Goal: Task Accomplishment & Management: Use online tool/utility

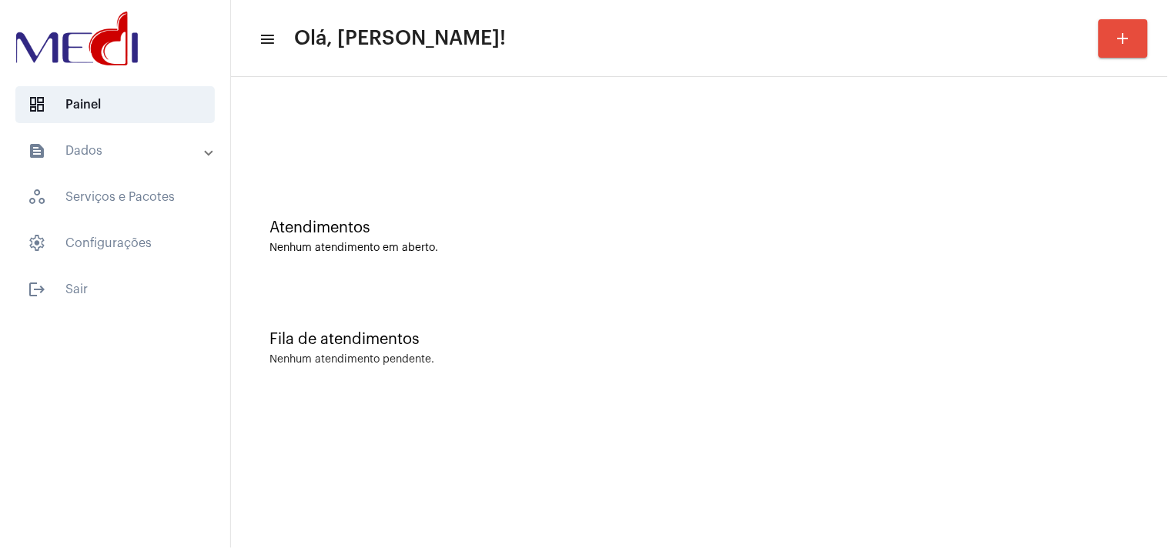
click at [1149, 124] on div at bounding box center [699, 129] width 921 height 89
click at [1050, 383] on div "Fila de atendimentos Nenhum atendimento pendente." at bounding box center [699, 341] width 921 height 112
drag, startPoint x: 1028, startPoint y: 308, endPoint x: 999, endPoint y: 312, distance: 28.7
click at [1019, 306] on div "Fila de atendimentos Nenhum atendimento pendente." at bounding box center [699, 341] width 921 height 112
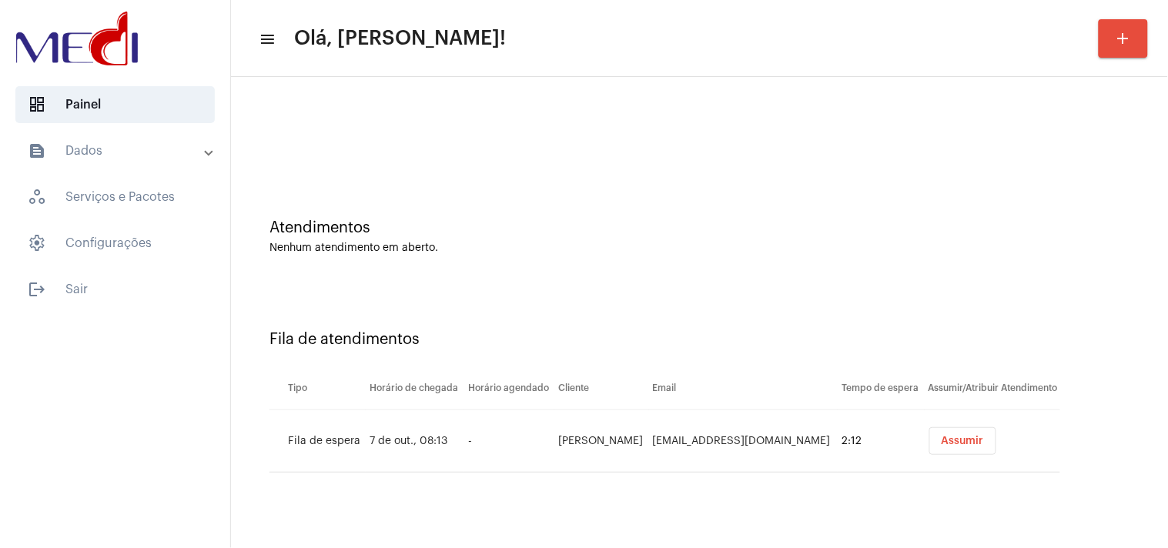
click at [958, 451] on button "Assumir" at bounding box center [962, 441] width 67 height 28
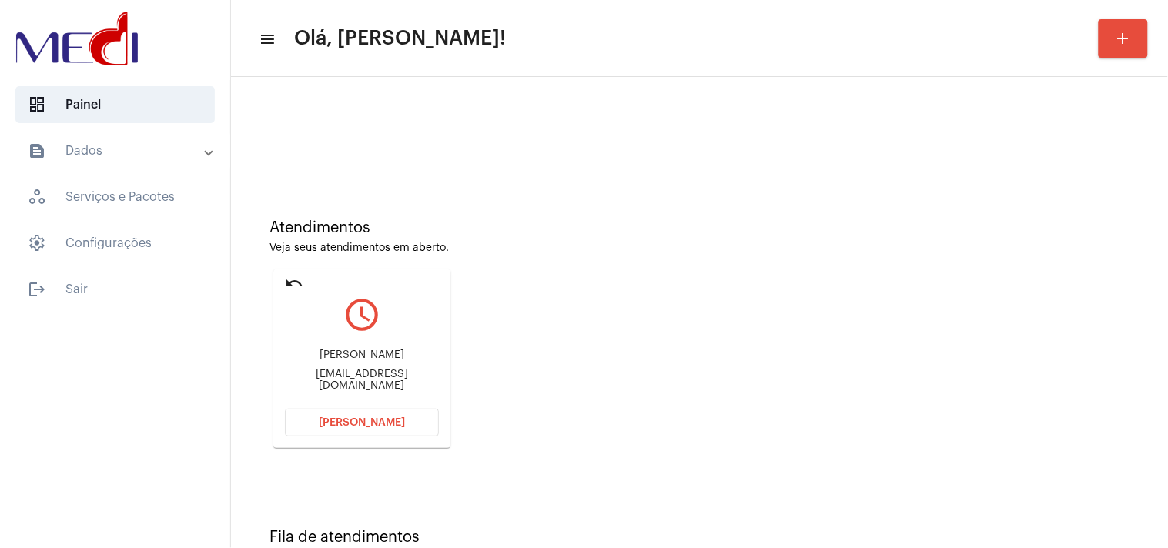
click at [328, 393] on div "Natalia Rodrigues de Sousa Costa nataliarsc@gmail.com" at bounding box center [362, 370] width 154 height 69
click at [340, 388] on div "Natalia Rodrigues de Sousa Costa nataliarsc@gmail.com" at bounding box center [362, 370] width 154 height 69
click at [340, 386] on div "nataliarsc@gmail.com" at bounding box center [362, 380] width 154 height 23
click at [340, 383] on div "nataliarsc@gmail.com" at bounding box center [362, 380] width 154 height 23
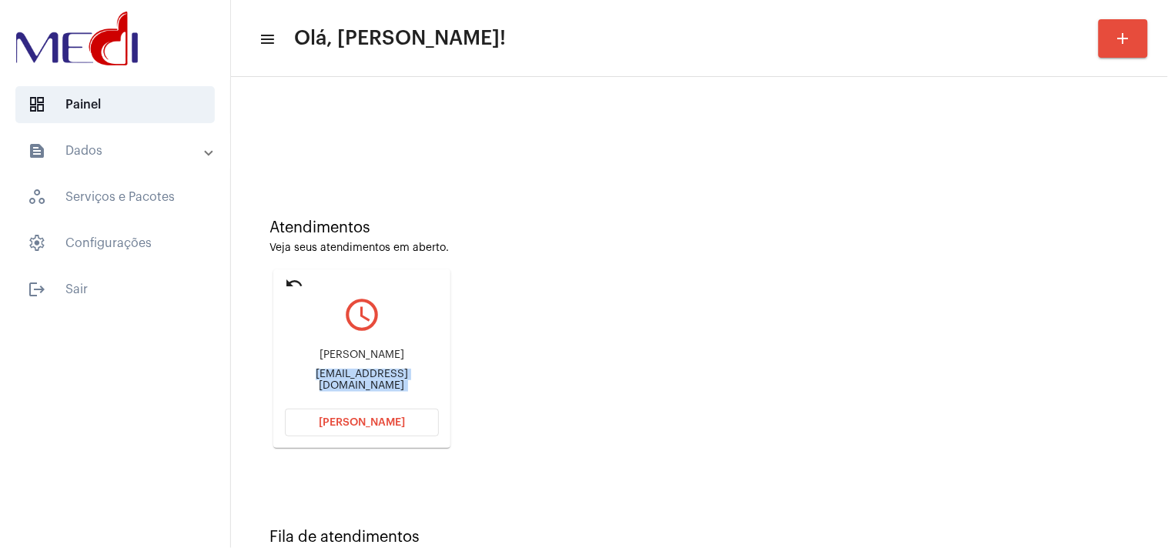
click at [340, 383] on div "nataliarsc@gmail.com" at bounding box center [362, 380] width 154 height 23
click at [353, 428] on button "Abrir Chamada" at bounding box center [362, 423] width 154 height 28
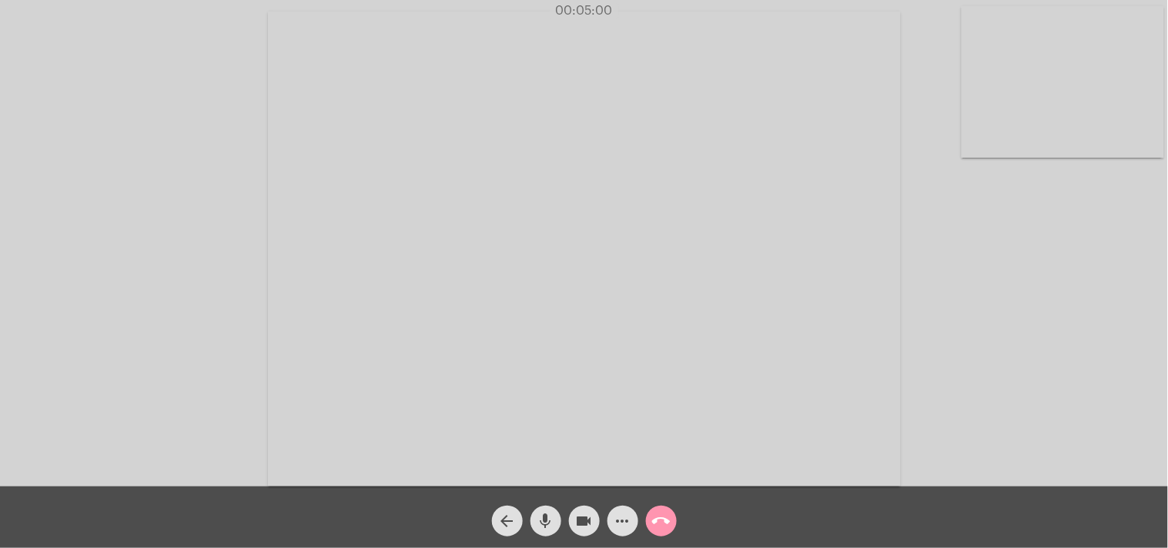
click at [664, 519] on mat-icon "call_end" at bounding box center [661, 521] width 18 height 18
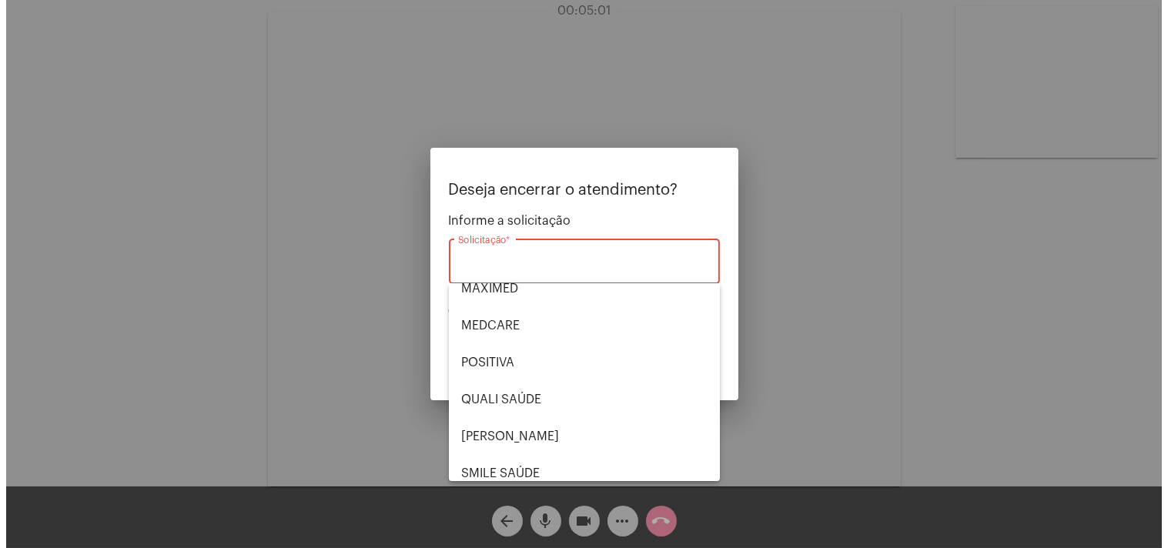
scroll to position [319, 0]
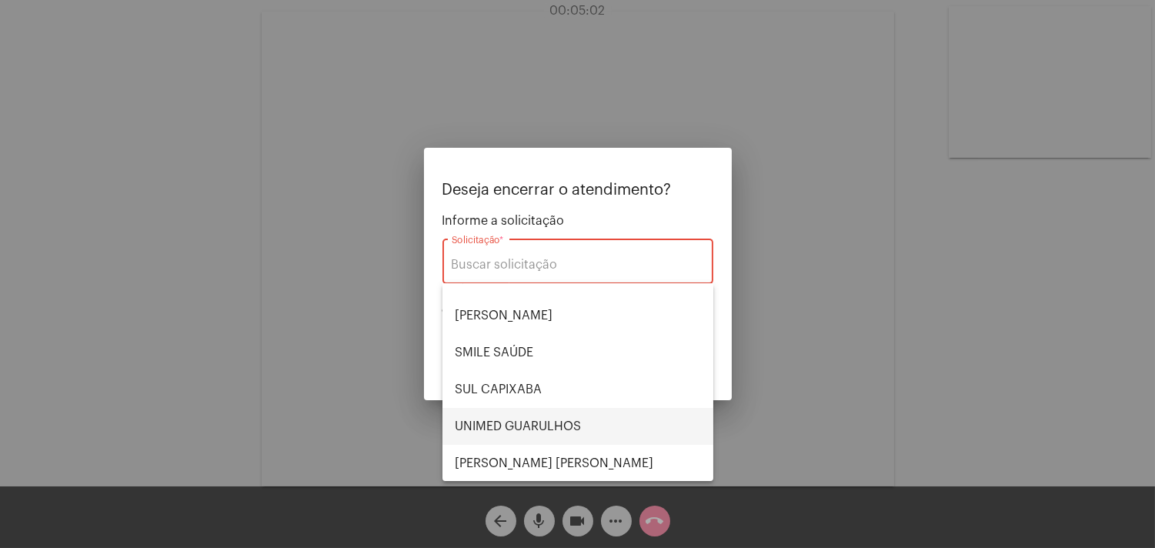
click at [571, 436] on span "UNIMED GUARULHOS" at bounding box center [578, 426] width 246 height 37
type input "UNIMED GUARULHOS"
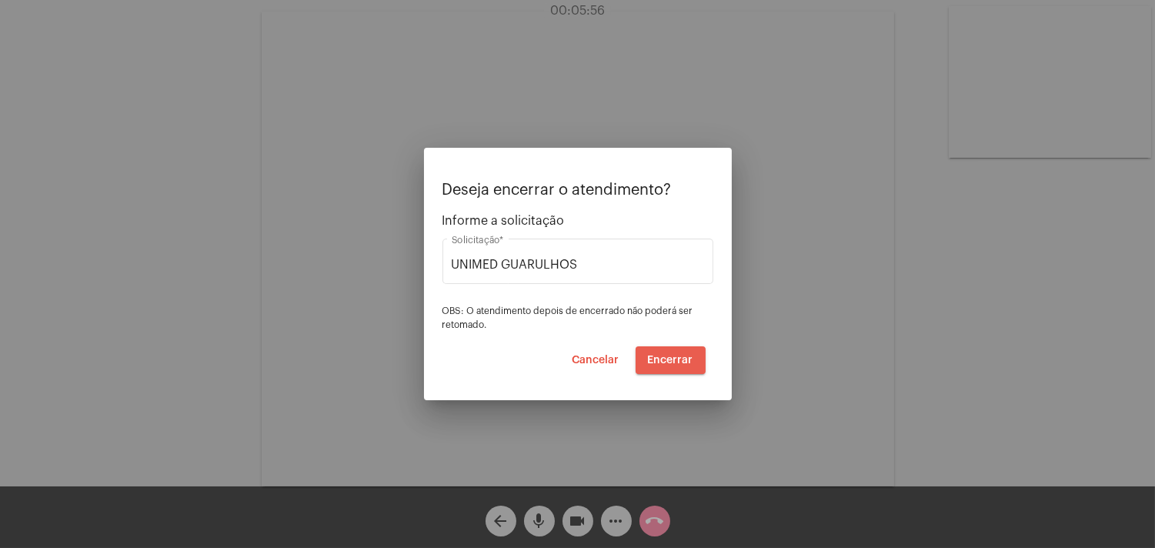
click at [687, 363] on span "Encerrar" at bounding box center [670, 360] width 45 height 11
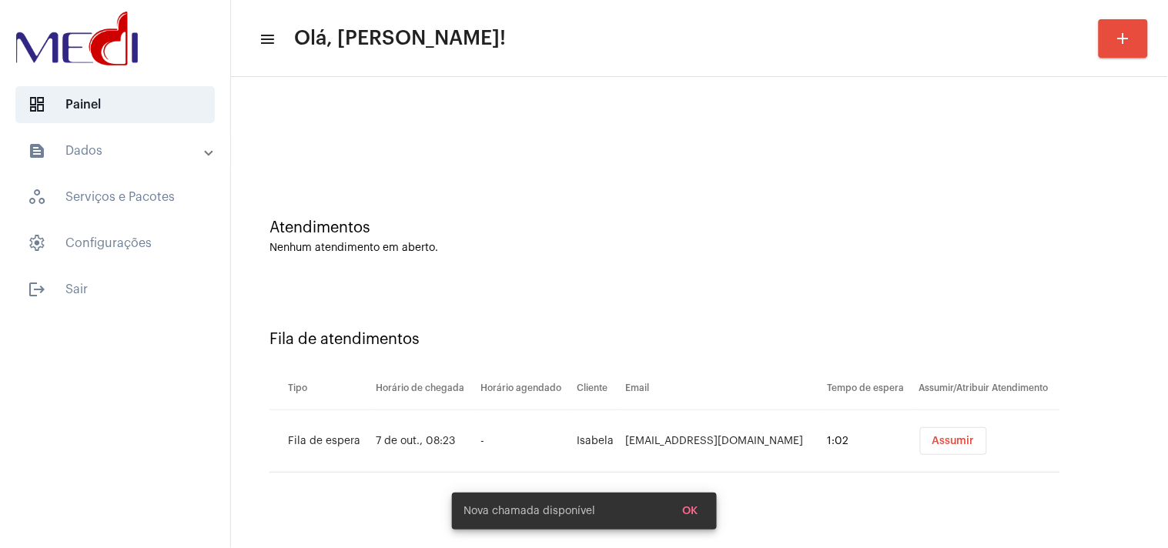
click at [935, 440] on span "Assumir" at bounding box center [953, 441] width 42 height 11
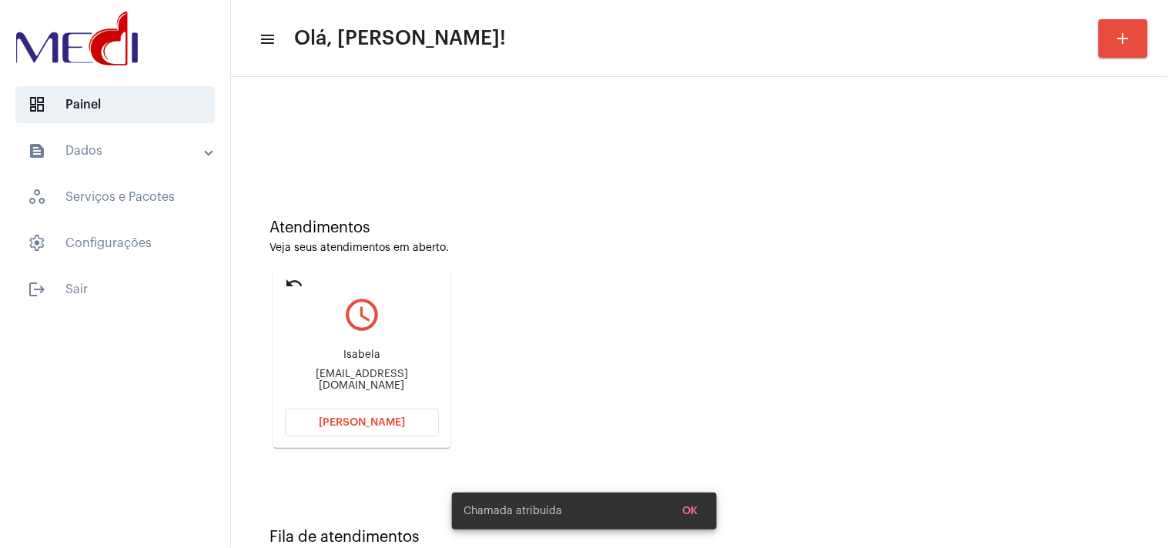
click at [379, 375] on div "saleslimabrunavictoria@gmail.com" at bounding box center [362, 380] width 154 height 23
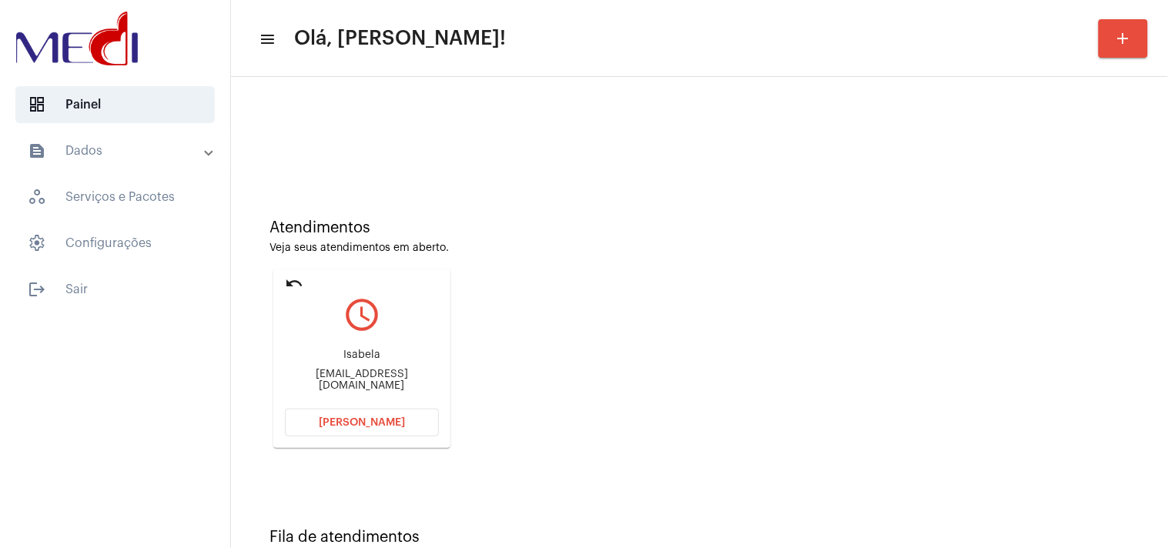
copy mat-card-content "saleslimabrunavictoria@gmail.com Abrir Chamada"
click at [373, 420] on span "Abrir Chamada" at bounding box center [362, 422] width 86 height 11
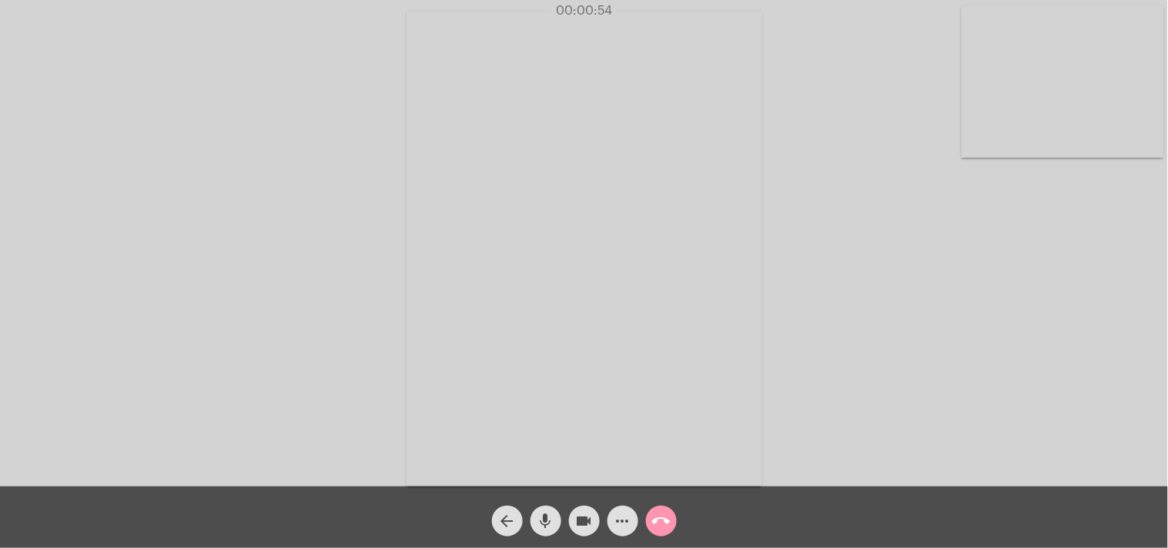
click at [656, 527] on mat-icon "call_end" at bounding box center [661, 521] width 18 height 18
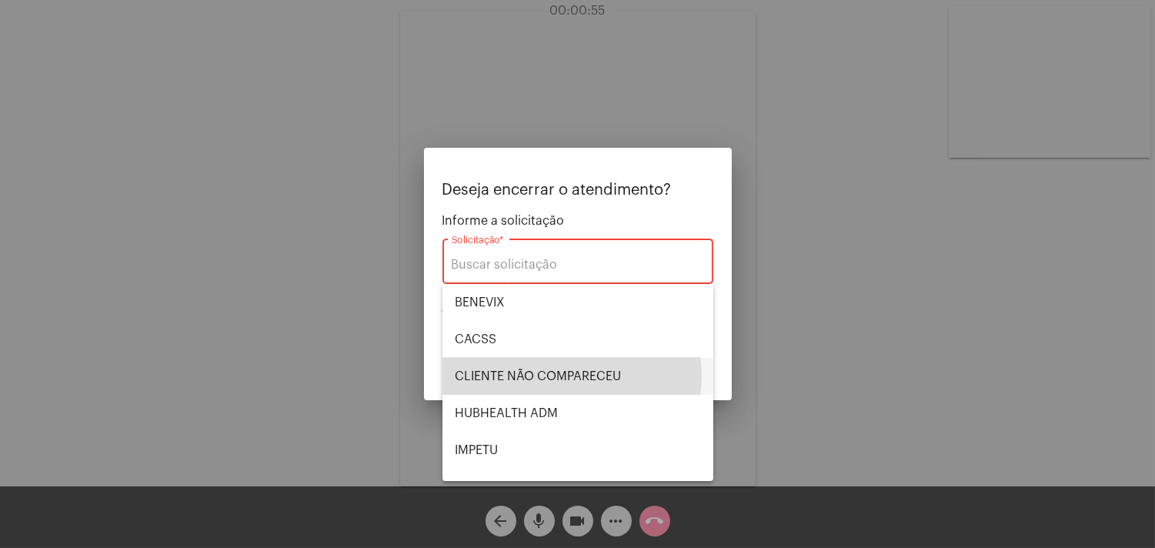
click at [568, 376] on span "CLIENTE NÃO COMPARECEU" at bounding box center [578, 376] width 246 height 37
type input "CLIENTE NÃO COMPARECEU"
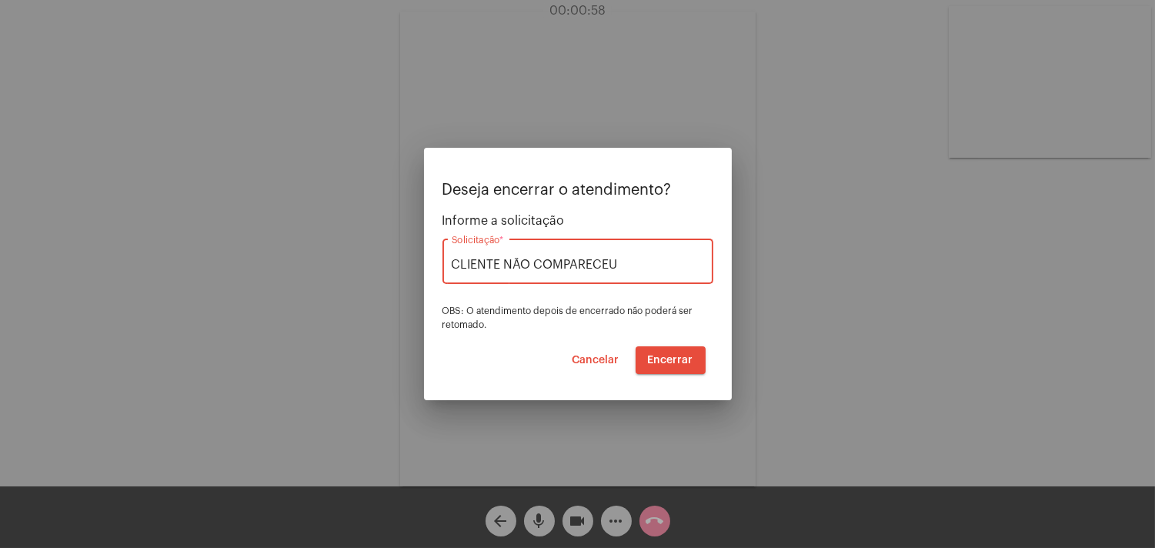
click at [678, 364] on span "Encerrar" at bounding box center [670, 360] width 45 height 11
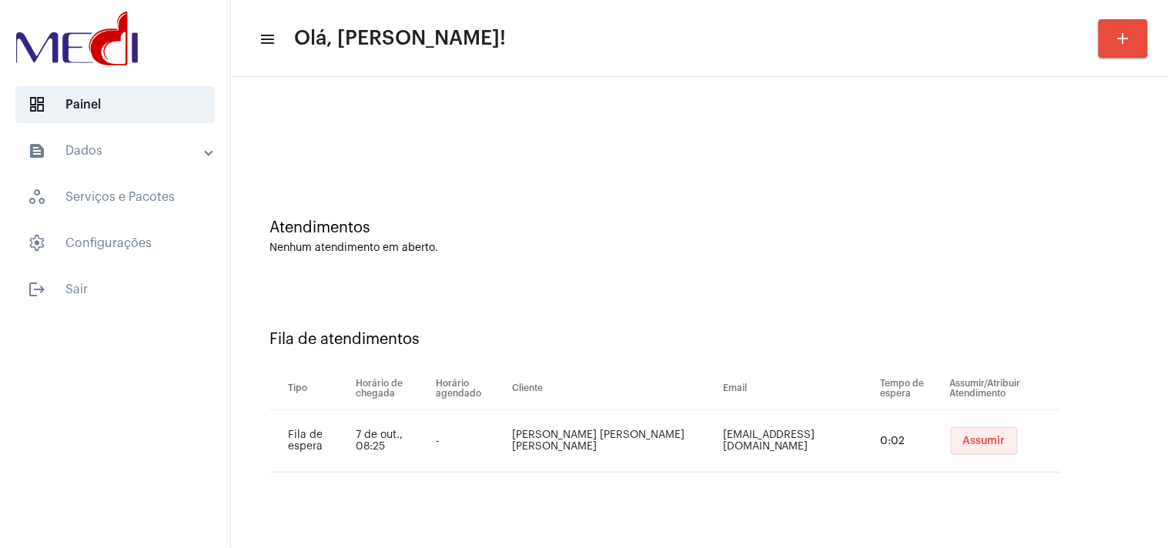
click at [971, 436] on span "Assumir" at bounding box center [984, 441] width 42 height 11
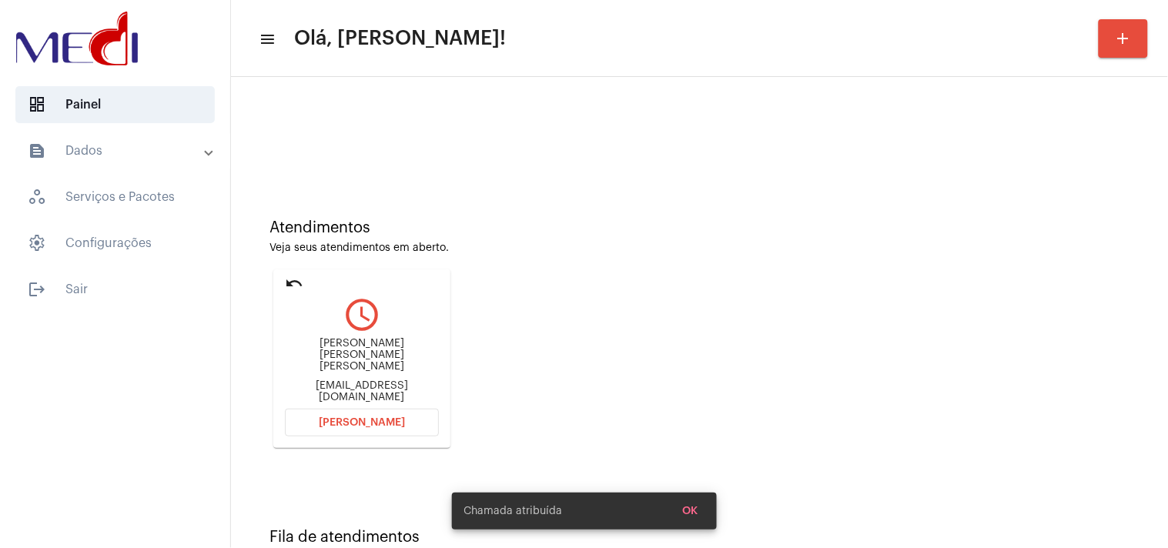
click at [320, 386] on div "Danyellecristinasf@gmail.com" at bounding box center [362, 391] width 154 height 23
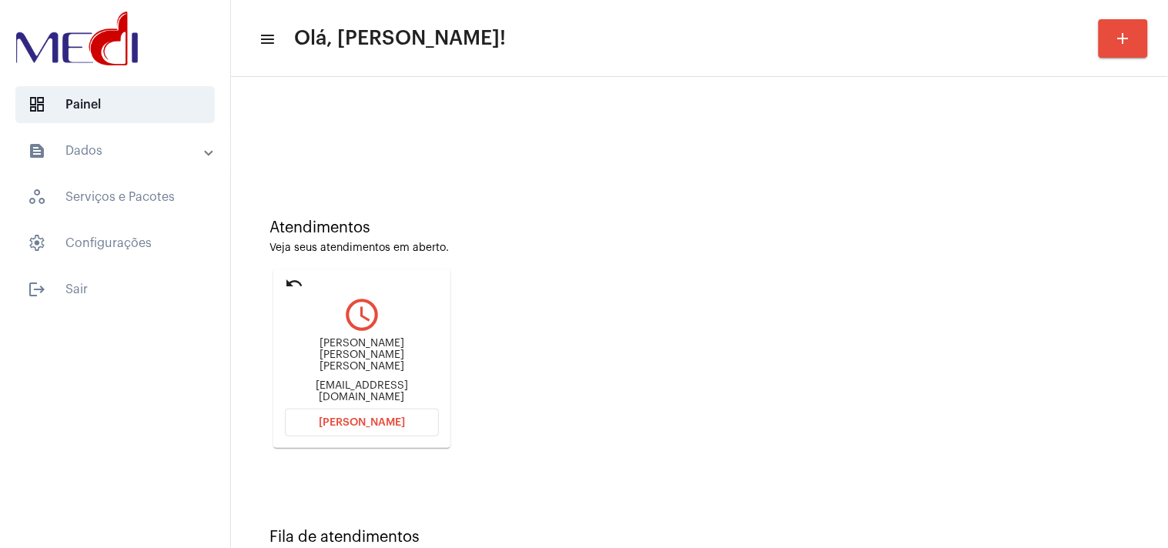
click at [320, 386] on div "Danyellecristinasf@gmail.com" at bounding box center [362, 391] width 154 height 23
copy mat-card-content "Danyellecristinasf@gmail.com Abrir Chamada"
click at [373, 419] on span "[PERSON_NAME]" at bounding box center [362, 422] width 86 height 11
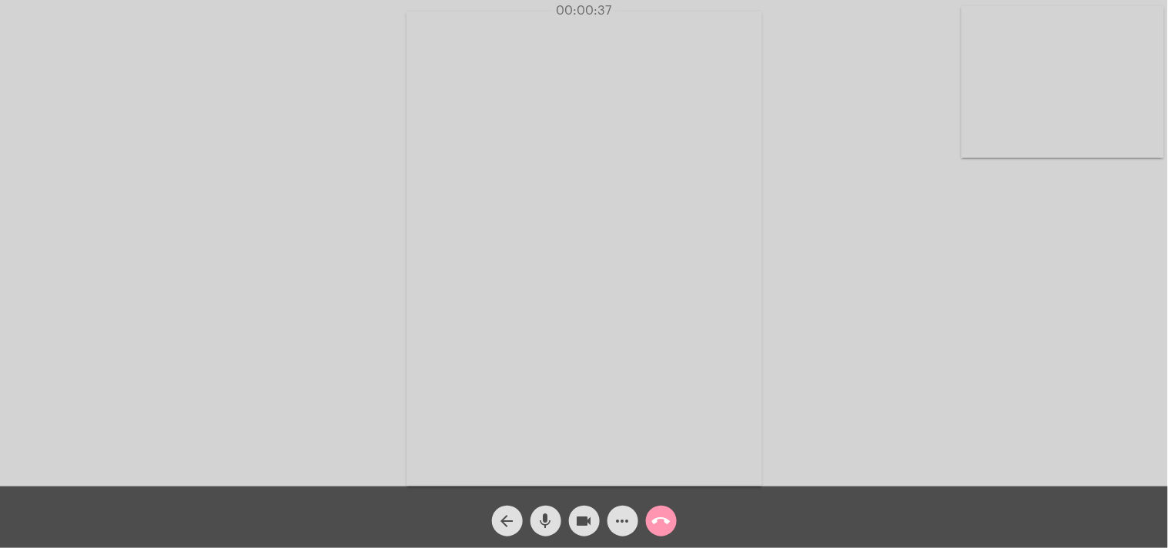
click at [665, 518] on mat-icon "call_end" at bounding box center [661, 521] width 18 height 18
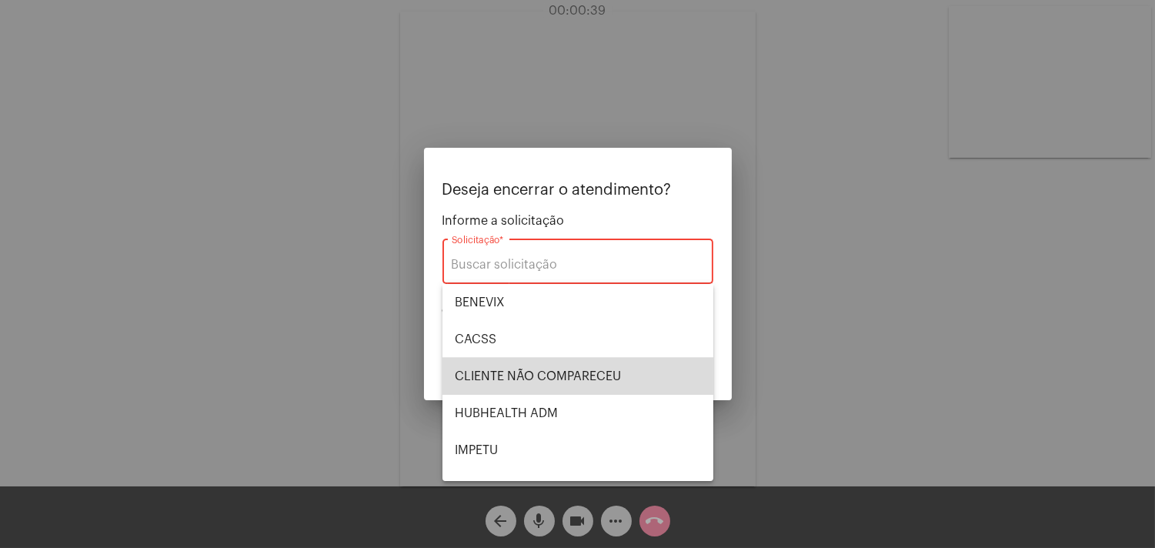
click at [636, 373] on span "CLIENTE NÃO COMPARECEU" at bounding box center [578, 376] width 246 height 37
type input "CLIENTE NÃO COMPARECEU"
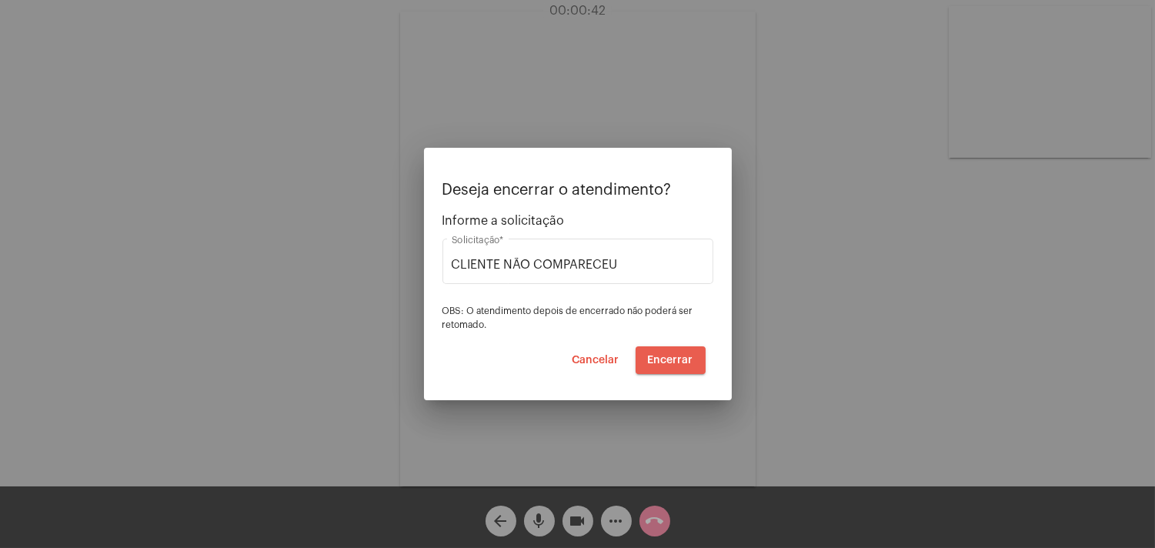
click at [675, 356] on span "Encerrar" at bounding box center [670, 360] width 45 height 11
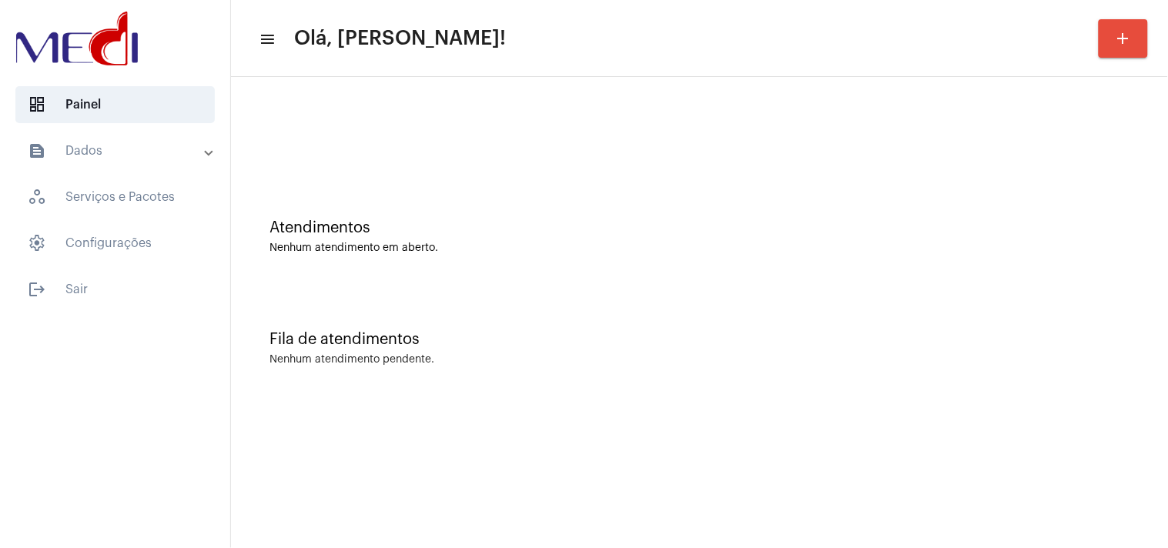
click at [1094, 257] on div "Atendimentos Nenhum atendimento em aberto." at bounding box center [699, 229] width 921 height 112
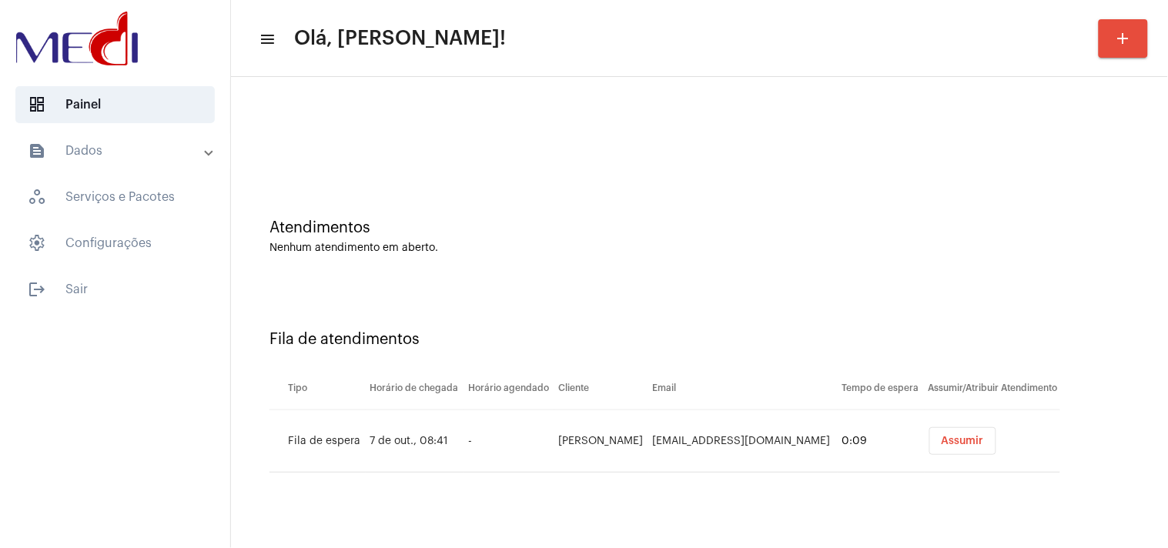
click at [941, 436] on span "Assumir" at bounding box center [962, 441] width 42 height 11
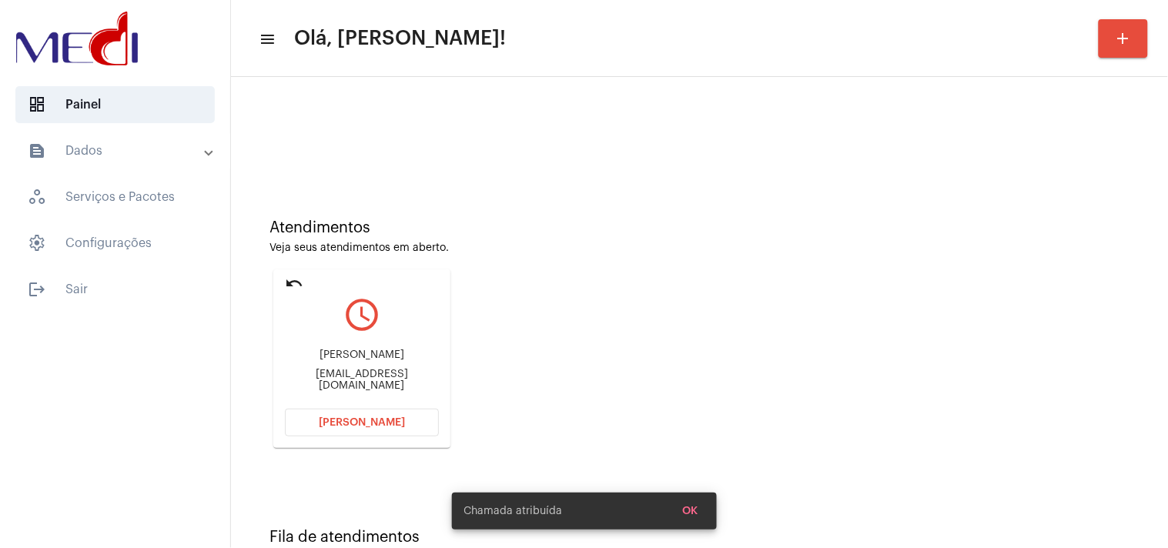
click at [393, 376] on div "ediluppi@gmail.com" at bounding box center [362, 380] width 154 height 23
copy mat-card-content "ediluppi@gmail.com Abrir Chamada"
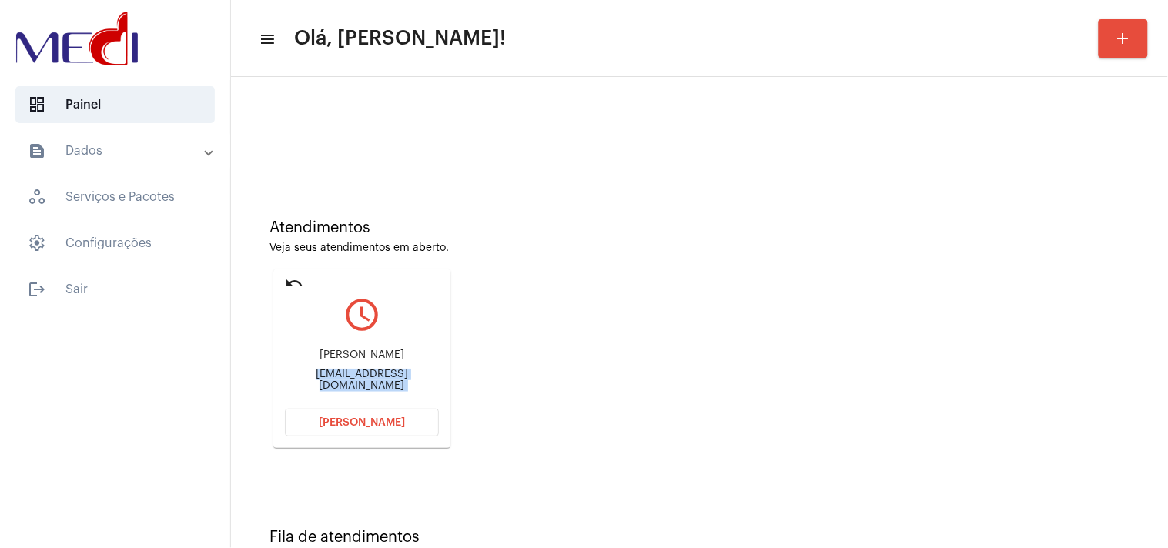
click at [391, 420] on span "[PERSON_NAME]" at bounding box center [362, 422] width 86 height 11
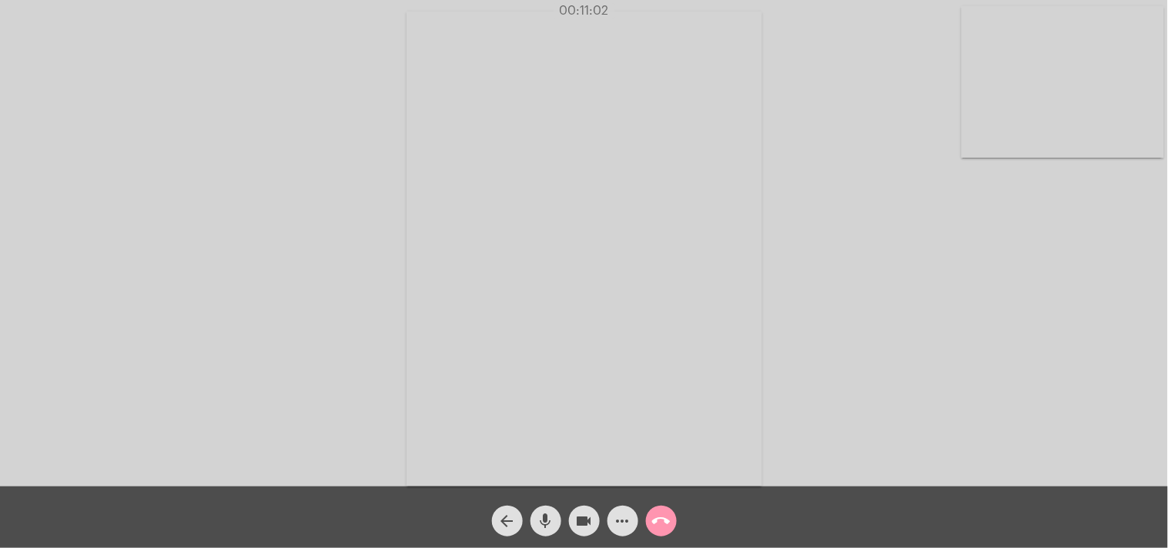
click at [670, 527] on mat-icon "call_end" at bounding box center [661, 521] width 18 height 18
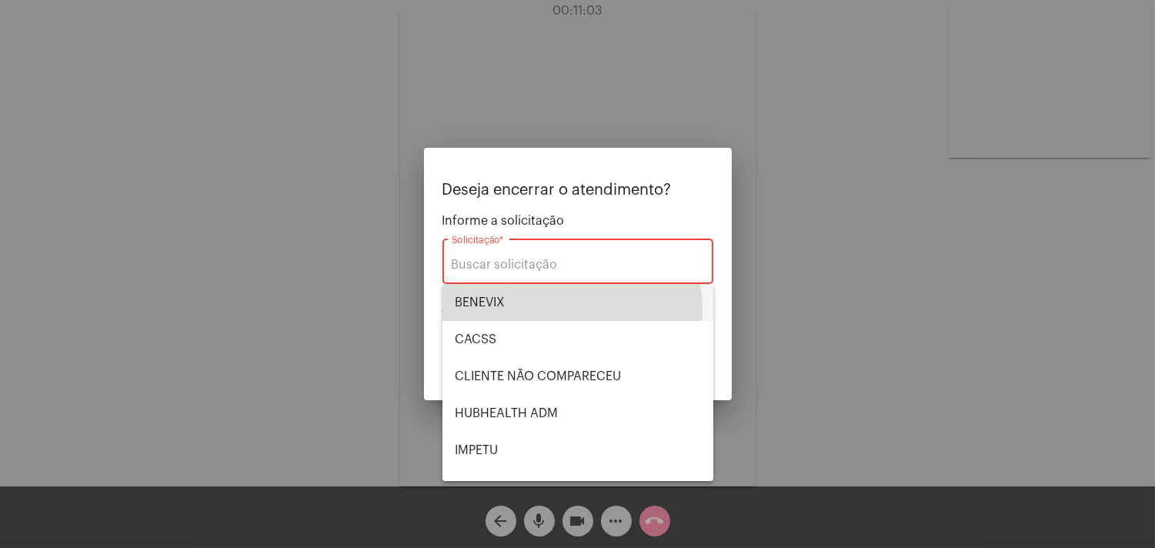
click at [523, 311] on span "BENEVIX" at bounding box center [578, 302] width 246 height 37
type input "BENEVIX"
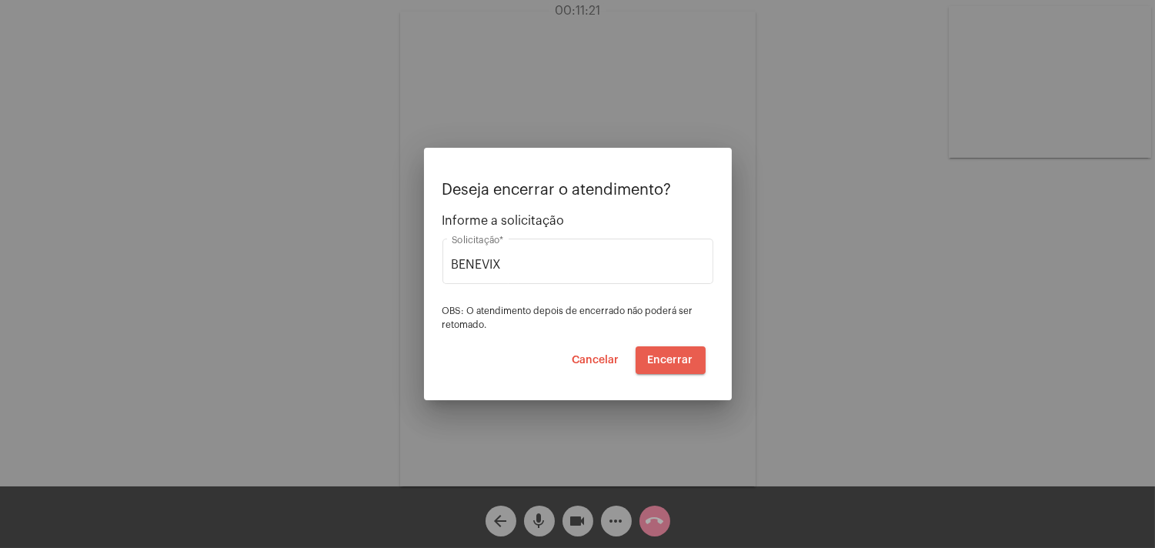
click at [689, 360] on span "Encerrar" at bounding box center [670, 360] width 45 height 11
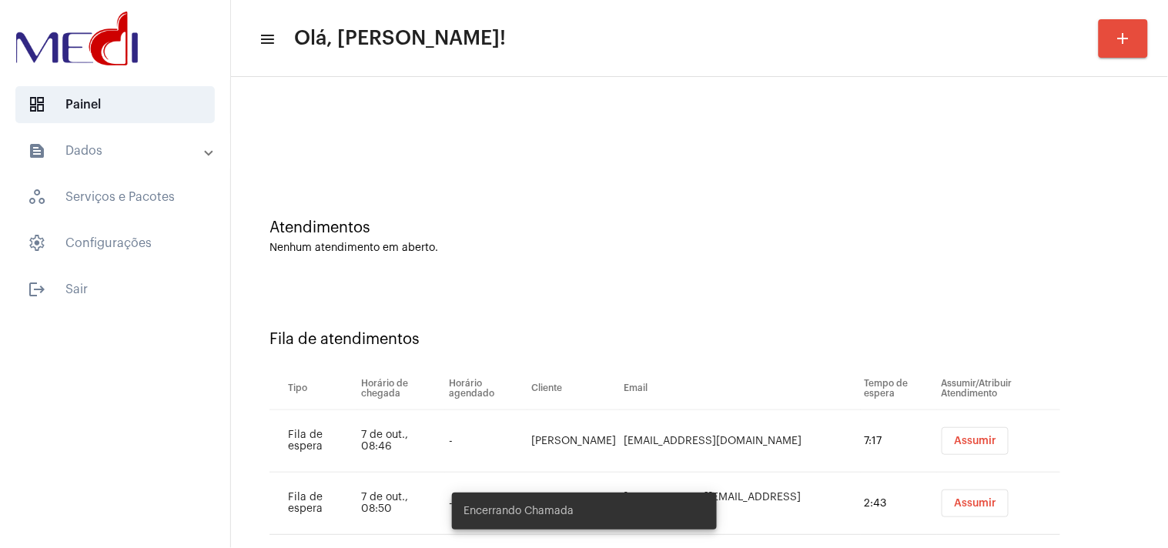
scroll to position [28, 0]
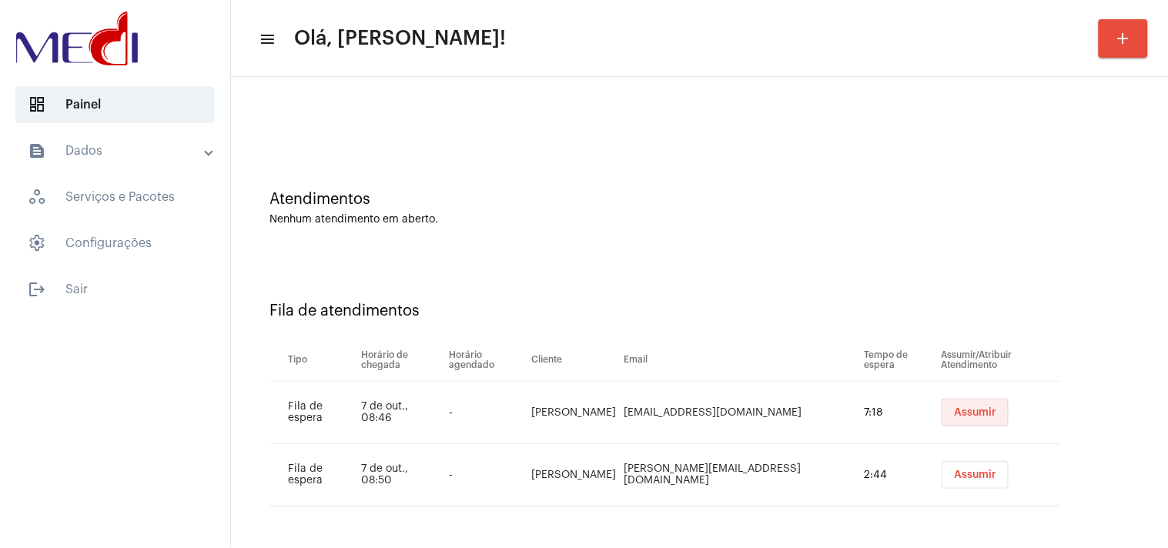
click at [954, 408] on span "Assumir" at bounding box center [975, 412] width 42 height 11
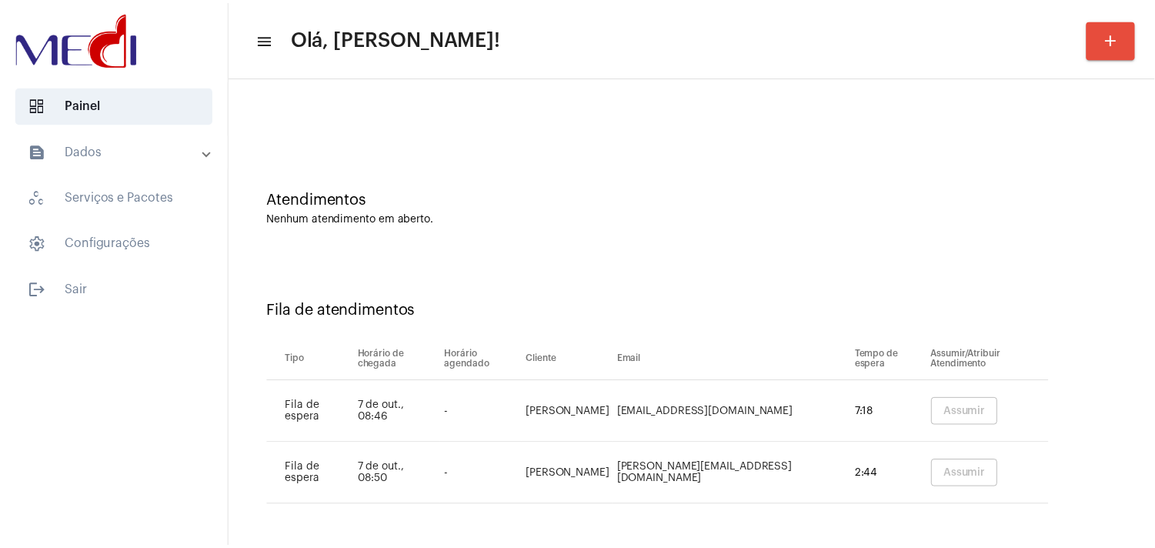
scroll to position [0, 0]
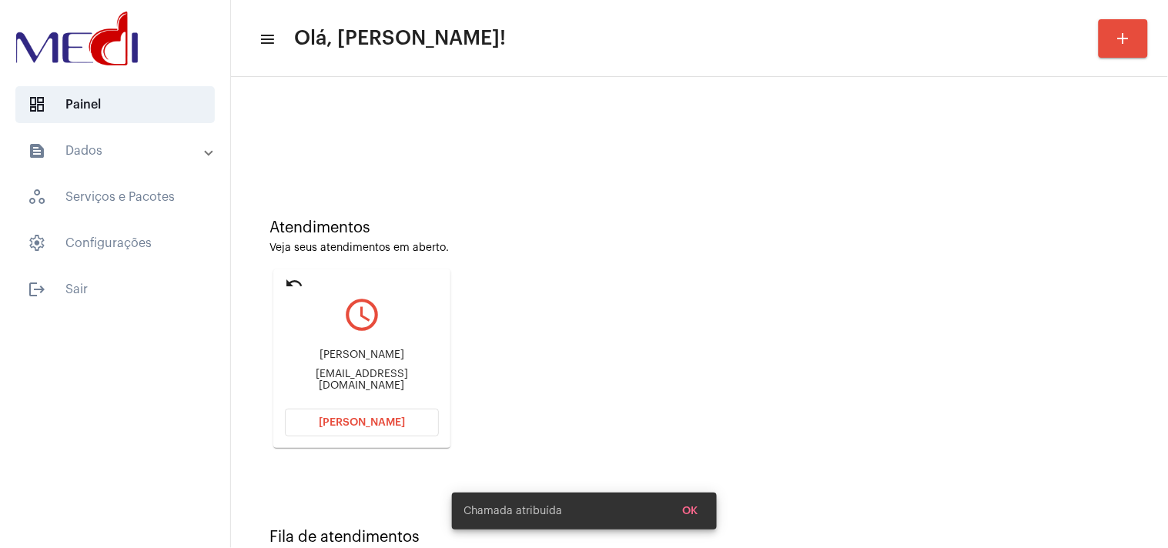
click at [403, 373] on div "claudiaoura@uol.com.br" at bounding box center [362, 380] width 154 height 23
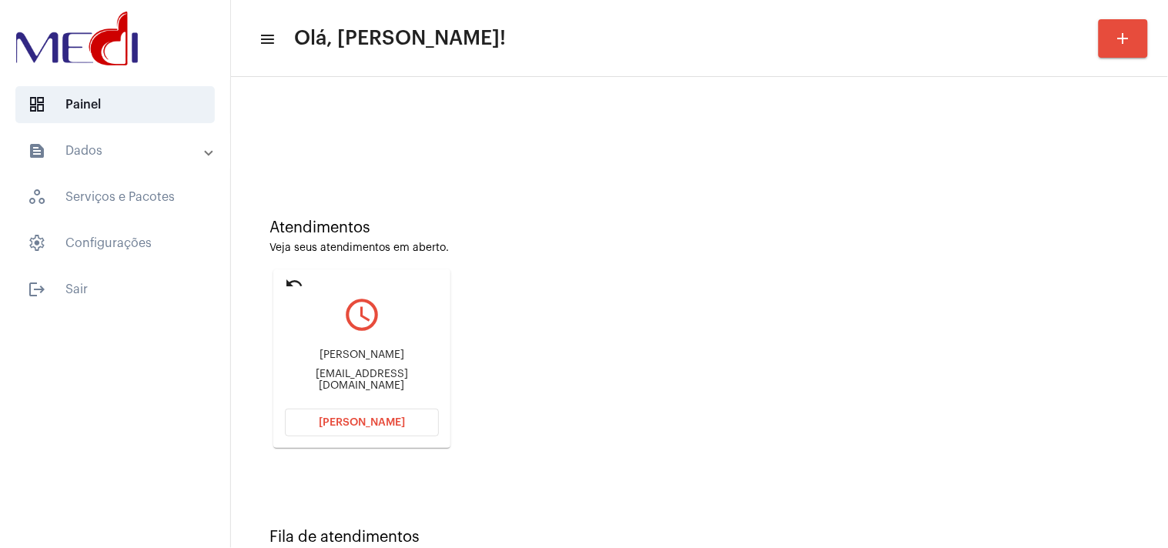
click at [403, 373] on div "claudiaoura@uol.com.br" at bounding box center [362, 380] width 154 height 23
copy mat-card-content "claudiaoura@uol.com.br Abrir Chamada"
click at [403, 418] on button "Abrir Chamada" at bounding box center [362, 423] width 154 height 28
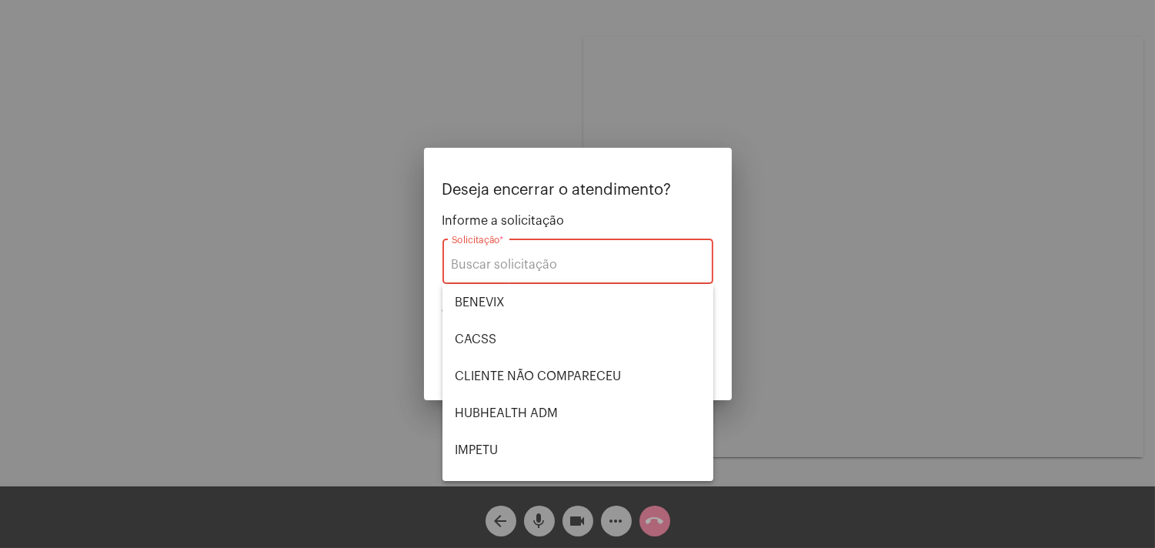
click at [313, 333] on div at bounding box center [577, 274] width 1155 height 548
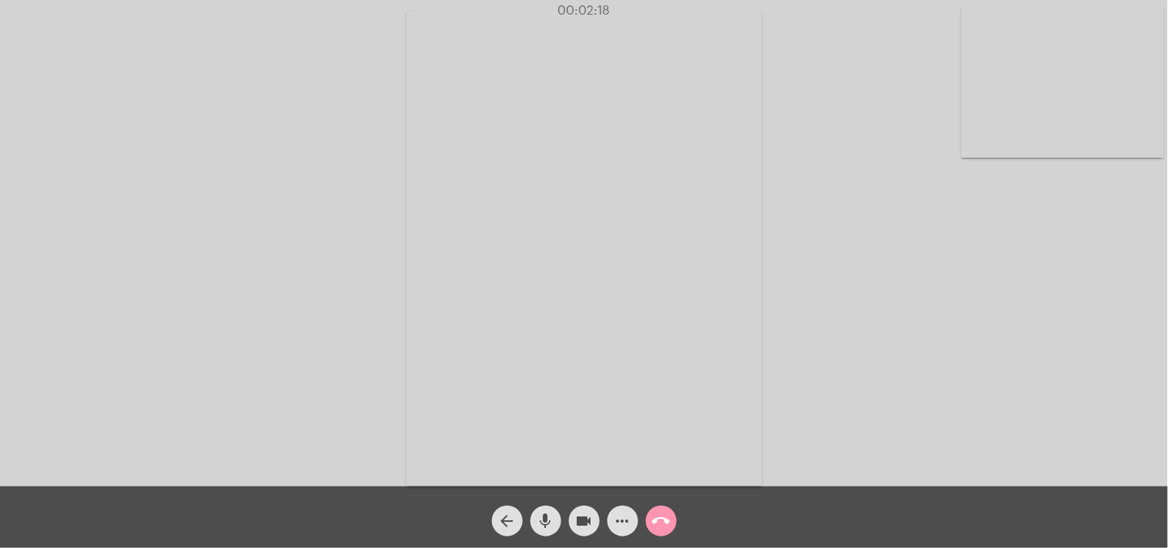
click at [659, 526] on mat-icon "call_end" at bounding box center [661, 521] width 18 height 18
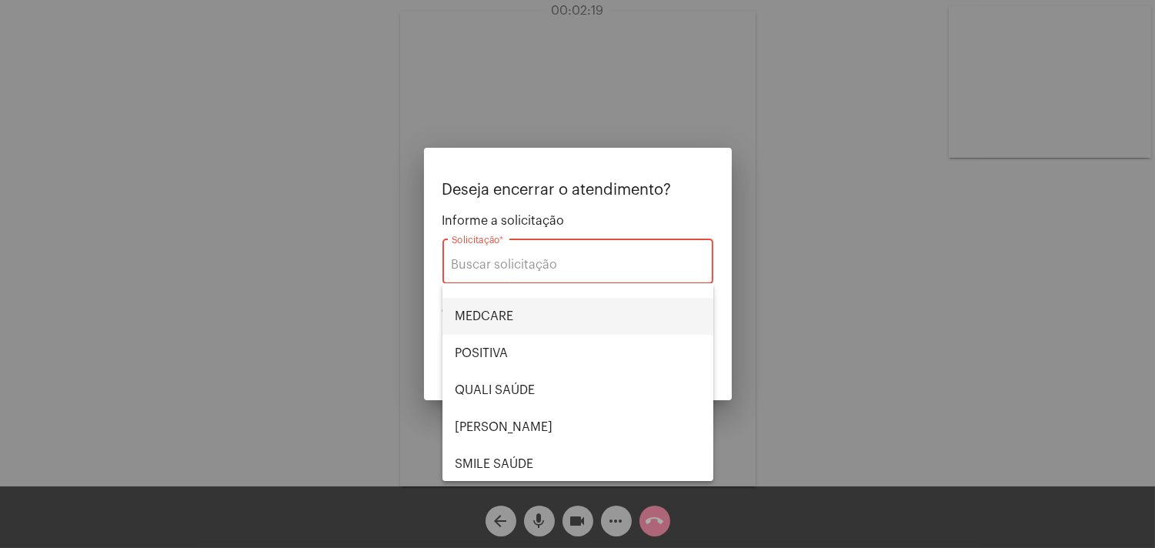
scroll to position [256, 0]
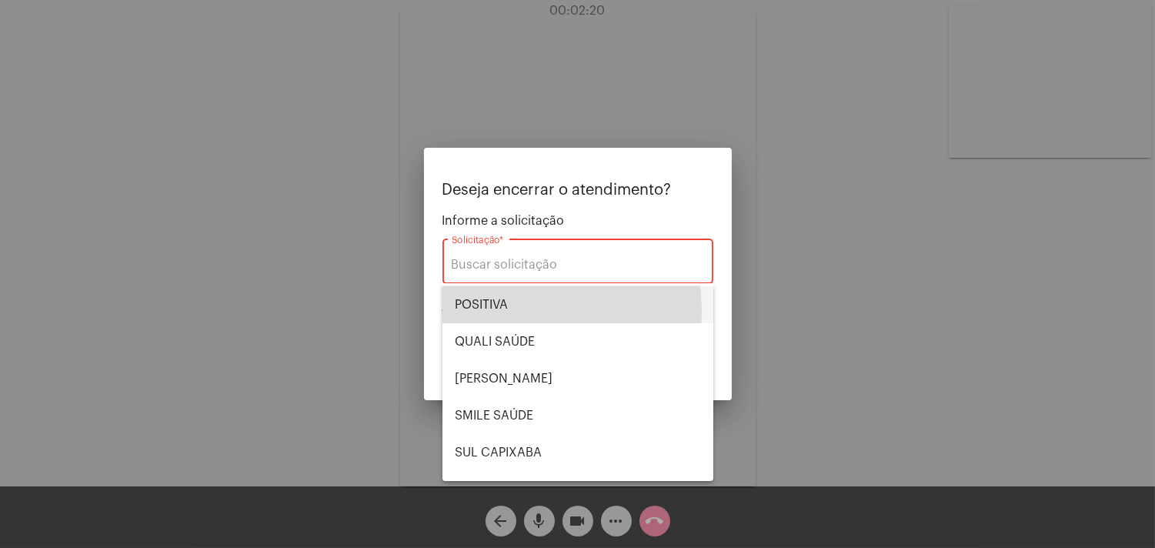
click at [499, 311] on span "POSITIVA" at bounding box center [578, 304] width 246 height 37
type input "POSITIVA"
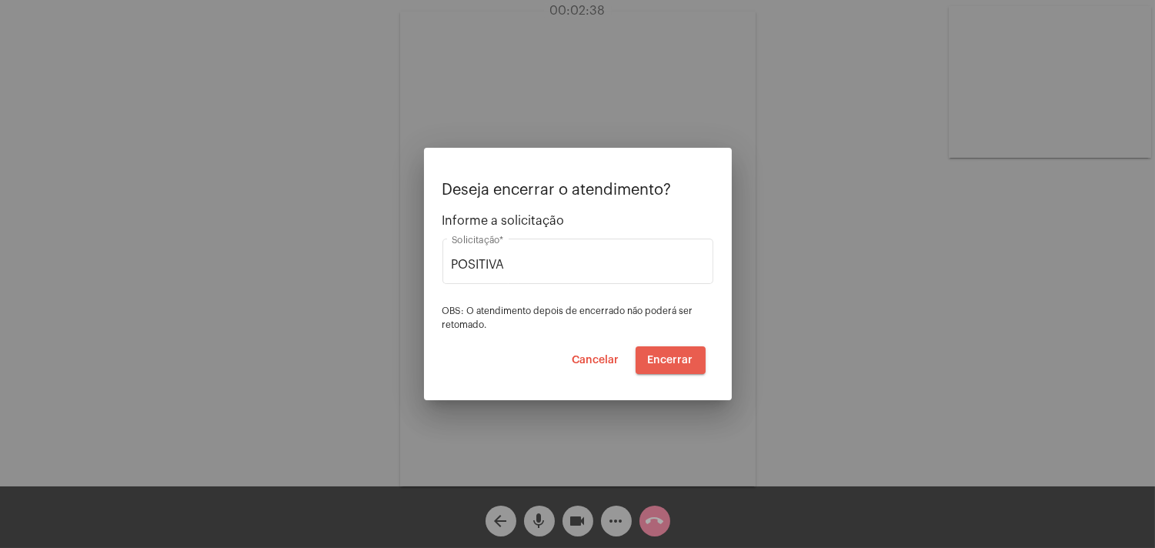
click at [689, 362] on span "Encerrar" at bounding box center [670, 360] width 45 height 11
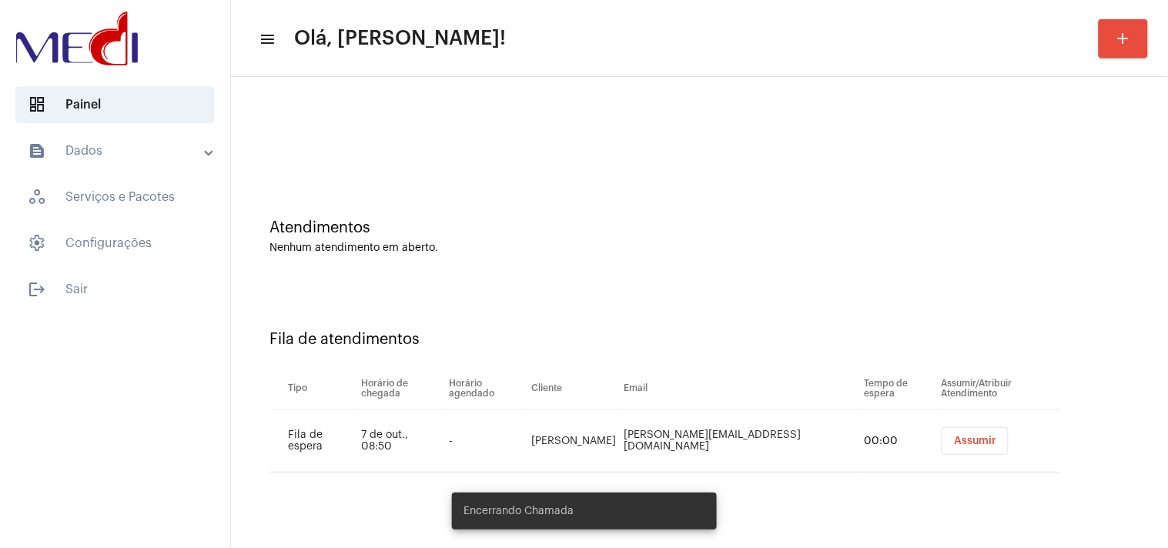
click at [1002, 436] on div "Assumir" at bounding box center [1000, 441] width 125 height 28
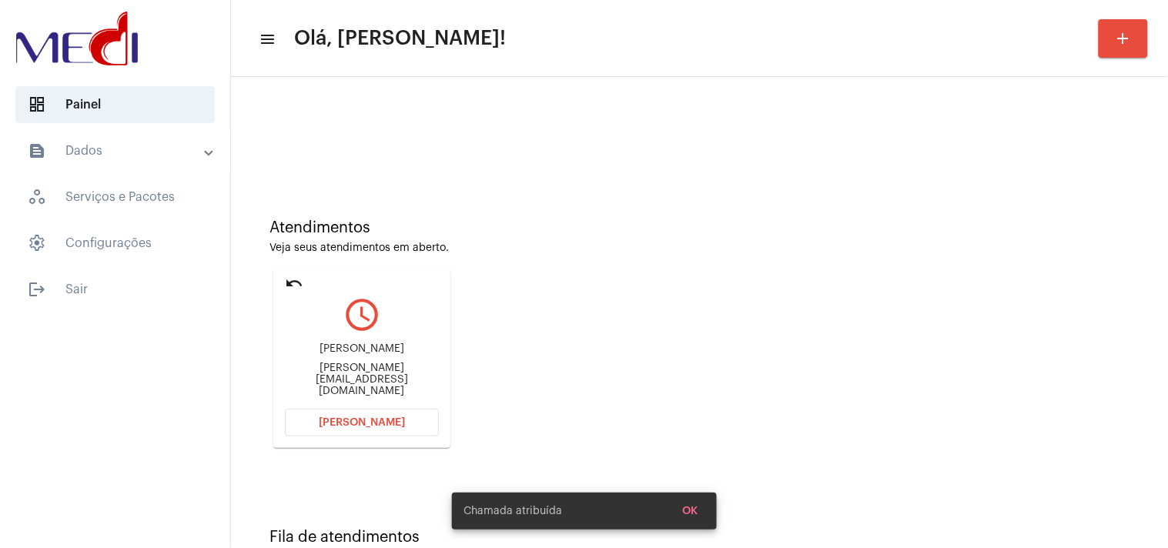
click at [374, 383] on div "lucyana.cabral@hotmail.com" at bounding box center [362, 380] width 154 height 35
copy mat-card-content "lucyana.cabral@hotmail.com Abrir Chamada"
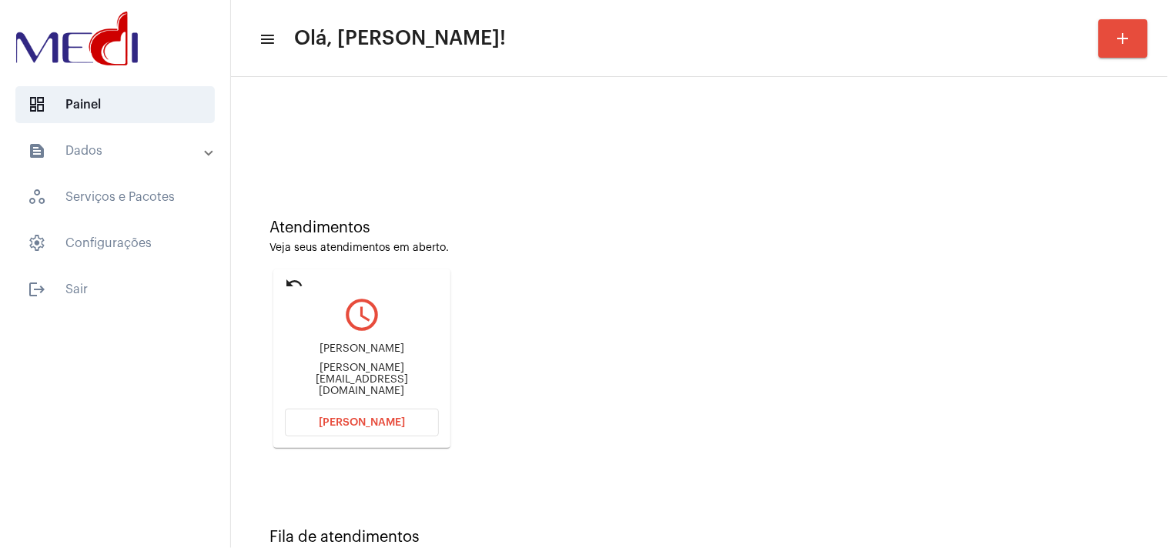
click at [371, 418] on span "Abrir Chamada" at bounding box center [362, 422] width 86 height 11
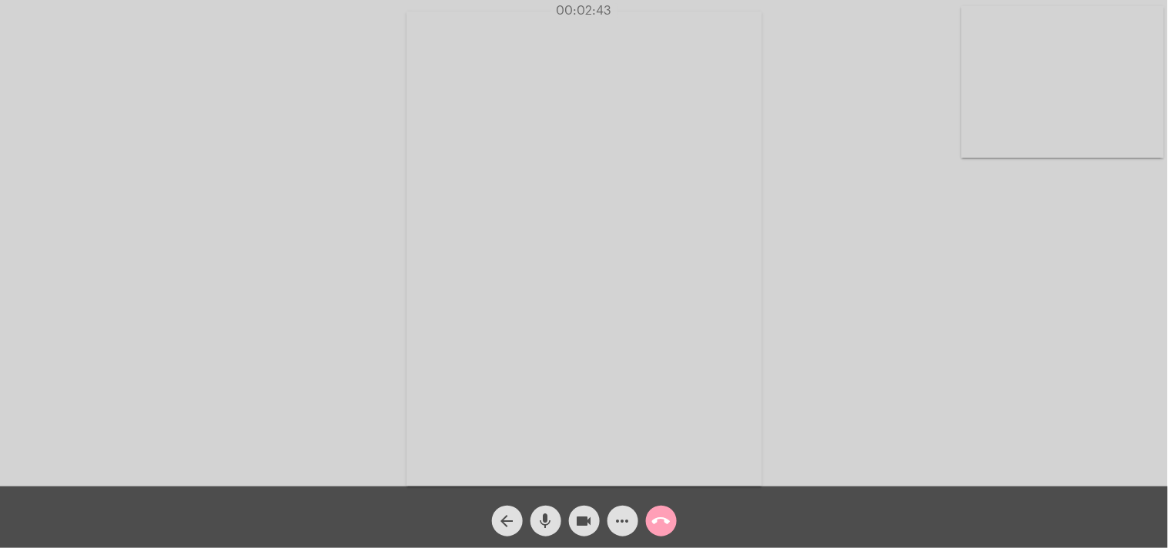
click at [653, 530] on mat-icon "call_end" at bounding box center [661, 521] width 18 height 18
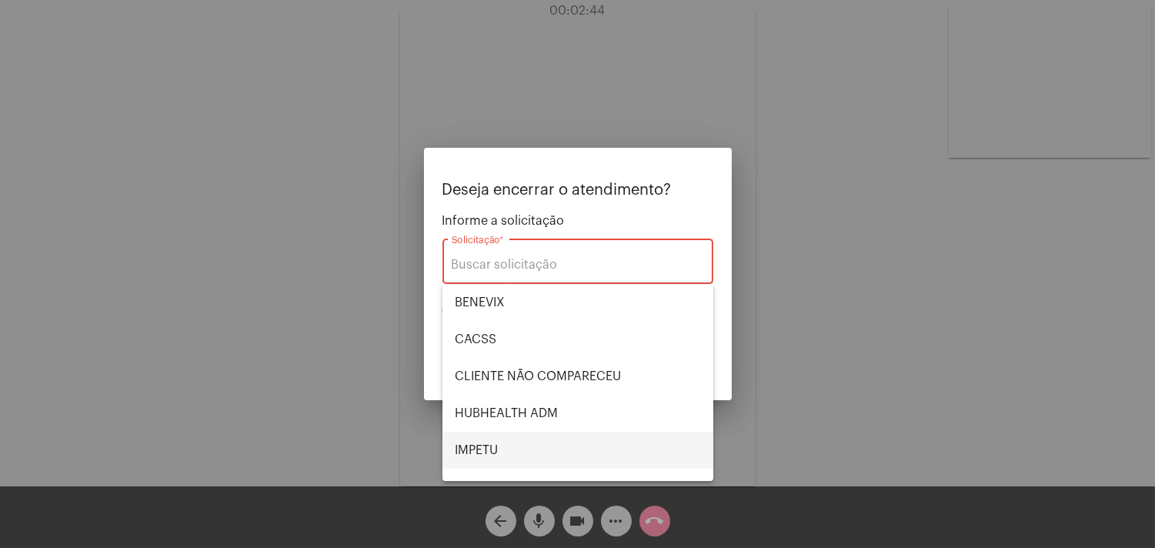
click at [525, 450] on span "IMPETU" at bounding box center [578, 450] width 246 height 37
type input "IMPETU"
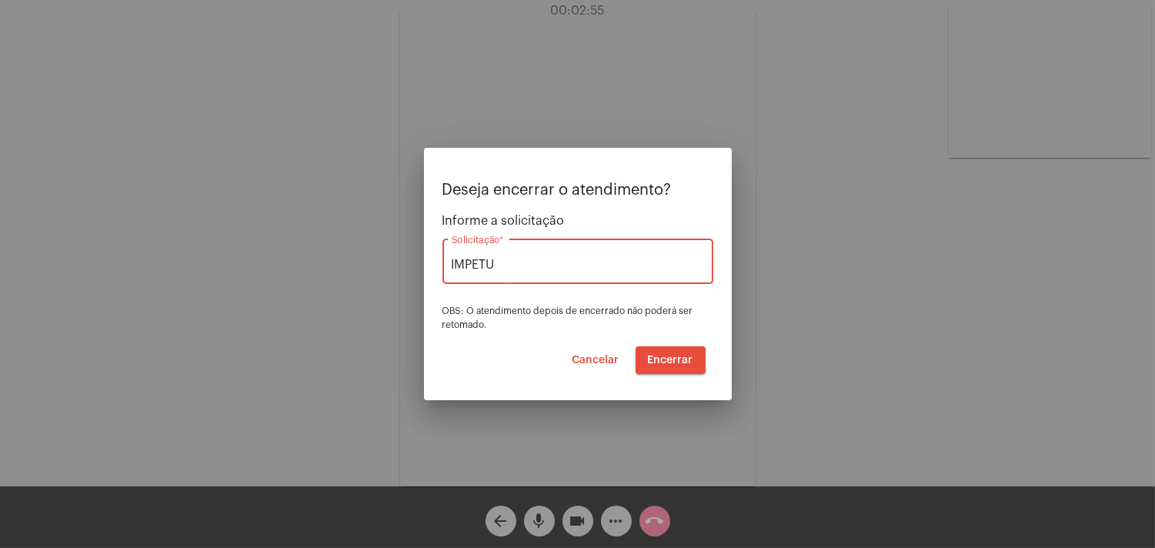
click at [685, 356] on span "Encerrar" at bounding box center [670, 360] width 45 height 11
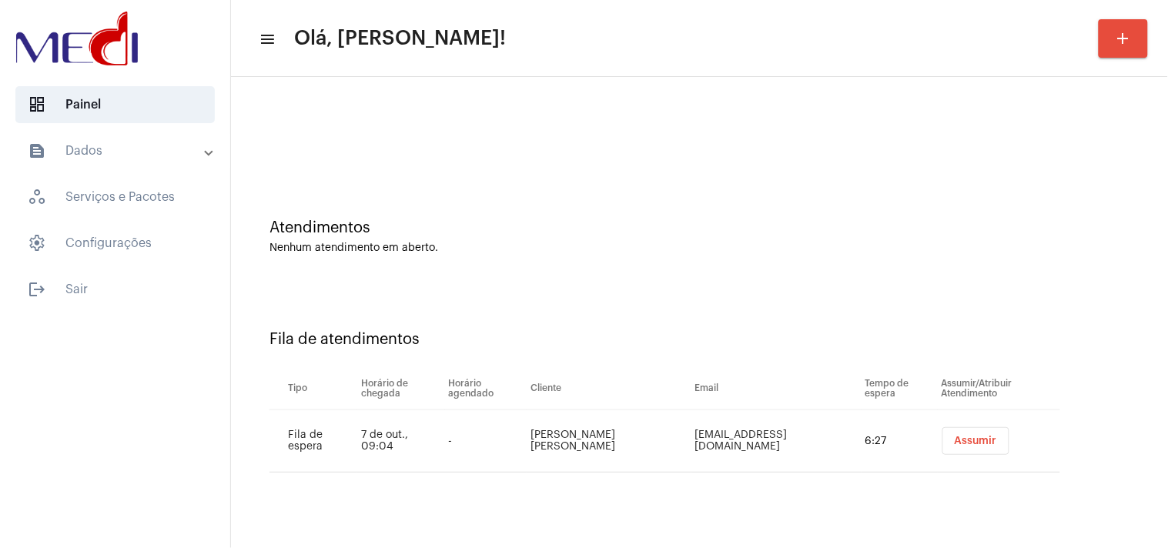
click at [948, 446] on button "Assumir" at bounding box center [975, 441] width 67 height 28
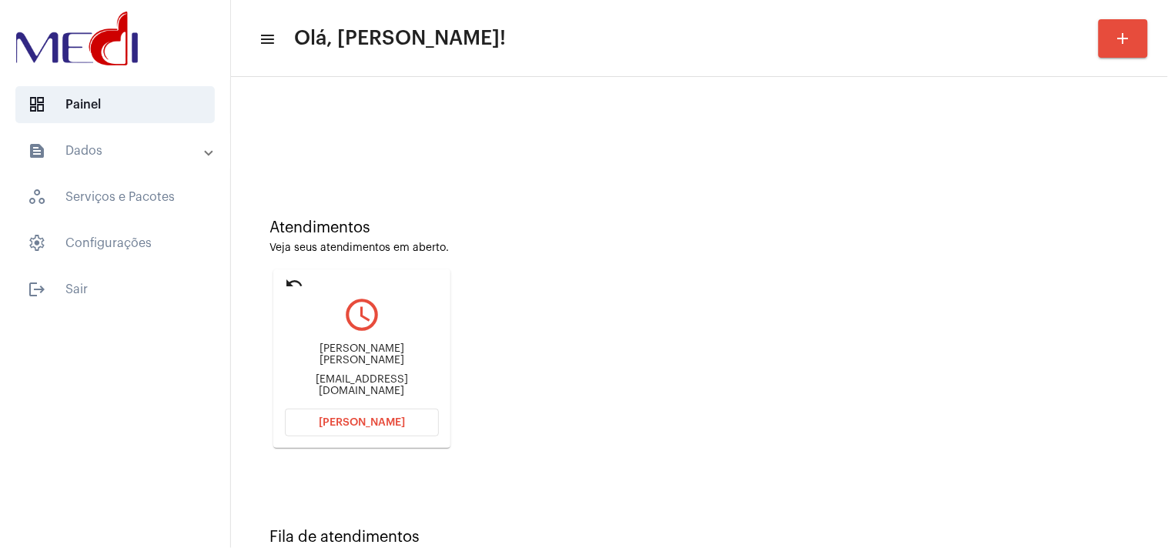
click at [364, 376] on div "marcelarviola@gmail.com" at bounding box center [362, 385] width 154 height 23
copy mat-card-content "marcelarviola@gmail.com Abrir Chamada"
click at [341, 418] on span "Abrir Chamada" at bounding box center [362, 422] width 86 height 11
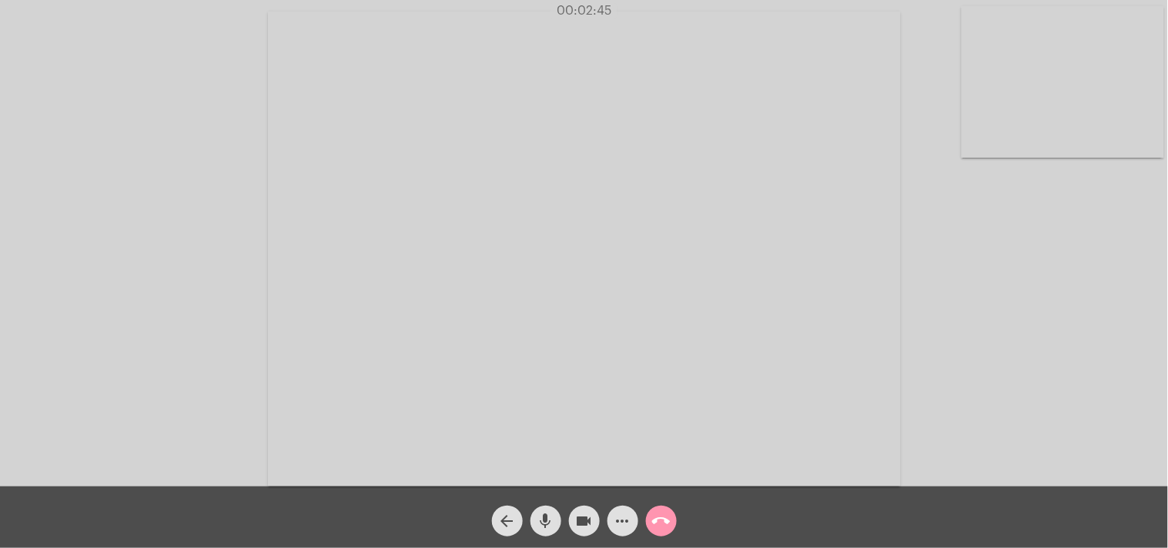
click at [668, 523] on mat-icon "call_end" at bounding box center [661, 521] width 18 height 18
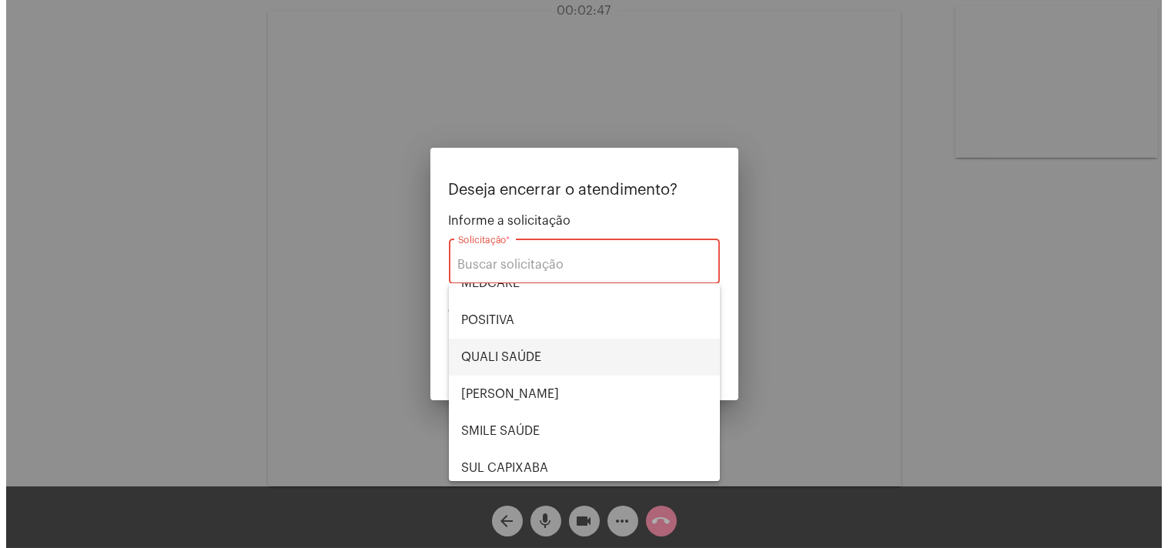
scroll to position [256, 0]
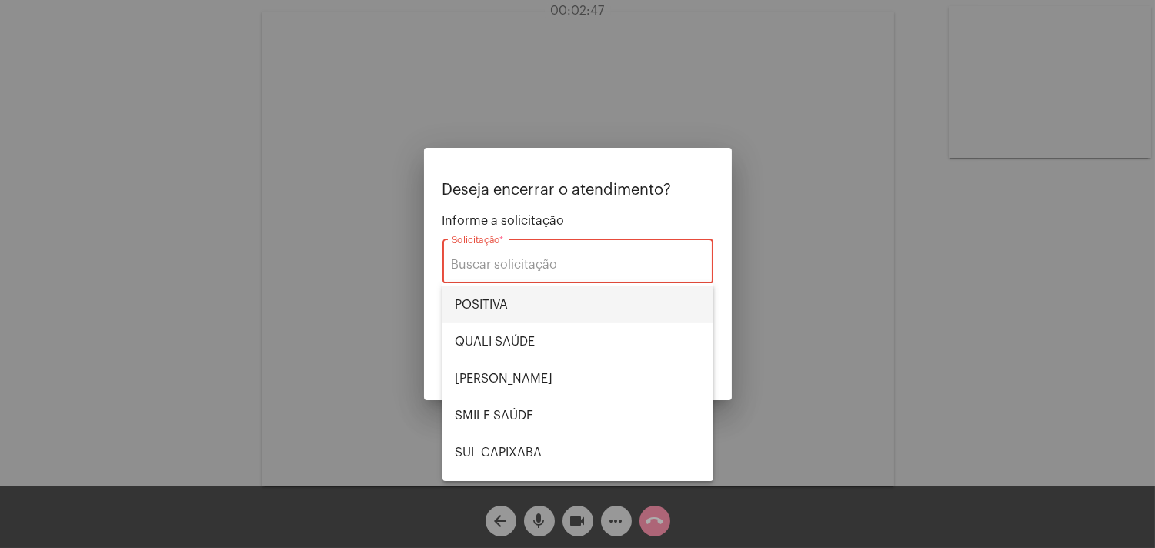
click at [504, 294] on span "POSITIVA" at bounding box center [578, 304] width 246 height 37
type input "POSITIVA"
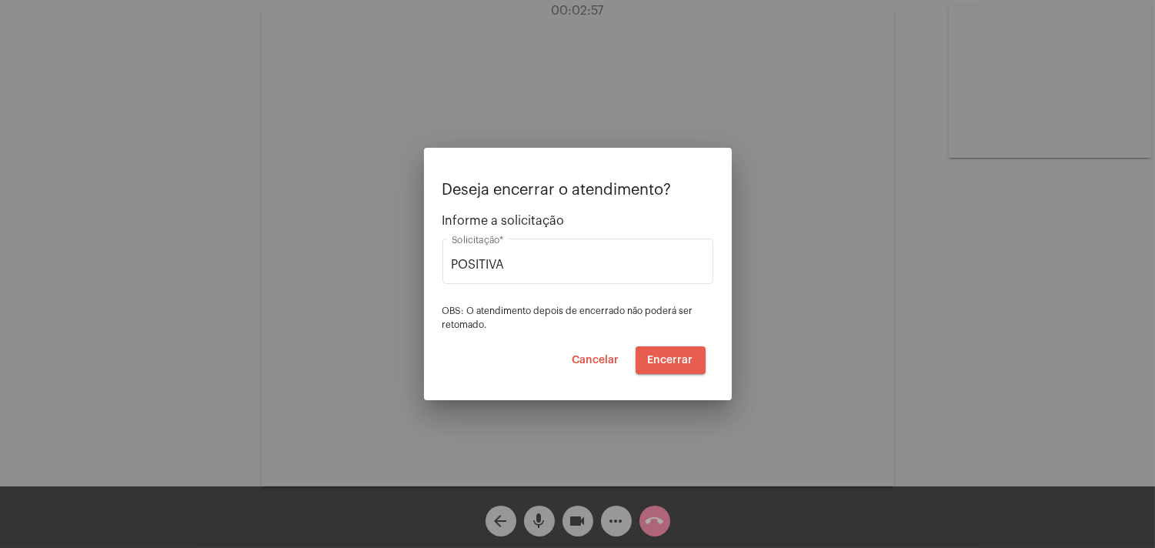
click at [681, 363] on span "Encerrar" at bounding box center [670, 360] width 45 height 11
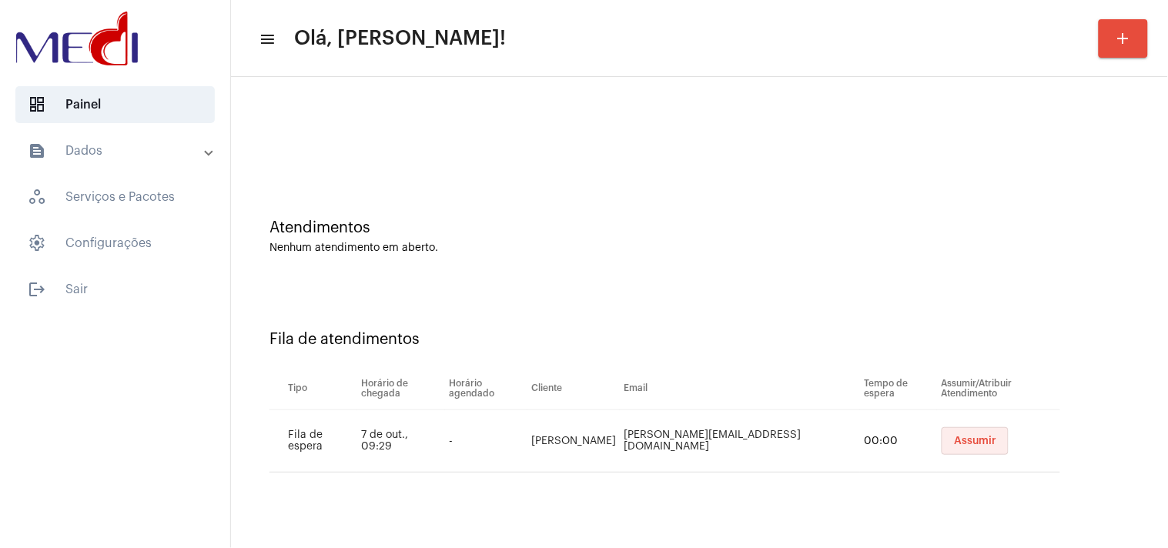
click at [979, 445] on span "Assumir" at bounding box center [975, 441] width 42 height 11
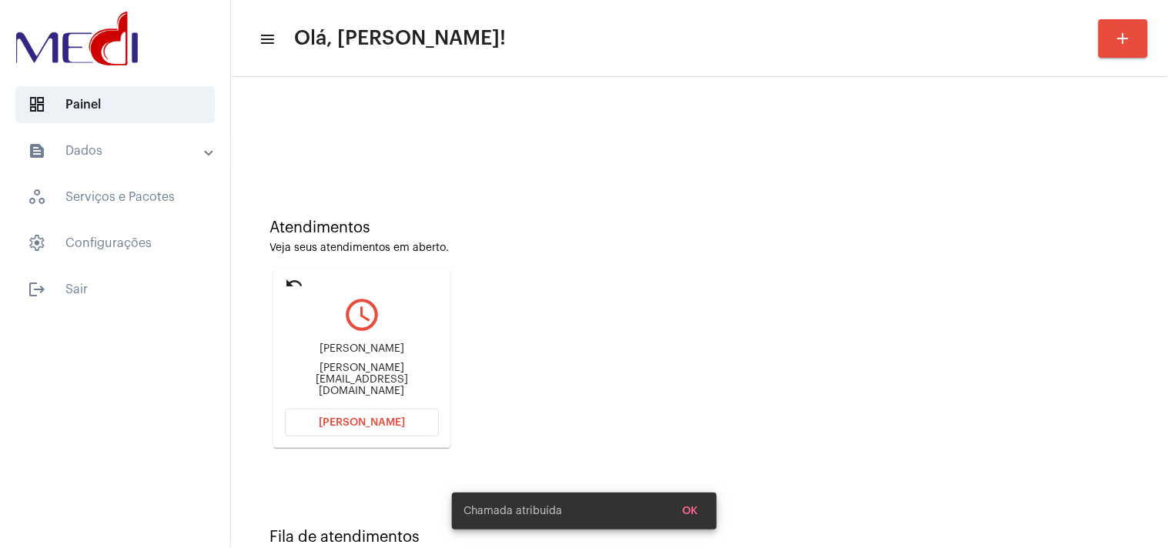
click at [380, 381] on div "Suely.martinsmorais@hotmail.com" at bounding box center [362, 380] width 154 height 35
copy mat-card-content "Suely.martinsmorais@hotmail.com Abrir Chamada"
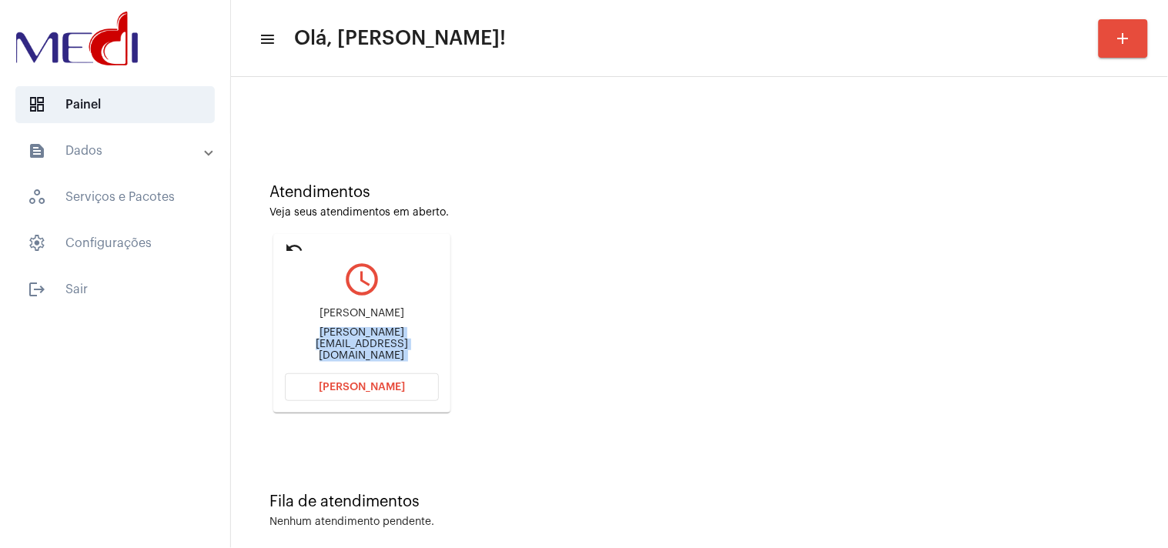
scroll to position [52, 0]
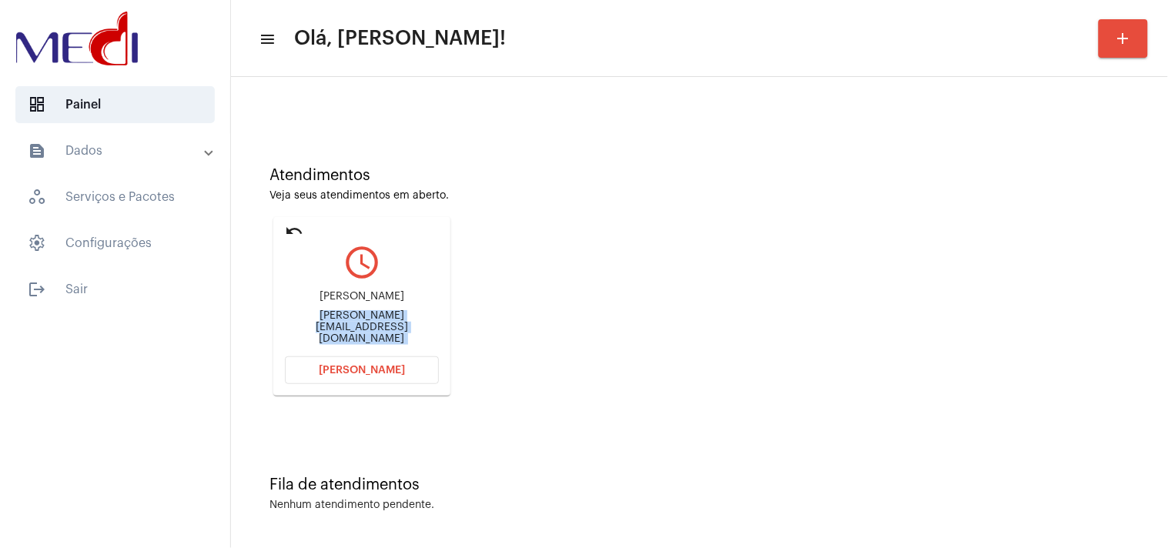
click at [345, 357] on button "Abrir Chamada" at bounding box center [362, 370] width 154 height 28
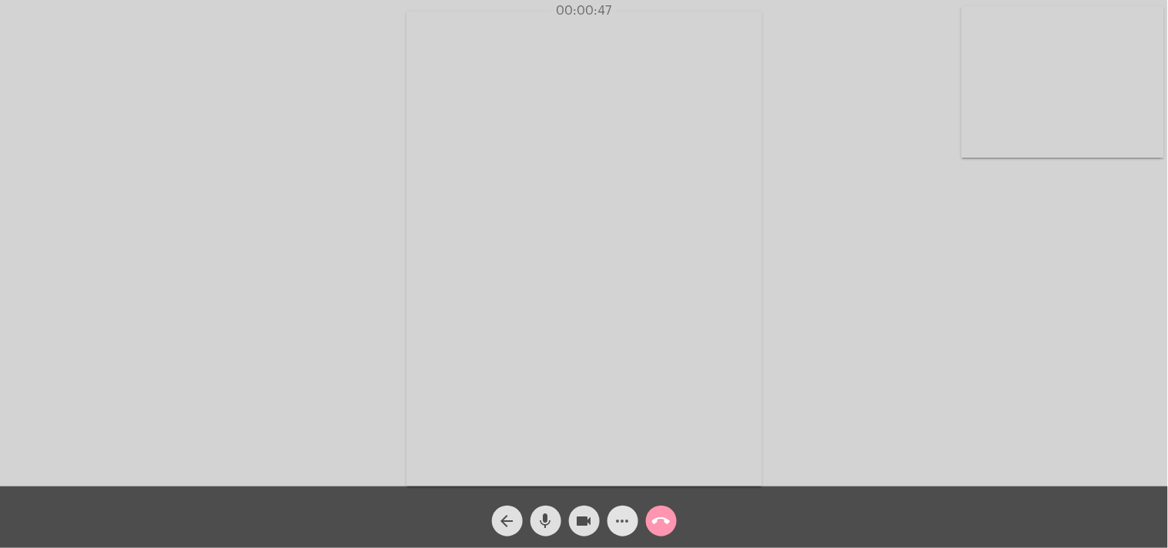
click at [611, 518] on button "more_horiz" at bounding box center [622, 521] width 31 height 31
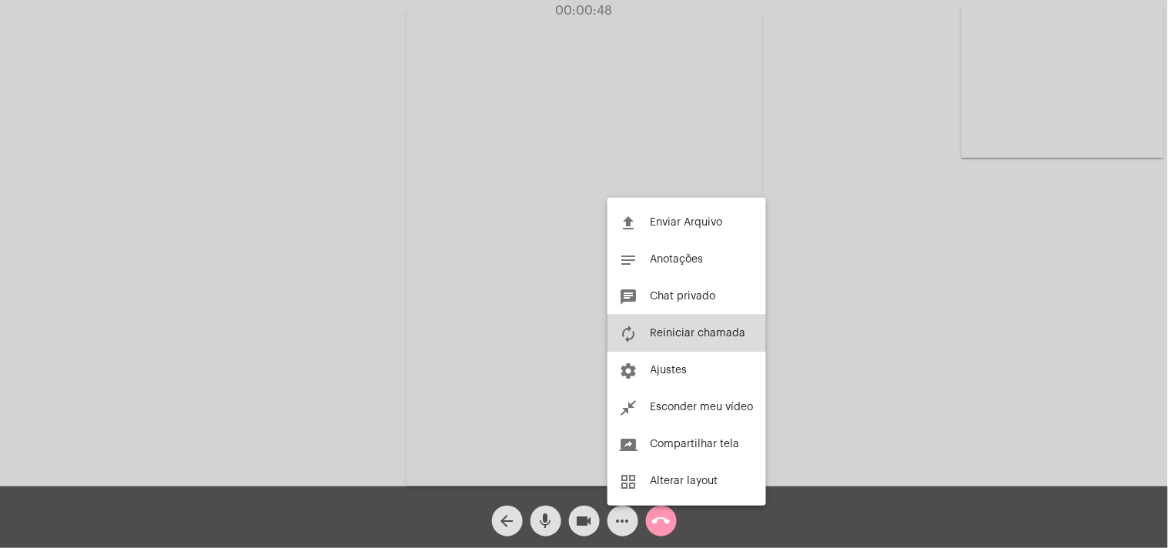
click at [647, 329] on button "autorenew Reiniciar chamada" at bounding box center [686, 333] width 159 height 37
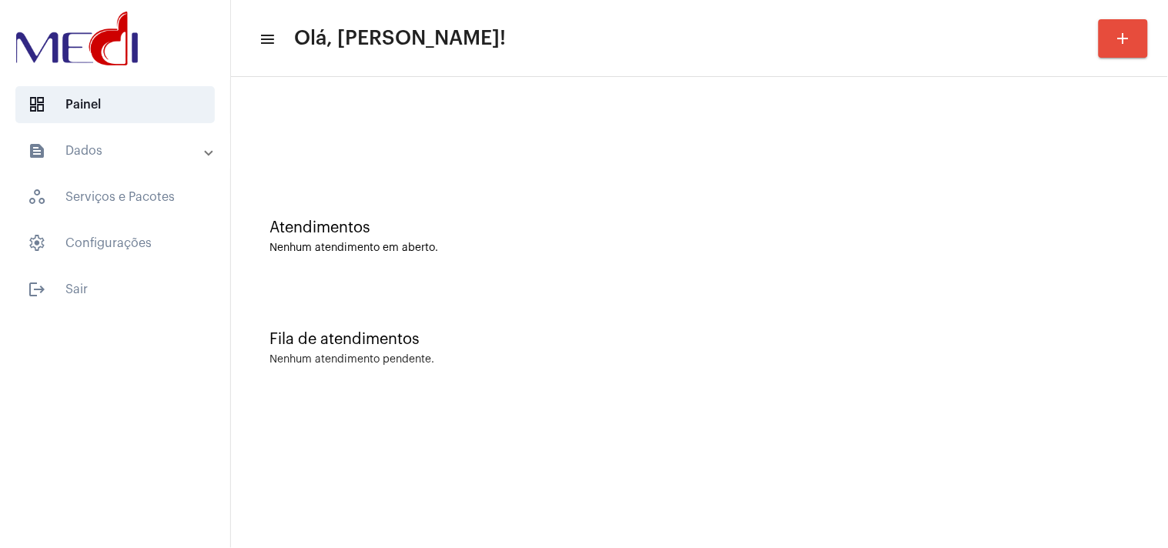
click at [1167, 341] on div "Atendimentos Nenhum atendimento em aberto. Fila de atendimentos Nenhum atendime…" at bounding box center [699, 240] width 937 height 327
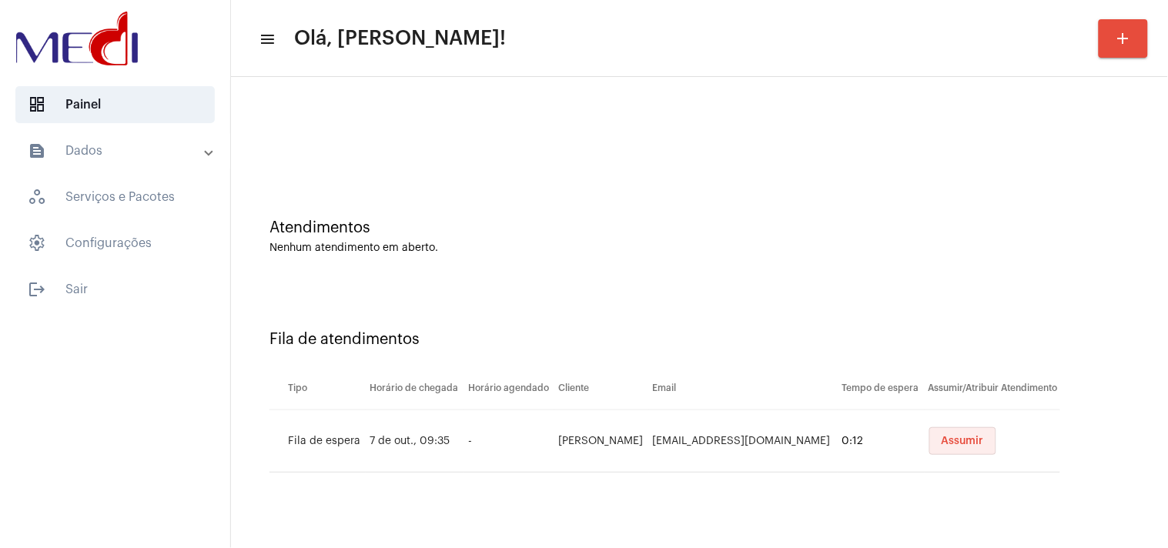
click at [948, 442] on span "Assumir" at bounding box center [962, 441] width 42 height 11
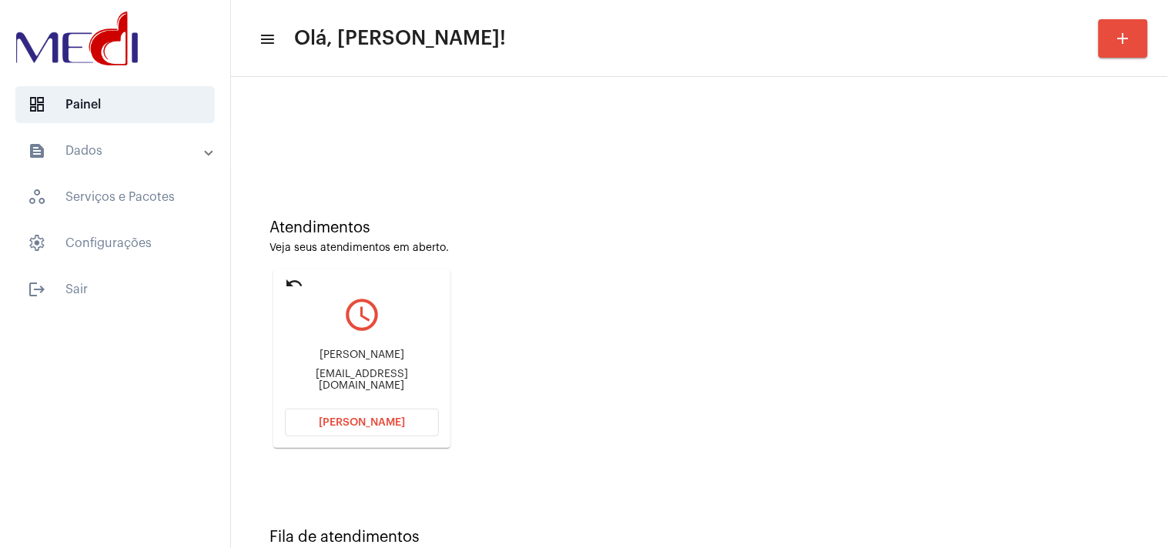
click at [356, 375] on div "Terezamcavalcante@hotmail.com" at bounding box center [362, 380] width 154 height 23
copy mat-card-content "Terezamcavalcante@hotmail.com Abrir Chamada"
click at [327, 421] on span "Abrir Chamada" at bounding box center [362, 422] width 86 height 11
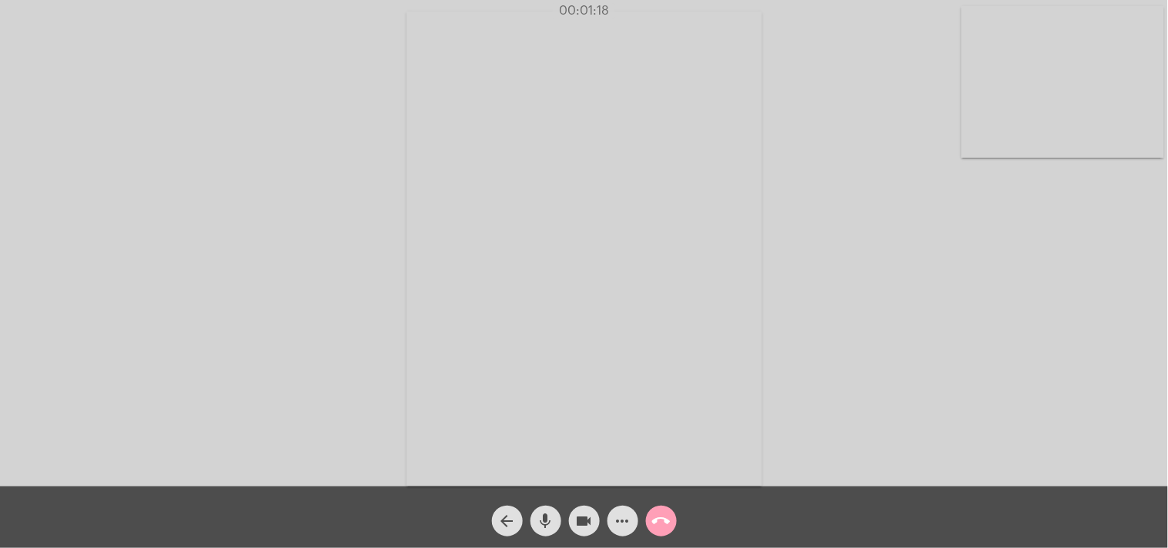
click at [667, 528] on mat-icon "call_end" at bounding box center [661, 521] width 18 height 18
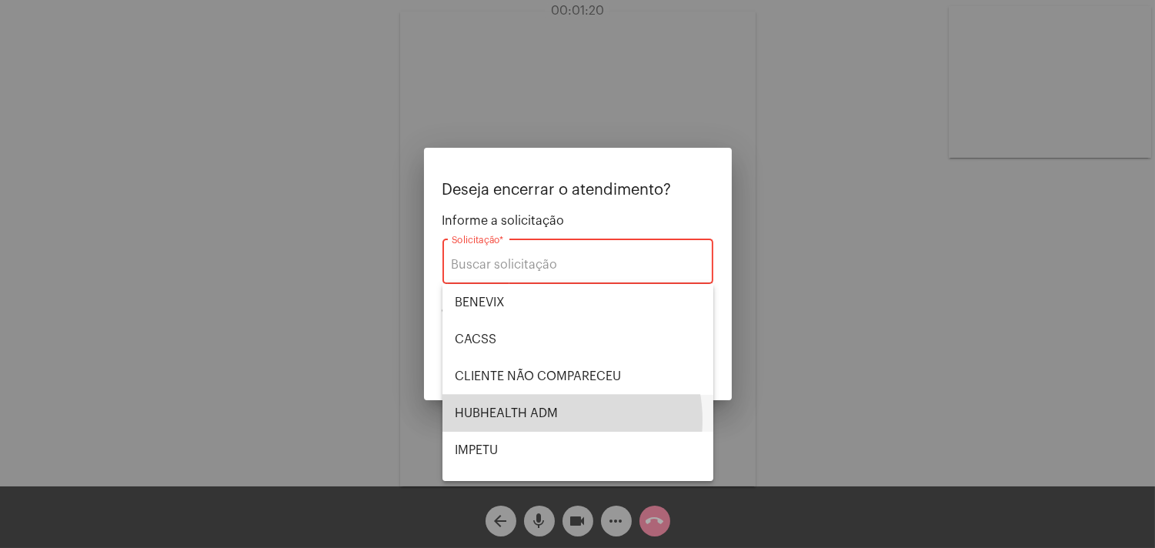
click at [550, 420] on span "HUBHEALTH ADM" at bounding box center [578, 413] width 246 height 37
type input "HUBHEALTH ADM"
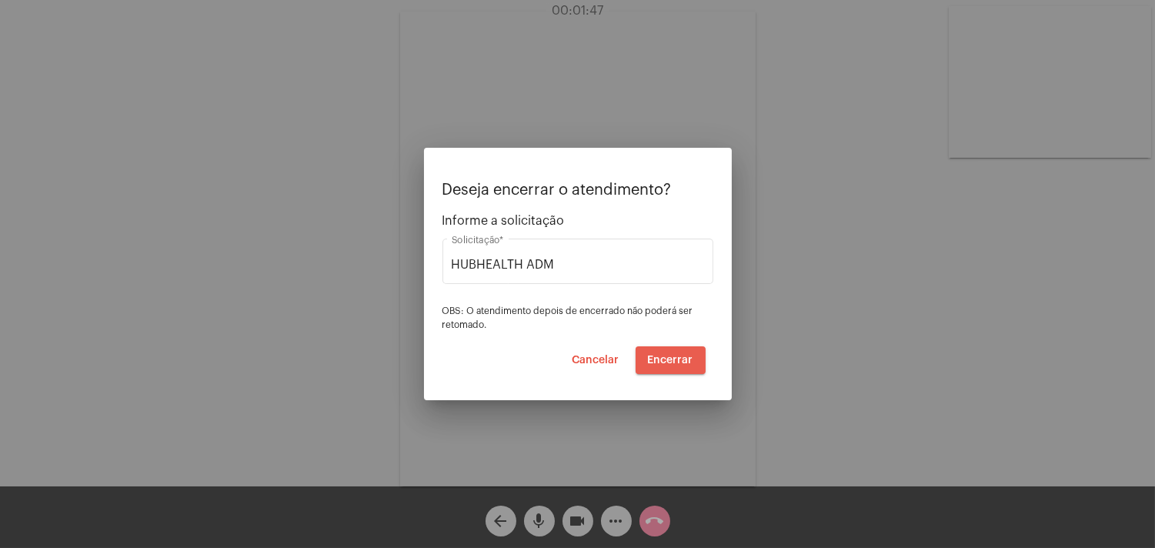
click at [675, 358] on span "Encerrar" at bounding box center [670, 360] width 45 height 11
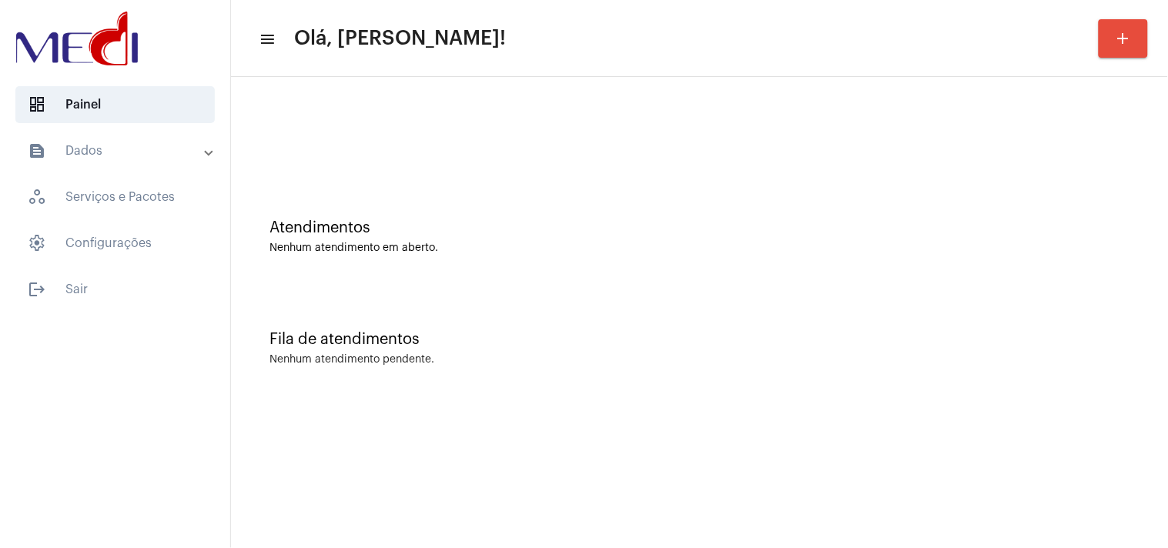
click at [506, 479] on mat-sidenav-content "menu Olá, [PERSON_NAME]! add Atendimentos Nenhum atendimento em aberto. Fila de…" at bounding box center [699, 274] width 937 height 548
click at [841, 233] on div "Atendimentos" at bounding box center [699, 227] width 860 height 17
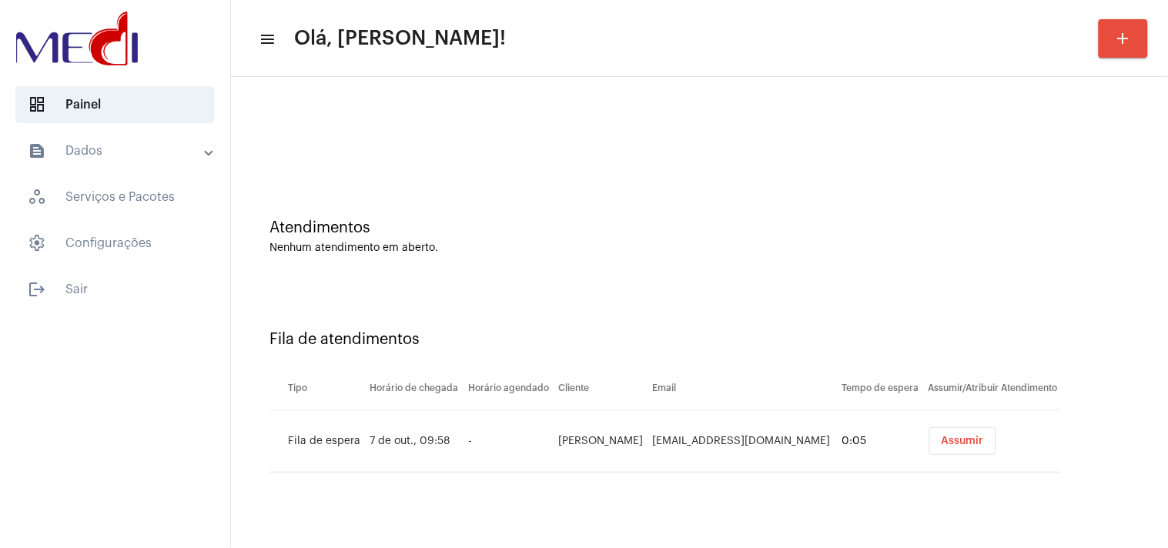
click at [983, 445] on span "Assumir" at bounding box center [962, 441] width 42 height 11
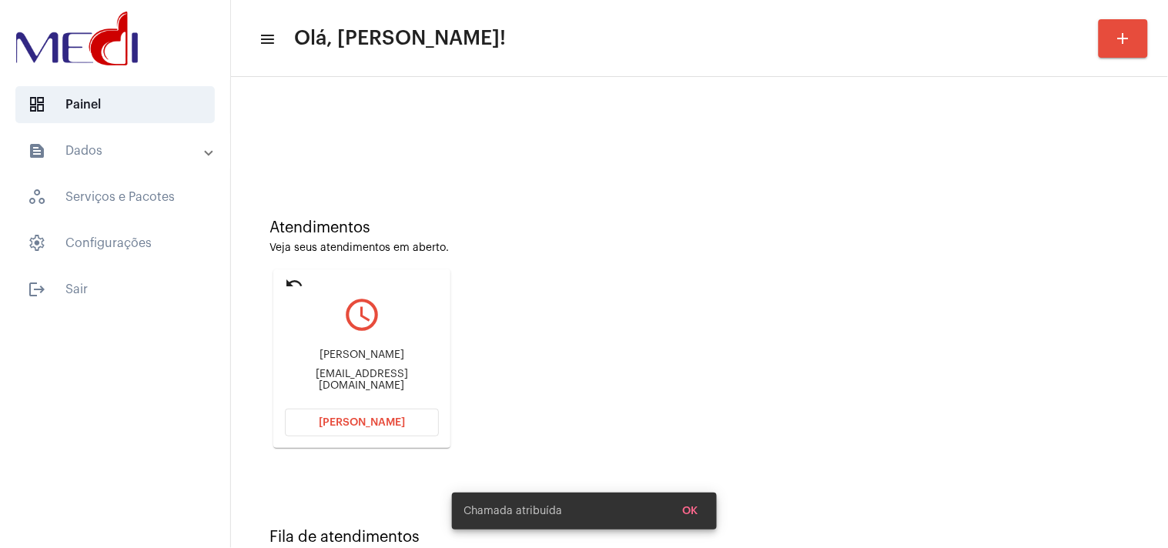
click at [388, 380] on div "Suely.martinsmorais@hotmail.com" at bounding box center [362, 380] width 154 height 23
copy mat-card-content "Suely.martinsmorais@hotmail.com Abrir Chamada"
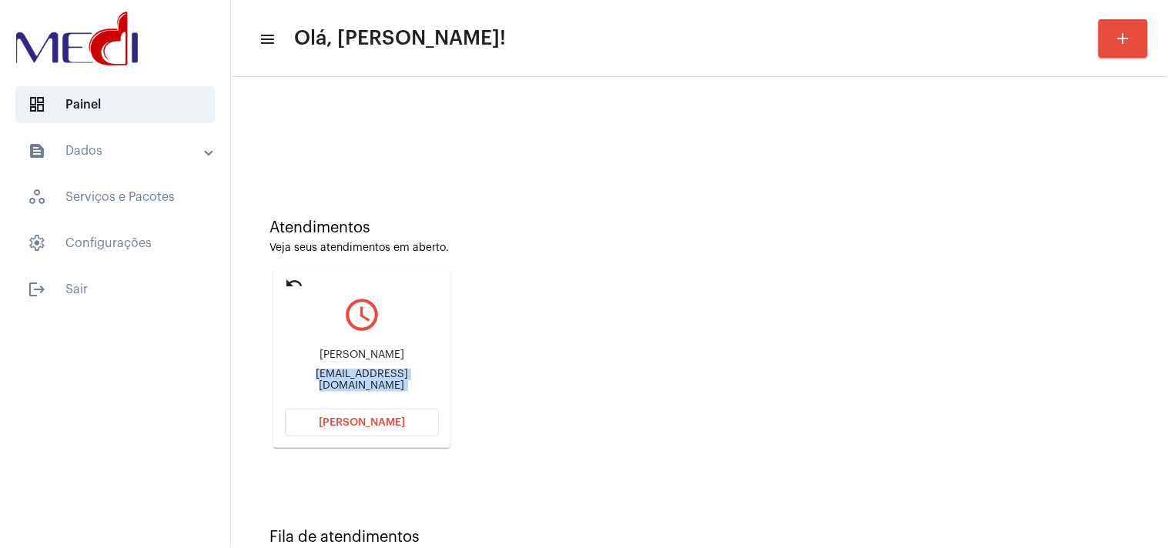
click at [413, 417] on button "[PERSON_NAME]" at bounding box center [362, 423] width 154 height 28
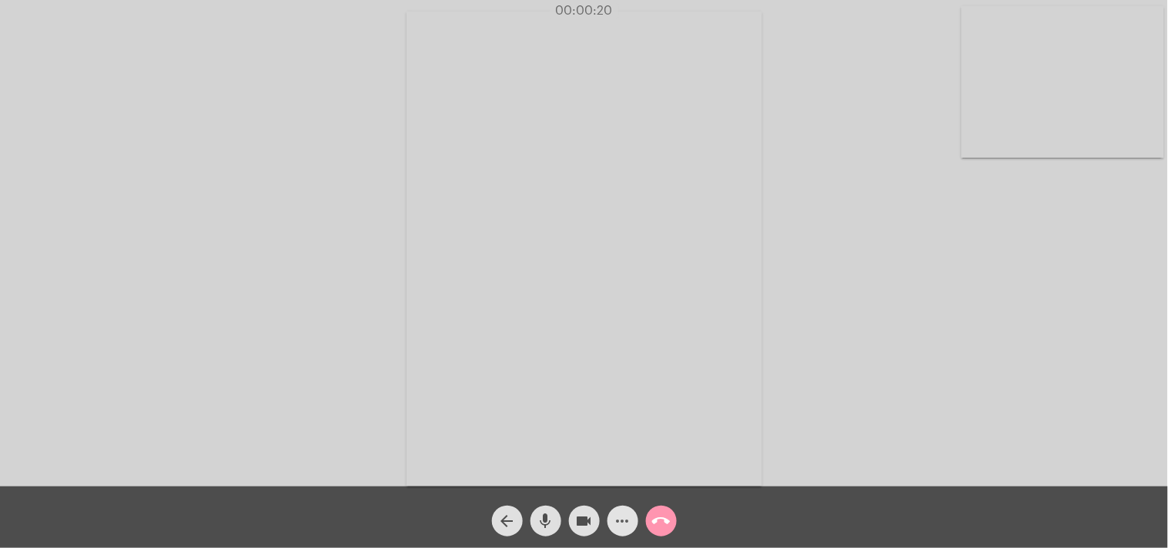
click at [626, 527] on mat-icon "more_horiz" at bounding box center [623, 521] width 18 height 18
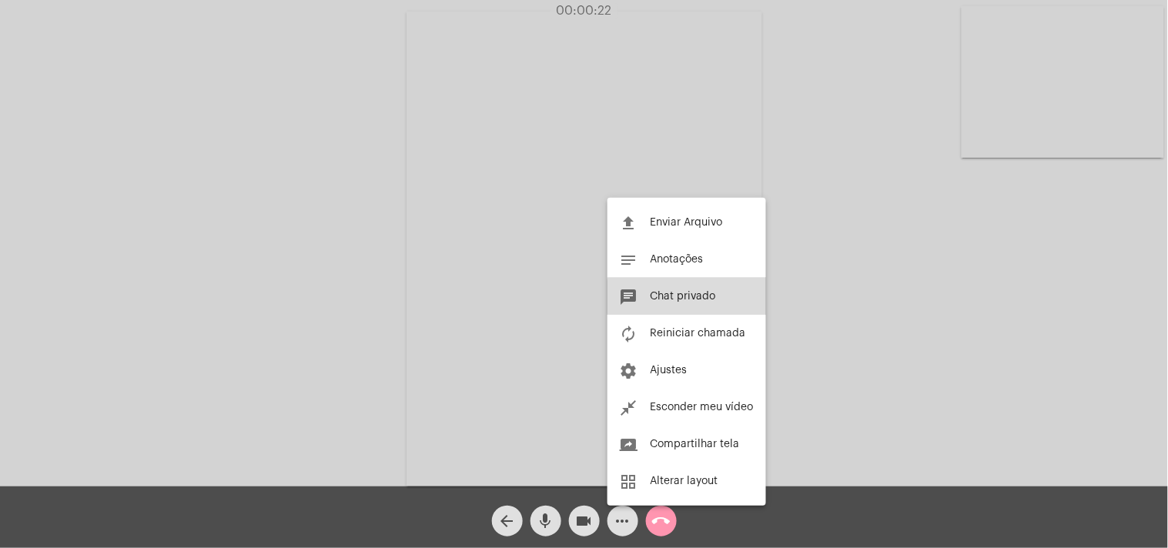
click at [691, 297] on span "Chat privado" at bounding box center [682, 296] width 65 height 11
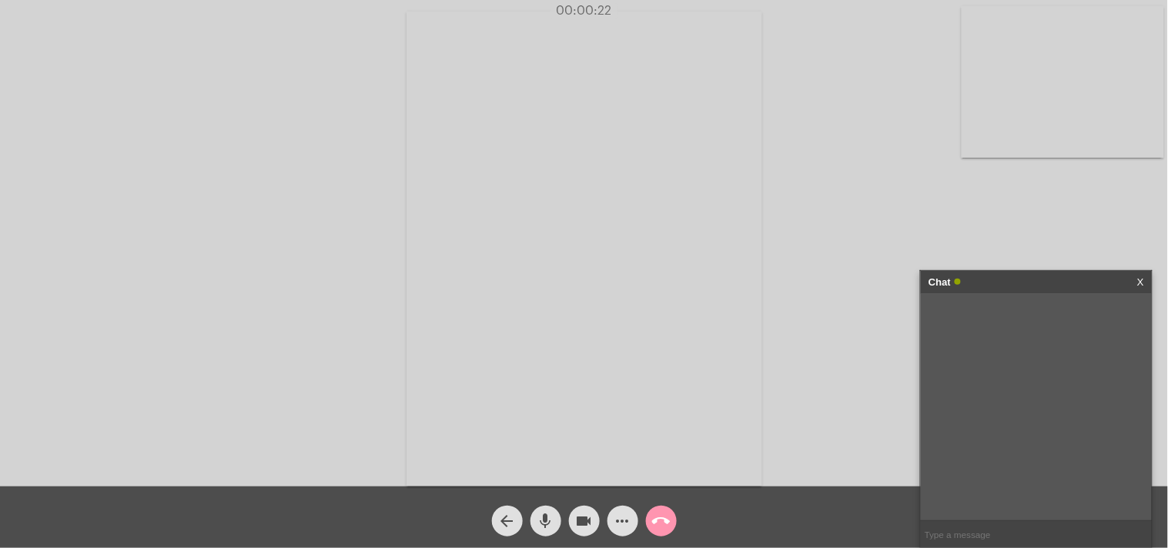
click at [987, 534] on input "text" at bounding box center [1036, 534] width 231 height 27
type input "podemos entrar em contato por ligação?"
click at [1144, 279] on div "Chat X" at bounding box center [1036, 282] width 231 height 23
click at [1135, 281] on div "Chat X" at bounding box center [1036, 282] width 231 height 23
click at [1142, 281] on link "X" at bounding box center [1140, 282] width 7 height 23
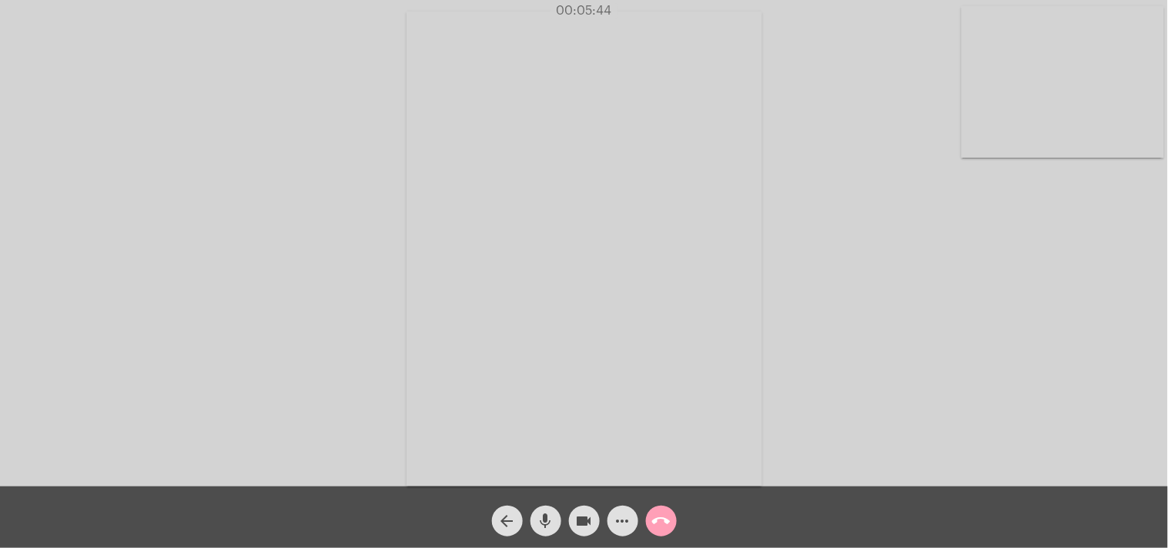
click at [664, 512] on mat-icon "call_end" at bounding box center [661, 521] width 18 height 18
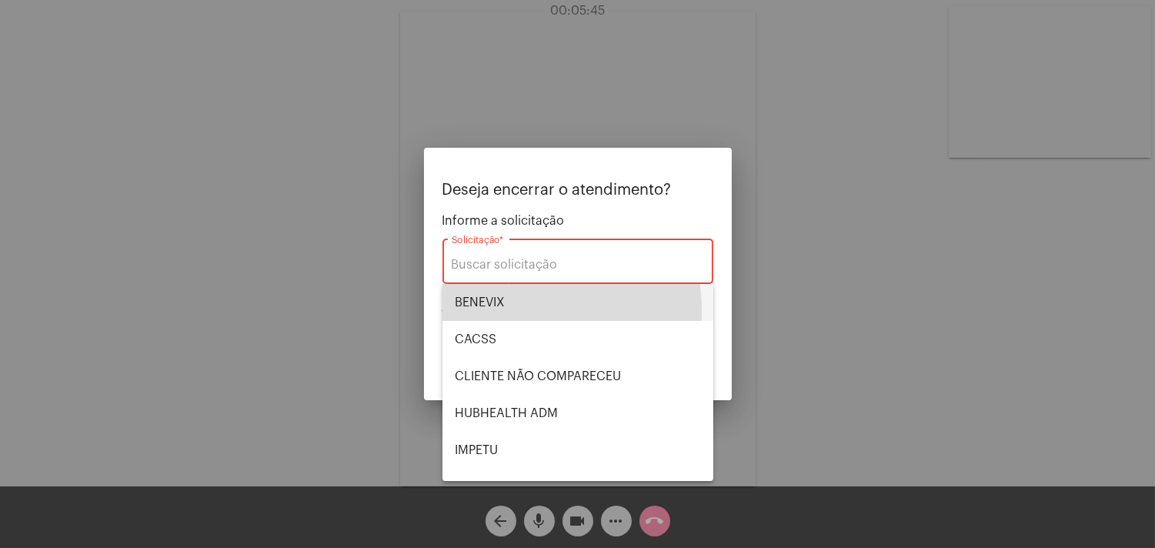
click at [506, 311] on span "BENEVIX" at bounding box center [578, 302] width 246 height 37
type input "BENEVIX"
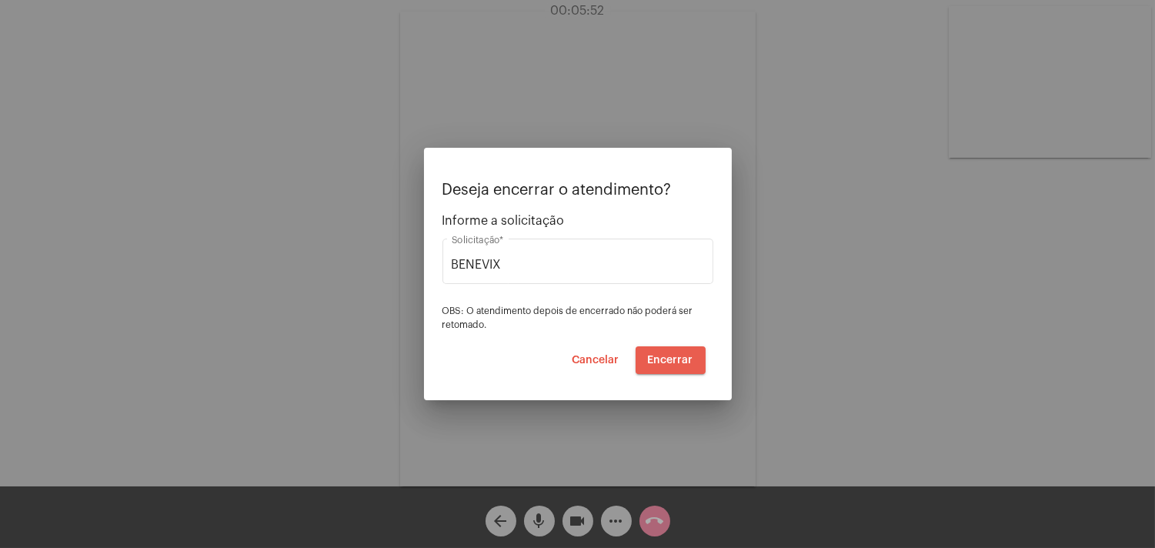
click at [672, 360] on span "Encerrar" at bounding box center [670, 360] width 45 height 11
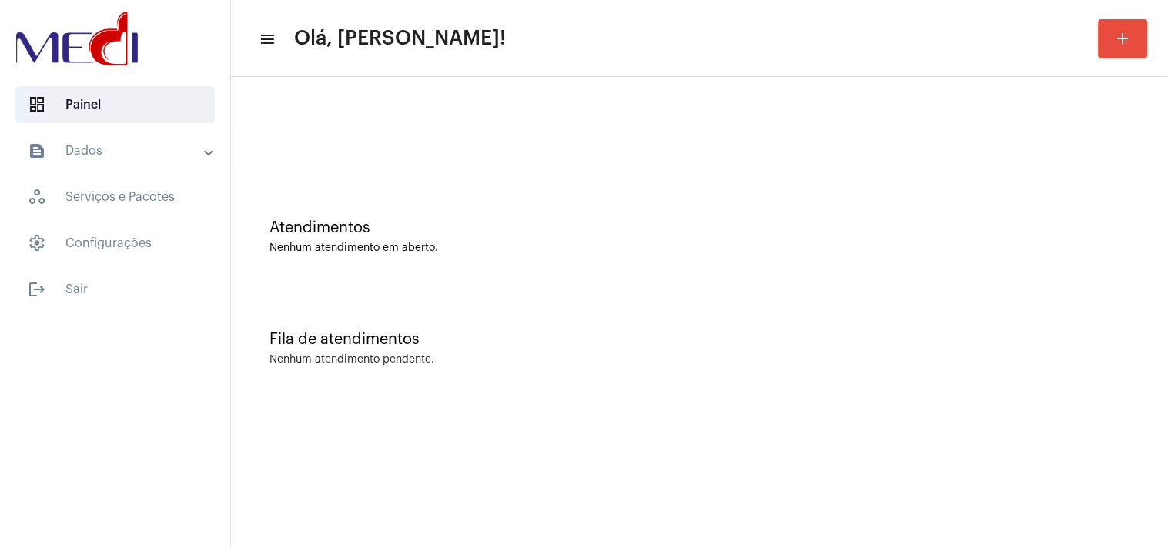
click at [930, 333] on div "Fila de atendimentos" at bounding box center [699, 339] width 860 height 17
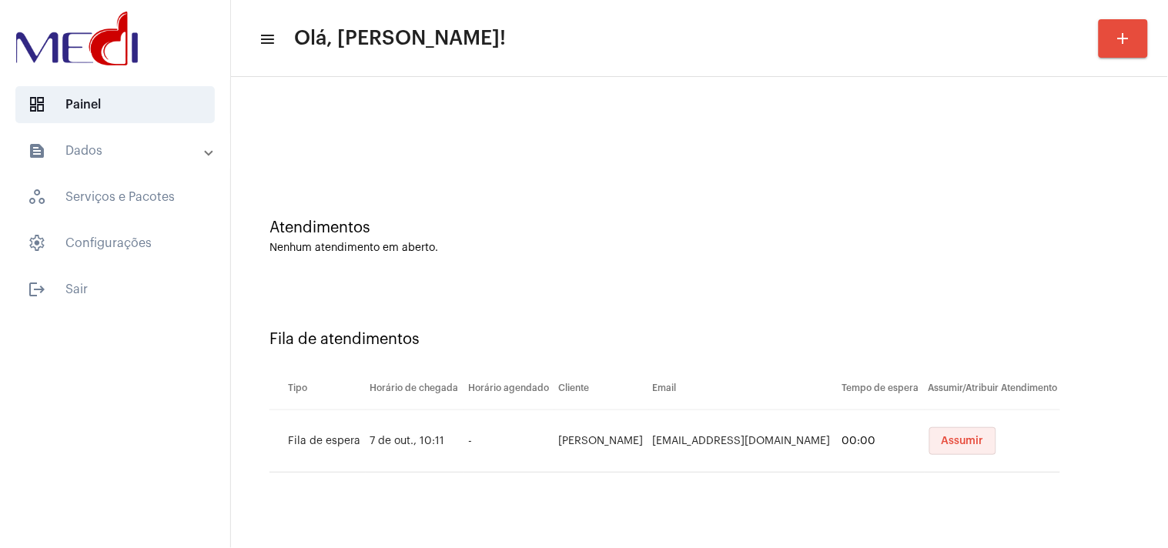
click at [955, 445] on span "Assumir" at bounding box center [962, 441] width 42 height 11
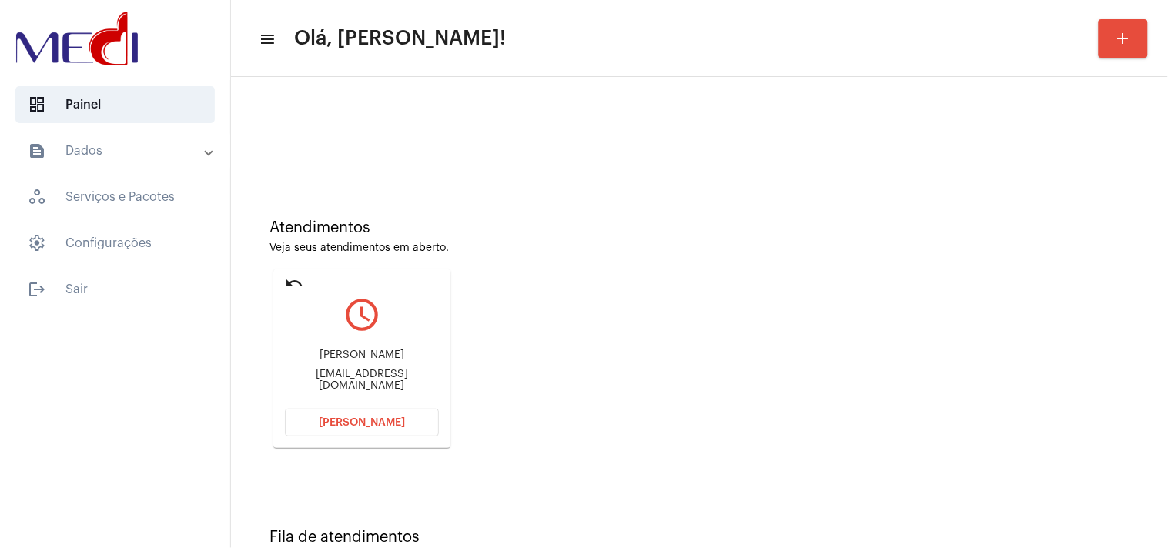
click at [370, 379] on div "[EMAIL_ADDRESS][DOMAIN_NAME]" at bounding box center [362, 380] width 154 height 23
copy mat-card-content "[EMAIL_ADDRESS][DOMAIN_NAME] [PERSON_NAME]"
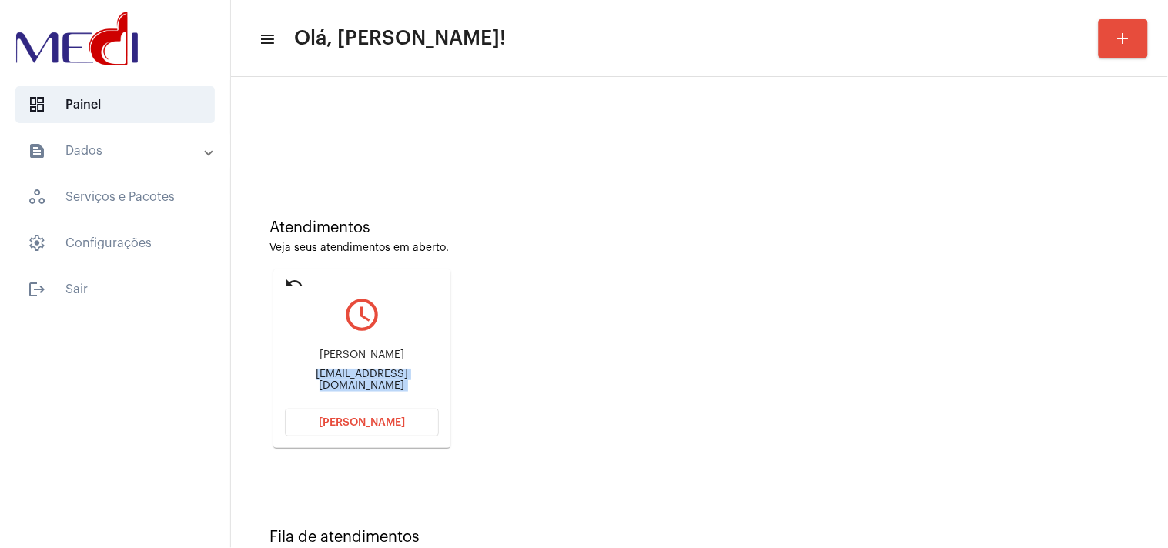
copy mat-card-content "[EMAIL_ADDRESS][DOMAIN_NAME] [PERSON_NAME]"
click at [350, 424] on span "[PERSON_NAME]" at bounding box center [362, 422] width 86 height 11
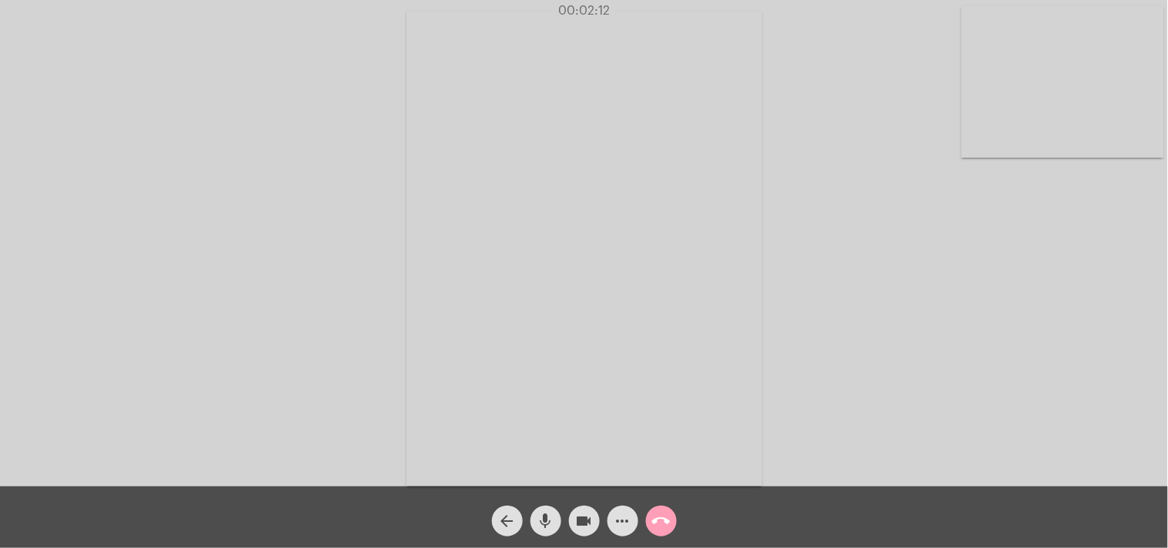
click at [667, 518] on mat-icon "call_end" at bounding box center [661, 521] width 18 height 18
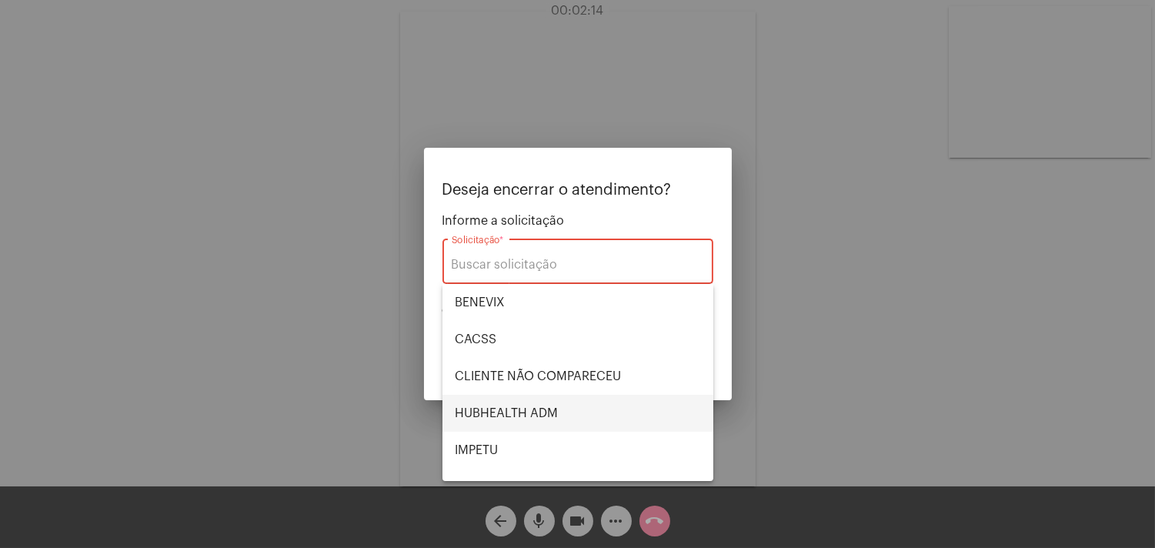
click at [573, 413] on span "HUBHEALTH ADM" at bounding box center [578, 413] width 246 height 37
type input "HUBHEALTH ADM"
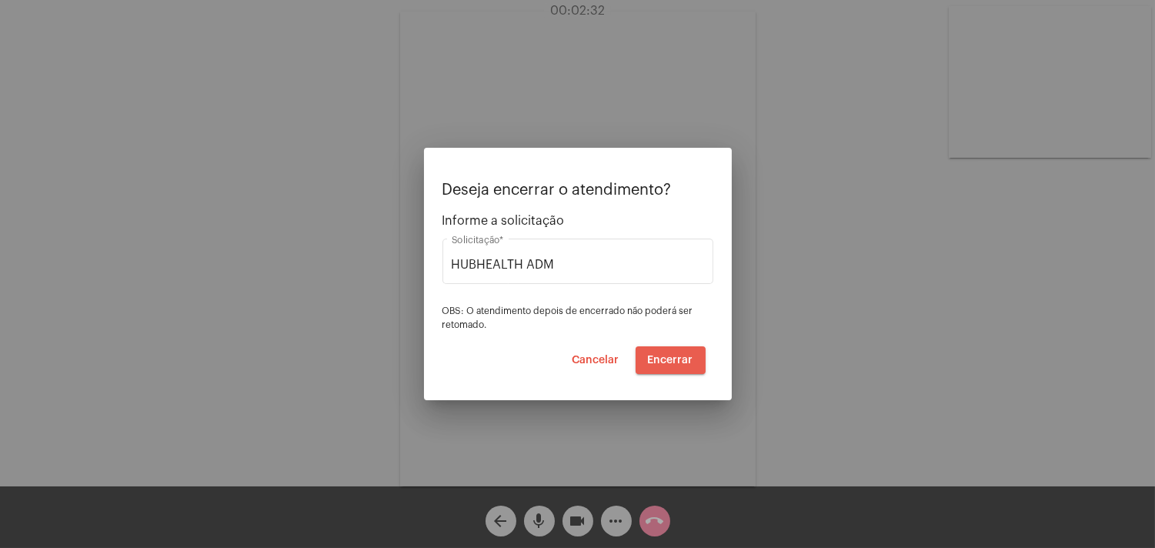
click at [681, 356] on span "Encerrar" at bounding box center [670, 360] width 45 height 11
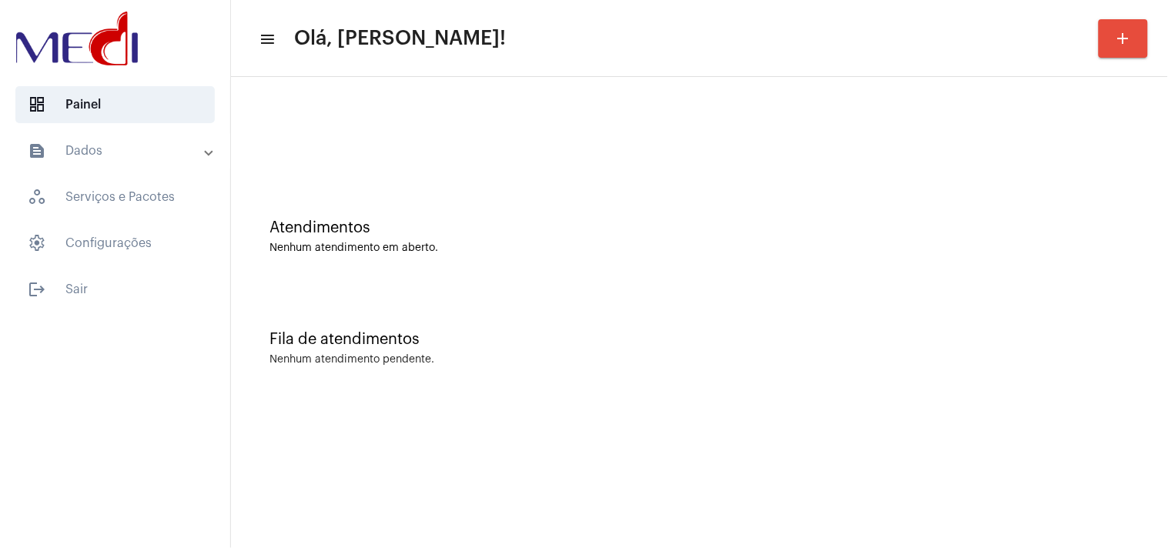
click at [1016, 272] on div "Atendimentos Nenhum atendimento em aberto." at bounding box center [699, 229] width 921 height 112
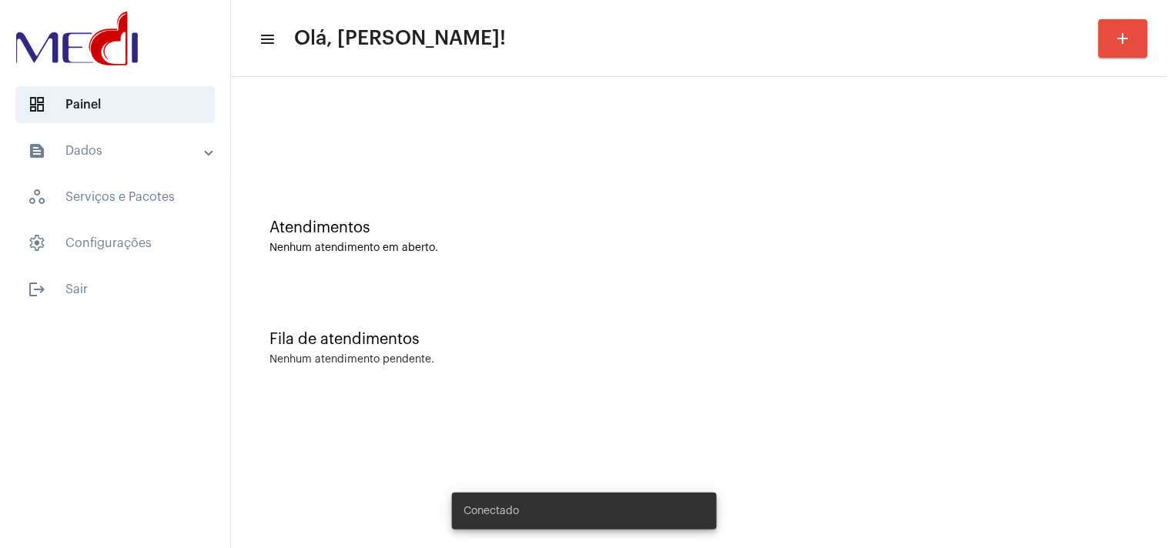
click at [585, 390] on div "Fila de atendimentos Nenhum atendimento pendente." at bounding box center [699, 341] width 921 height 112
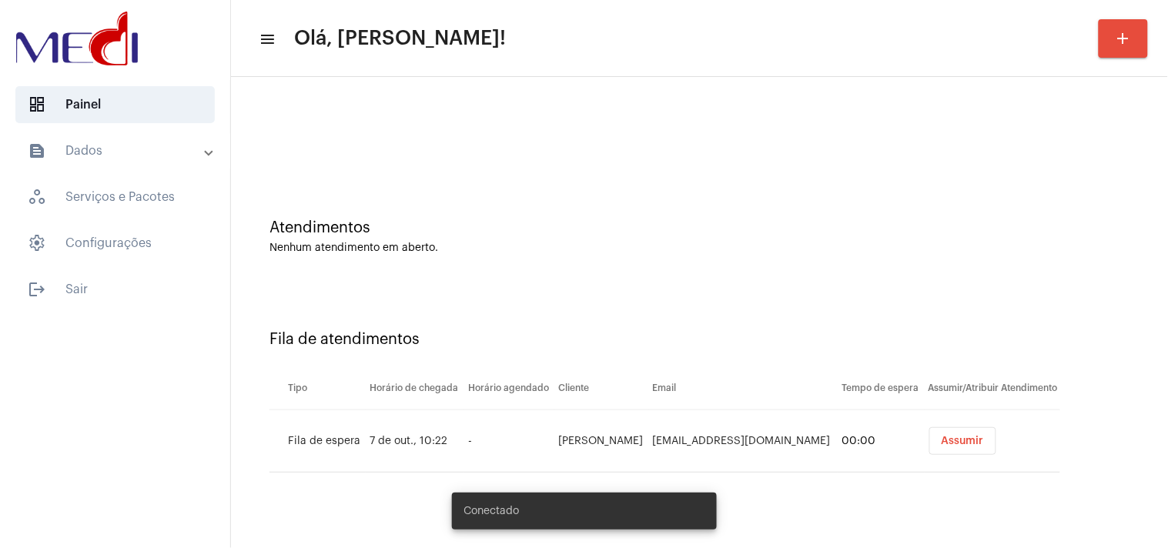
click at [939, 431] on button "Assumir" at bounding box center [962, 441] width 67 height 28
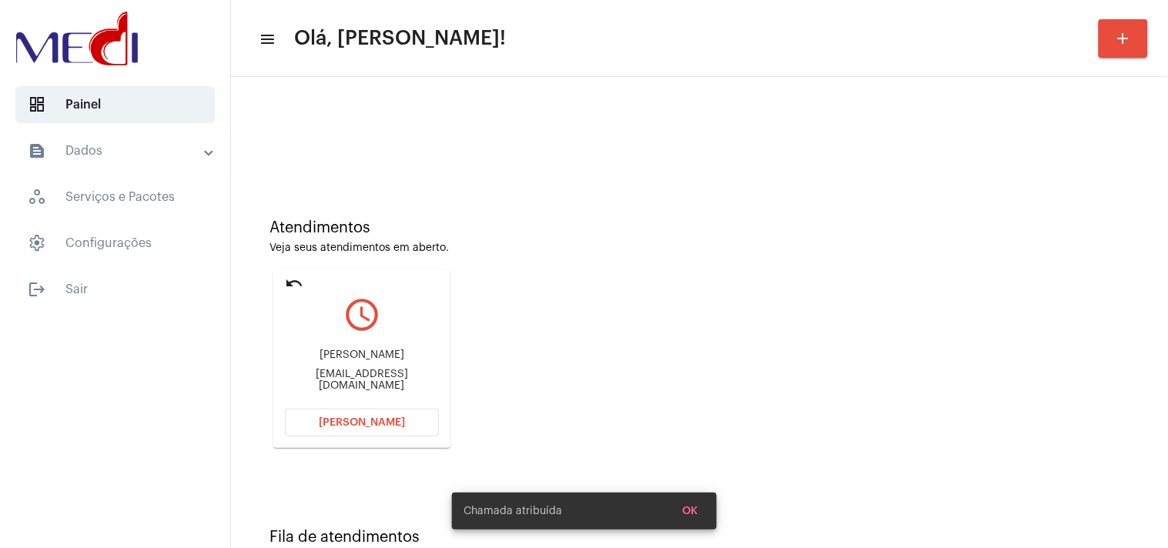
click at [404, 366] on div "Lais Karina Lais_karina15@hotmail.com" at bounding box center [362, 370] width 154 height 69
click at [397, 378] on div "[EMAIL_ADDRESS][DOMAIN_NAME]" at bounding box center [362, 380] width 154 height 23
click at [397, 378] on div "Lais_karina15@hotmail.com" at bounding box center [362, 380] width 154 height 23
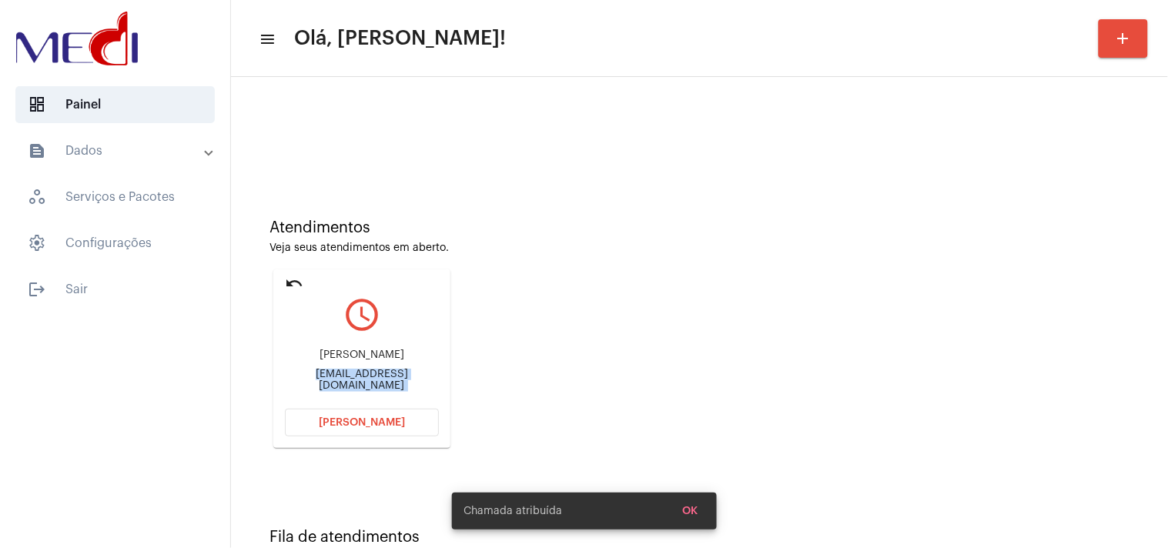
click at [397, 378] on div "Lais_karina15@hotmail.com" at bounding box center [362, 380] width 154 height 23
copy mat-card-content "Lais_karina15@hotmail.com Abrir Chamada"
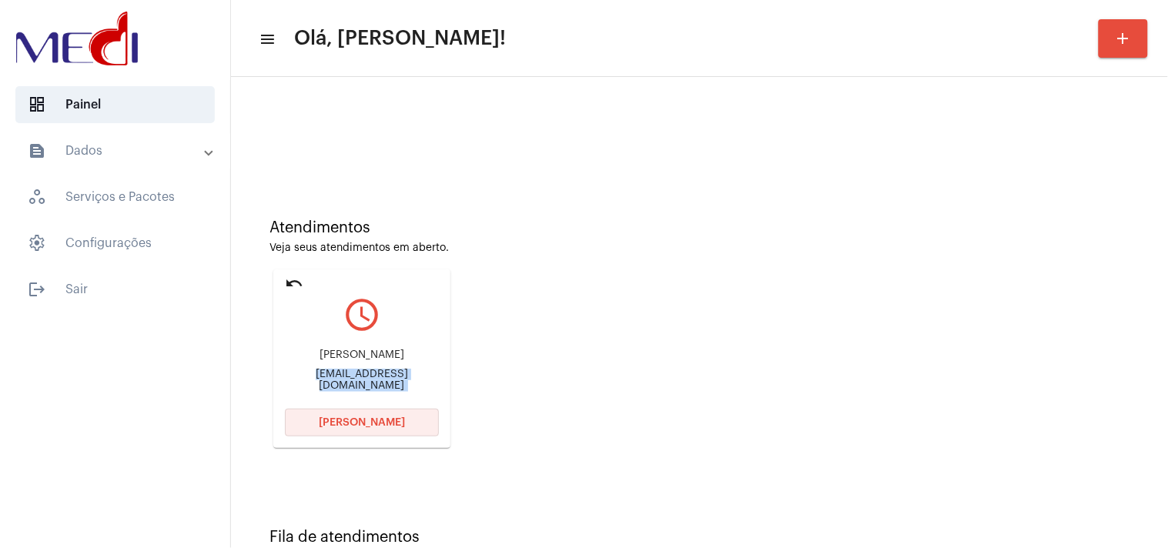
click at [365, 419] on span "Abrir Chamada" at bounding box center [362, 422] width 86 height 11
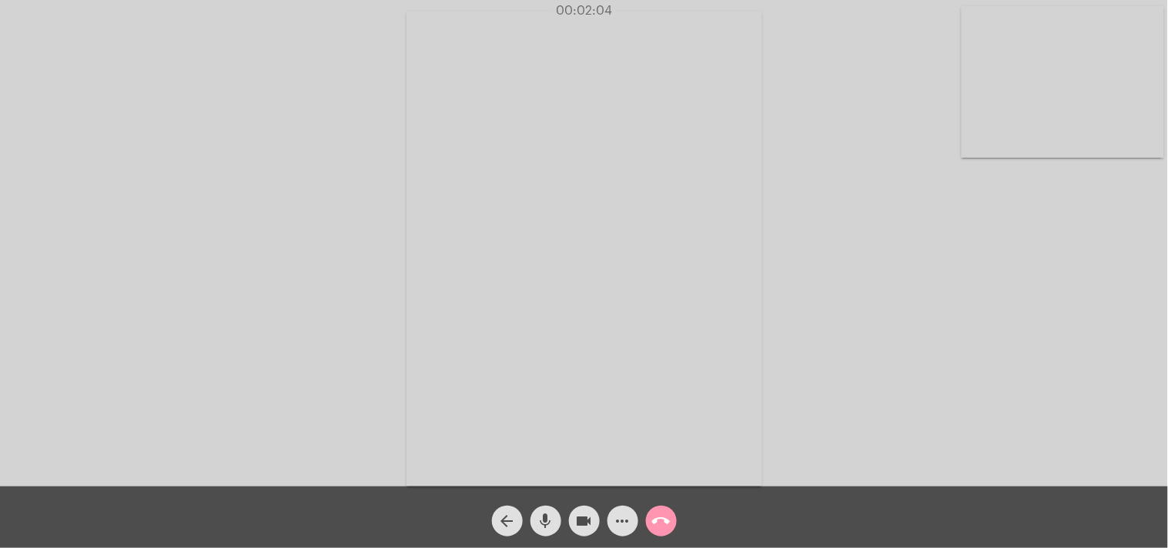
click at [665, 526] on mat-icon "call_end" at bounding box center [661, 521] width 18 height 18
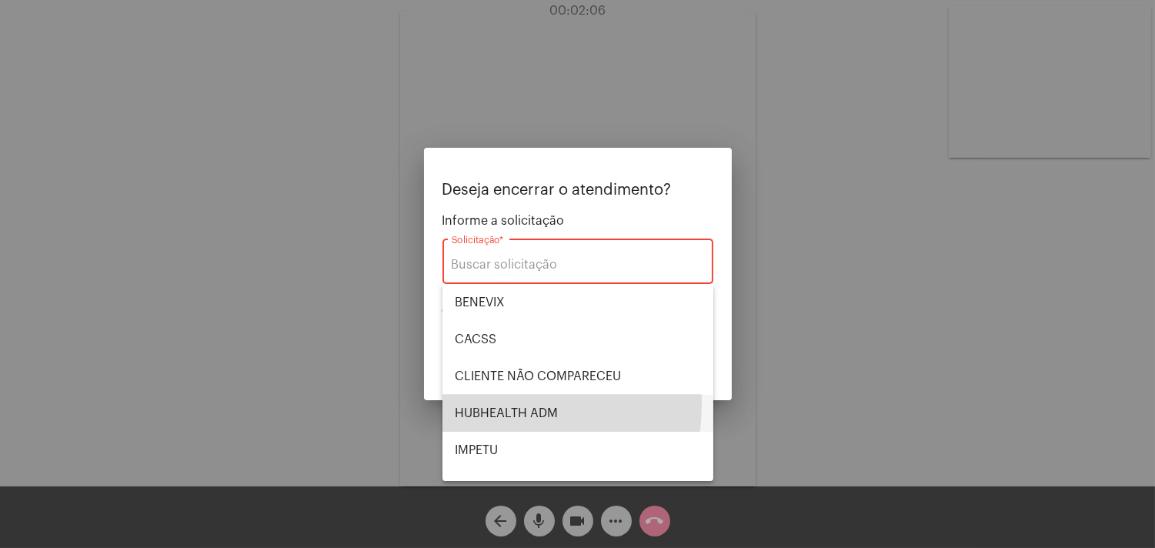
click at [496, 403] on span "HUBHEALTH ADM" at bounding box center [578, 413] width 246 height 37
type input "HUBHEALTH ADM"
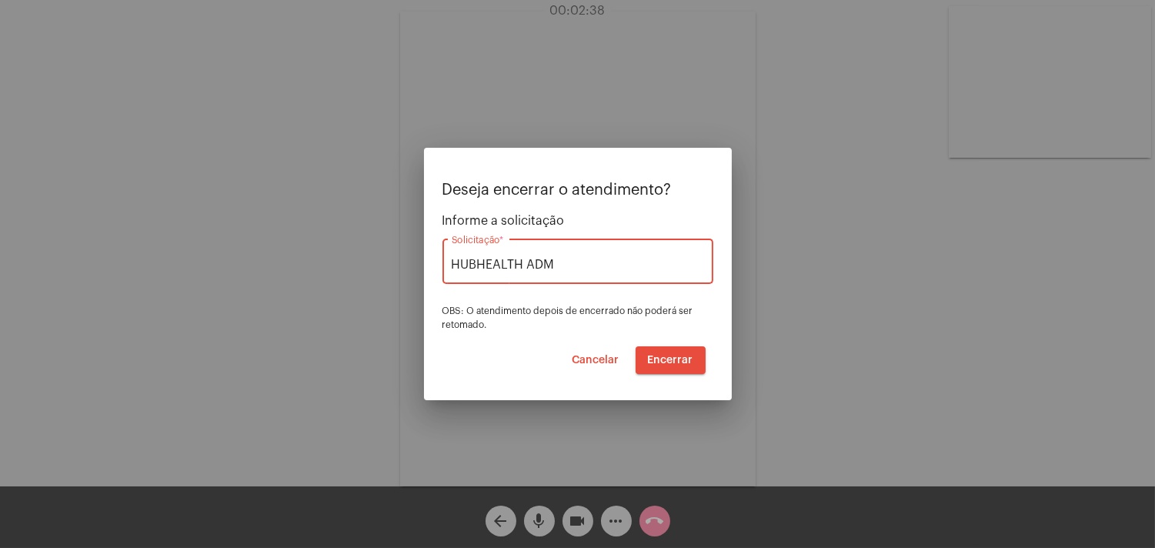
click at [672, 360] on span "Encerrar" at bounding box center [670, 360] width 45 height 11
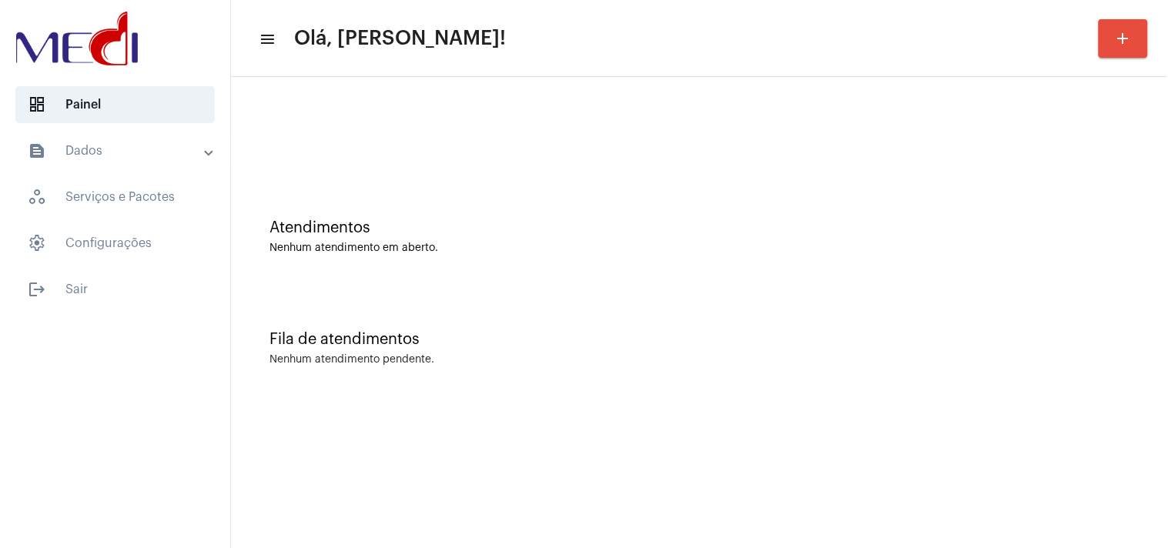
click at [989, 346] on div "Fila de atendimentos" at bounding box center [699, 339] width 860 height 17
click at [897, 239] on div "Atendimentos Nenhum atendimento em aberto." at bounding box center [699, 236] width 860 height 35
click at [1167, 256] on div "Atendimentos Nenhum atendimento em aberto. Fila de atendimentos Nenhum atendime…" at bounding box center [699, 240] width 937 height 327
click at [1017, 193] on div "Atendimentos Nenhum atendimento em aberto." at bounding box center [699, 229] width 921 height 112
click at [1109, 283] on div "Atendimentos Nenhum atendimento em aberto." at bounding box center [699, 229] width 921 height 112
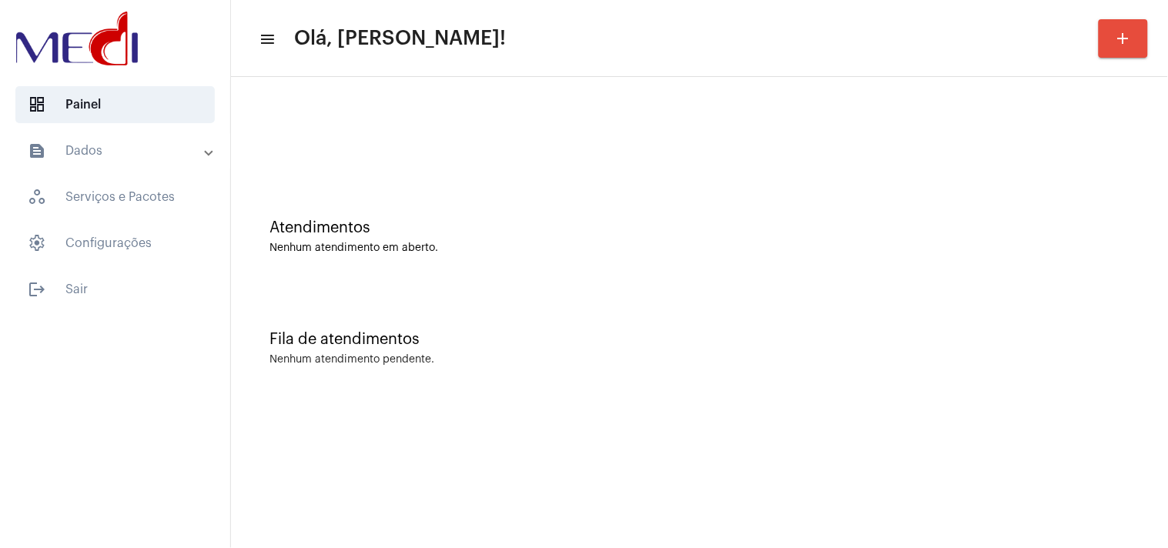
click at [1064, 192] on div "Atendimentos Nenhum atendimento em aberto." at bounding box center [699, 229] width 921 height 112
click at [871, 227] on div "Atendimentos" at bounding box center [699, 227] width 860 height 17
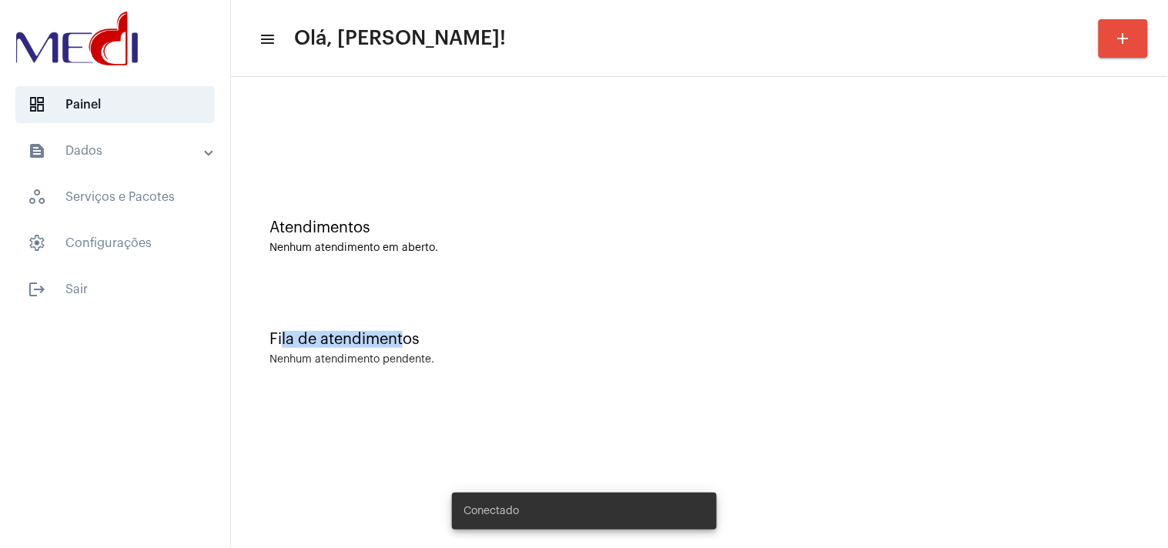
drag, startPoint x: 405, startPoint y: 339, endPoint x: 283, endPoint y: 337, distance: 122.4
click at [283, 337] on div "Fila de atendimentos" at bounding box center [699, 339] width 860 height 17
click at [370, 317] on div "Fila de atendimentos Nenhum atendimento pendente." at bounding box center [699, 341] width 921 height 112
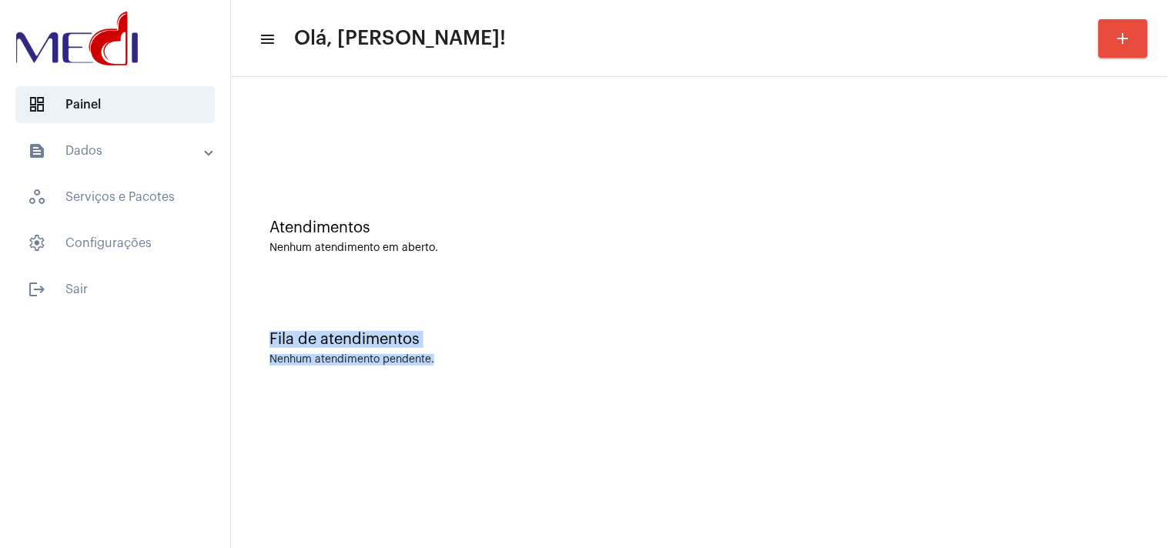
drag, startPoint x: 262, startPoint y: 329, endPoint x: 456, endPoint y: 358, distance: 196.1
click at [456, 358] on div "Fila de atendimentos Nenhum atendimento pendente." at bounding box center [699, 341] width 921 height 112
drag, startPoint x: 467, startPoint y: 290, endPoint x: 448, endPoint y: 263, distance: 32.7
click at [467, 289] on div "Fila de atendimentos Nenhum atendimento pendente." at bounding box center [699, 341] width 921 height 112
click at [450, 331] on div "Fila de atendimentos" at bounding box center [699, 339] width 860 height 17
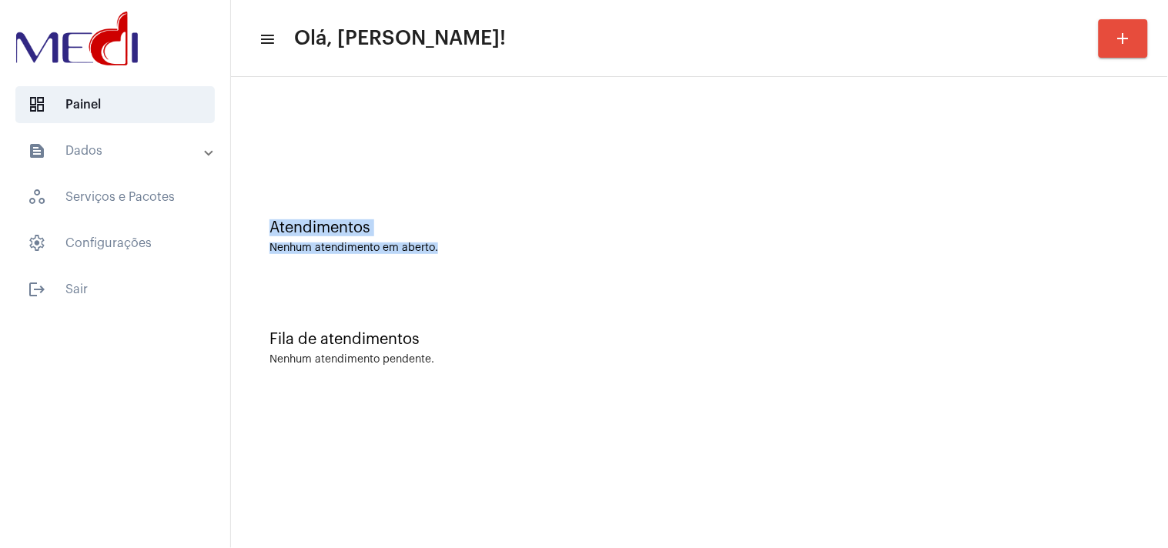
drag, startPoint x: 260, startPoint y: 232, endPoint x: 501, endPoint y: 241, distance: 241.1
click at [501, 241] on div "Atendimentos Nenhum atendimento em aberto." at bounding box center [699, 229] width 921 height 112
click at [501, 241] on div "Atendimentos Nenhum atendimento em aberto." at bounding box center [699, 236] width 860 height 35
click at [1064, 174] on div "Atendimentos Nenhum atendimento em aberto." at bounding box center [699, 229] width 921 height 112
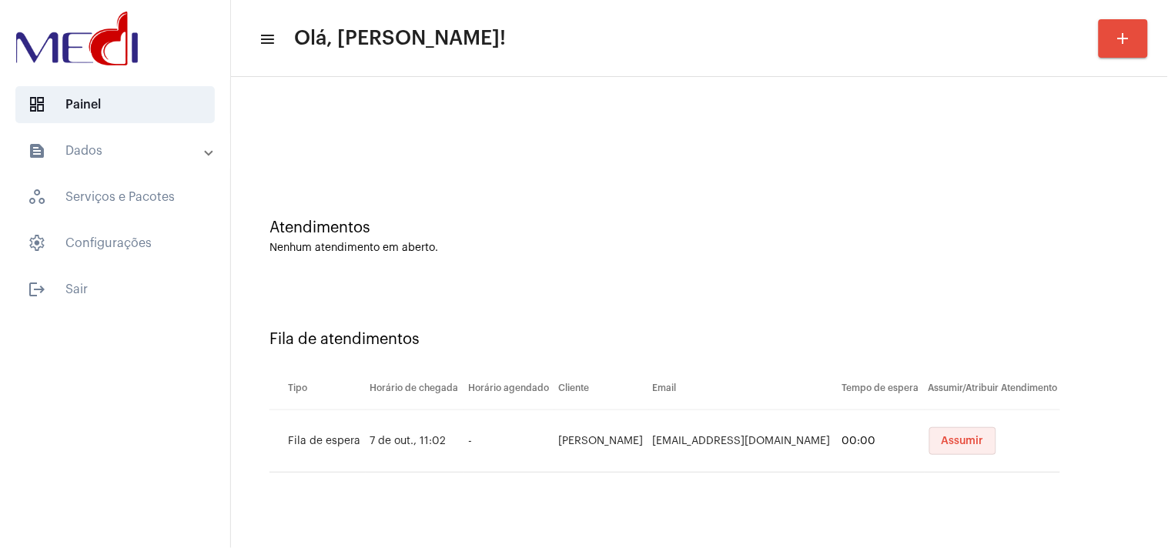
click at [975, 440] on button "Assumir" at bounding box center [962, 441] width 67 height 28
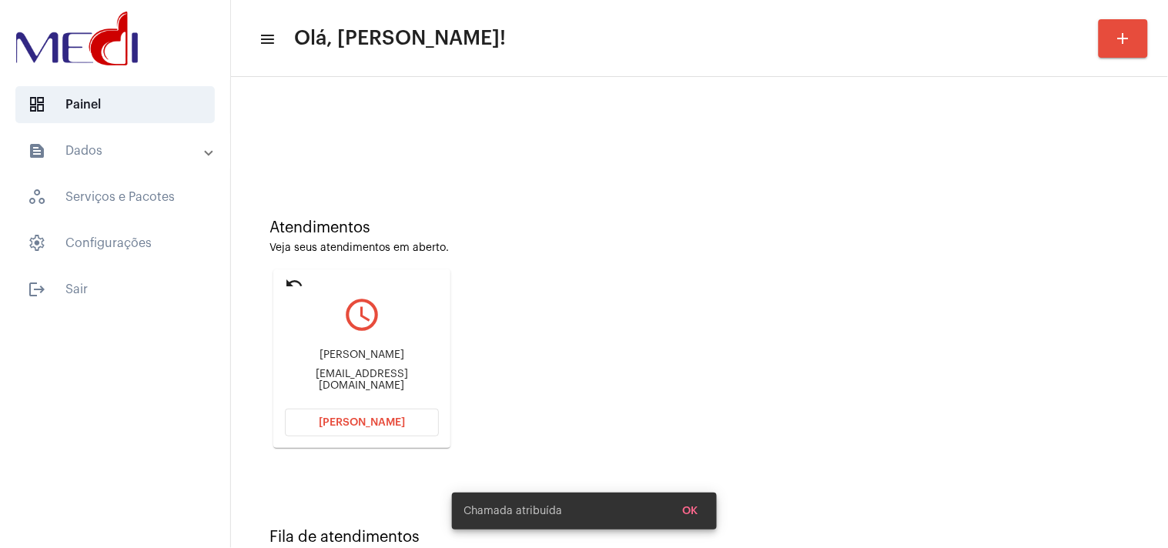
click at [386, 373] on div "[EMAIL_ADDRESS][DOMAIN_NAME]" at bounding box center [362, 380] width 154 height 23
click at [386, 373] on div "robertaurbano@gmail.com" at bounding box center [362, 380] width 154 height 23
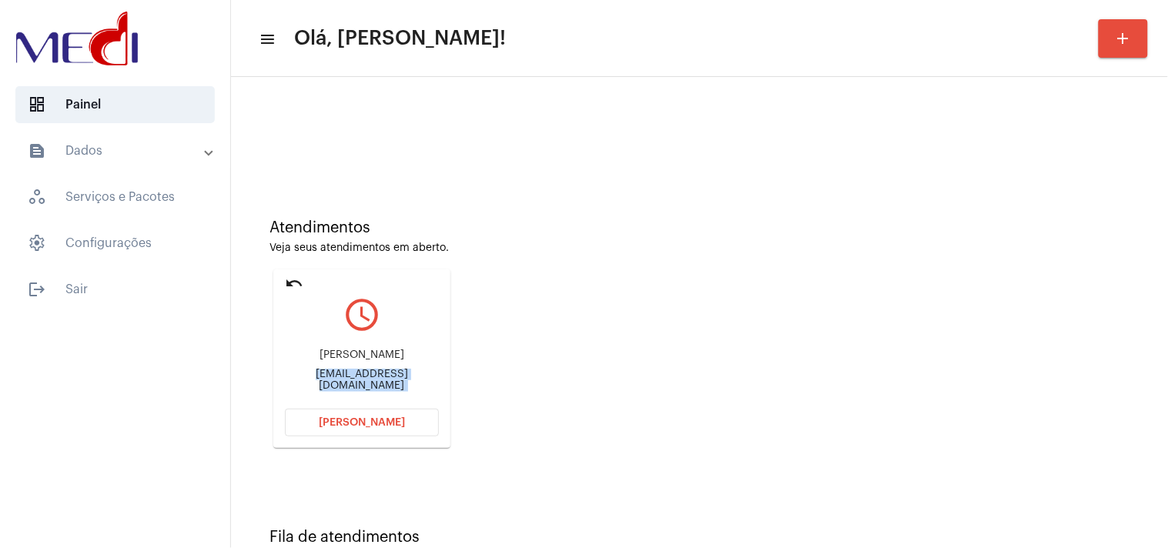
click at [1055, 269] on div "Atendimentos Veja seus atendimentos em aberto. undo query_builder ROBERTA URBAN…" at bounding box center [699, 327] width 921 height 309
click at [394, 378] on div "robertaurbano@gmail.com" at bounding box center [362, 380] width 154 height 23
copy mat-card-content "robertaurbano@gmail.com Abrir Chamada"
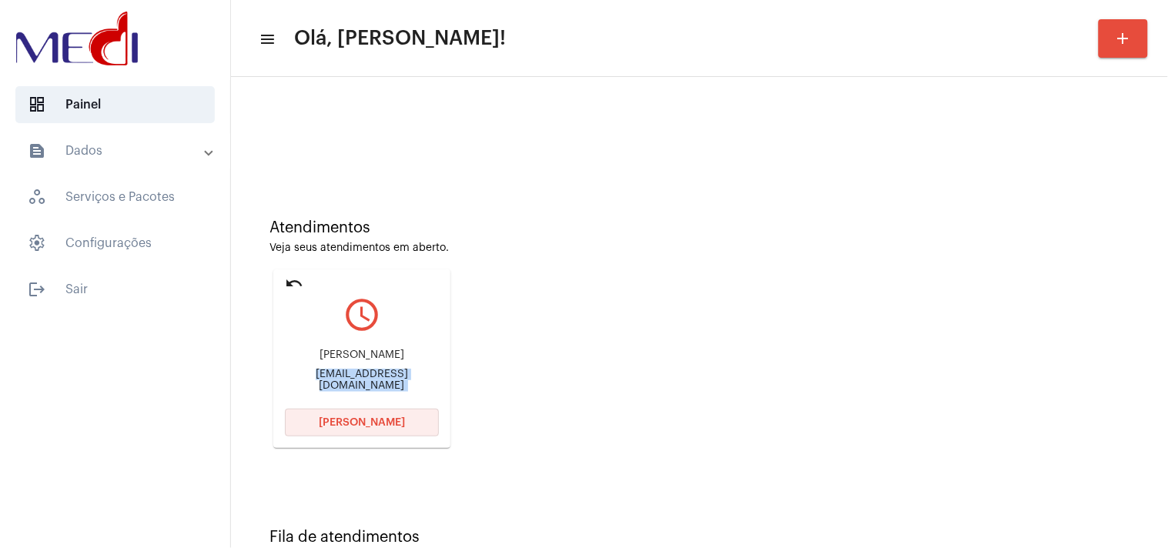
click at [367, 417] on span "Abrir Chamada" at bounding box center [362, 422] width 86 height 11
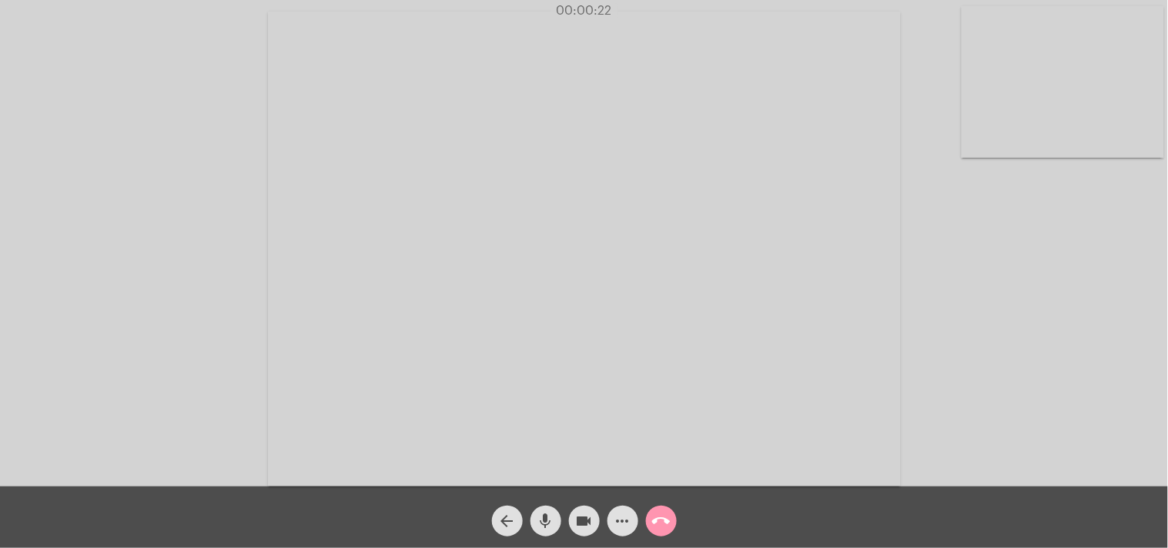
click at [660, 513] on mat-icon "call_end" at bounding box center [661, 521] width 18 height 18
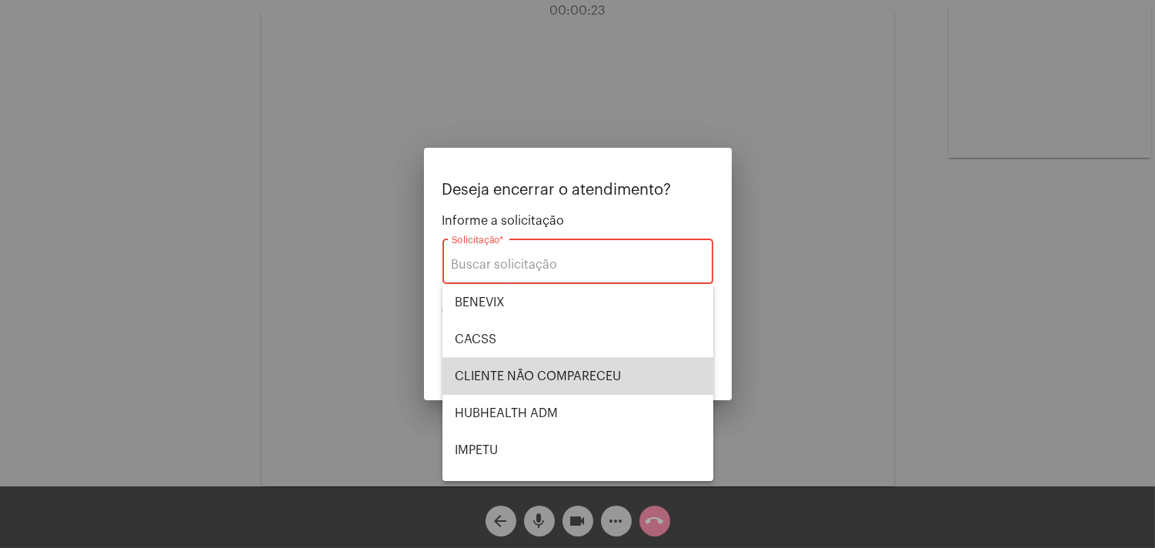
click at [603, 376] on span "CLIENTE NÃO COMPARECEU" at bounding box center [578, 376] width 246 height 37
type input "CLIENTE NÃO COMPARECEU"
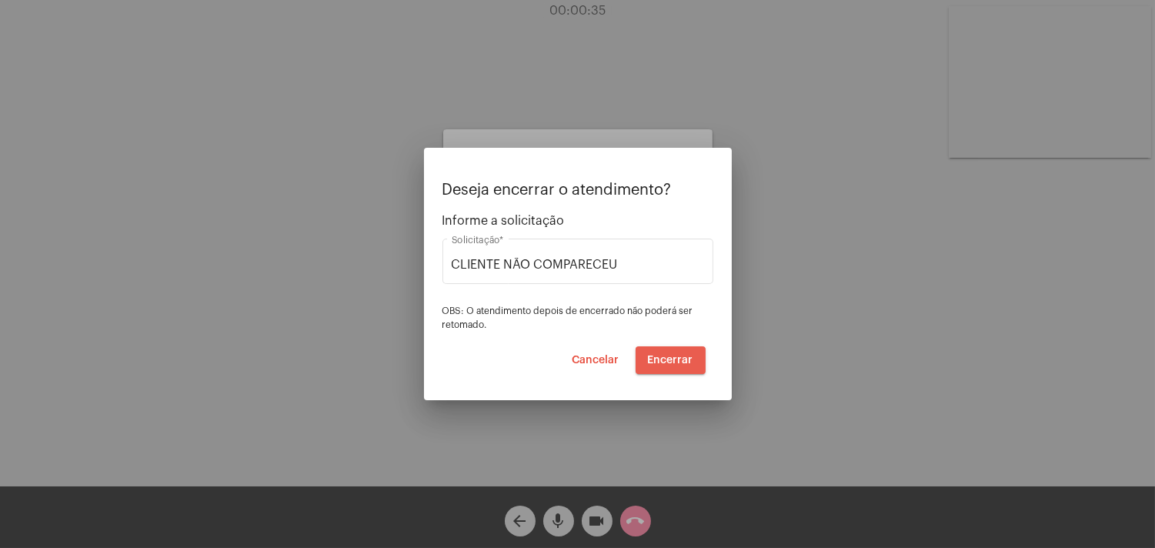
click at [681, 359] on span "Encerrar" at bounding box center [670, 360] width 45 height 11
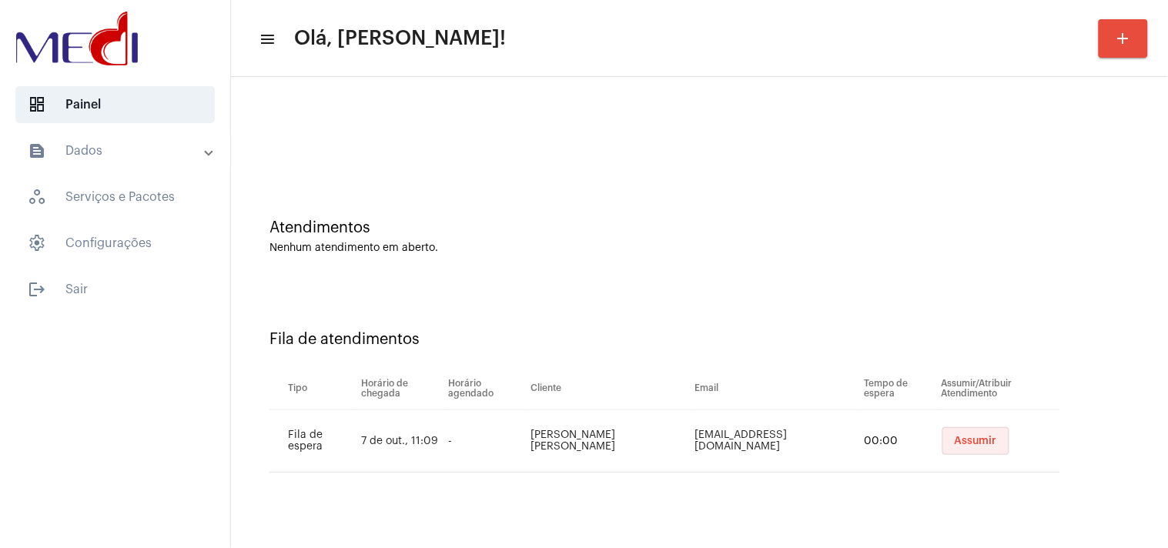
click at [982, 451] on button "Assumir" at bounding box center [975, 441] width 67 height 28
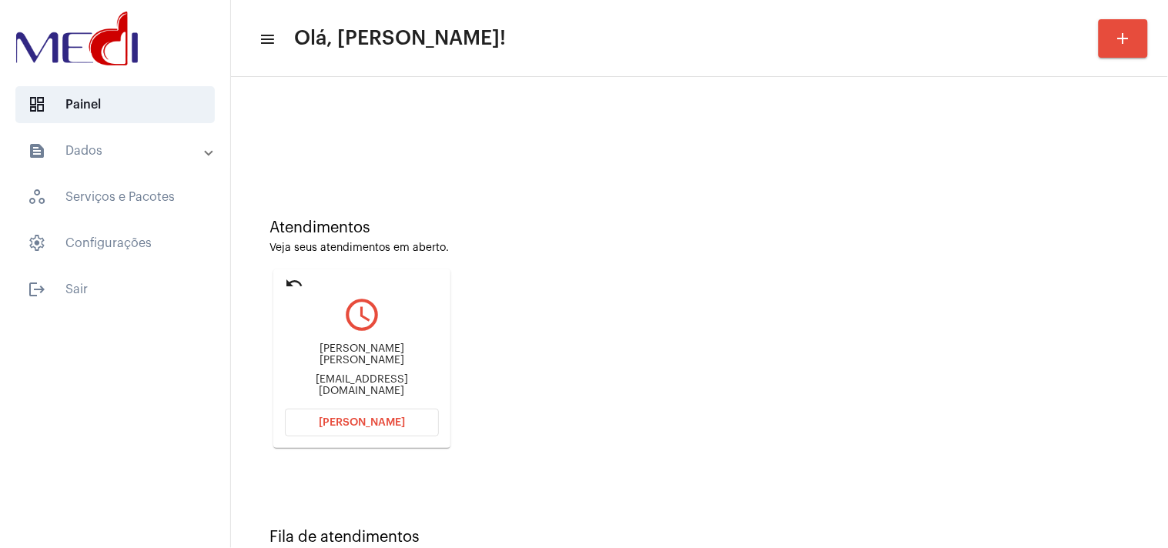
click at [408, 385] on div "nutricionistageneralistamari@gmail.com" at bounding box center [362, 385] width 154 height 23
copy mat-card-content "nutricionistageneralistamari@gmail.com Abrir Chamada"
click at [360, 425] on span "Abrir Chamada" at bounding box center [362, 422] width 86 height 11
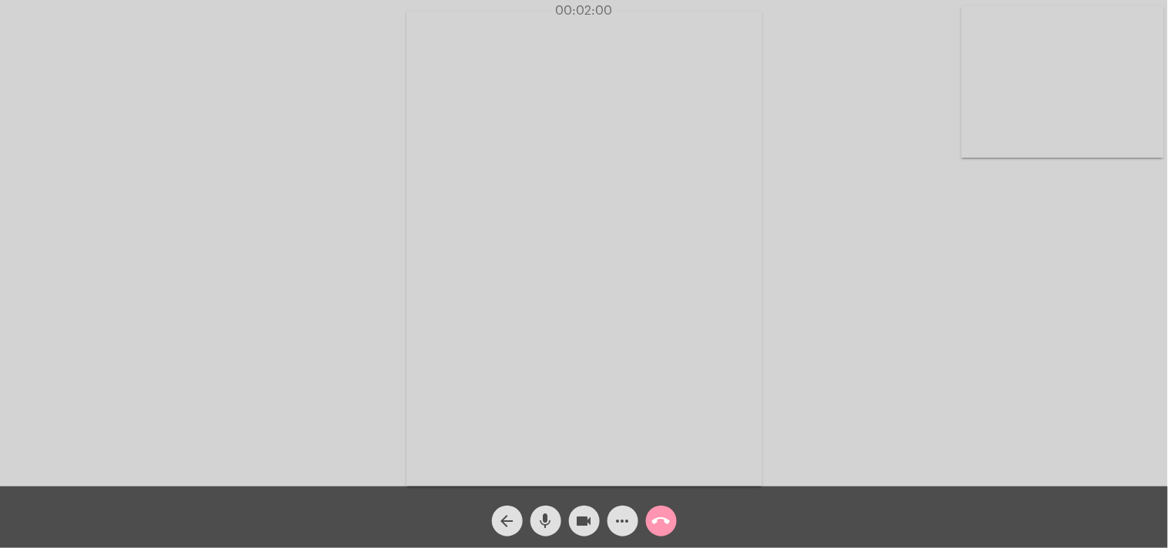
click at [657, 514] on mat-icon "call_end" at bounding box center [661, 521] width 18 height 18
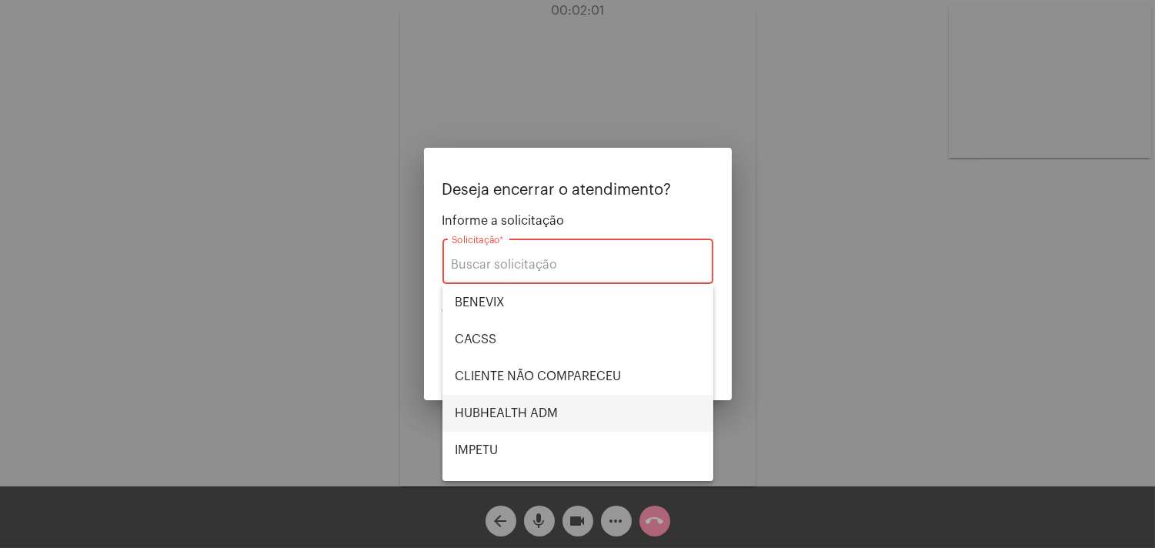
click at [559, 418] on span "HUBHEALTH ADM" at bounding box center [578, 413] width 246 height 37
type input "HUBHEALTH ADM"
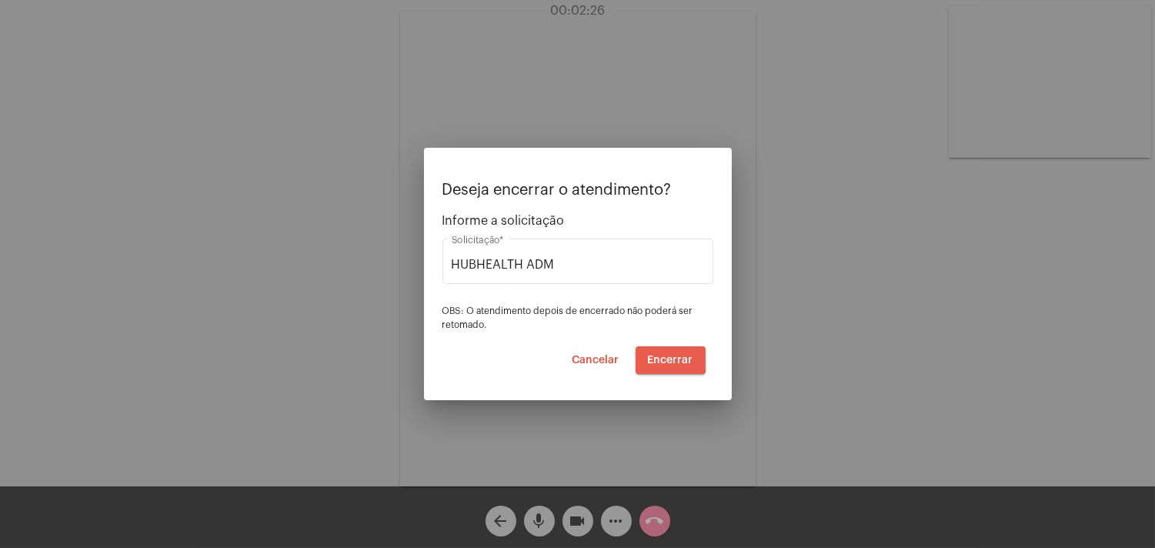
click at [666, 357] on span "Encerrar" at bounding box center [670, 360] width 45 height 11
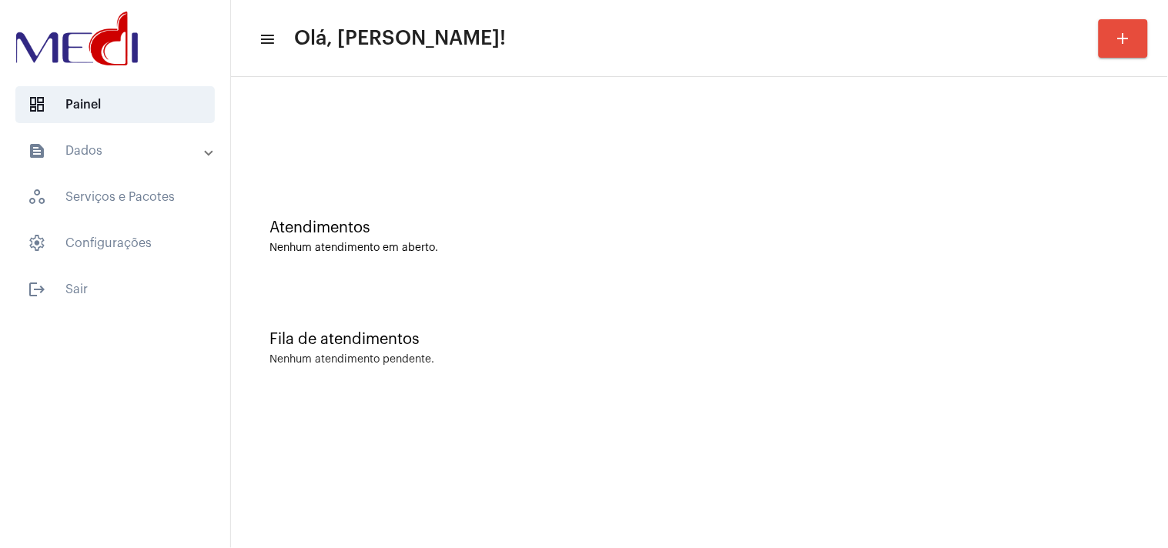
click at [988, 232] on div "Atendimentos" at bounding box center [699, 227] width 860 height 17
click at [129, 283] on span "logout Sair" at bounding box center [114, 289] width 199 height 37
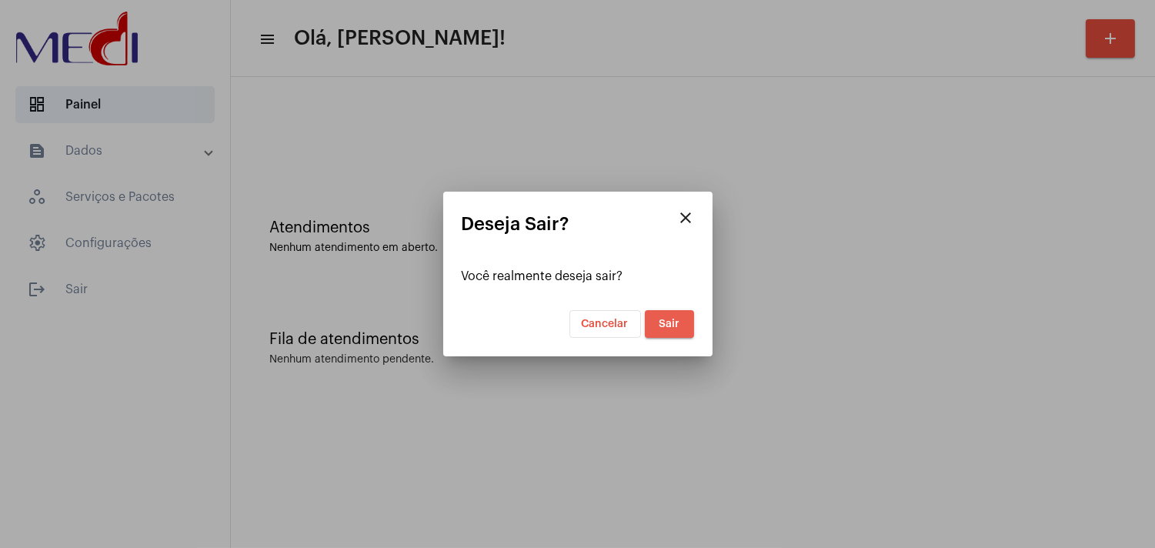
click at [662, 331] on button "Sair" at bounding box center [669, 324] width 49 height 28
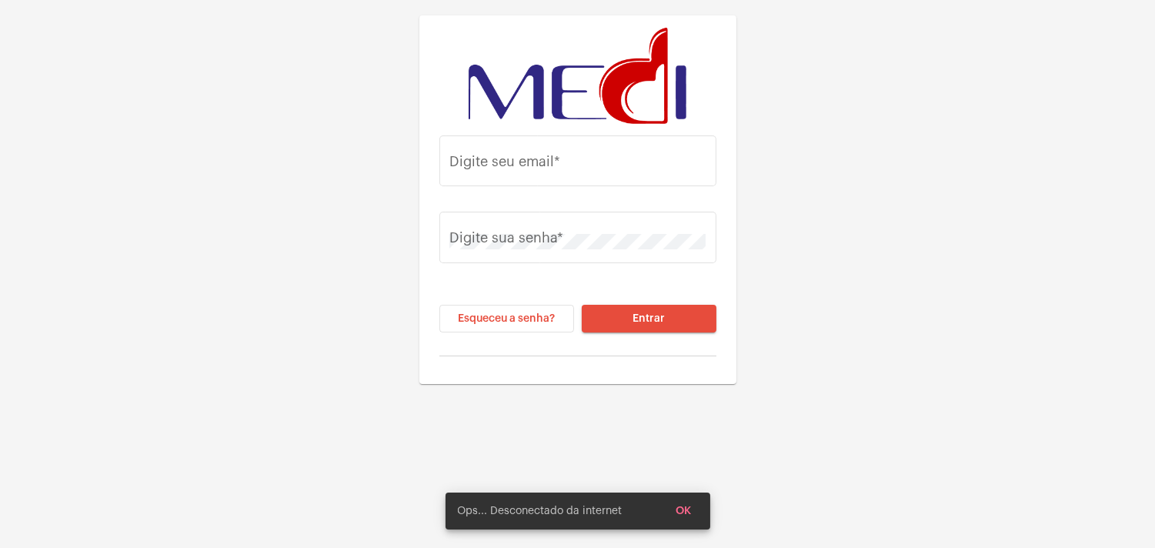
type input "karengonzaga.medi1@gmail.com"
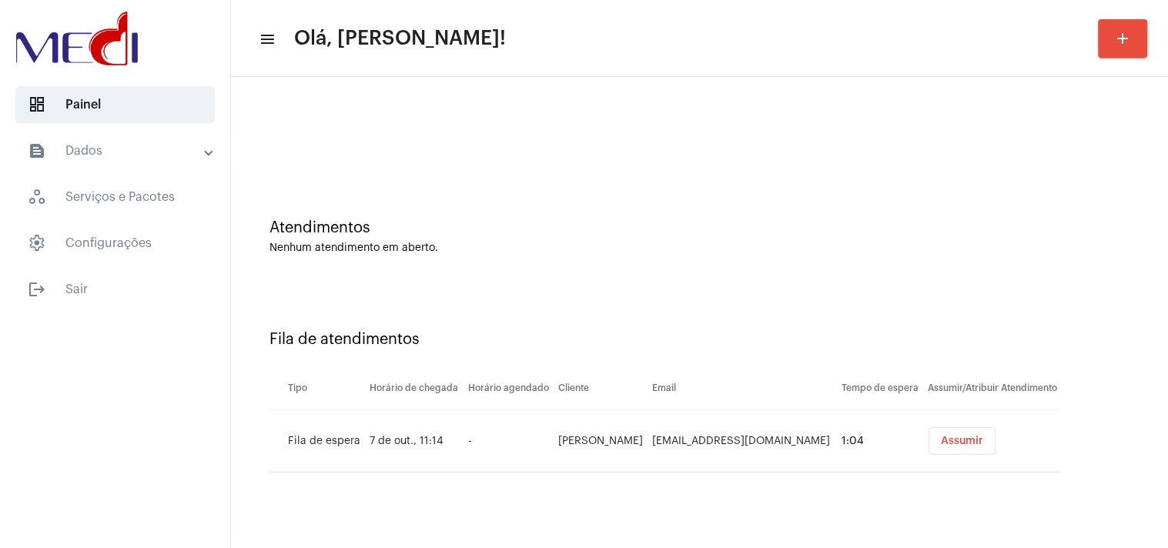
click at [945, 440] on span "Assumir" at bounding box center [962, 441] width 42 height 11
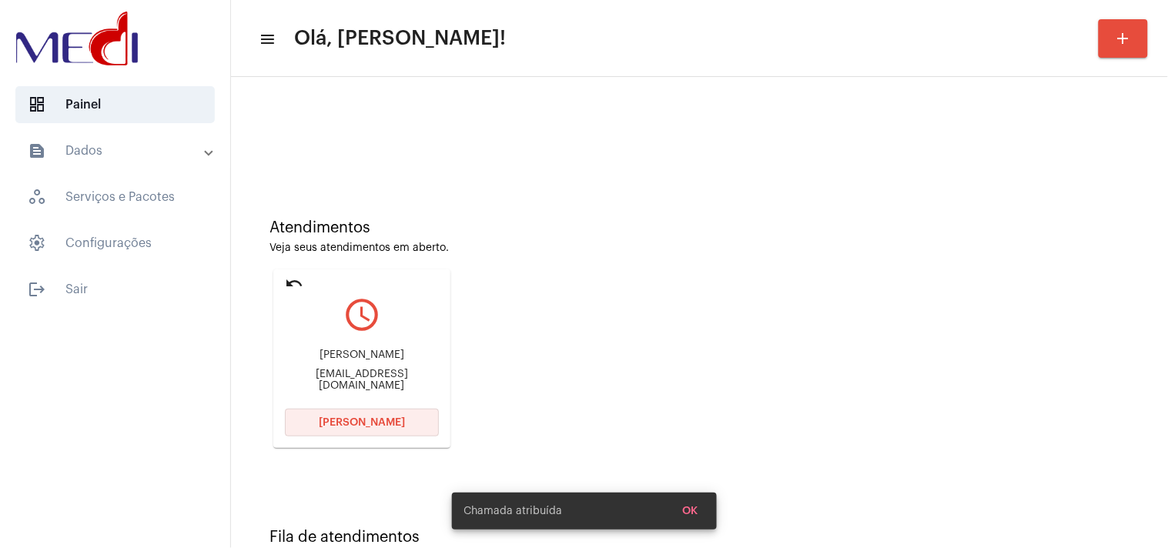
click at [363, 423] on span "Abrir Chamada" at bounding box center [362, 422] width 86 height 11
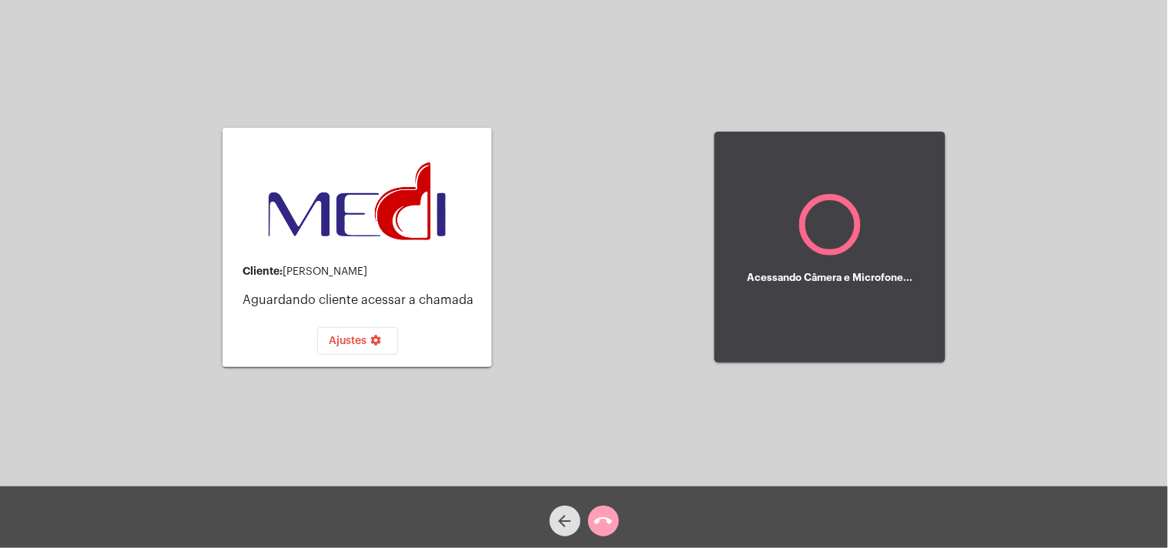
click at [605, 520] on mat-icon "call_end" at bounding box center [603, 521] width 18 height 18
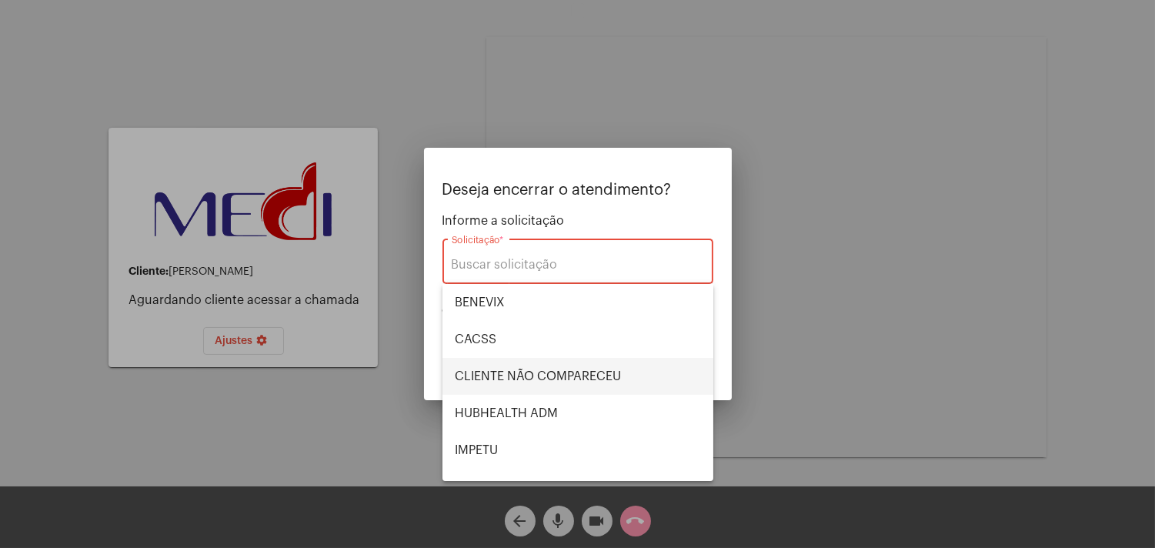
click at [579, 373] on span "CLIENTE NÃO COMPARECEU" at bounding box center [578, 376] width 246 height 37
type input "CLIENTE NÃO COMPARECEU"
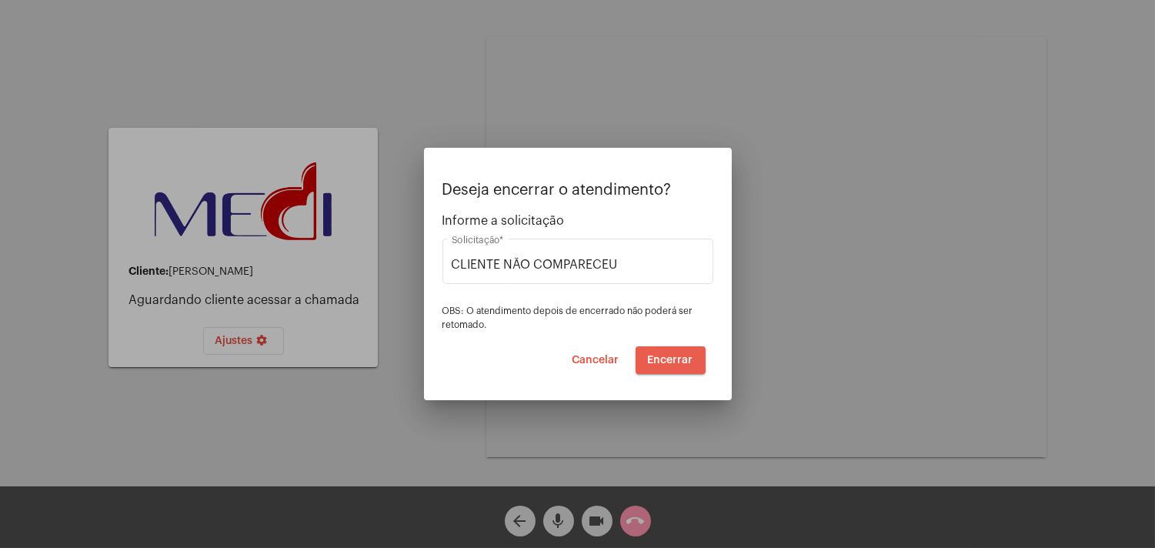
click at [667, 356] on span "Encerrar" at bounding box center [670, 360] width 45 height 11
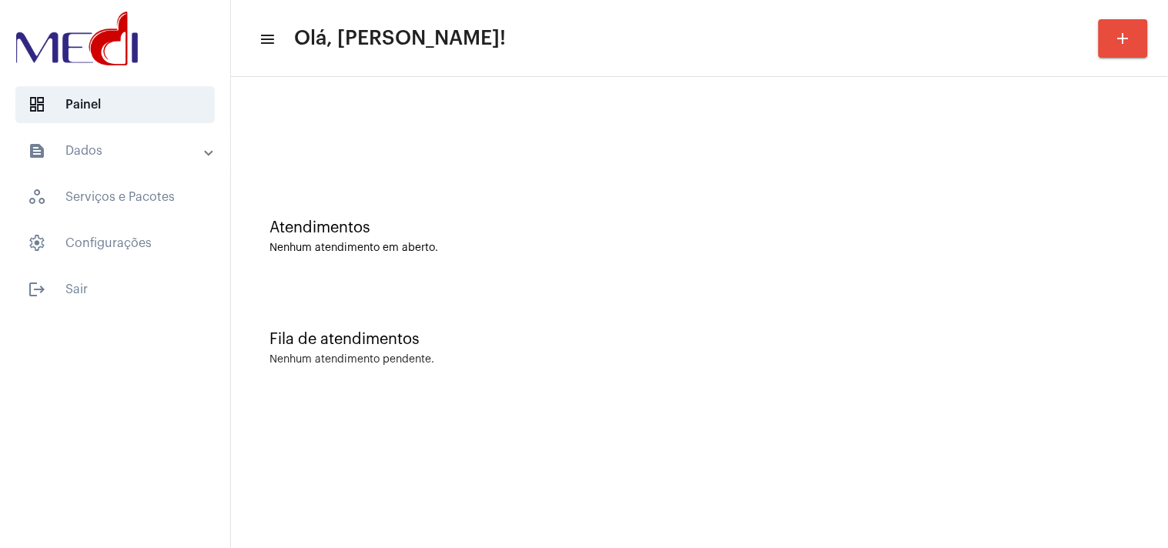
click at [849, 245] on div "Nenhum atendimento em aberto." at bounding box center [699, 248] width 860 height 12
click at [888, 289] on div "Fila de atendimentos Nenhum atendimento pendente." at bounding box center [699, 341] width 921 height 112
click at [905, 183] on div "Atendimentos Nenhum atendimento em aberto." at bounding box center [699, 229] width 921 height 112
click at [894, 190] on div "Atendimentos Nenhum atendimento em aberto." at bounding box center [699, 229] width 921 height 112
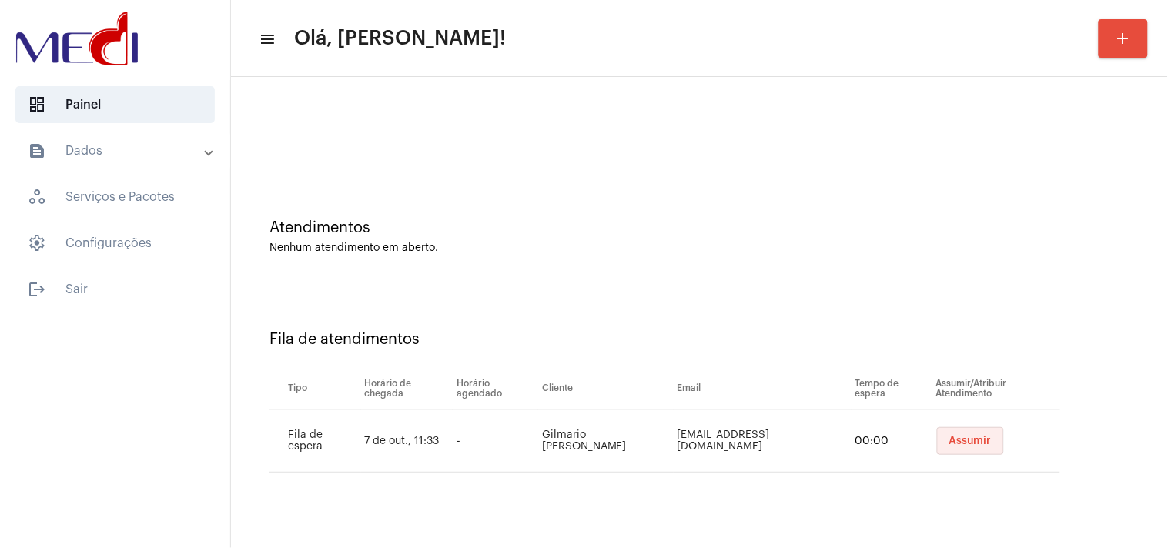
click at [966, 437] on span "Assumir" at bounding box center [970, 441] width 42 height 11
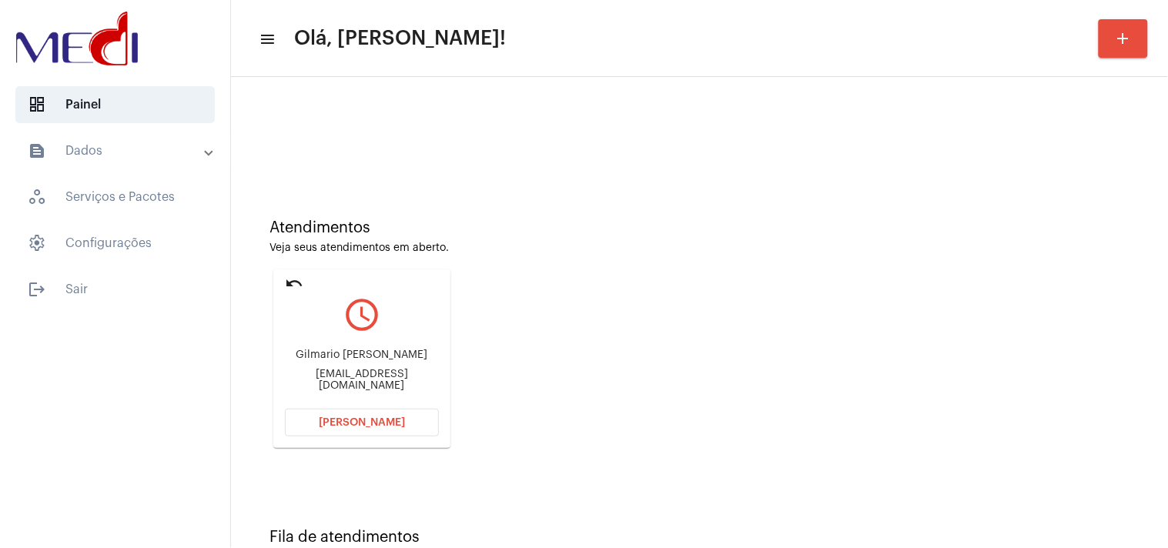
click at [393, 380] on div "gilmariobitencourt@gmail.com" at bounding box center [362, 380] width 154 height 23
copy mat-card-content "gilmariobitencourt@gmail.com Abrir Chamada"
click at [336, 420] on span "Abrir Chamada" at bounding box center [362, 422] width 86 height 11
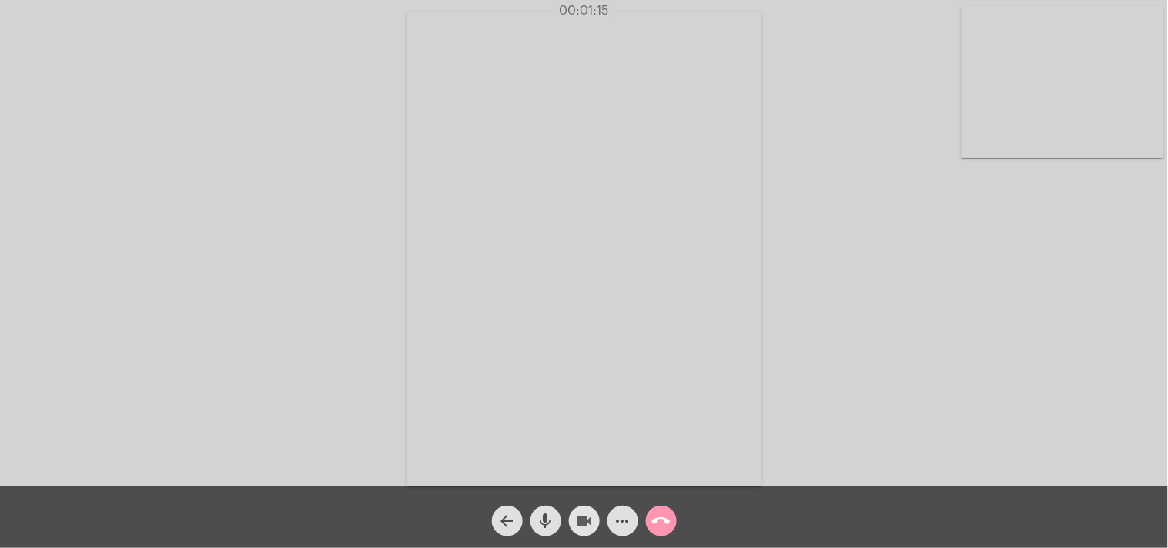
click at [583, 525] on mat-icon "videocam" at bounding box center [584, 521] width 18 height 18
click at [540, 517] on mat-icon "mic" at bounding box center [546, 521] width 18 height 18
click at [540, 517] on mat-icon "mic_off" at bounding box center [546, 521] width 18 height 18
click at [579, 517] on mat-icon "videocam_off" at bounding box center [584, 521] width 18 height 18
click at [671, 528] on button "call_end" at bounding box center [661, 521] width 31 height 31
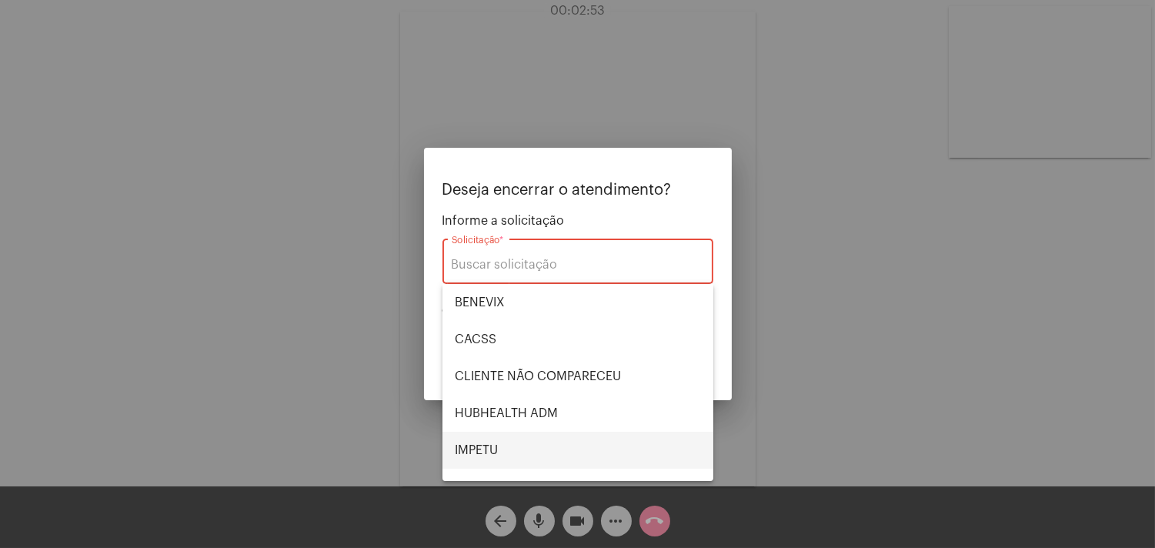
click at [525, 448] on span "IMPETU" at bounding box center [578, 450] width 246 height 37
type input "IMPETU"
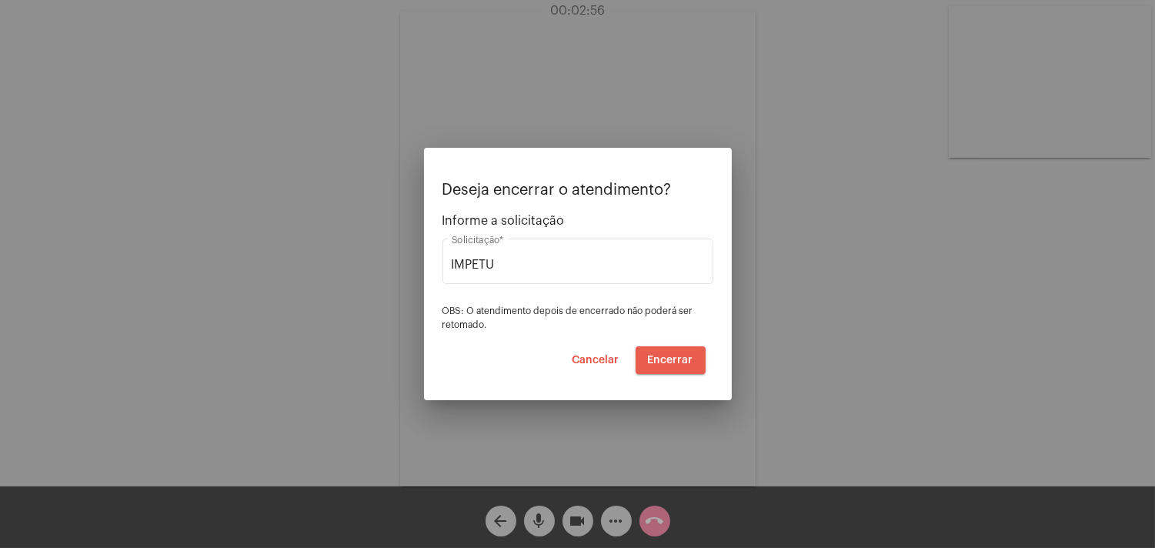
click at [675, 359] on span "Encerrar" at bounding box center [670, 360] width 45 height 11
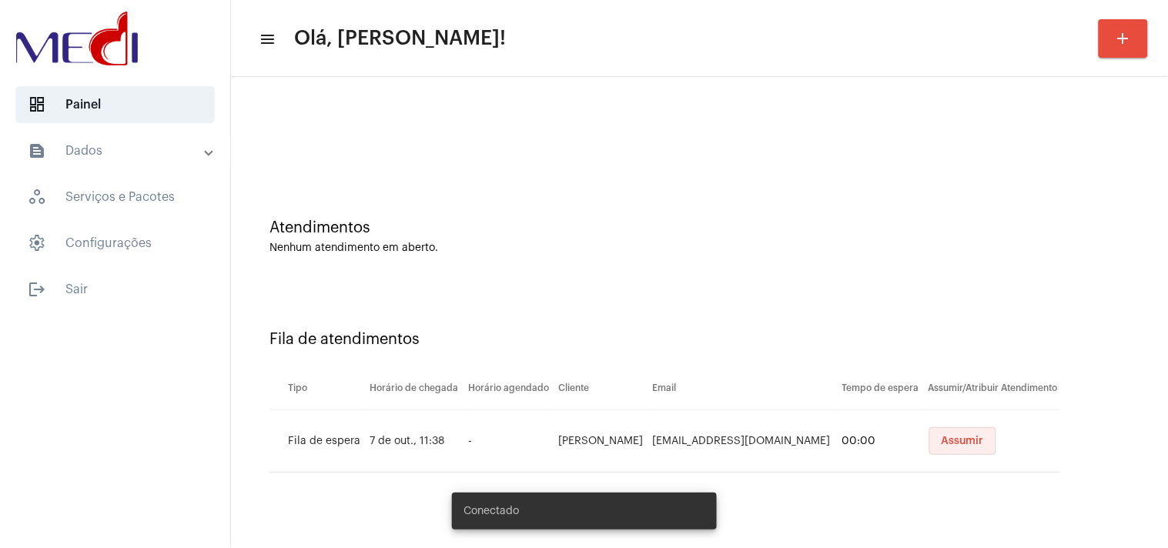
click at [970, 441] on span "Assumir" at bounding box center [962, 441] width 42 height 11
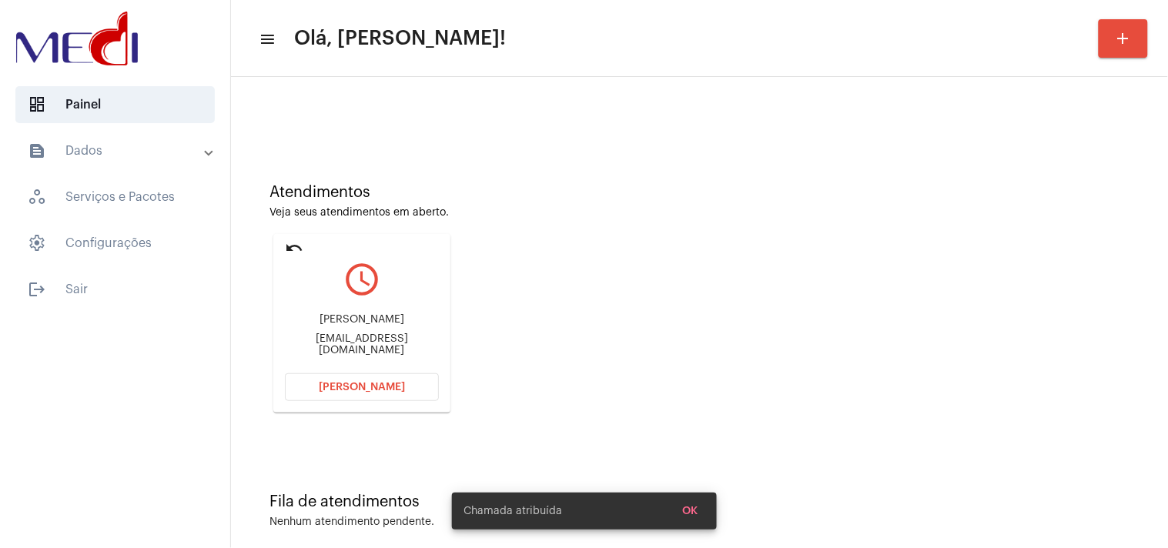
scroll to position [52, 0]
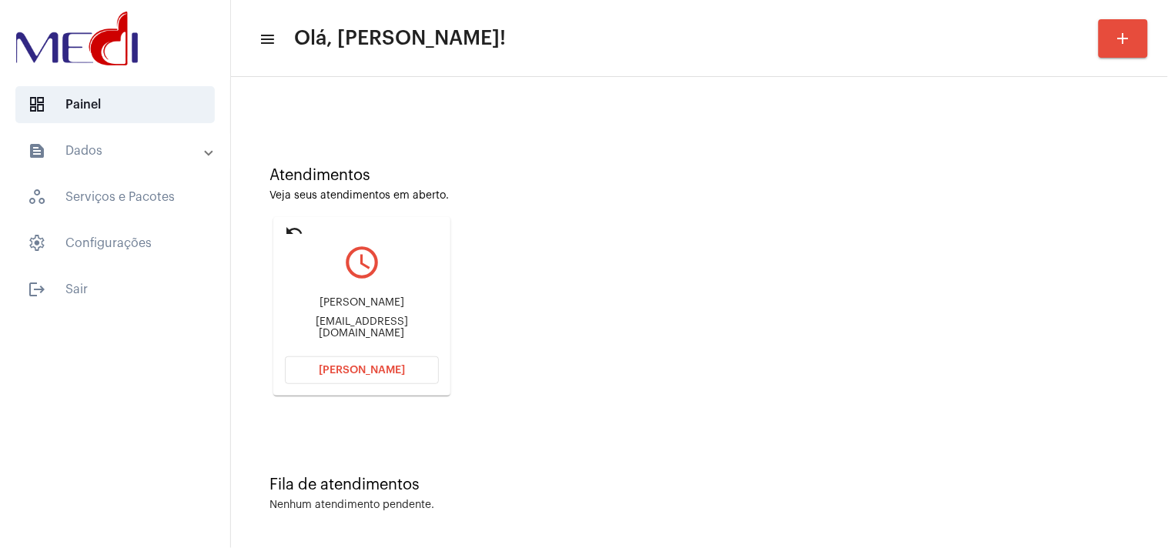
click at [379, 322] on div "lailanegrao7@gmail.com" at bounding box center [362, 327] width 154 height 23
copy mat-card-content "lailanegrao7@gmail.com Abrir Chamada"
click at [346, 352] on mat-card "undo query_builder Laila Sofia da Silva Negrão lailanegrao7@gmail.com Abrir Cha…" at bounding box center [361, 306] width 177 height 179
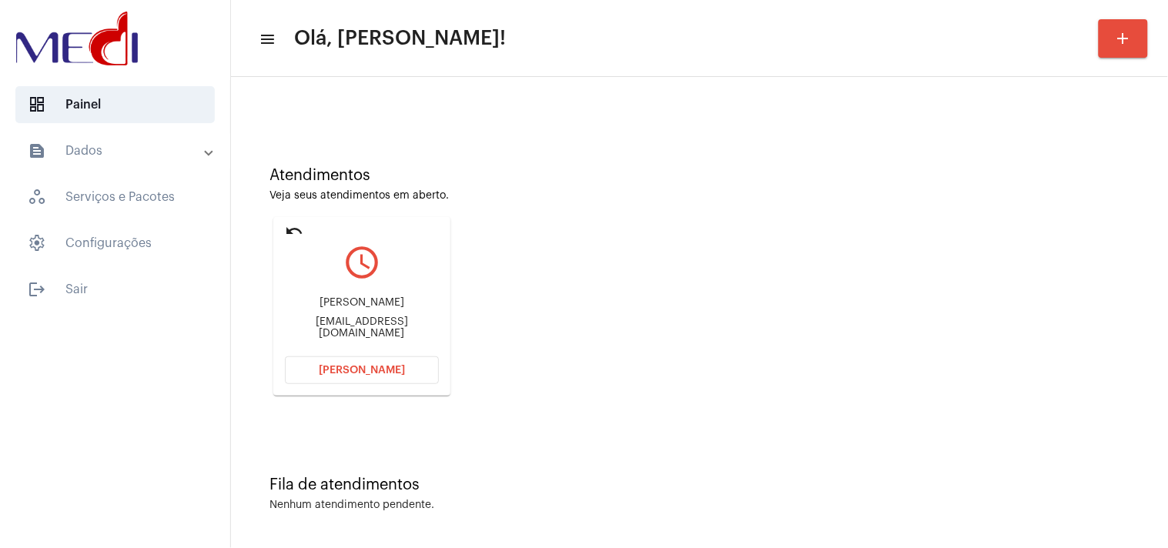
click at [354, 374] on button "Abrir Chamada" at bounding box center [362, 370] width 154 height 28
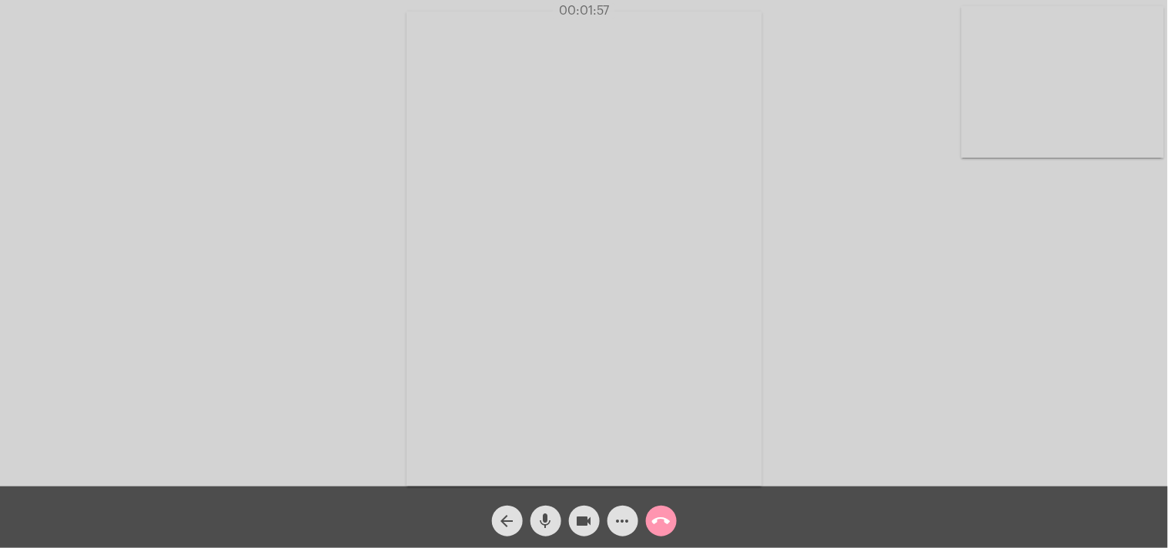
click at [662, 527] on mat-icon "call_end" at bounding box center [661, 521] width 18 height 18
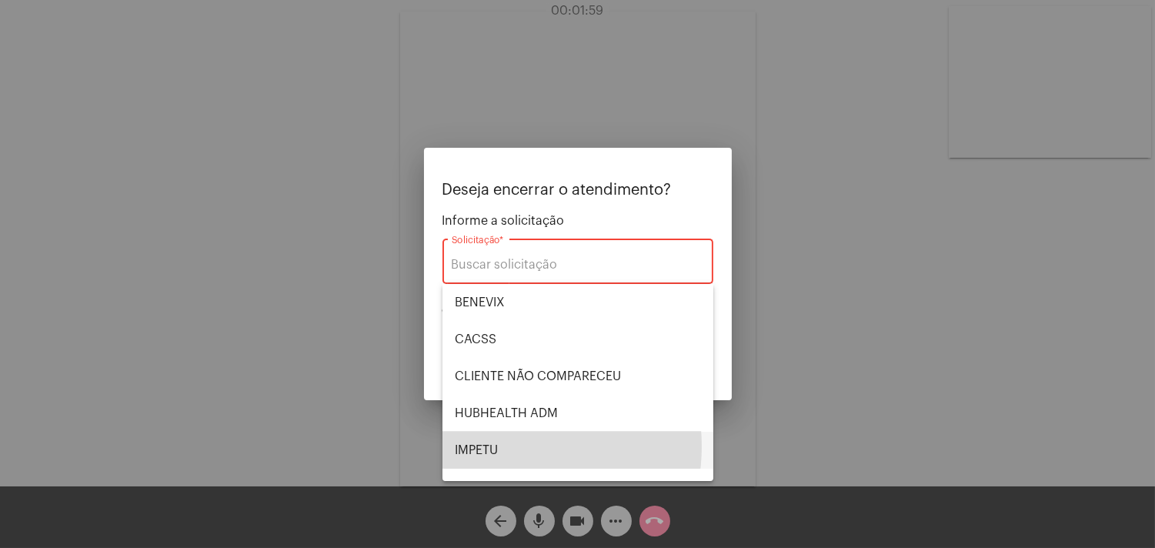
click at [510, 446] on span "IMPETU" at bounding box center [578, 450] width 246 height 37
type input "IMPETU"
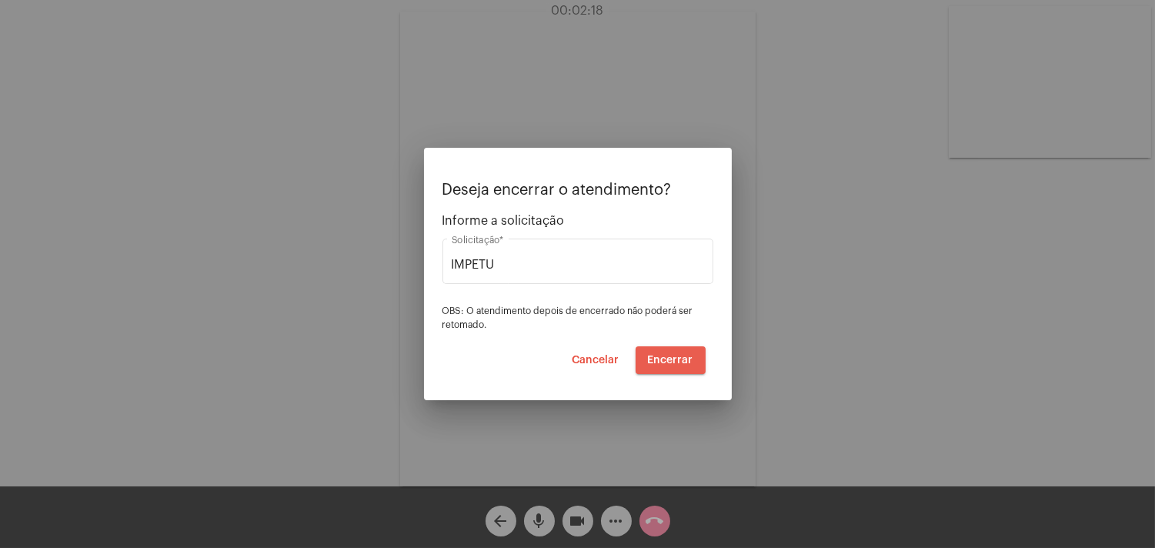
click at [687, 360] on span "Encerrar" at bounding box center [670, 360] width 45 height 11
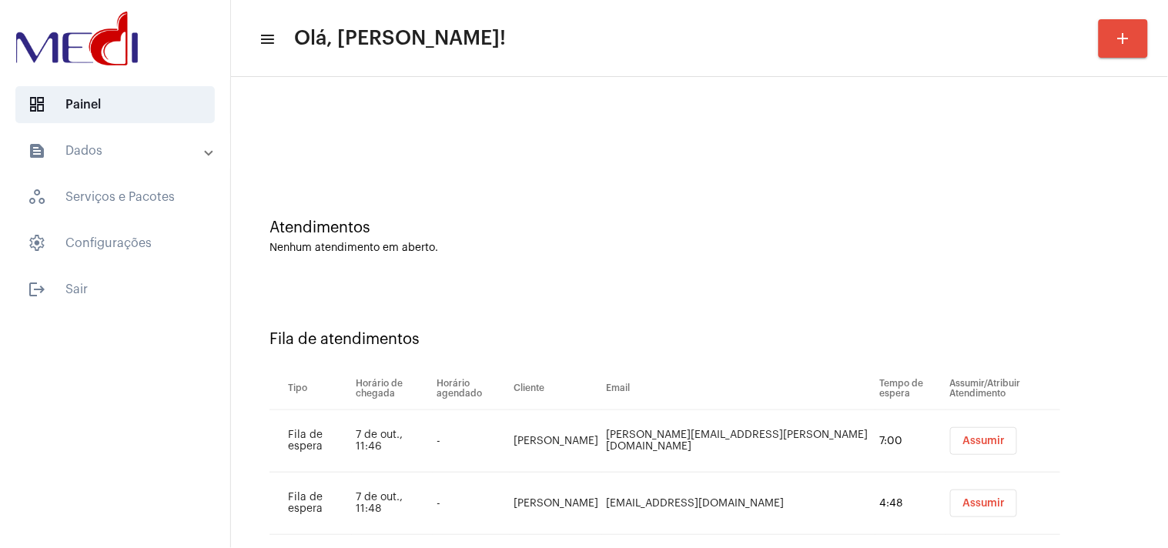
click at [950, 450] on button "Assumir" at bounding box center [983, 441] width 67 height 28
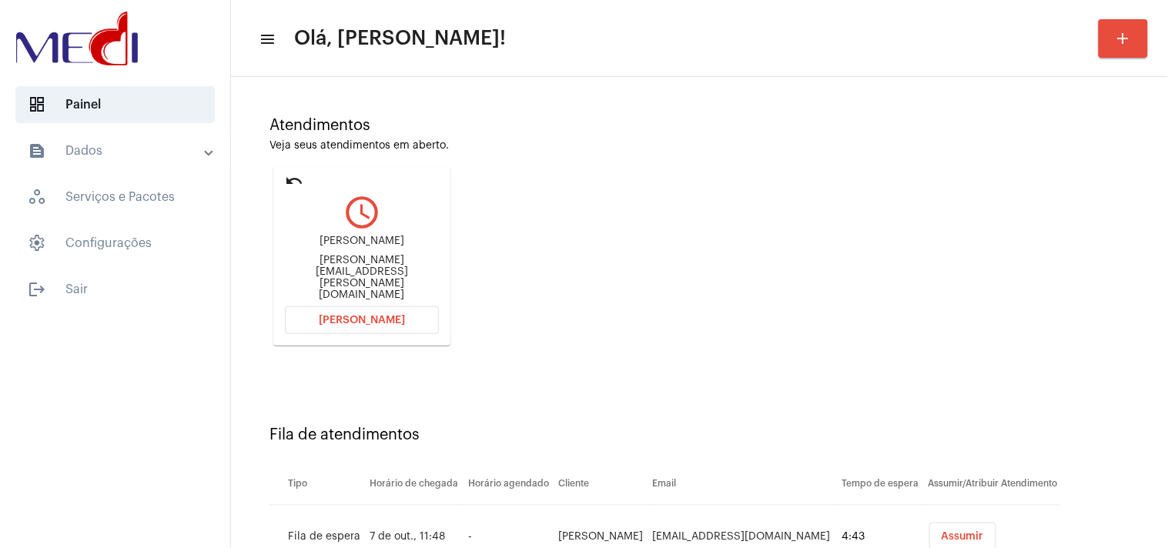
scroll to position [164, 0]
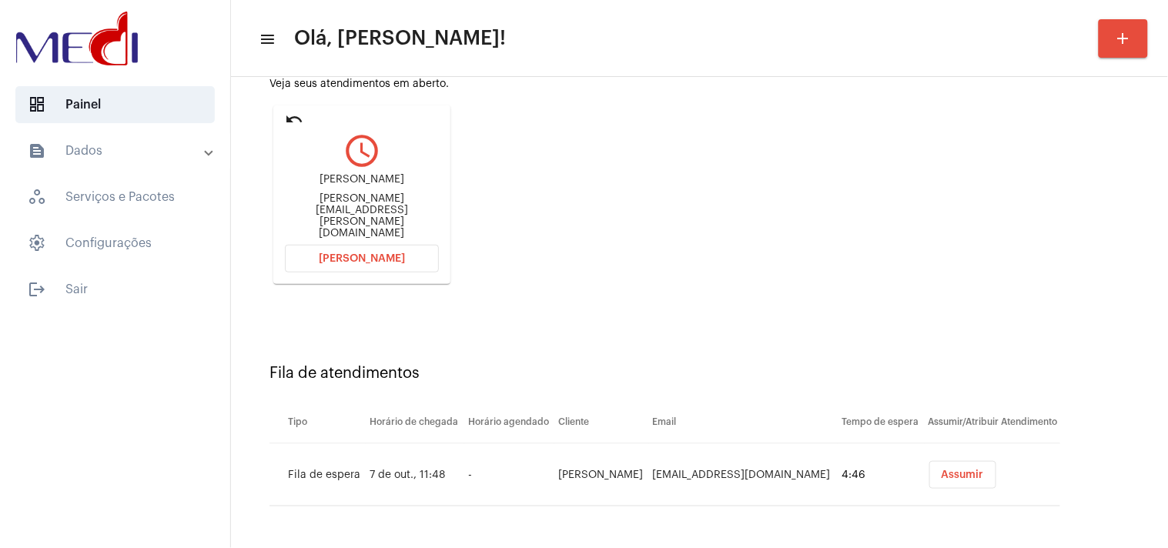
click at [958, 475] on span "Assumir" at bounding box center [962, 475] width 42 height 11
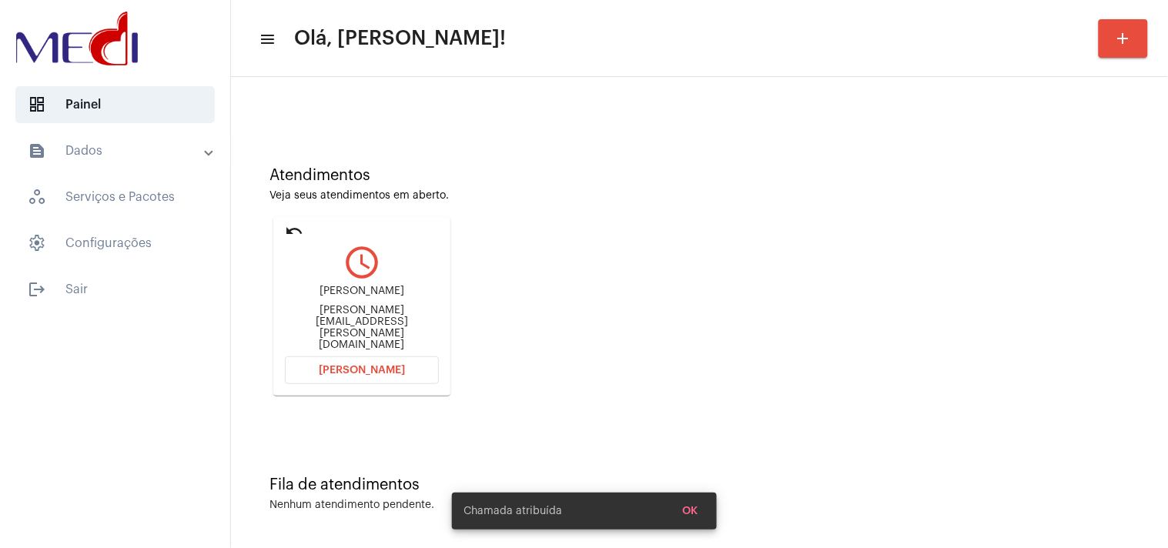
scroll to position [0, 0]
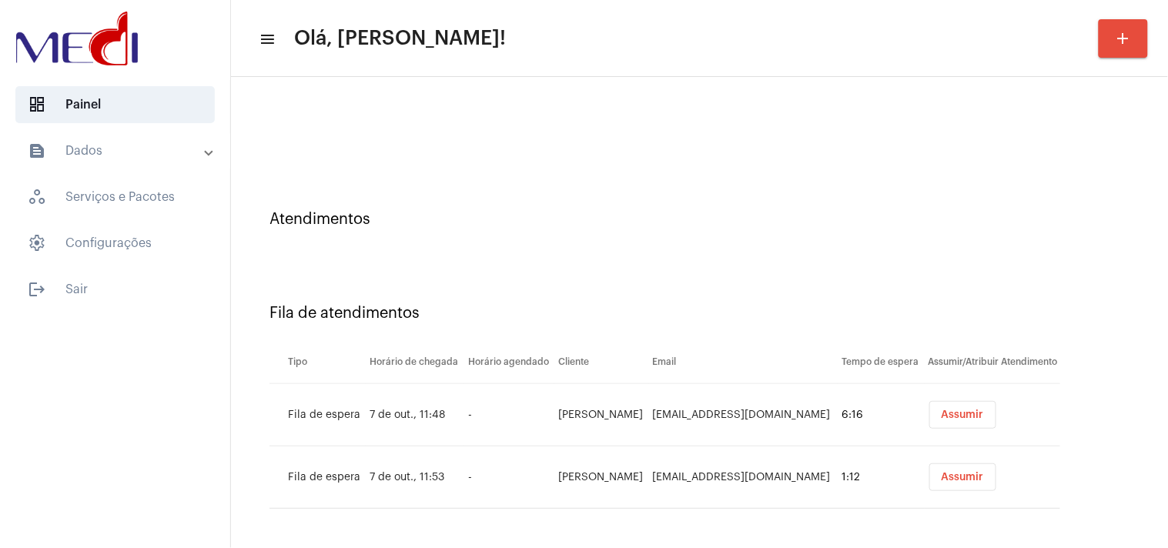
scroll to position [11, 0]
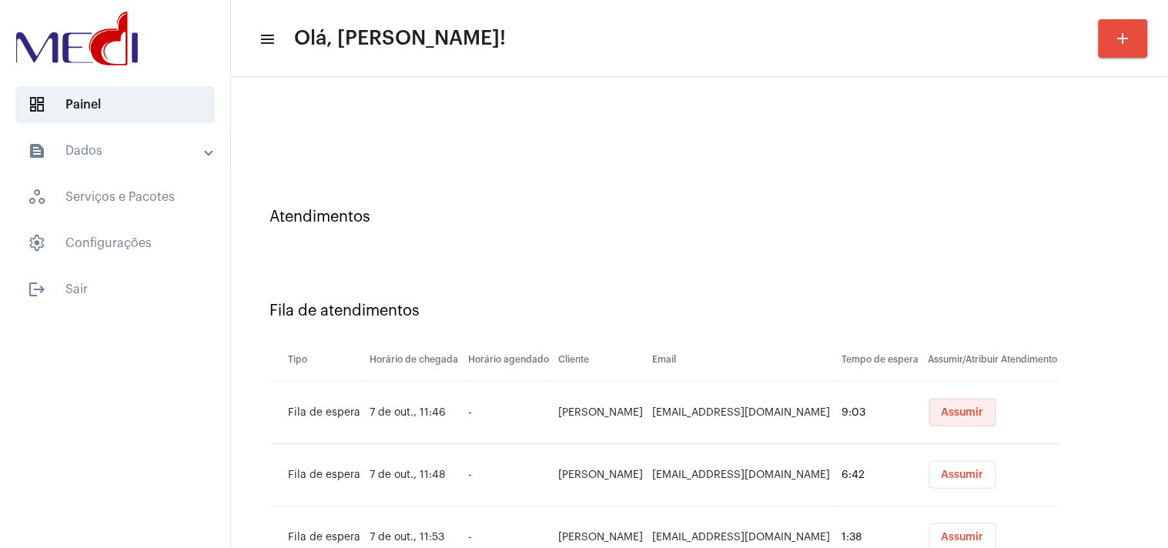
click at [948, 410] on span "Assumir" at bounding box center [962, 412] width 42 height 11
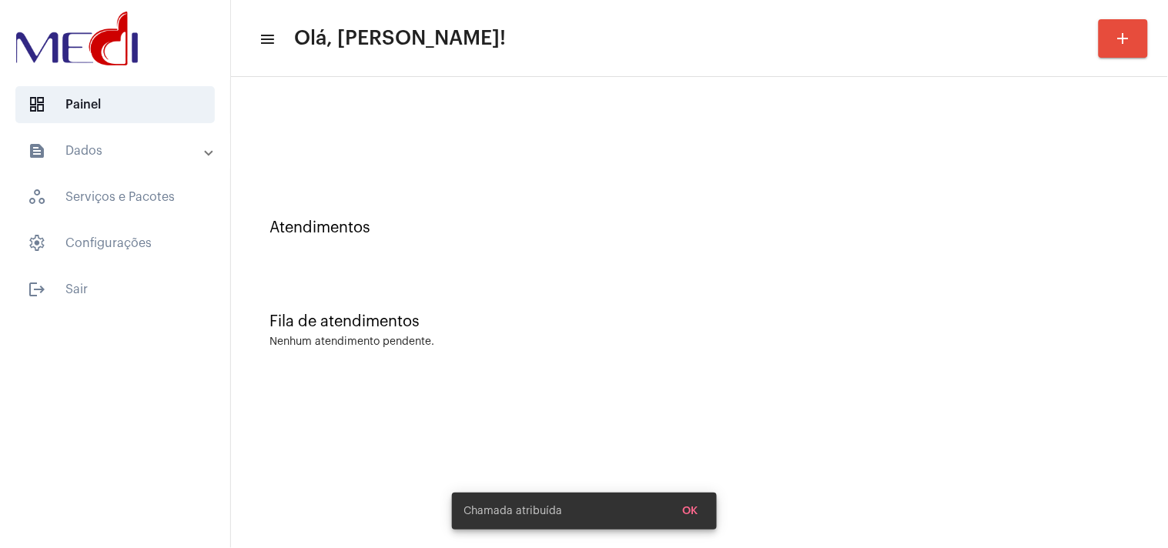
scroll to position [0, 0]
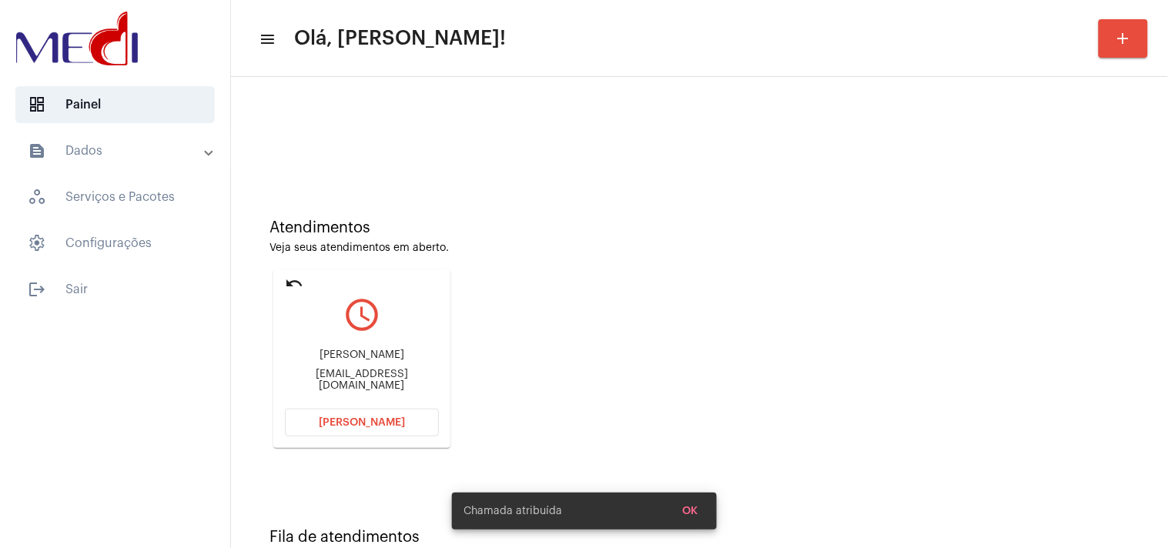
click at [350, 376] on div "elio.varella@gmail.com" at bounding box center [362, 380] width 154 height 23
copy mat-card-content "elio.varella@gmail.com Abrir Chamada"
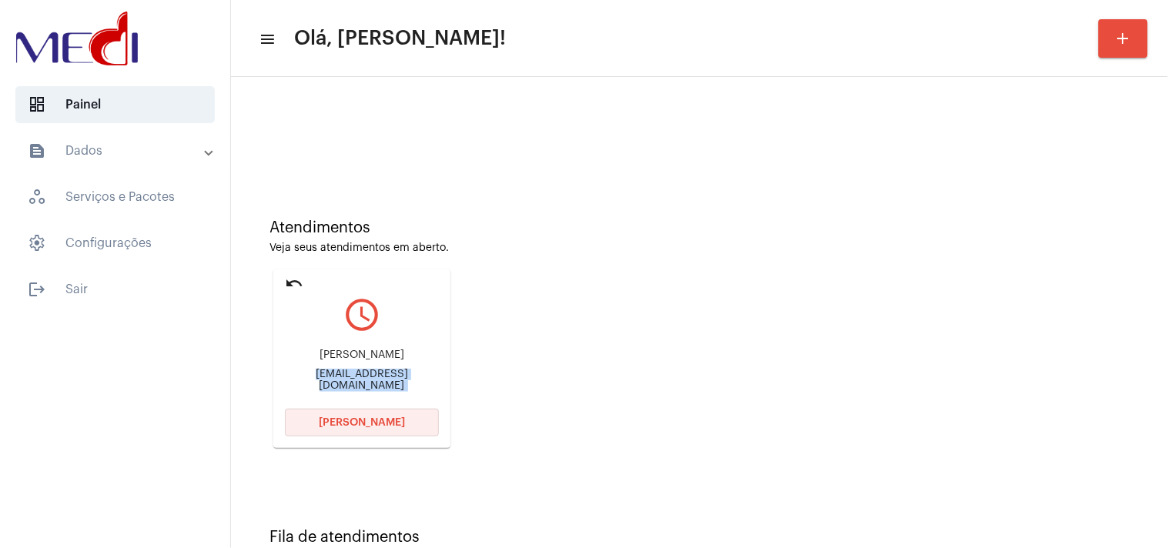
click at [398, 413] on button "Abrir Chamada" at bounding box center [362, 423] width 154 height 28
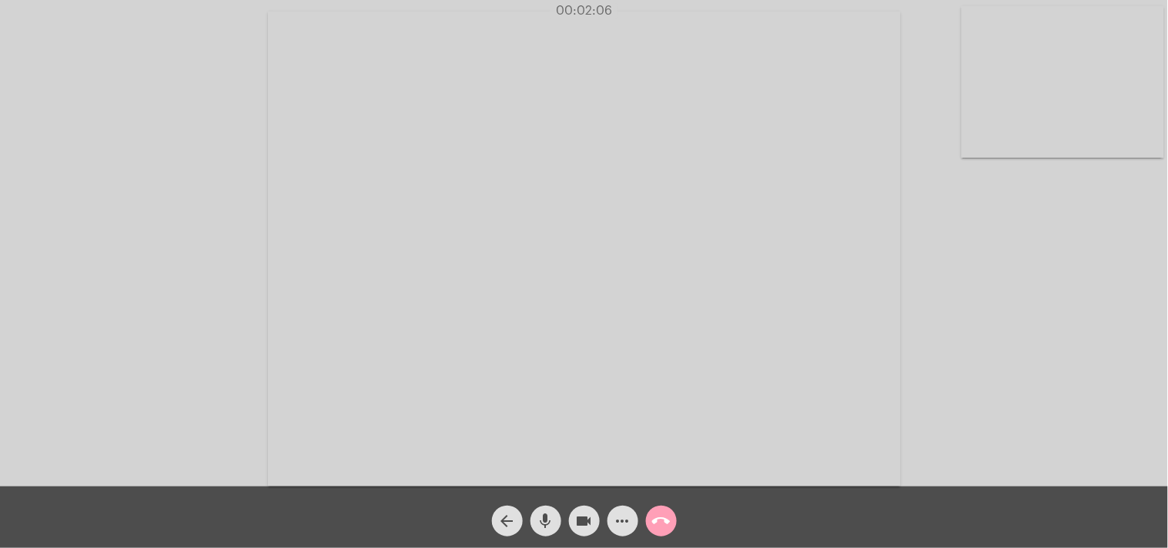
click at [667, 523] on mat-icon "call_end" at bounding box center [661, 521] width 18 height 18
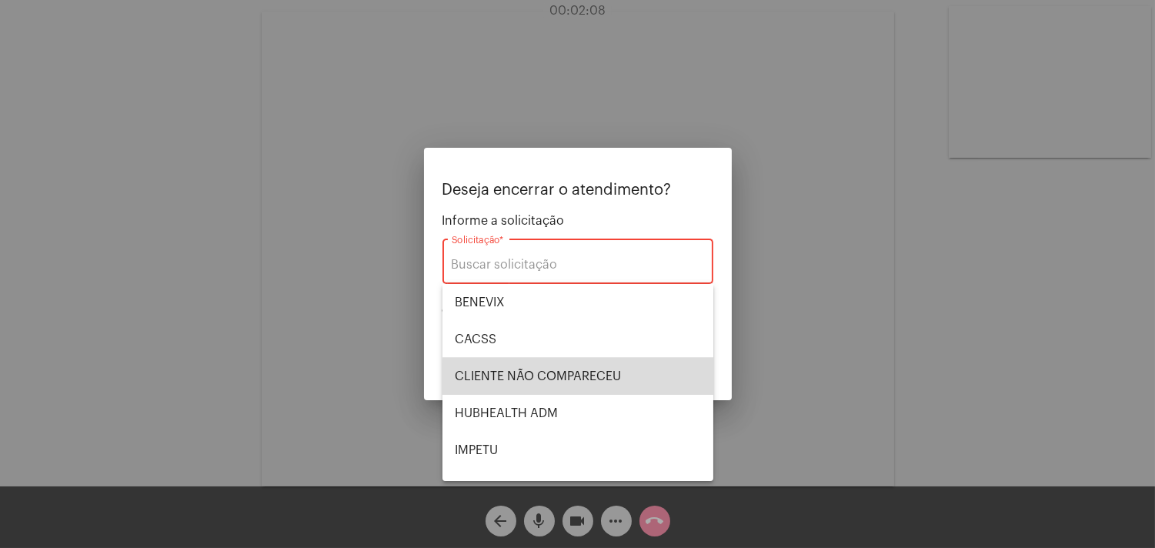
click at [612, 390] on span "CLIENTE NÃO COMPARECEU" at bounding box center [578, 376] width 246 height 37
type input "CLIENTE NÃO COMPARECEU"
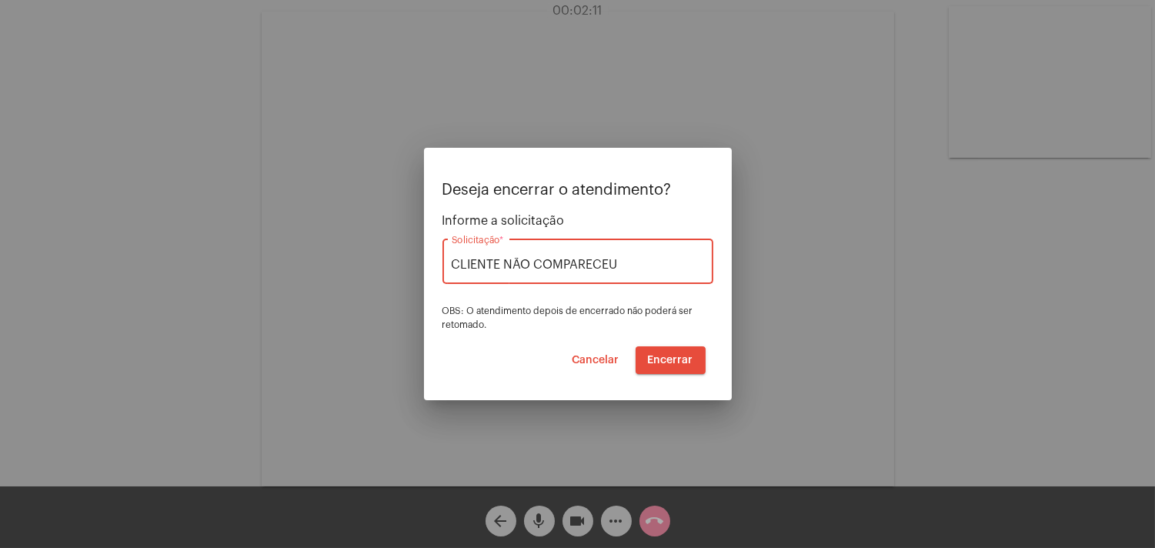
click at [688, 356] on span "Encerrar" at bounding box center [670, 360] width 45 height 11
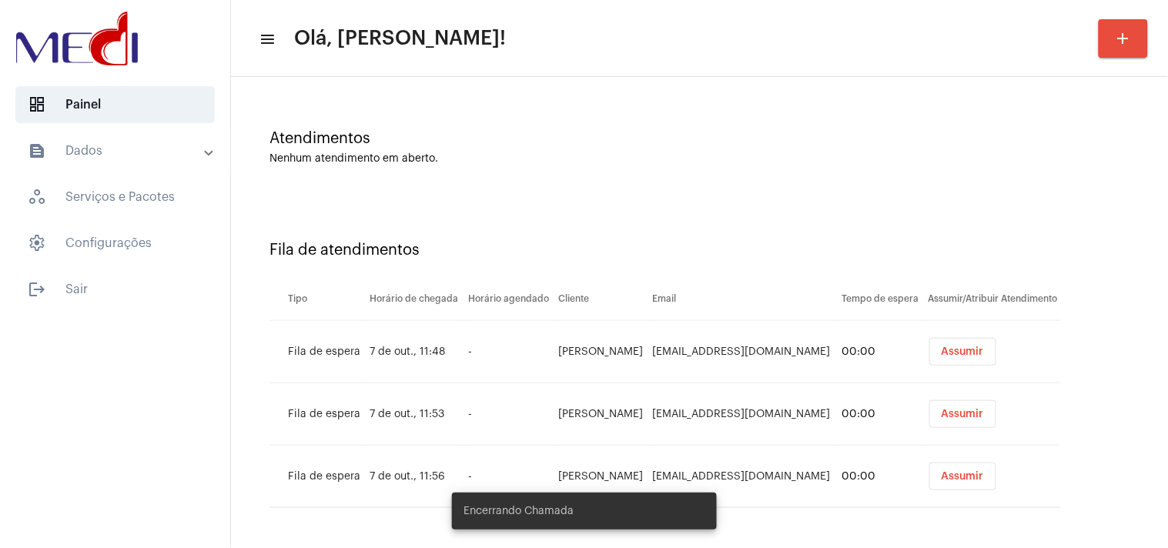
scroll to position [91, 0]
click at [958, 345] on span "Assumir" at bounding box center [962, 350] width 42 height 11
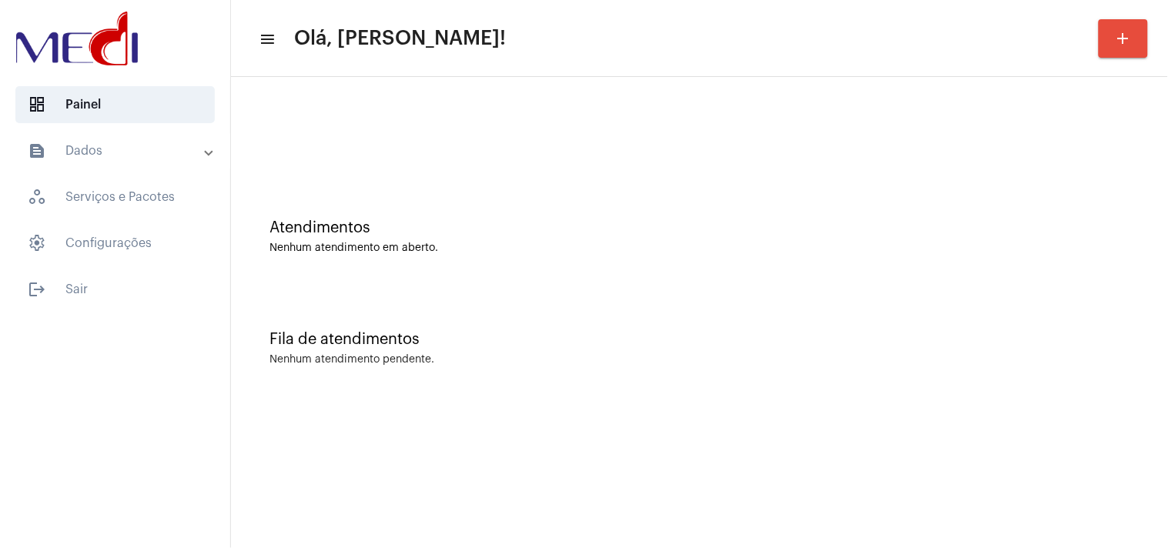
scroll to position [0, 0]
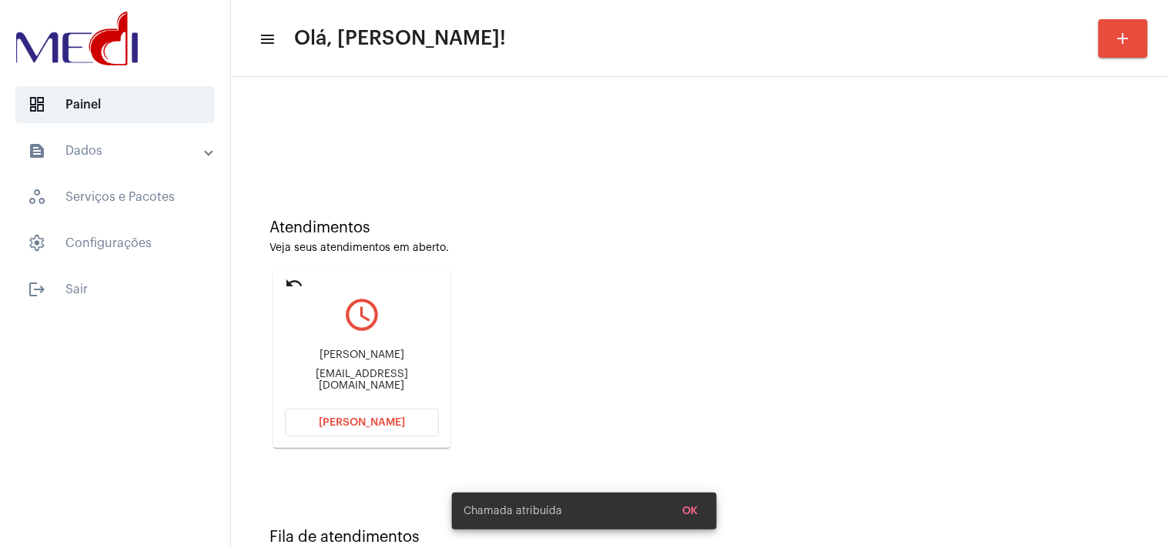
click at [403, 373] on div "amandacostamota1208@gmail.com" at bounding box center [362, 380] width 154 height 23
copy mat-card-content "amandacostamota1208@gmail.com Abrir Chamada"
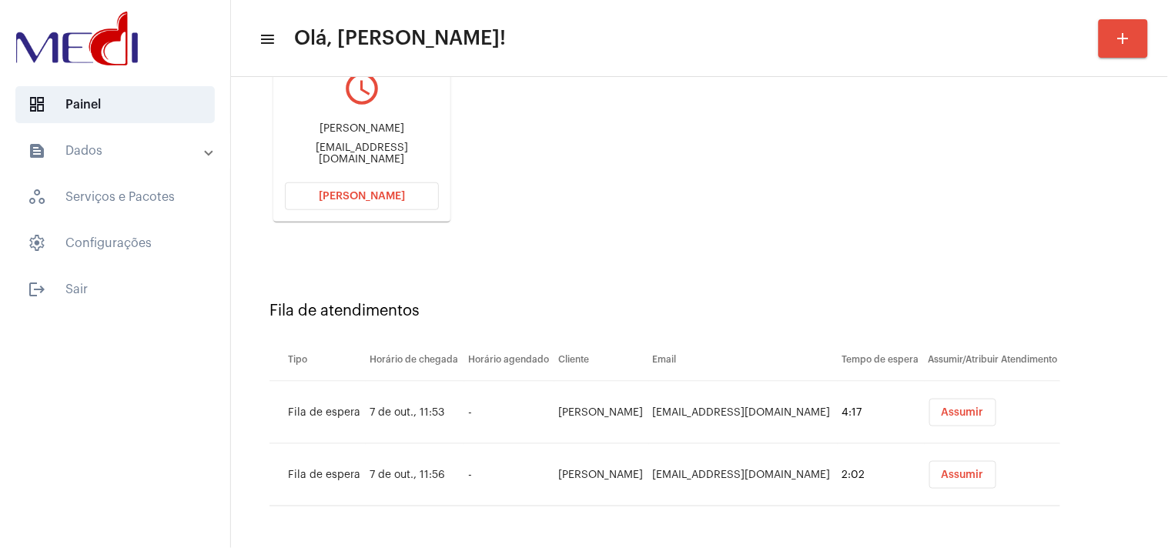
click at [630, 257] on div "Fila de atendimentos Tipo Horário de chegada Horário agendado Cliente Email Tem…" at bounding box center [699, 398] width 921 height 284
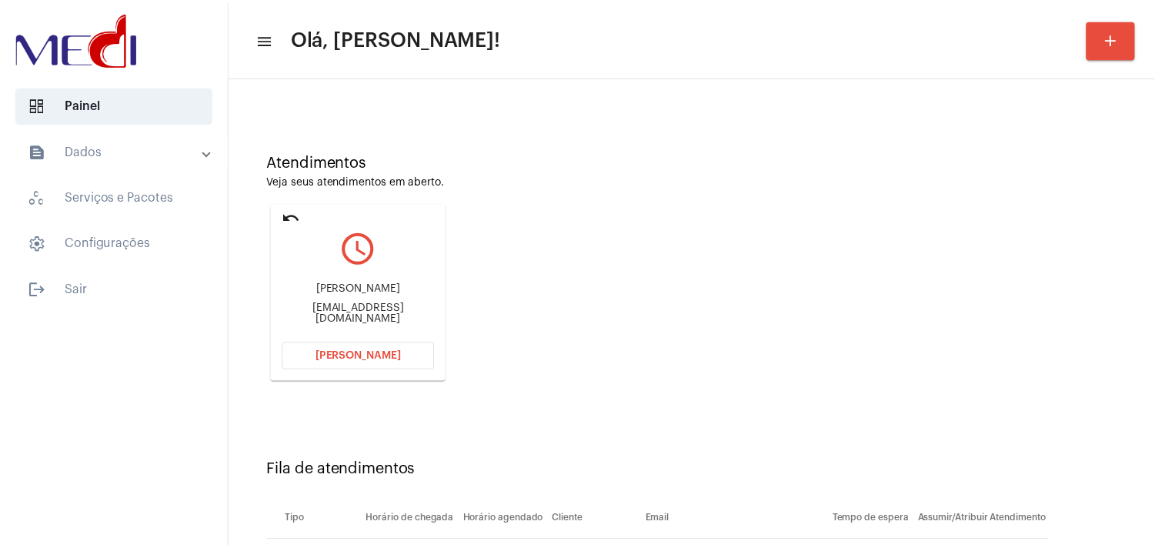
scroll to position [164, 0]
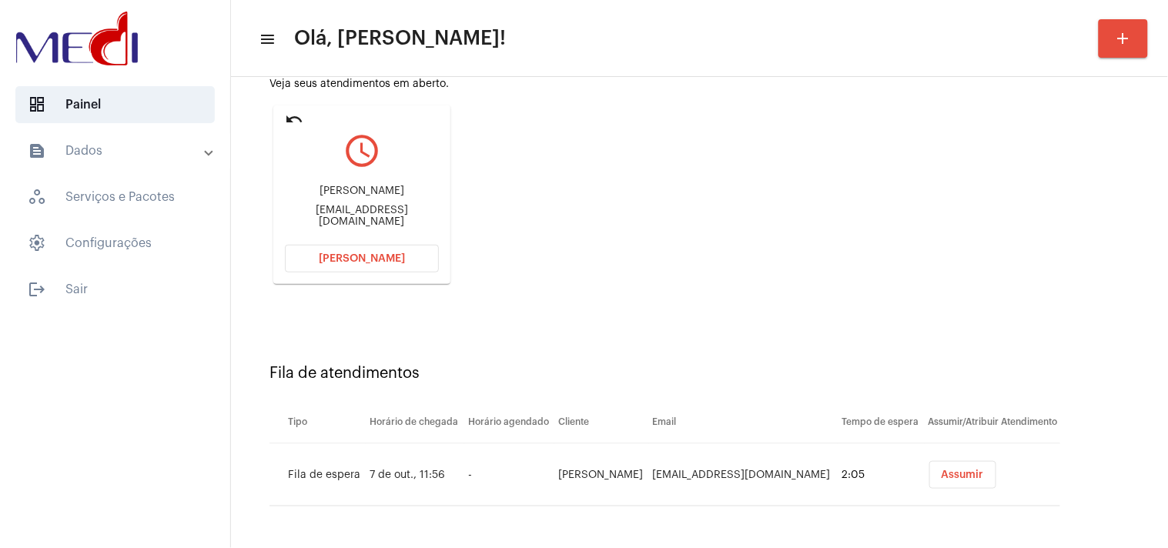
click at [383, 216] on div "amandacostamota1208@gmail.com" at bounding box center [362, 216] width 154 height 23
copy mat-card-content "amandacostamota1208@gmail.com Abrir Chamada"
click at [365, 246] on button "Abrir Chamada" at bounding box center [362, 259] width 154 height 28
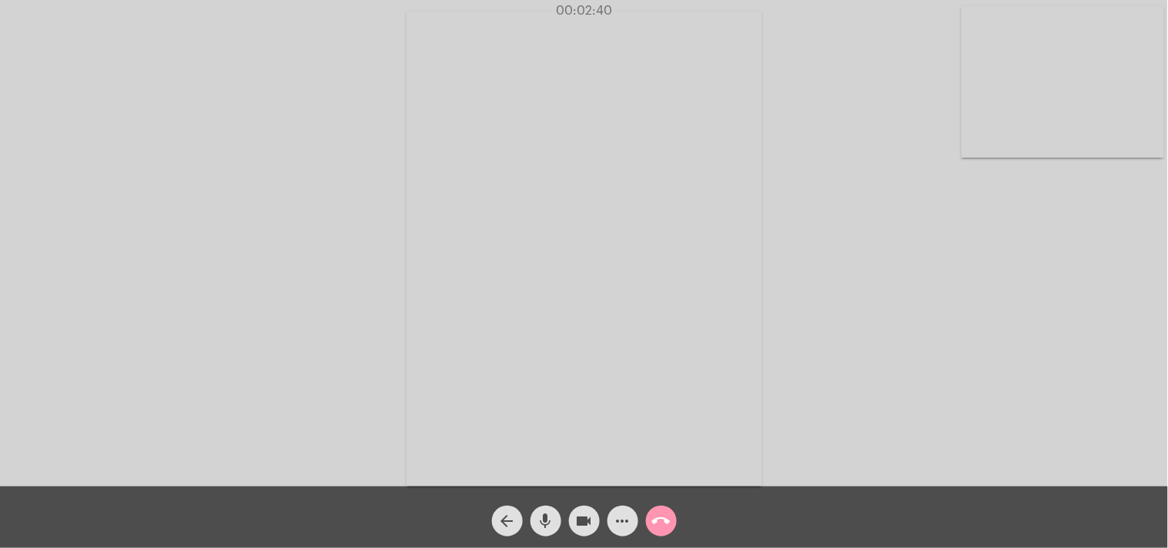
click at [640, 533] on div "more_horiz" at bounding box center [623, 517] width 38 height 38
click at [655, 528] on mat-icon "call_end" at bounding box center [661, 521] width 18 height 18
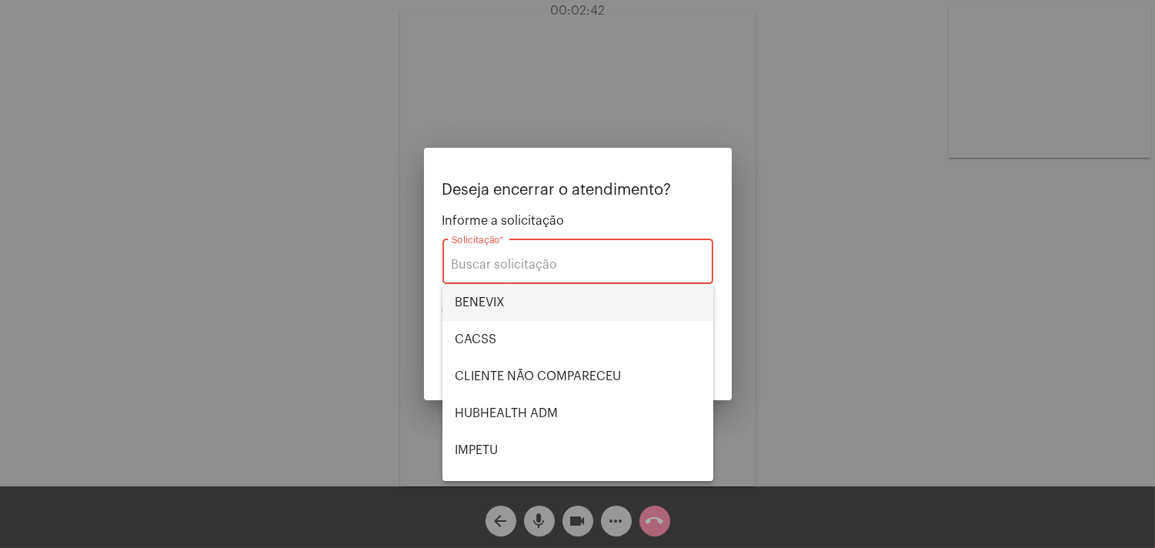
click at [510, 297] on span "BENEVIX" at bounding box center [578, 302] width 246 height 37
type input "BENEVIX"
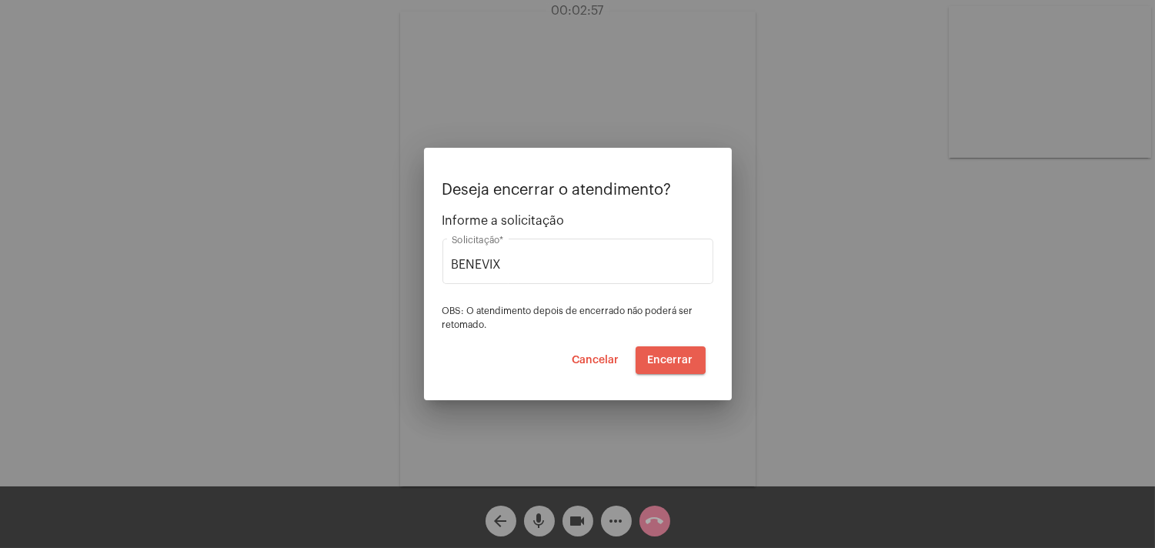
click at [659, 360] on span "Encerrar" at bounding box center [670, 360] width 45 height 11
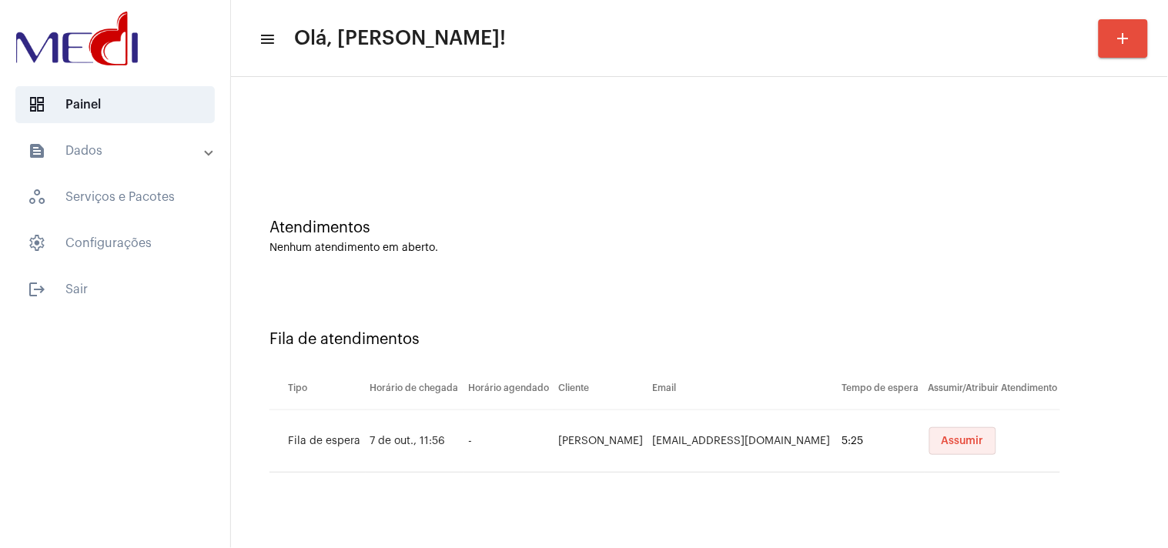
click at [961, 431] on button "Assumir" at bounding box center [962, 441] width 67 height 28
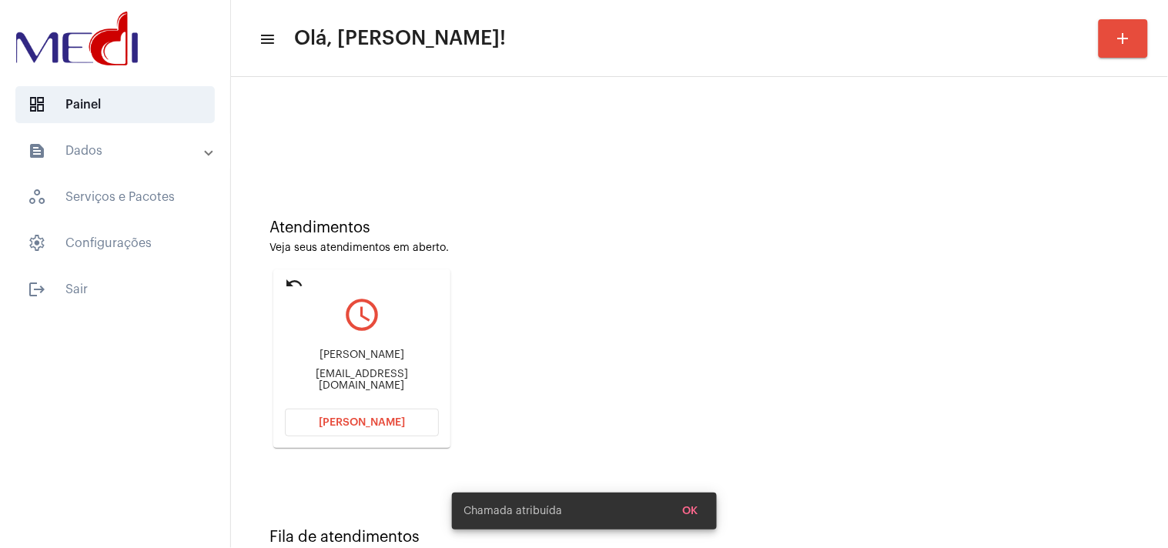
click at [371, 381] on div "juliocesarpavan@gmail.com" at bounding box center [362, 380] width 154 height 23
copy mat-card-content "juliocesarpavan@gmail.com Abrir Chamada"
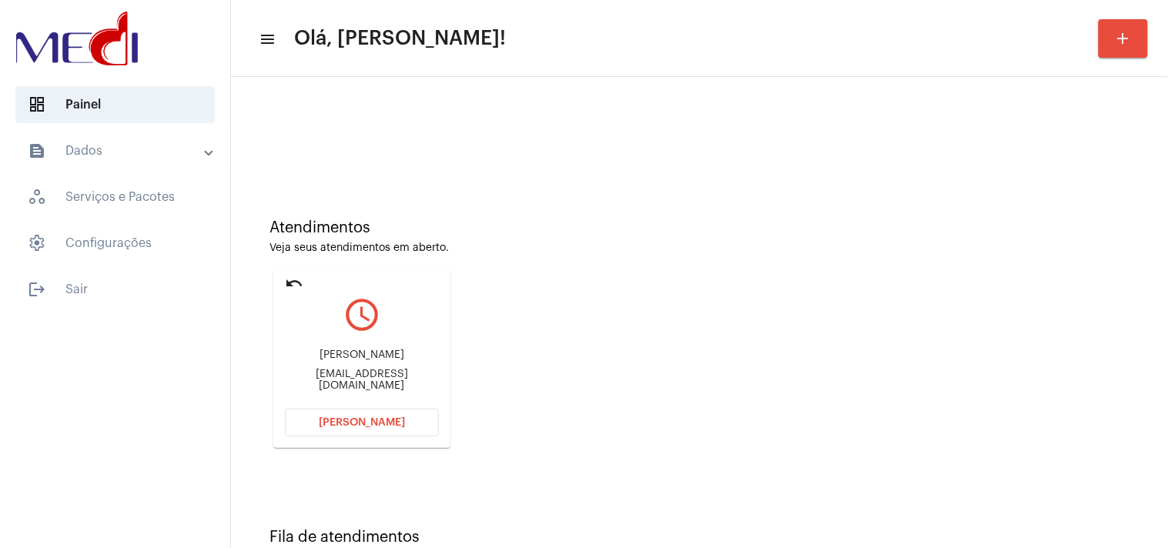
click at [380, 417] on span "Abrir Chamada" at bounding box center [362, 422] width 86 height 11
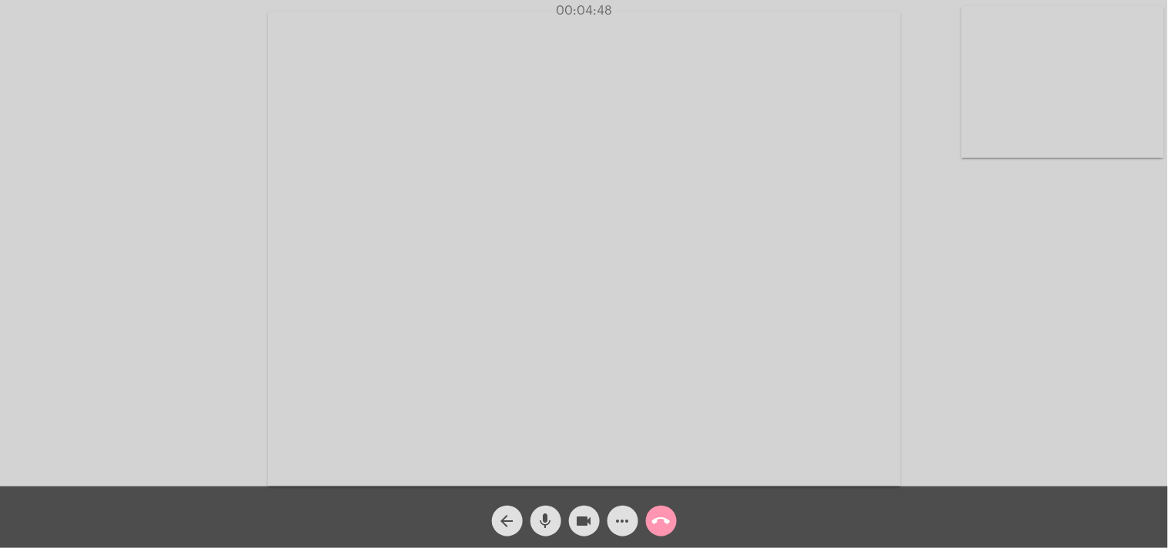
click at [655, 528] on mat-icon "call_end" at bounding box center [661, 521] width 18 height 18
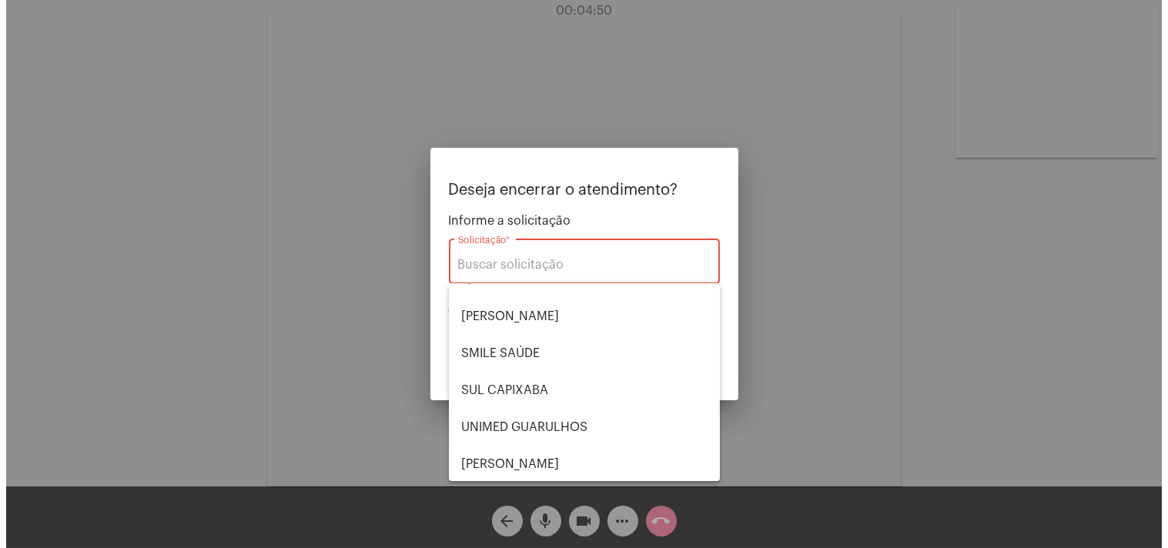
scroll to position [319, 0]
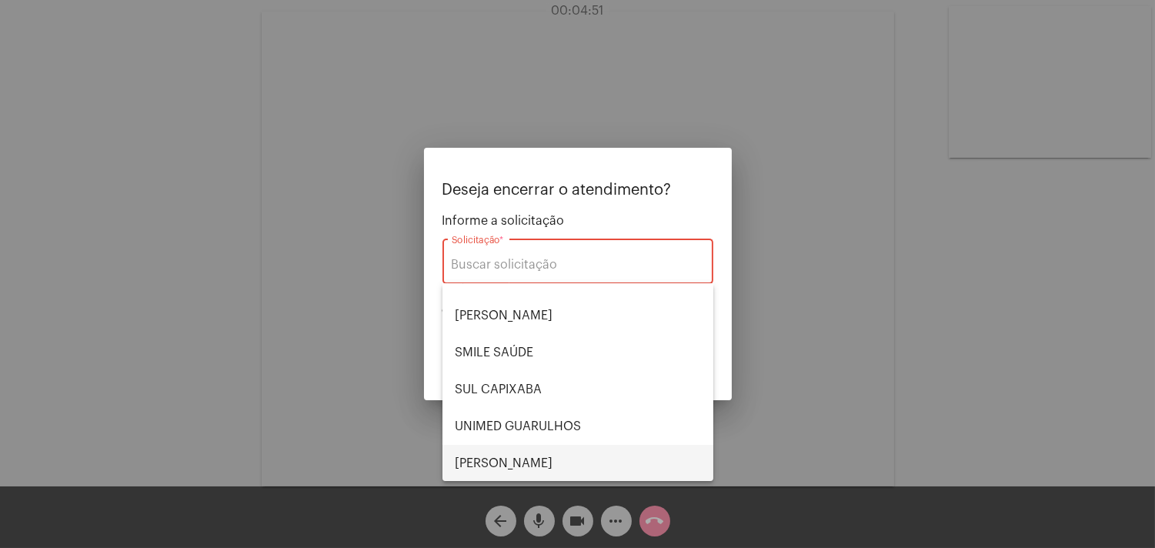
click at [516, 456] on span "VERA CRUZ" at bounding box center [578, 463] width 246 height 37
type input "VERA CRUZ"
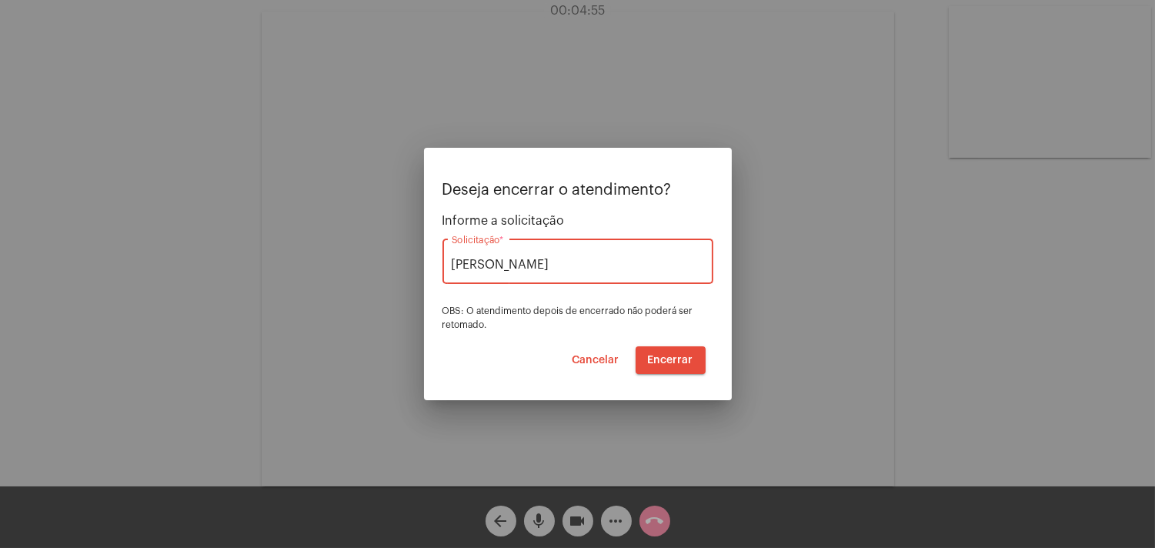
click at [676, 360] on span "Encerrar" at bounding box center [670, 360] width 45 height 11
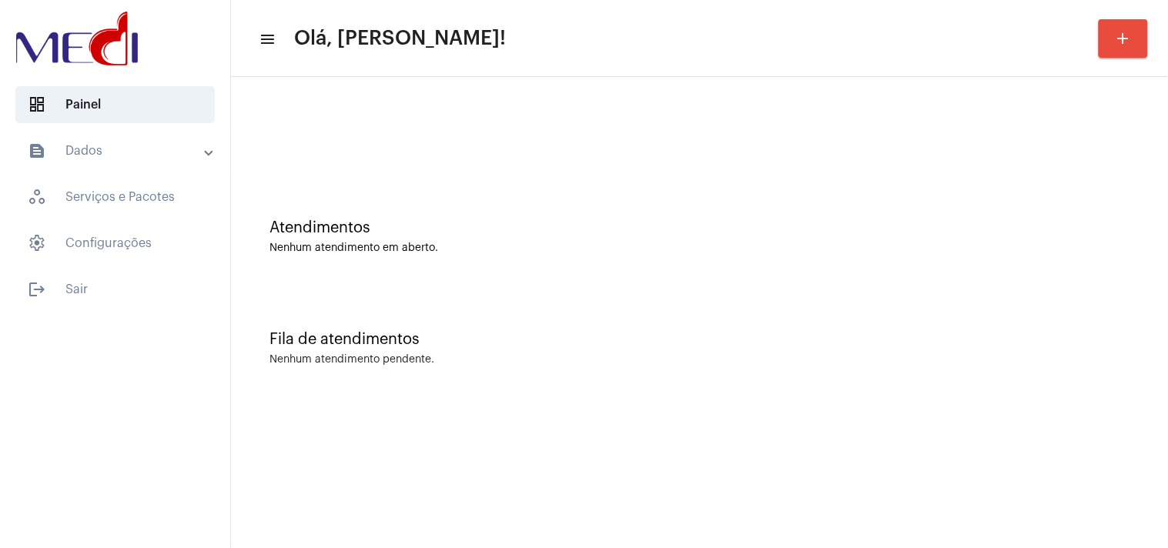
click at [1087, 259] on div "Atendimentos Nenhum atendimento em aberto." at bounding box center [699, 229] width 921 height 112
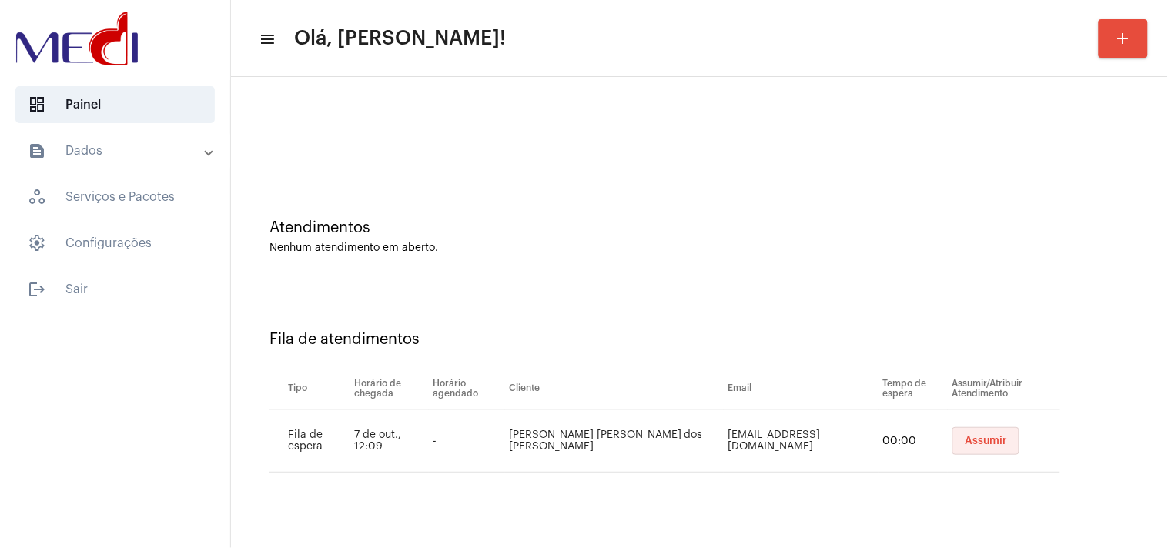
click at [965, 439] on span "Assumir" at bounding box center [986, 441] width 42 height 11
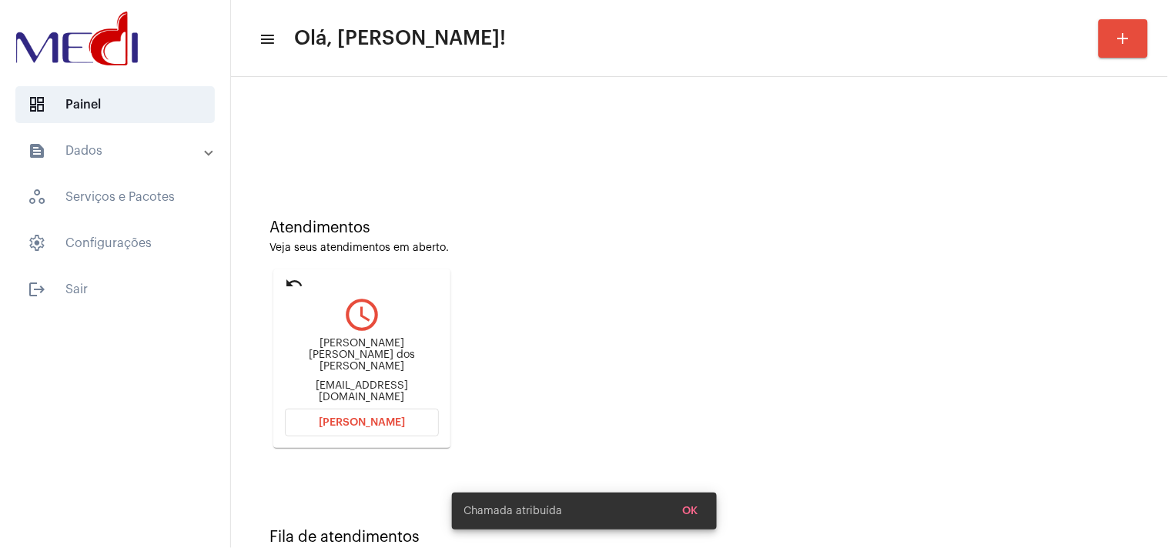
click at [380, 380] on div "sofianoronharp@gmail.com" at bounding box center [362, 391] width 154 height 23
copy mat-card-content "sofianoronharp@gmail.com Abrir Chamada"
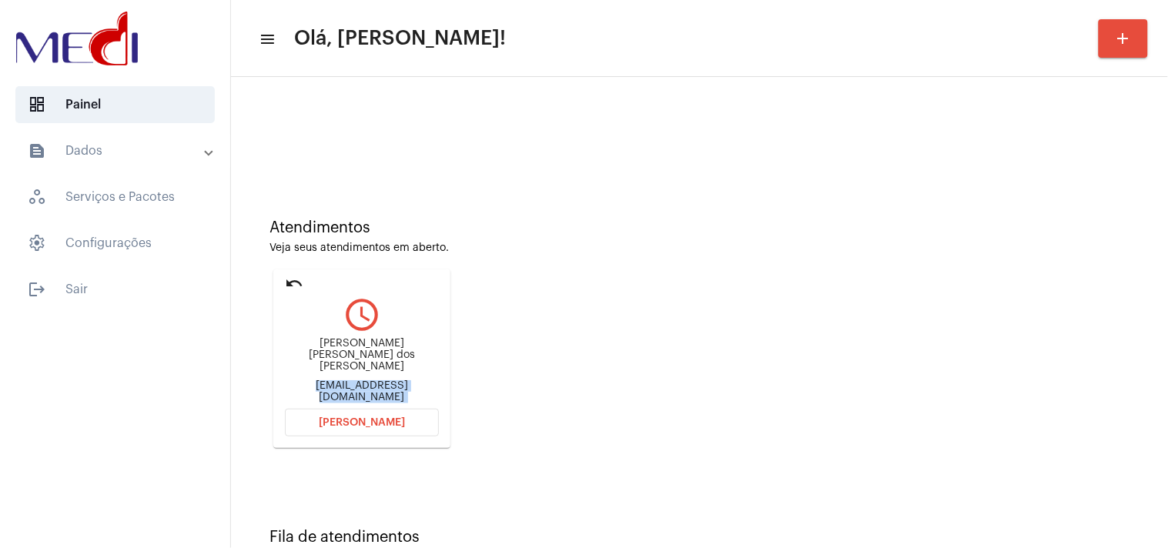
click at [349, 422] on span "Abrir Chamada" at bounding box center [362, 422] width 86 height 11
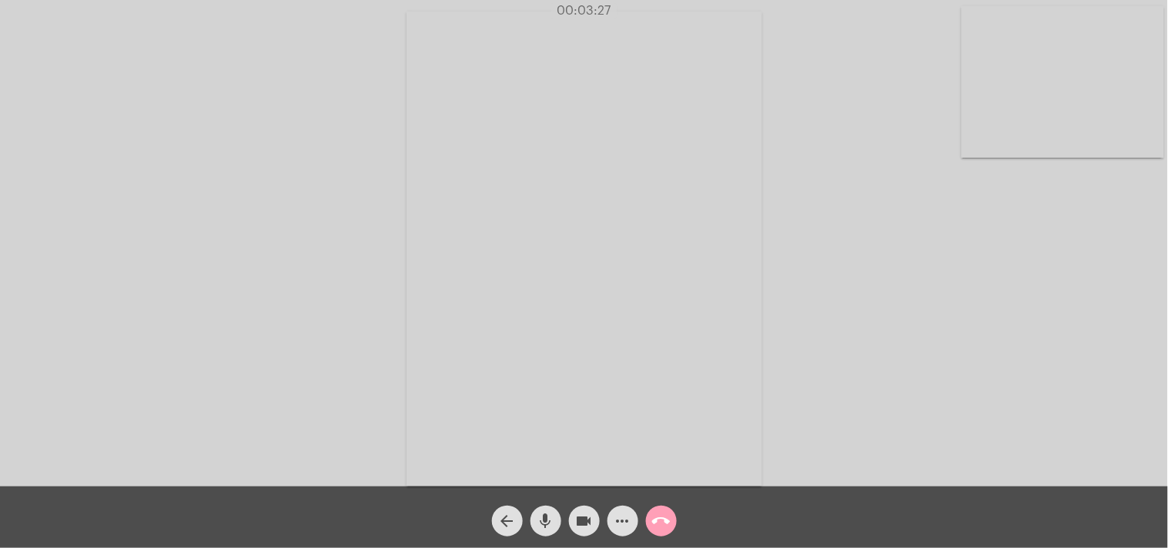
click at [666, 520] on mat-icon "call_end" at bounding box center [661, 521] width 18 height 18
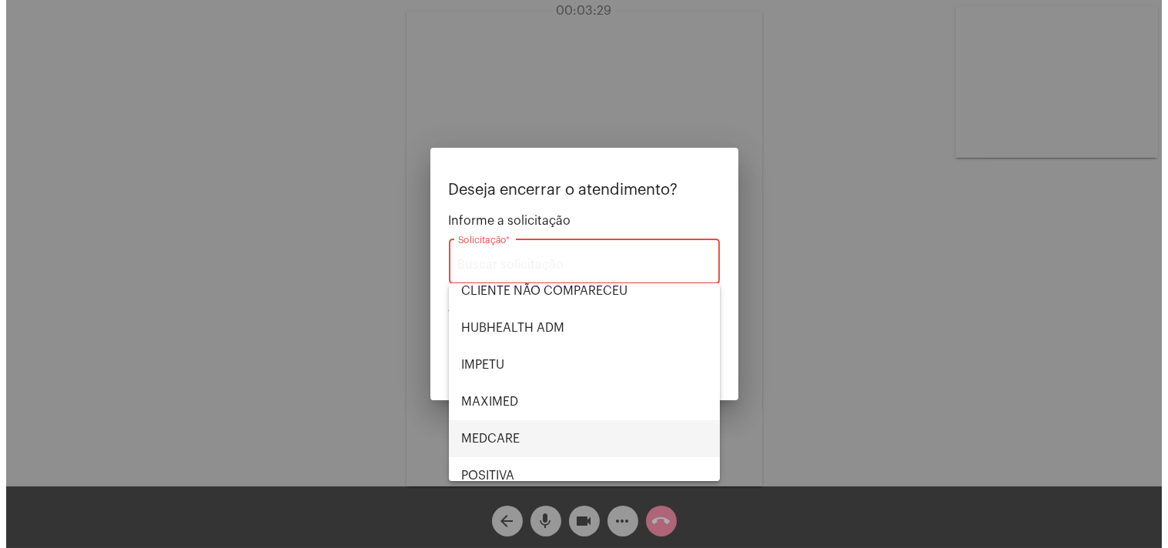
scroll to position [171, 0]
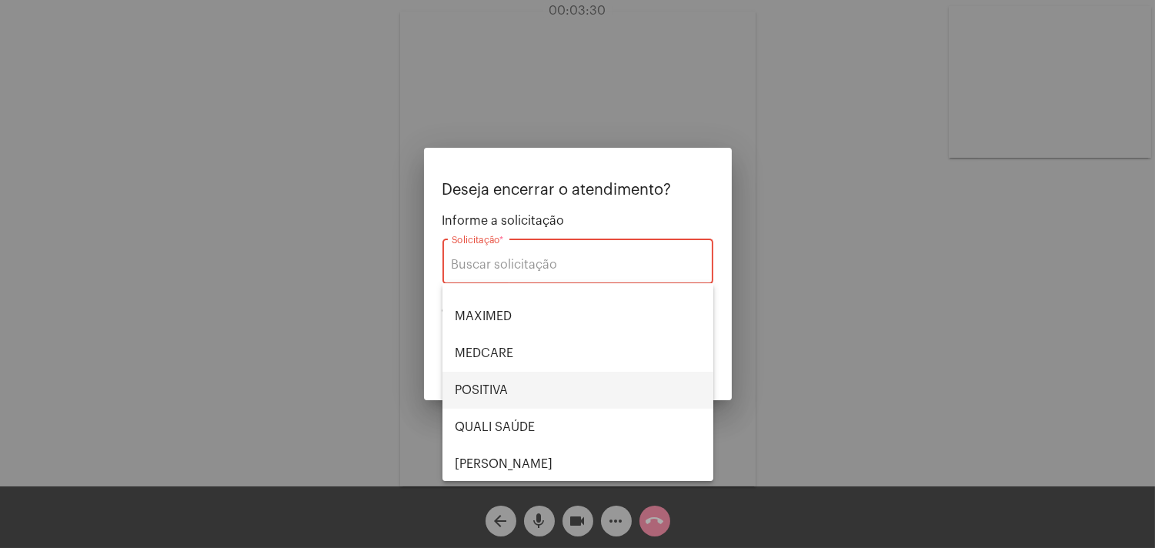
click at [506, 381] on span "POSITIVA" at bounding box center [578, 390] width 246 height 37
type input "POSITIVA"
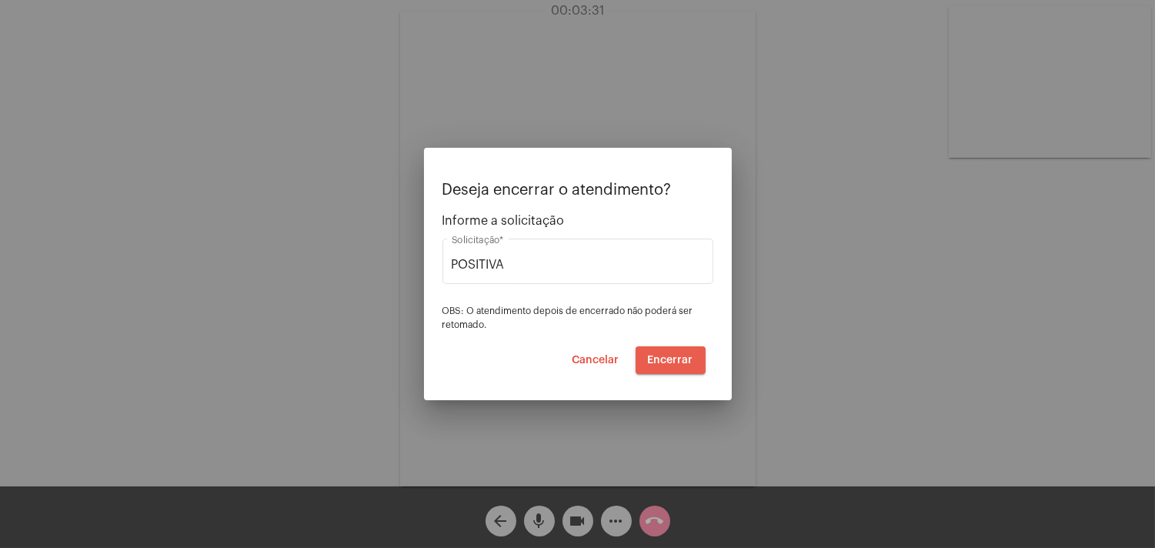
click at [672, 365] on span "Encerrar" at bounding box center [670, 360] width 45 height 11
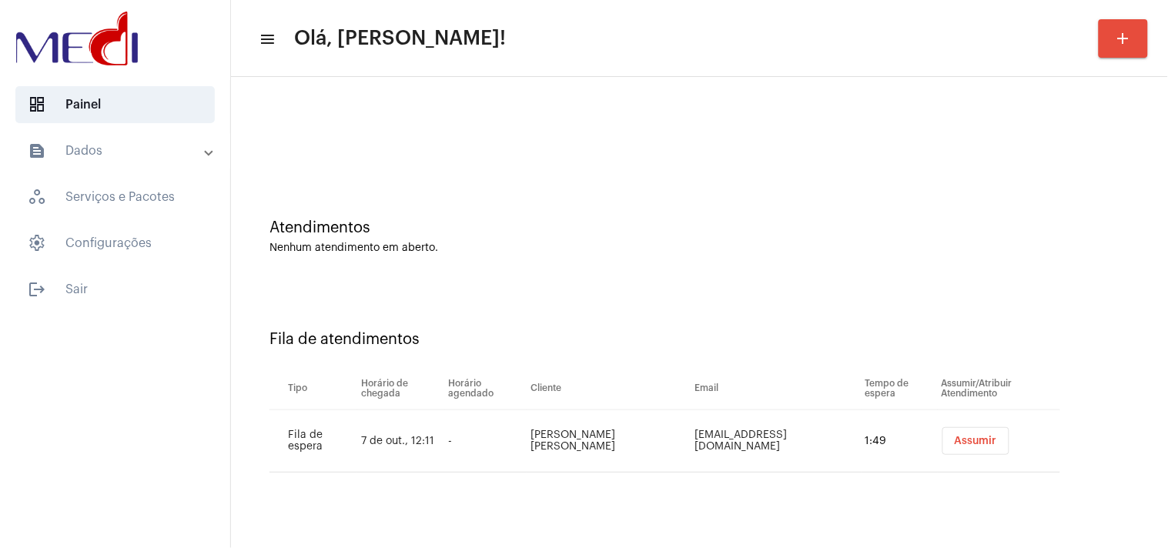
click at [955, 443] on span "Assumir" at bounding box center [976, 441] width 42 height 11
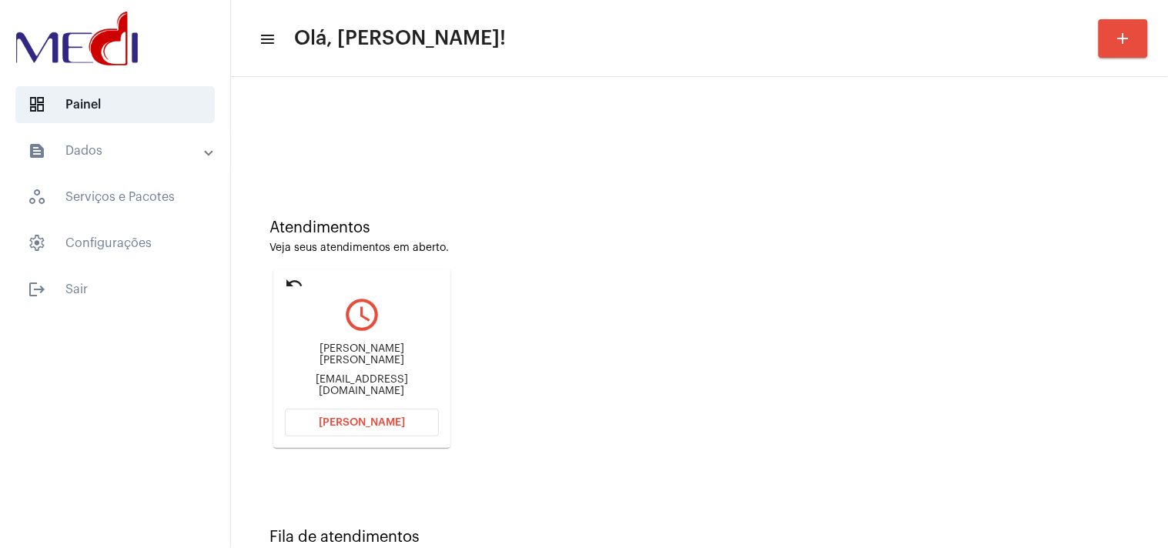
click at [390, 374] on div "halaianner@gmail.com" at bounding box center [362, 385] width 154 height 23
copy mat-card-content "halaianner@gmail.com Abrir Chamada"
click at [393, 421] on span "Abrir Chamada" at bounding box center [362, 422] width 86 height 11
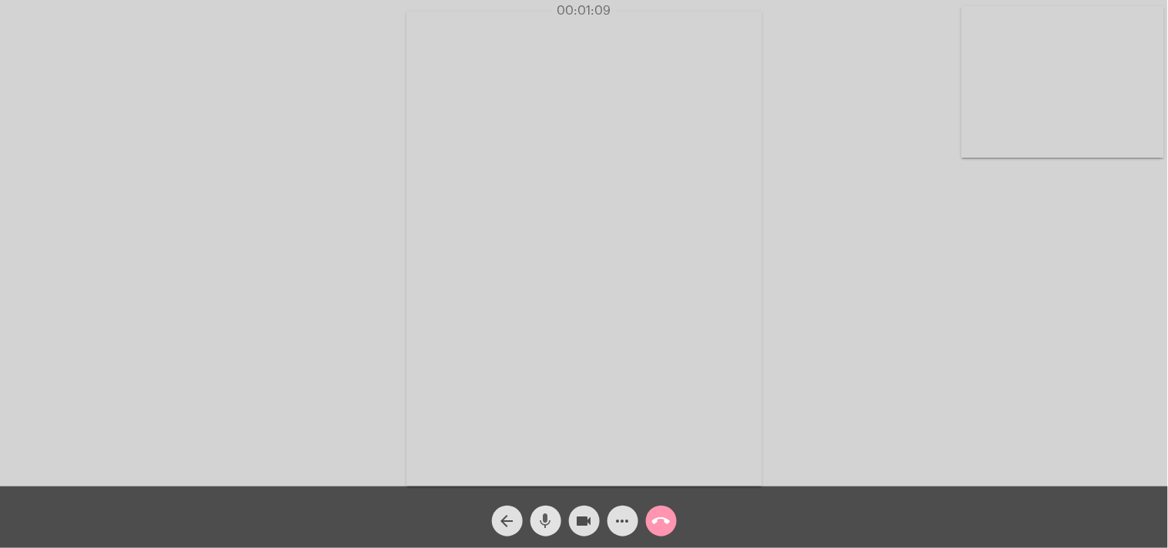
click at [545, 524] on mat-icon "mic" at bounding box center [546, 521] width 18 height 18
click at [545, 523] on mat-icon "mic_off" at bounding box center [546, 521] width 18 height 18
click at [660, 528] on mat-icon "call_end" at bounding box center [661, 521] width 18 height 18
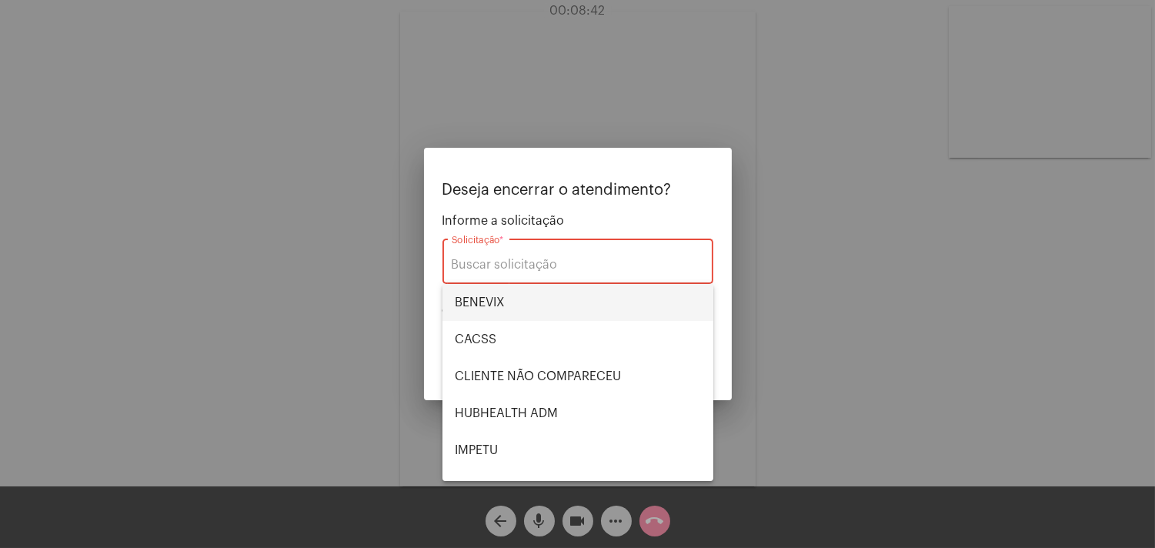
click at [510, 305] on span "BENEVIX" at bounding box center [578, 302] width 246 height 37
type input "BENEVIX"
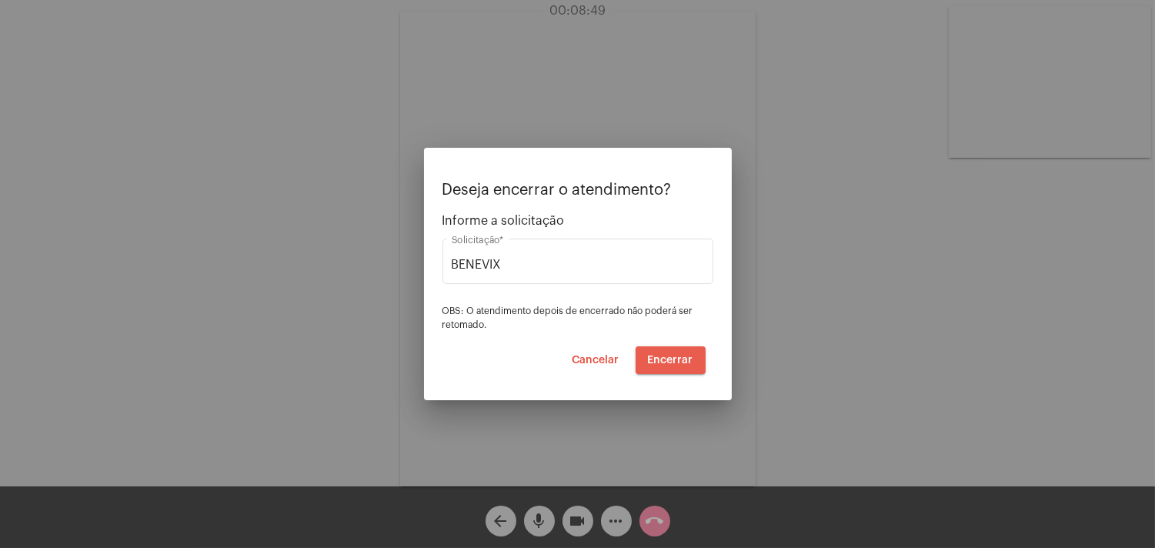
click at [667, 358] on span "Encerrar" at bounding box center [670, 360] width 45 height 11
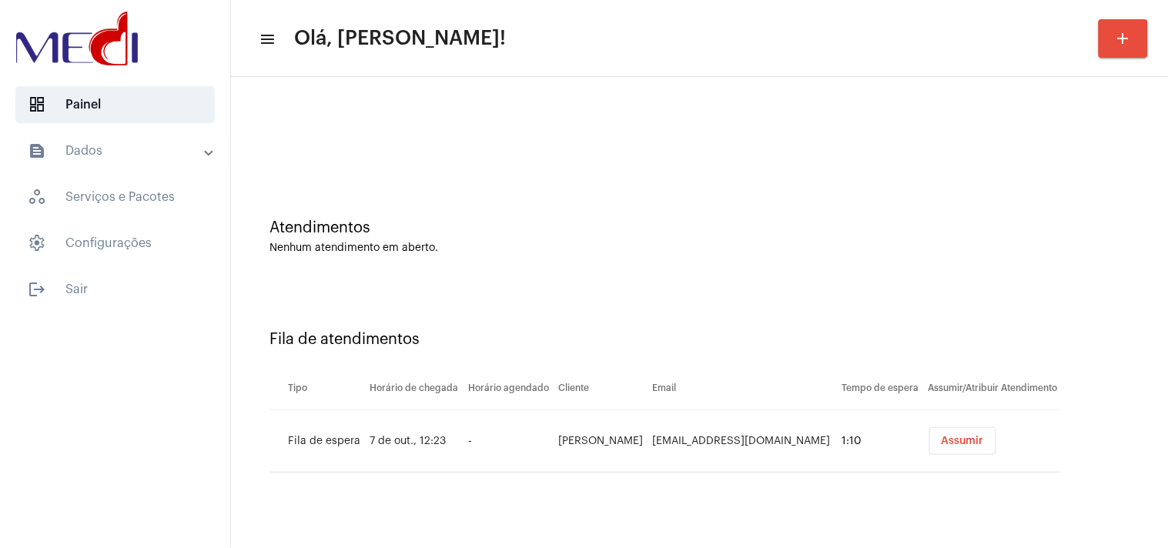
click at [953, 442] on span "Assumir" at bounding box center [962, 441] width 42 height 11
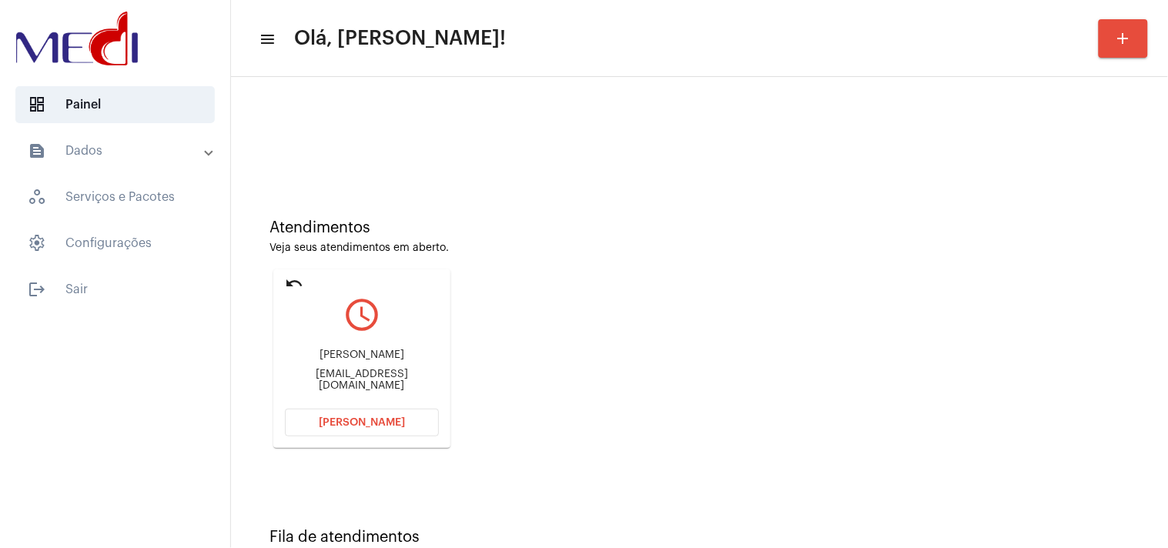
click at [326, 381] on div "delbellarevestimentos@gmail.com" at bounding box center [362, 380] width 154 height 23
copy mat-card-content "delbellarevestimentos@gmail.com Abrir Chamada"
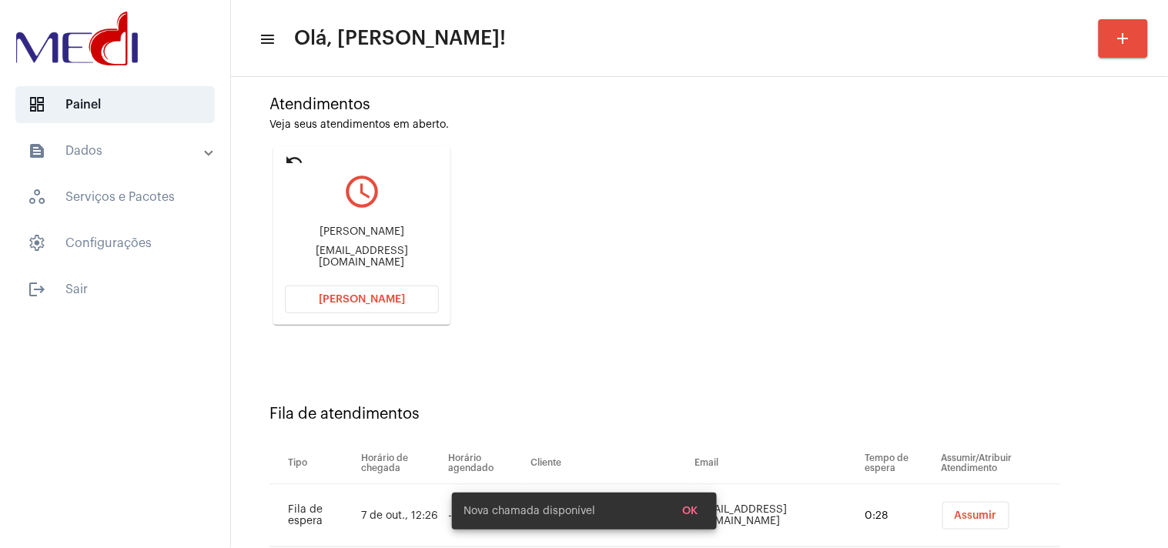
scroll to position [164, 0]
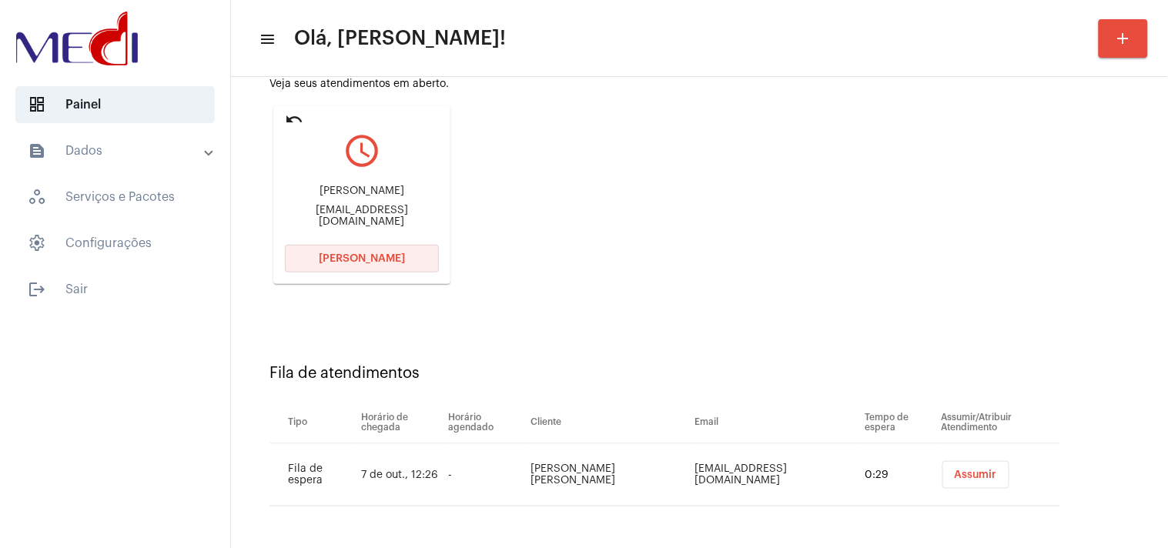
click at [355, 262] on span "Abrir Chamada" at bounding box center [362, 258] width 86 height 11
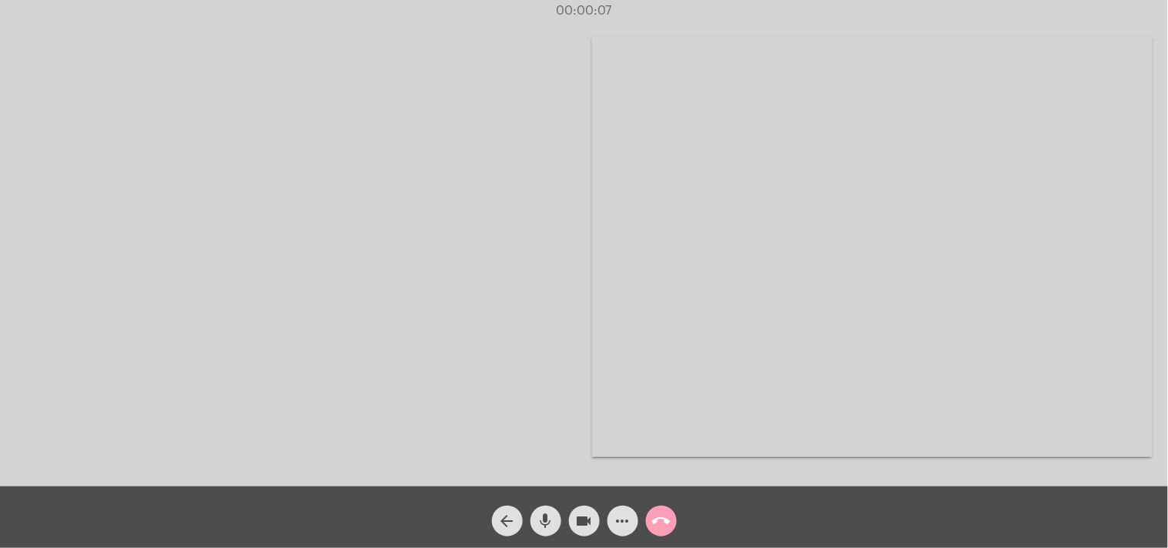
click at [670, 524] on mat-icon "call_end" at bounding box center [661, 521] width 18 height 18
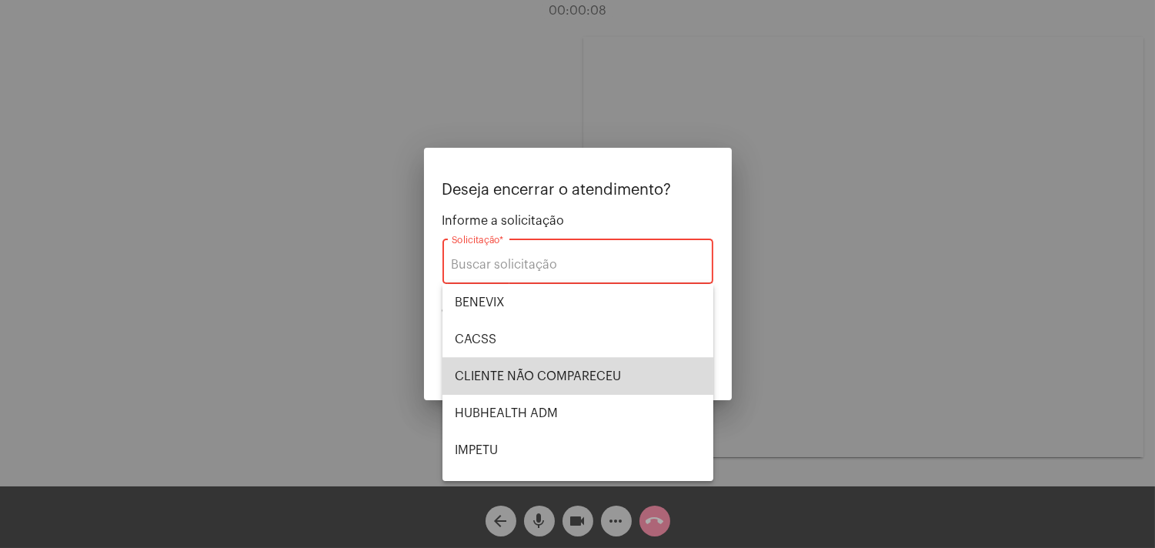
click at [609, 358] on span "CLIENTE NÃO COMPARECEU" at bounding box center [578, 376] width 246 height 37
type input "CLIENTE NÃO COMPARECEU"
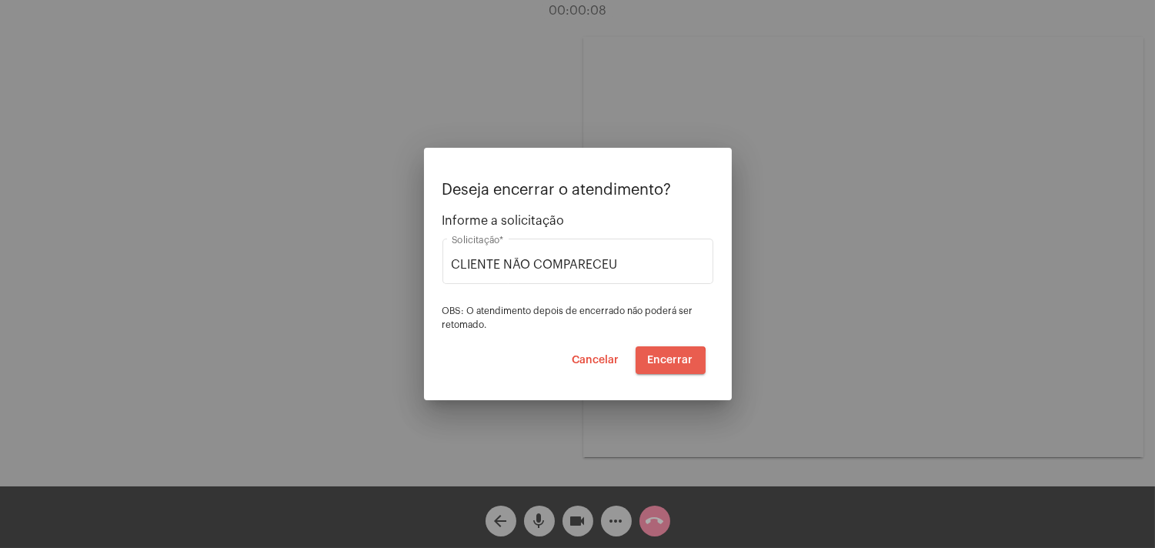
click at [670, 363] on span "Encerrar" at bounding box center [670, 360] width 45 height 11
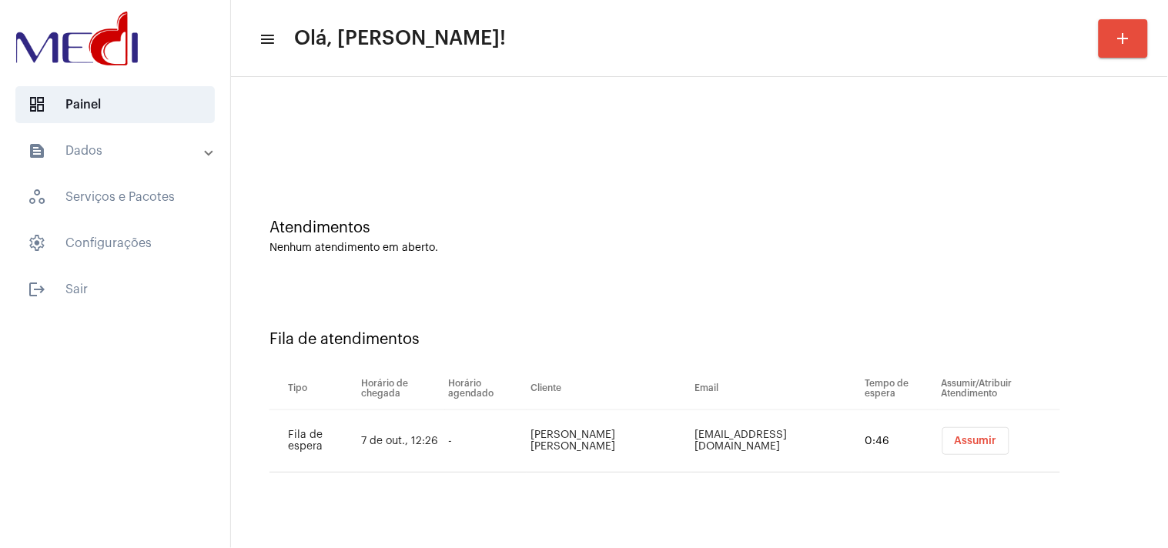
click at [955, 440] on span "Assumir" at bounding box center [976, 441] width 42 height 11
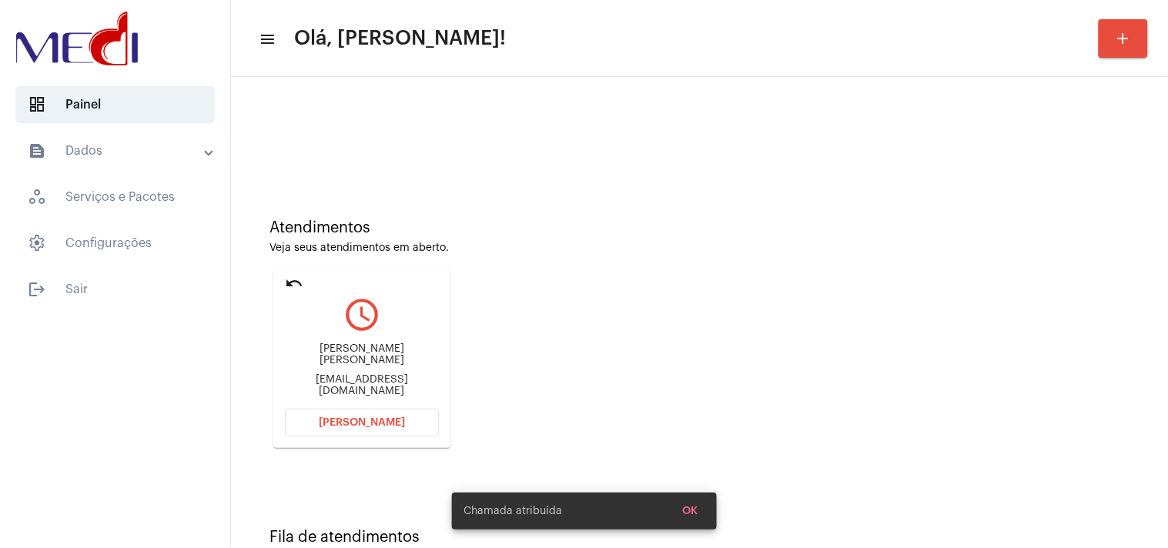
click at [356, 375] on div "Mariaj.lia@hotmail.com" at bounding box center [362, 385] width 154 height 23
drag, startPoint x: 357, startPoint y: 374, endPoint x: 349, endPoint y: 374, distance: 8.5
click at [349, 374] on div "Mariaj.lia@hotmail.com" at bounding box center [362, 385] width 154 height 23
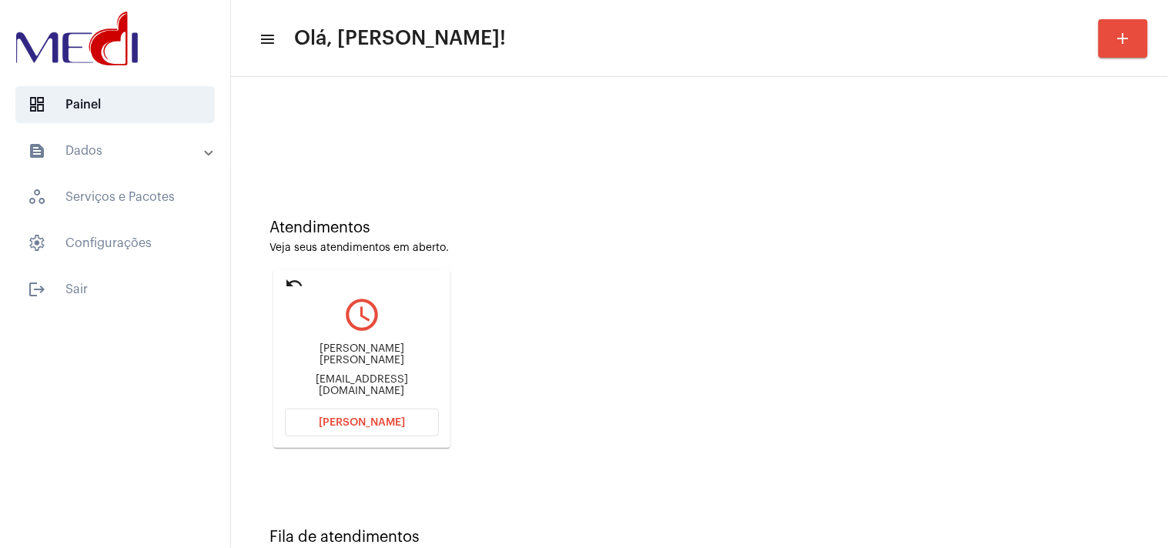
copy mat-card-content "Mariaj.lia@hotmail.com Abrir Chamada"
click at [343, 411] on button "Abrir Chamada" at bounding box center [362, 423] width 154 height 28
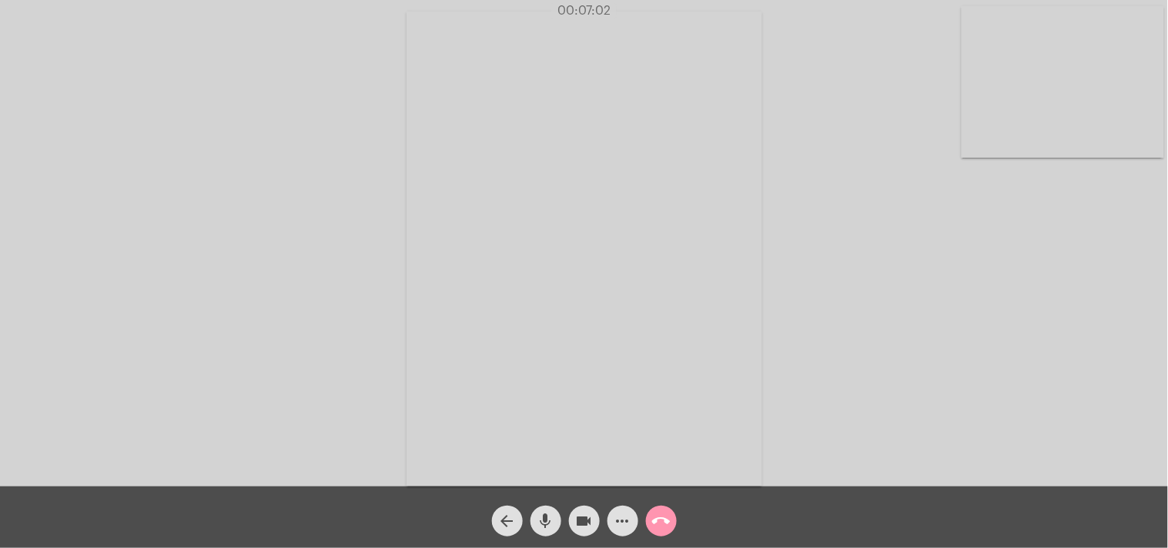
click at [666, 517] on mat-icon "call_end" at bounding box center [661, 521] width 18 height 18
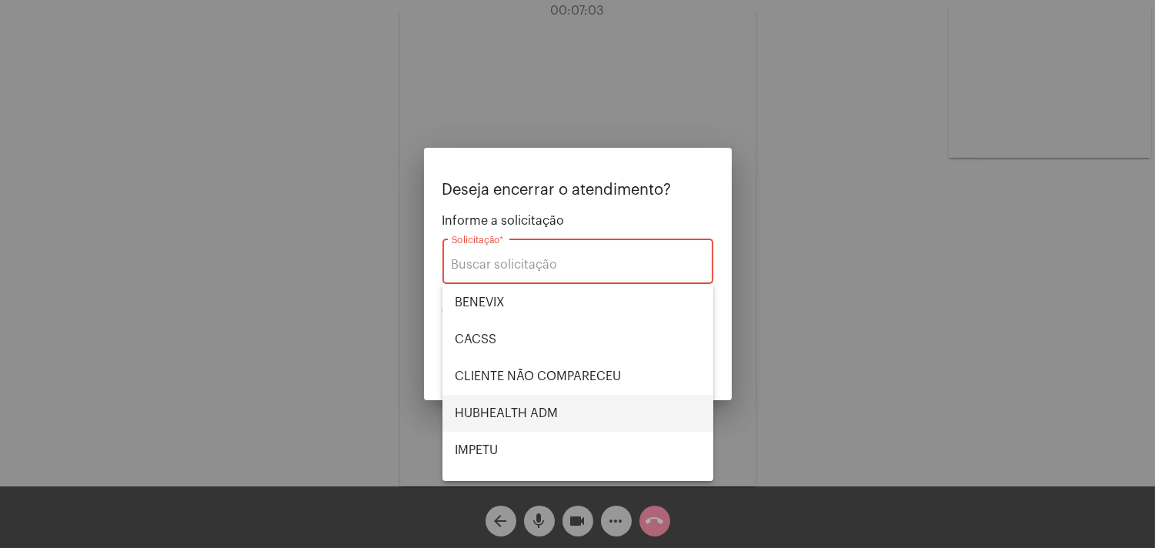
click at [489, 413] on span "HUBHEALTH ADM" at bounding box center [578, 413] width 246 height 37
type input "HUBHEALTH ADM"
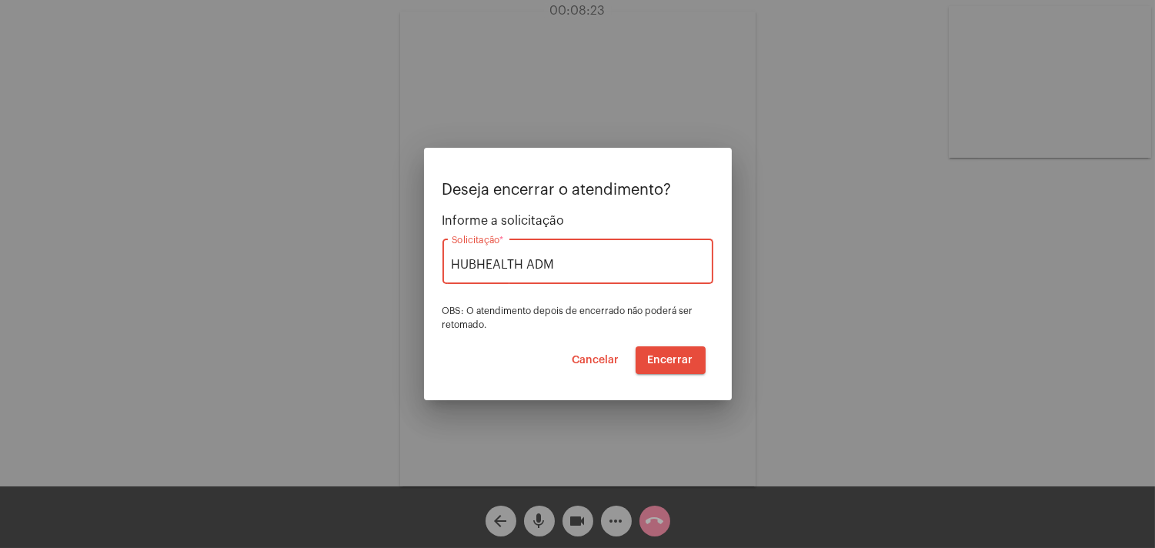
click at [686, 359] on span "Encerrar" at bounding box center [670, 360] width 45 height 11
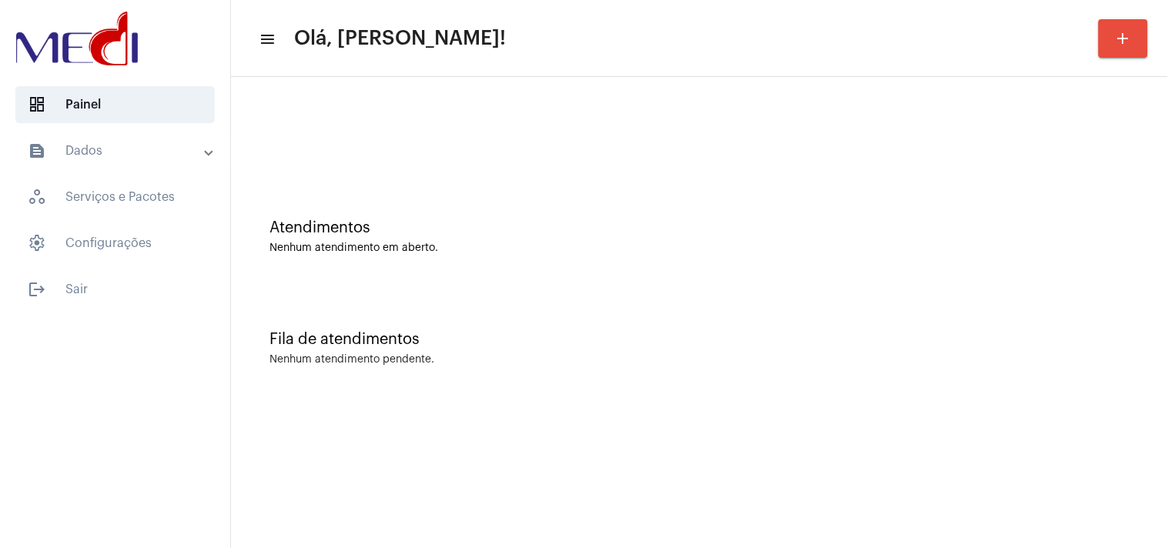
click at [867, 290] on div "Fila de atendimentos Nenhum atendimento pendente." at bounding box center [699, 341] width 921 height 112
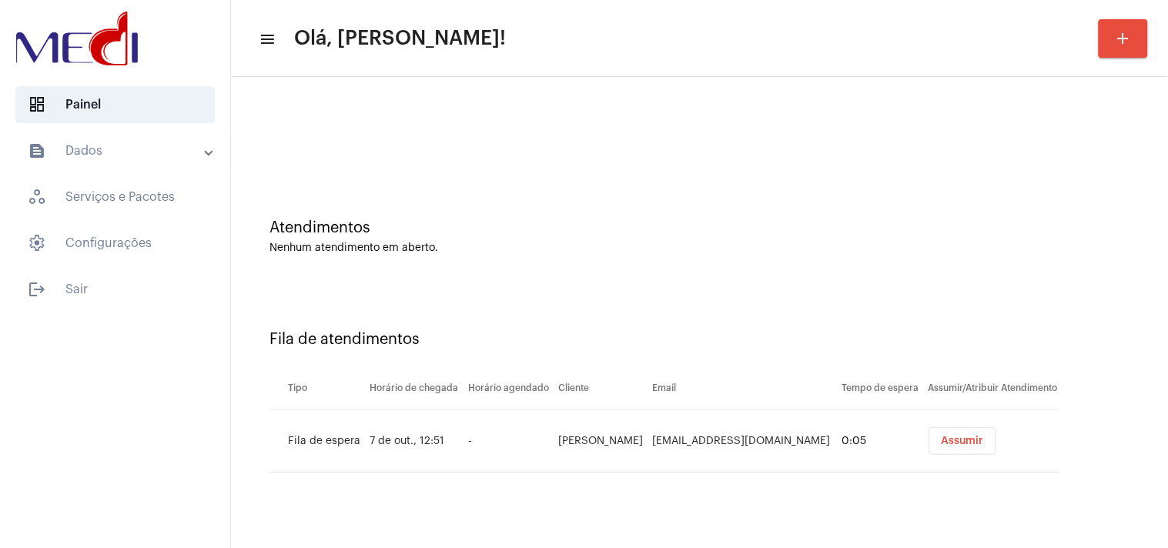
click at [941, 444] on span "Assumir" at bounding box center [962, 441] width 42 height 11
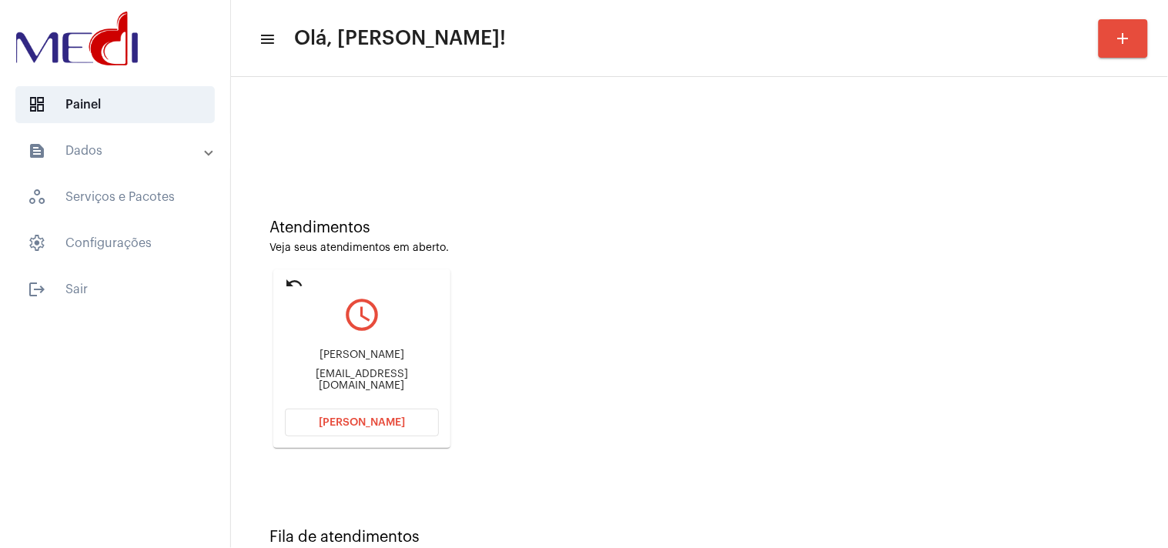
click at [319, 379] on div "Mcardamoni@gmail.com" at bounding box center [362, 380] width 154 height 23
copy mat-card-content "Mcardamoni@gmail.com Abrir Chamada"
click at [385, 429] on button "Abrir Chamada" at bounding box center [362, 423] width 154 height 28
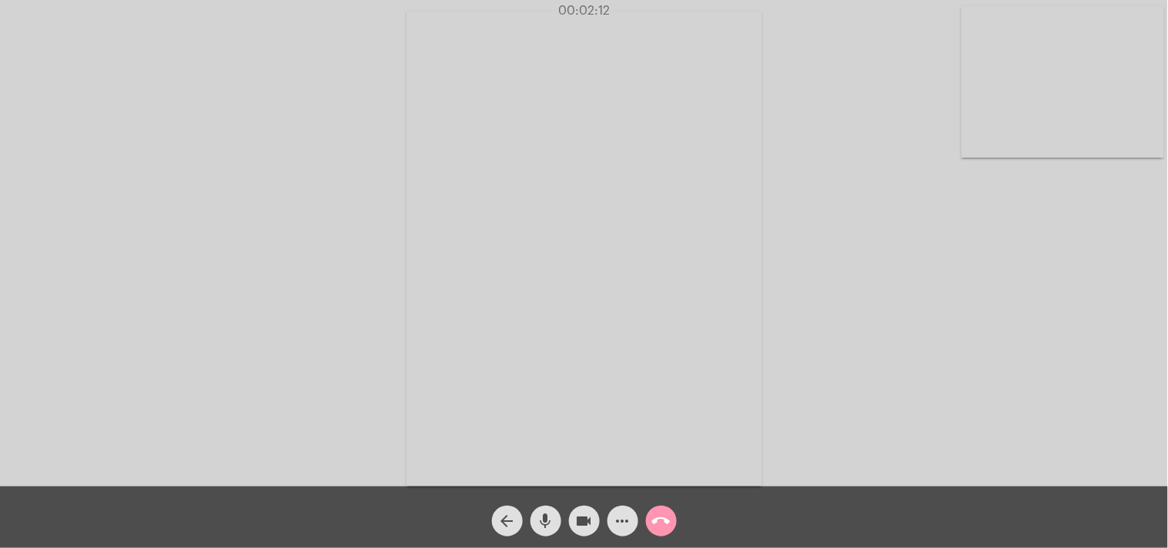
click at [662, 520] on mat-icon "call_end" at bounding box center [661, 521] width 18 height 18
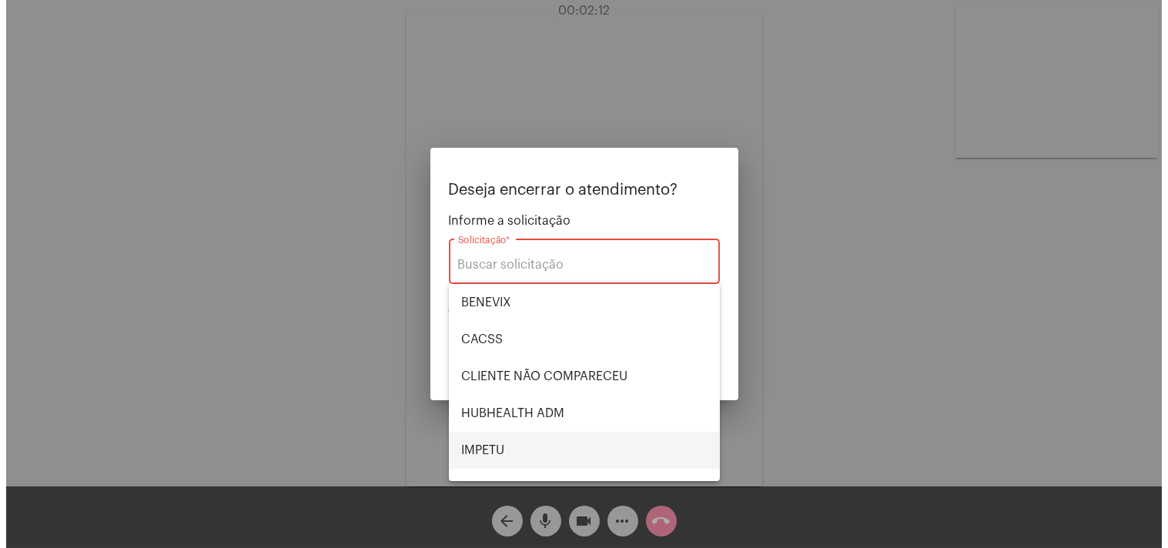
scroll to position [319, 0]
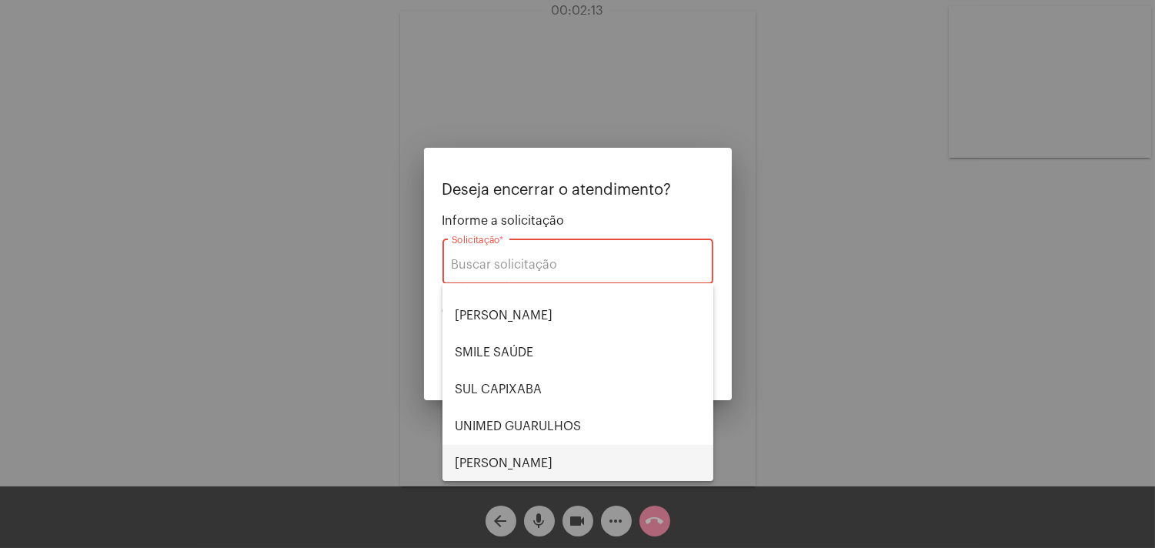
click at [534, 468] on span "VERA CRUZ" at bounding box center [578, 463] width 246 height 37
type input "VERA CRUZ"
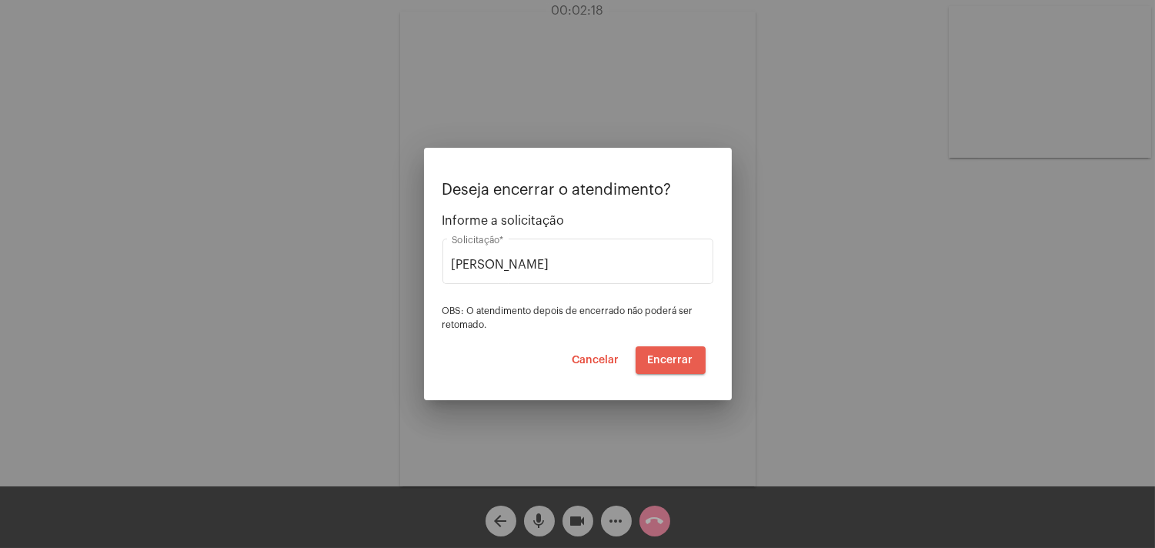
click at [676, 360] on span "Encerrar" at bounding box center [670, 360] width 45 height 11
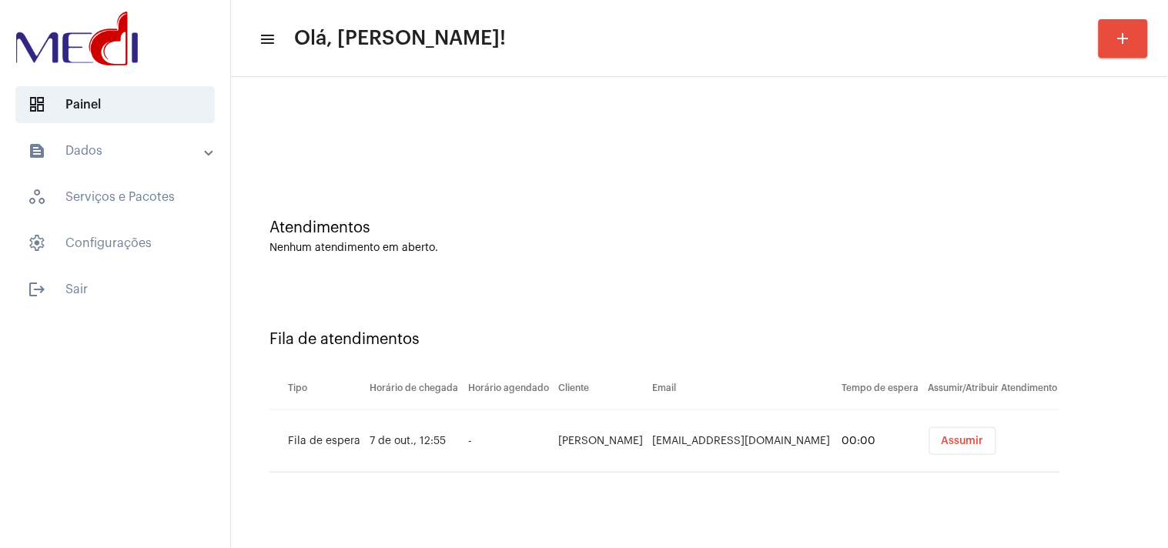
click at [1048, 299] on div "Fila de atendimentos Tipo Horário de chegada Horário agendado Cliente Email Tem…" at bounding box center [699, 396] width 921 height 222
click at [958, 440] on span "Assumir" at bounding box center [962, 441] width 42 height 11
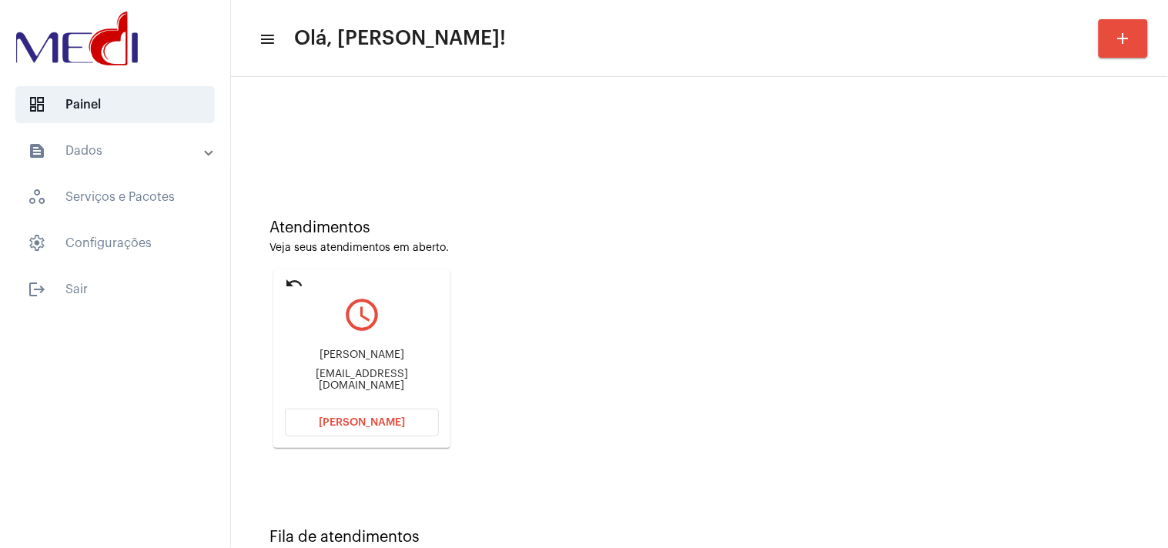
click at [385, 375] on div "alansouzaseg@gmail.com" at bounding box center [362, 380] width 154 height 23
click at [386, 375] on div "alansouzaseg@gmail.com" at bounding box center [362, 380] width 154 height 23
copy mat-card-content "alansouzaseg@gmail.com Abrir Chamada"
click at [326, 426] on span "Abrir Chamada" at bounding box center [362, 422] width 86 height 11
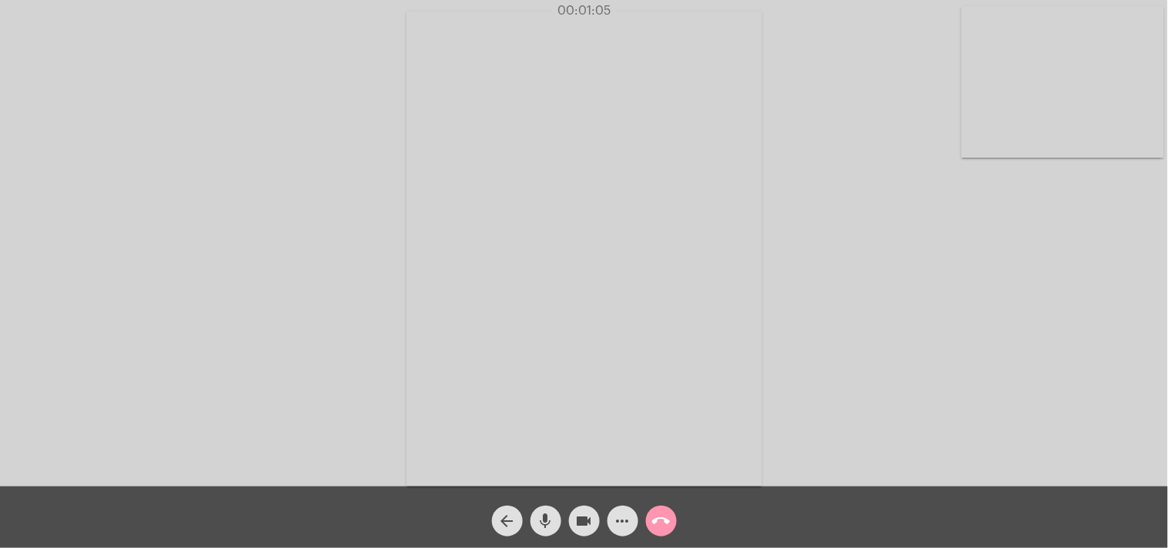
click at [654, 517] on mat-icon "call_end" at bounding box center [661, 521] width 18 height 18
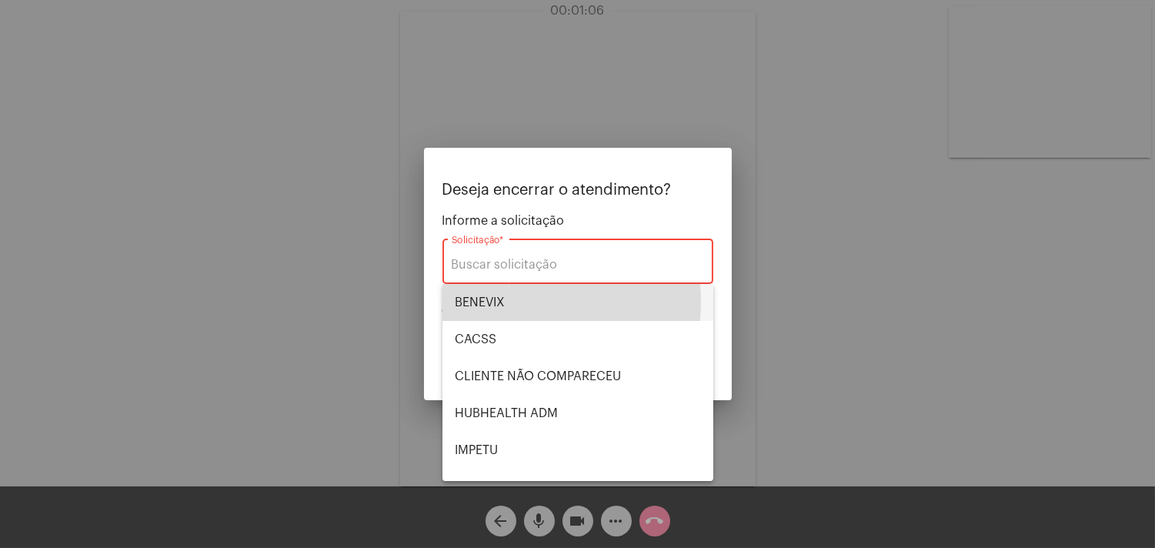
click at [507, 302] on span "BENEVIX" at bounding box center [578, 302] width 246 height 37
type input "BENEVIX"
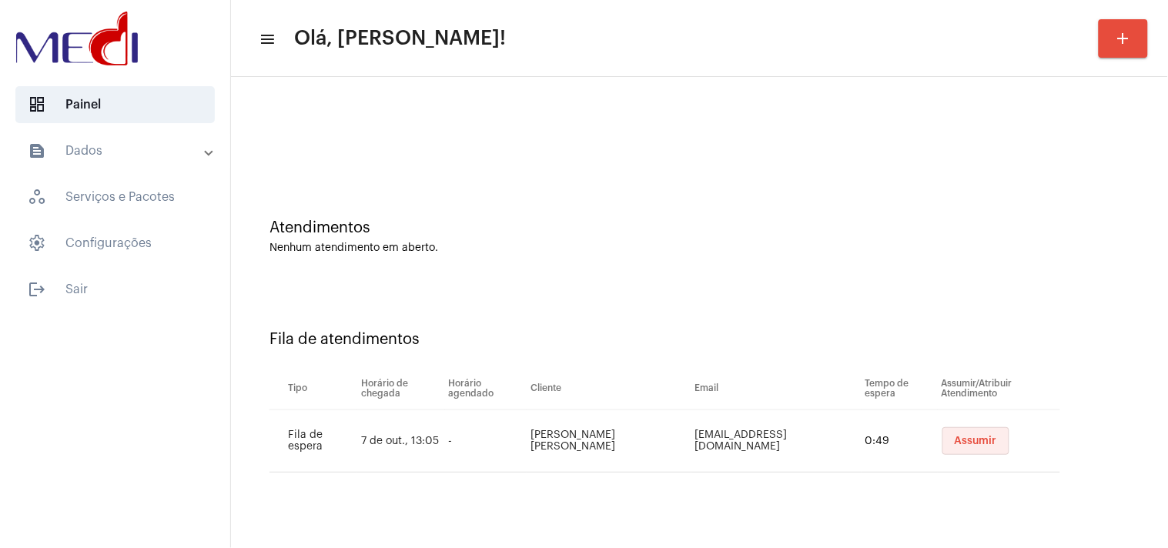
click at [955, 433] on button "Assumir" at bounding box center [975, 441] width 67 height 28
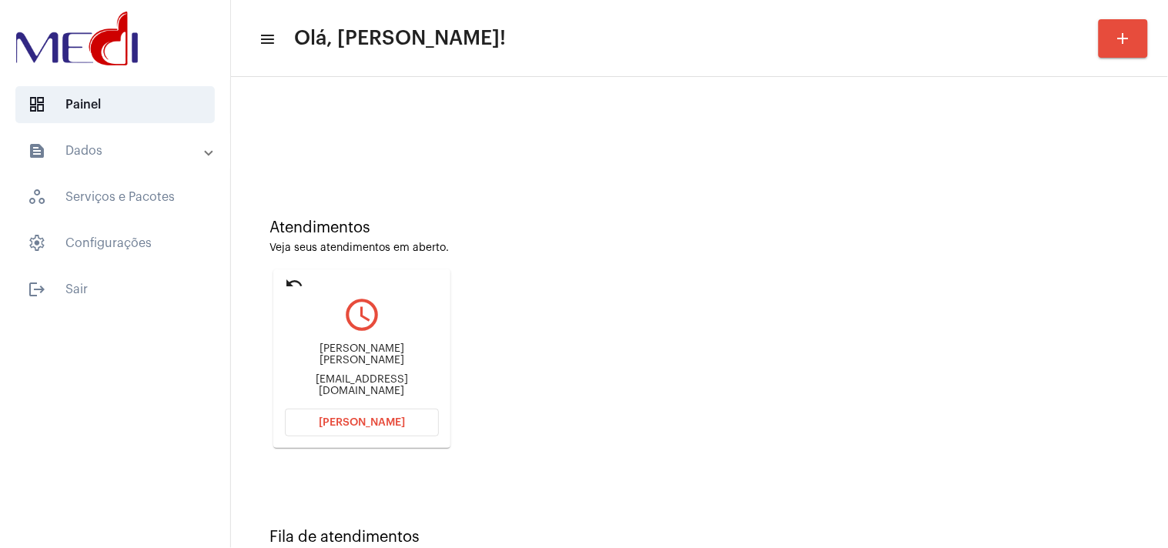
click at [349, 413] on button "Abrir Chamada" at bounding box center [362, 423] width 154 height 28
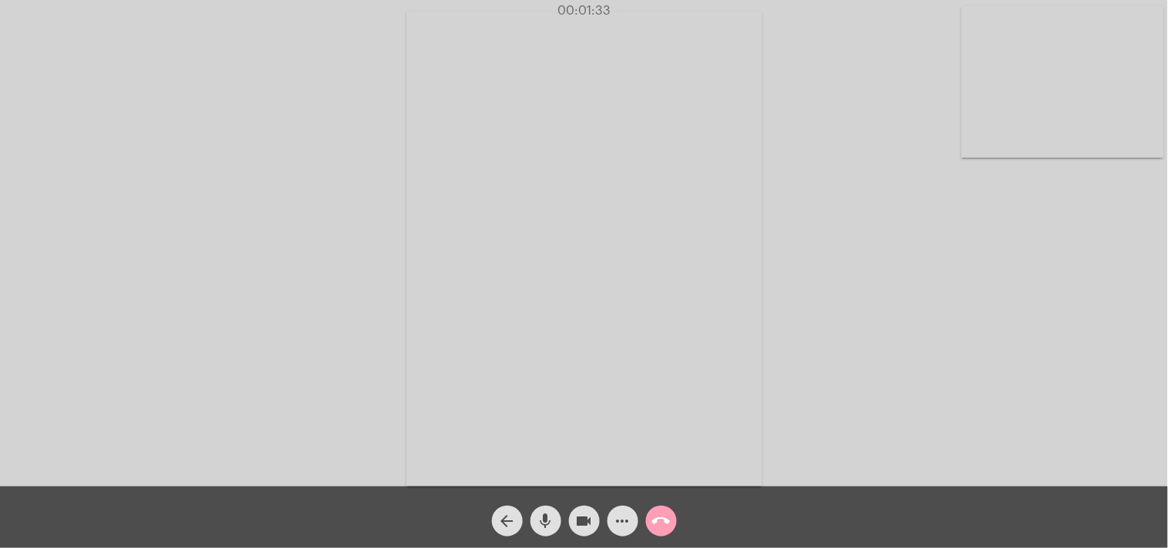
click at [664, 521] on mat-icon "call_end" at bounding box center [661, 521] width 18 height 18
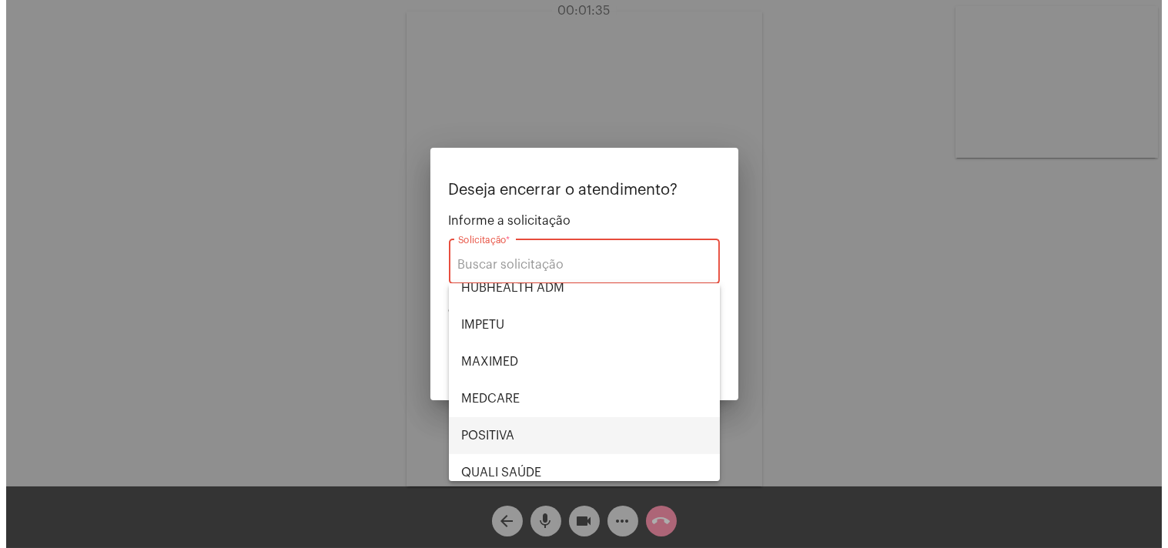
scroll to position [85, 0]
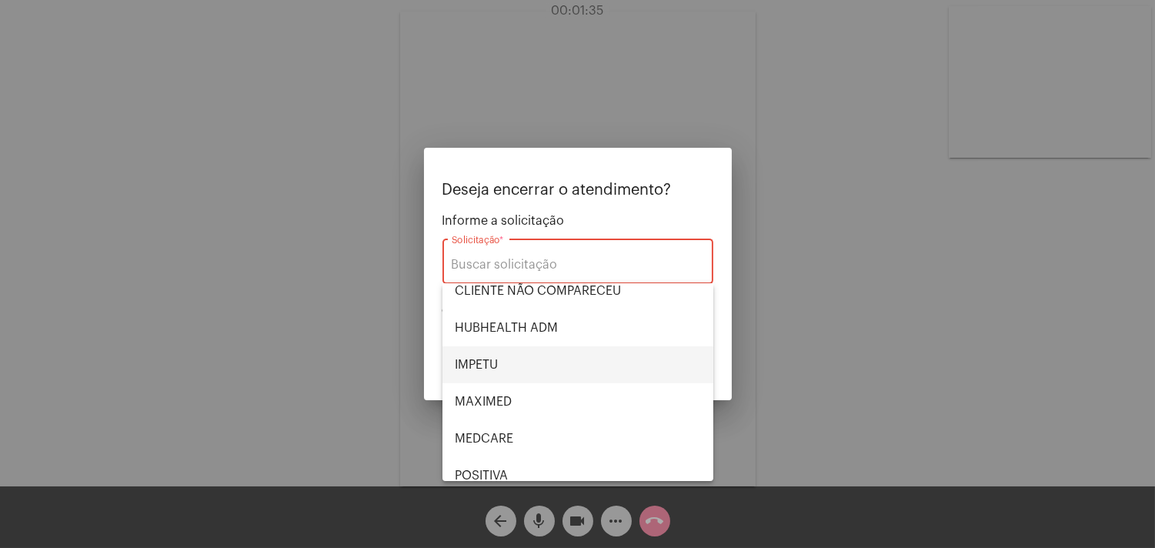
click at [503, 362] on span "IMPETU" at bounding box center [578, 364] width 246 height 37
type input "IMPETU"
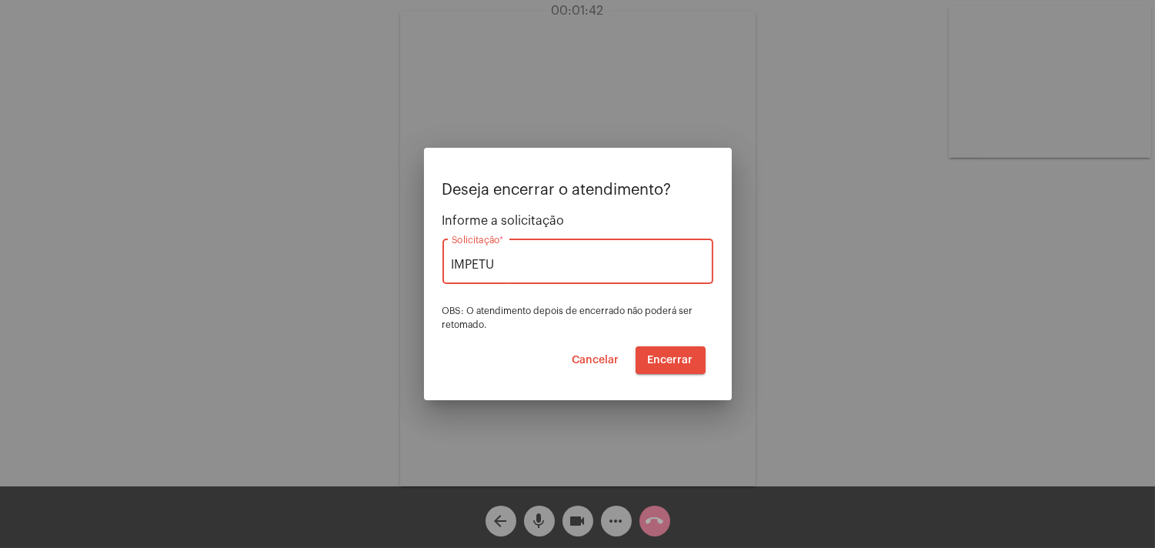
click at [673, 358] on span "Encerrar" at bounding box center [670, 360] width 45 height 11
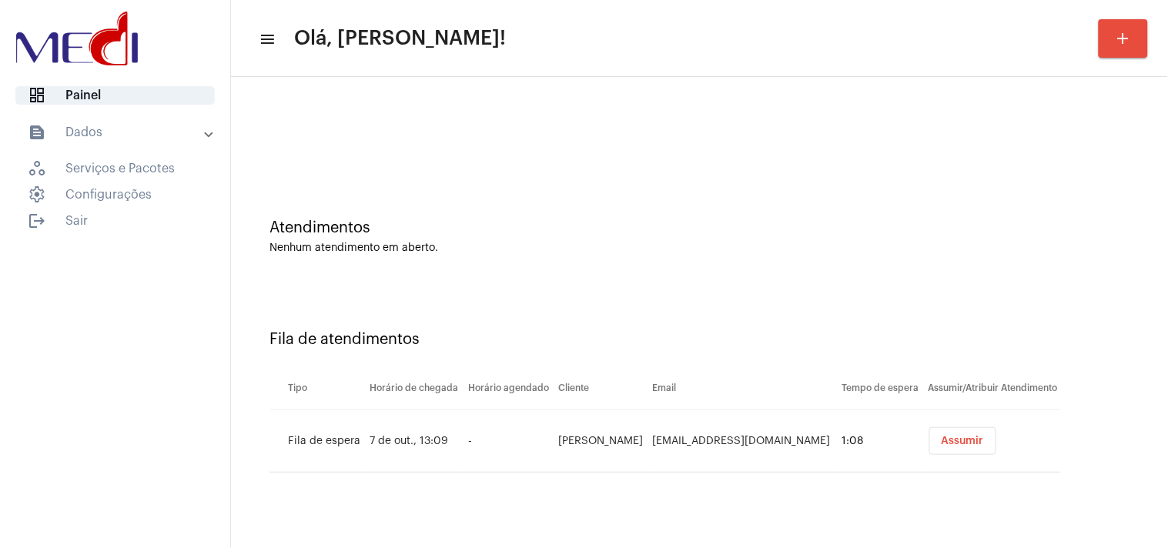
click at [953, 439] on span "Assumir" at bounding box center [962, 441] width 42 height 11
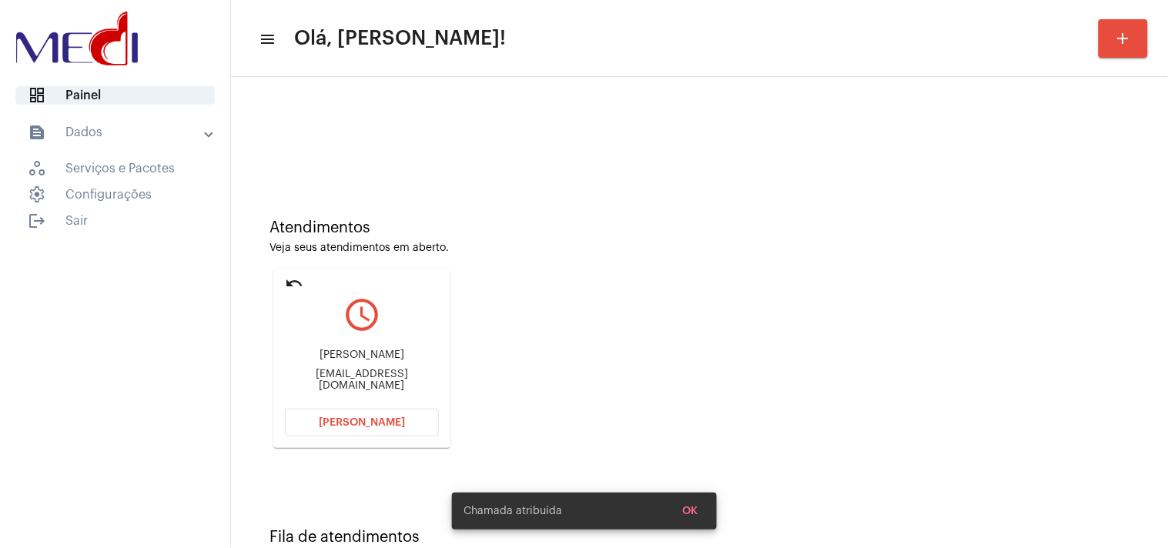
click at [345, 375] on div "[EMAIL_ADDRESS][DOMAIN_NAME]" at bounding box center [362, 380] width 154 height 23
copy mat-card-content "[EMAIL_ADDRESS][DOMAIN_NAME] [PERSON_NAME]"
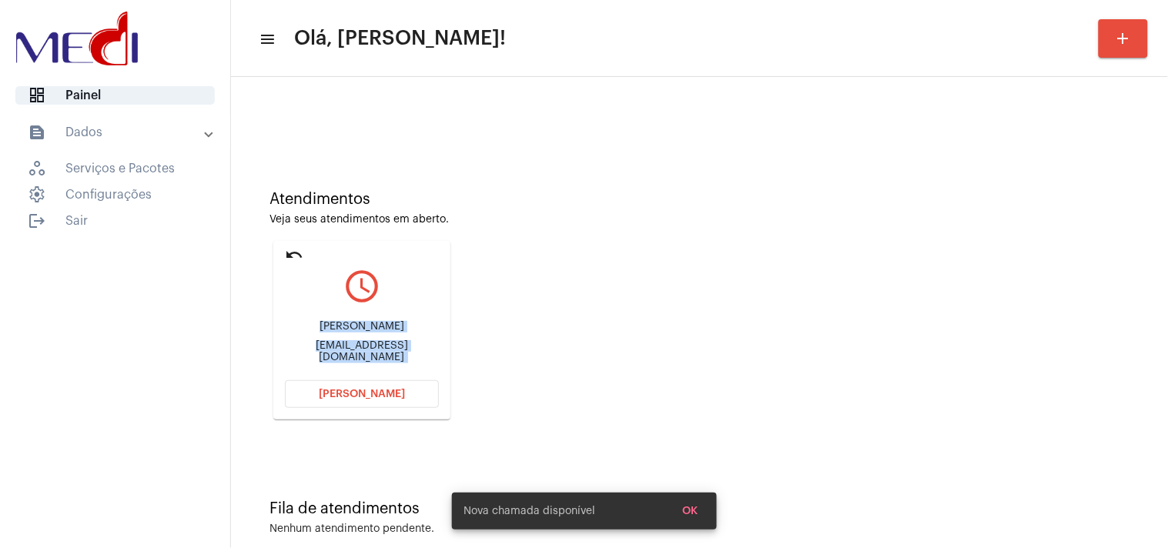
scroll to position [52, 0]
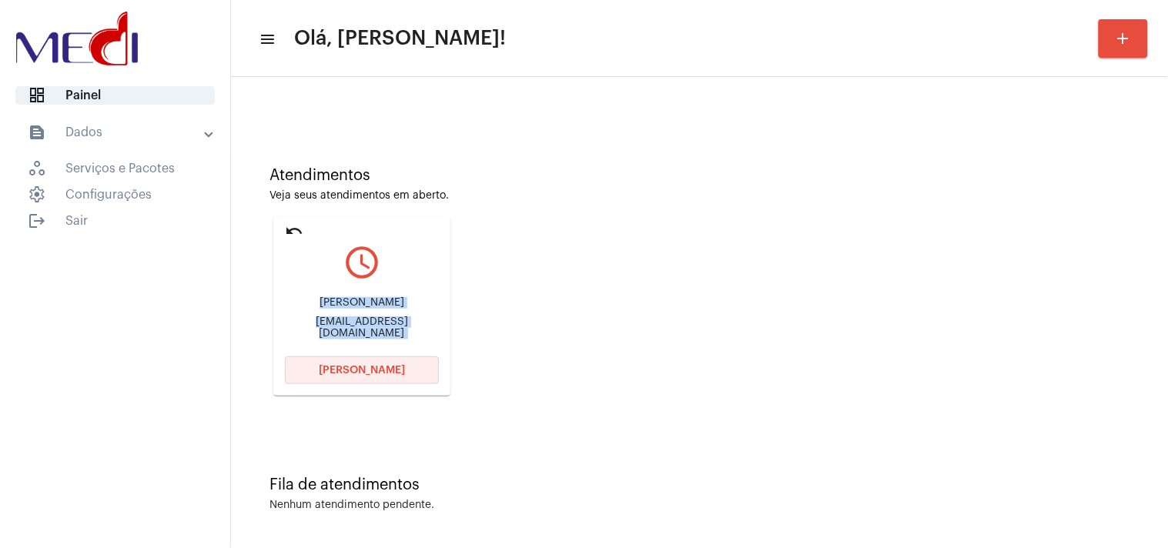
click at [378, 370] on span "[PERSON_NAME]" at bounding box center [362, 370] width 86 height 11
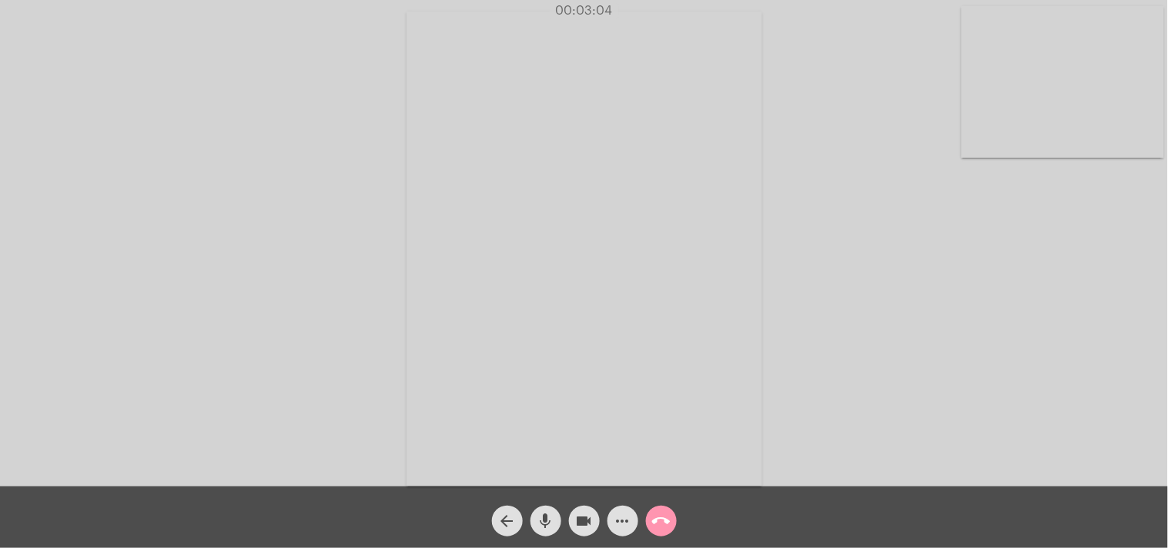
click at [658, 517] on mat-icon "call_end" at bounding box center [661, 521] width 18 height 18
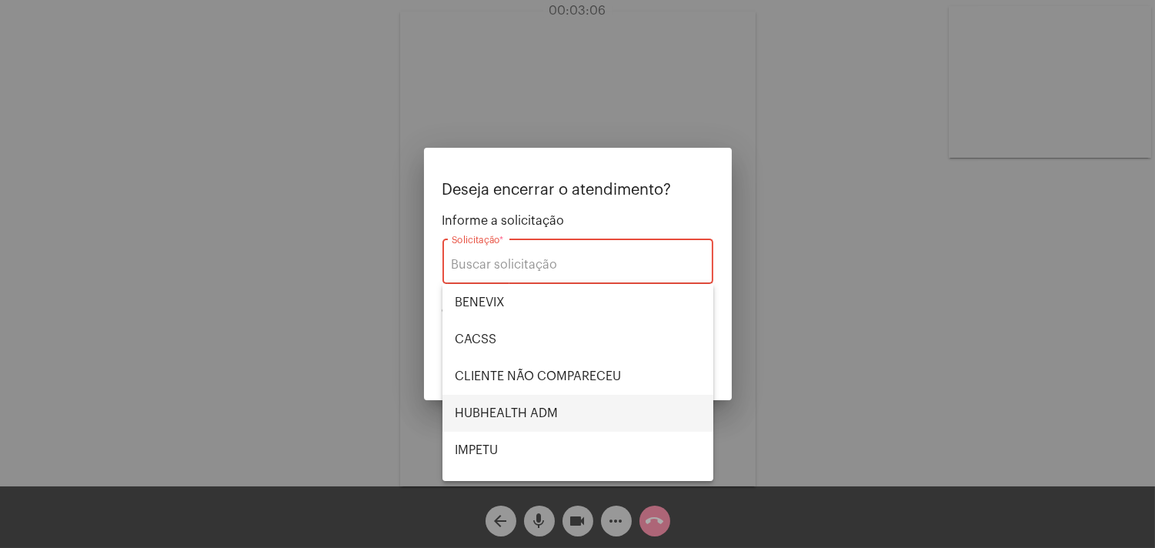
click at [583, 418] on span "HUBHEALTH ADM" at bounding box center [578, 413] width 246 height 37
type input "HUBHEALTH ADM"
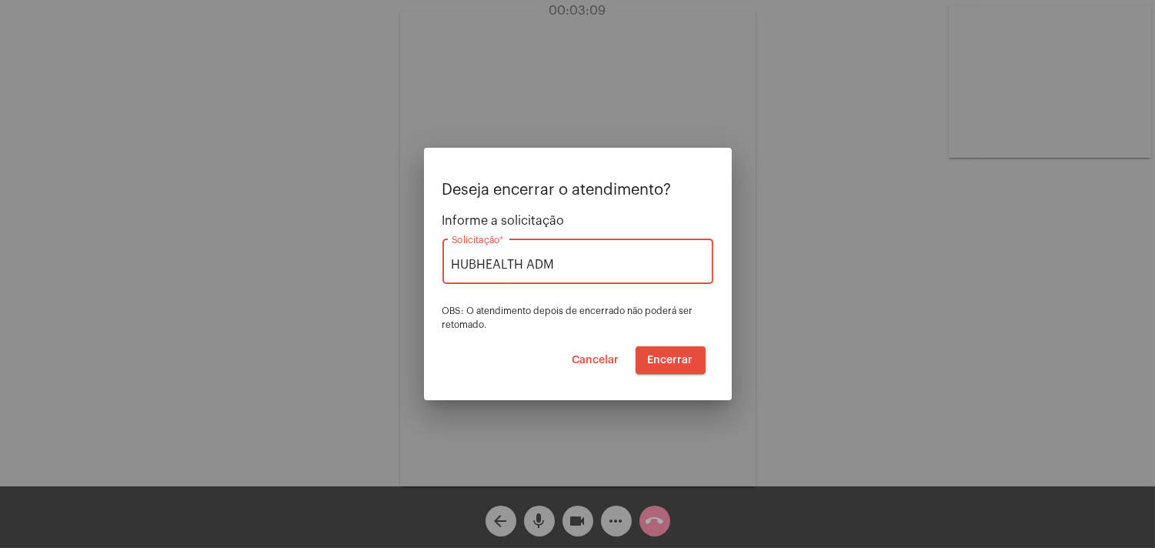
click at [671, 364] on span "Encerrar" at bounding box center [670, 360] width 45 height 11
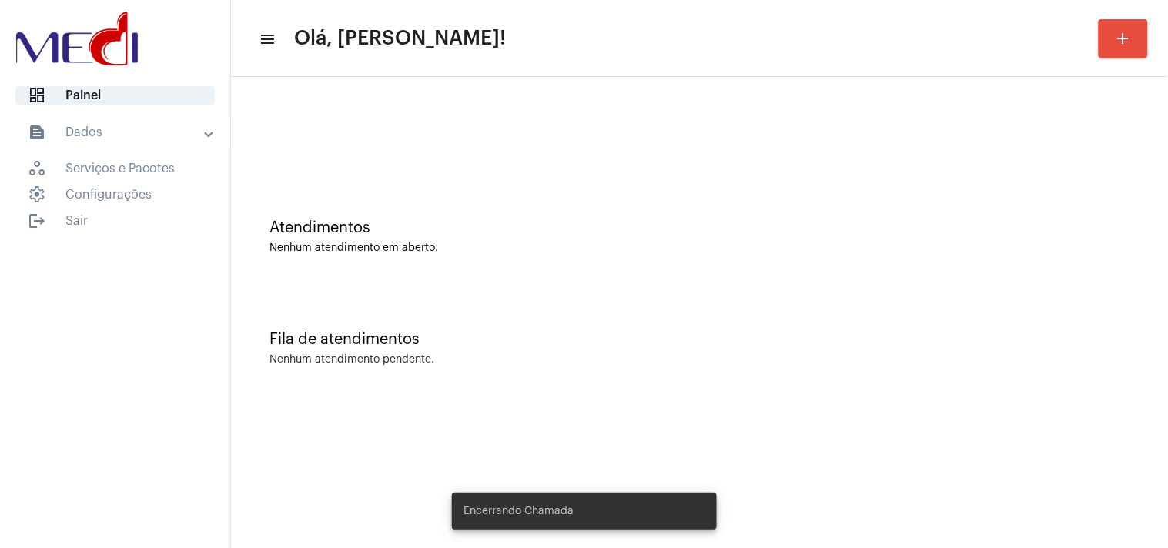
click at [80, 233] on div "dashboard Painel text_snippet_outlined Dados history_outlined Histórico schedul…" at bounding box center [115, 274] width 230 height 548
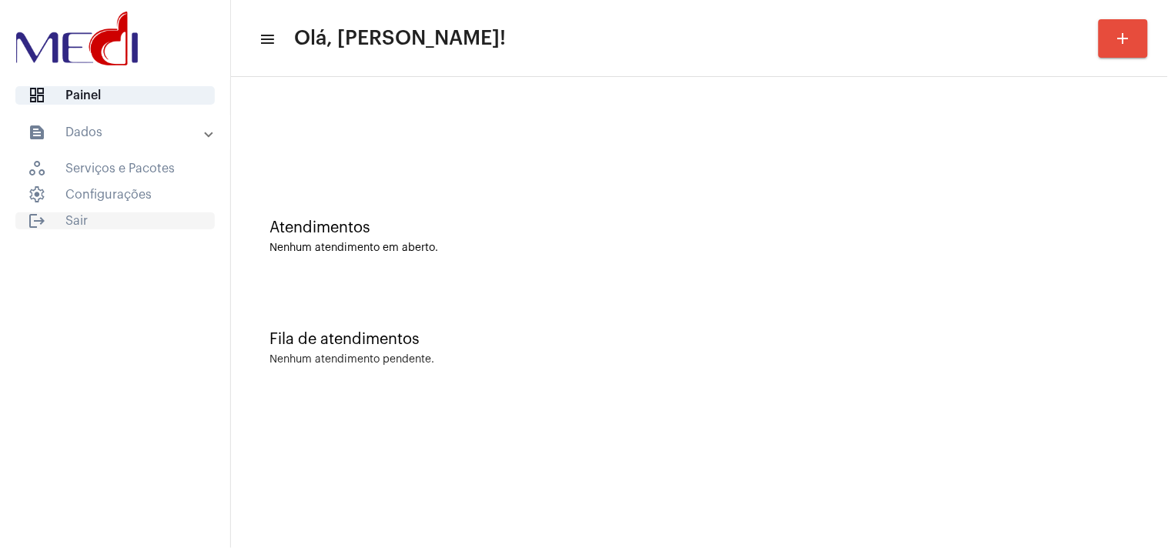
click at [89, 225] on span "logout Sair" at bounding box center [114, 220] width 199 height 17
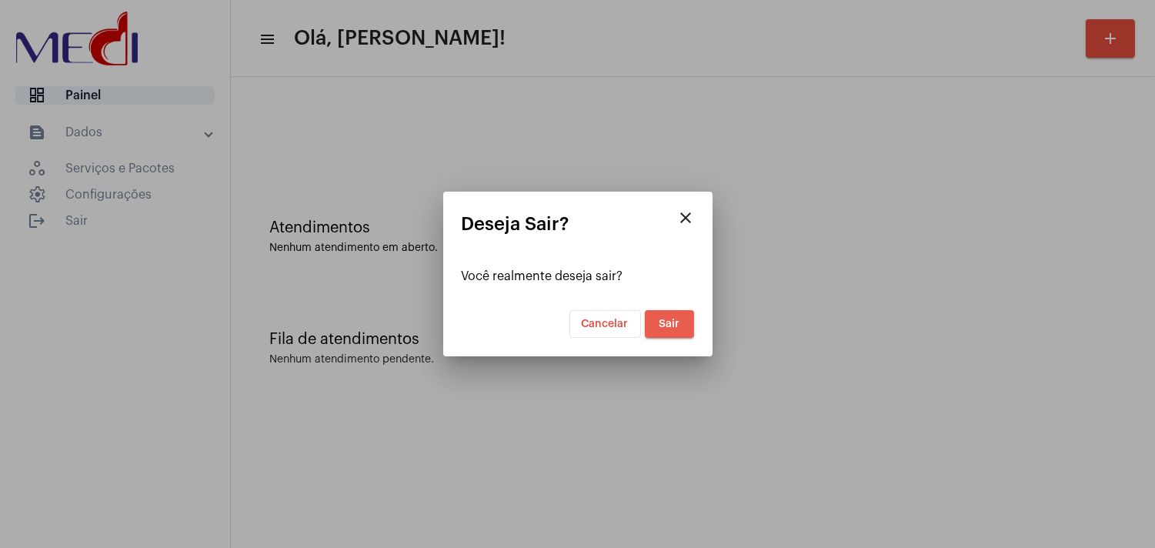
click at [667, 327] on span "Sair" at bounding box center [669, 324] width 21 height 11
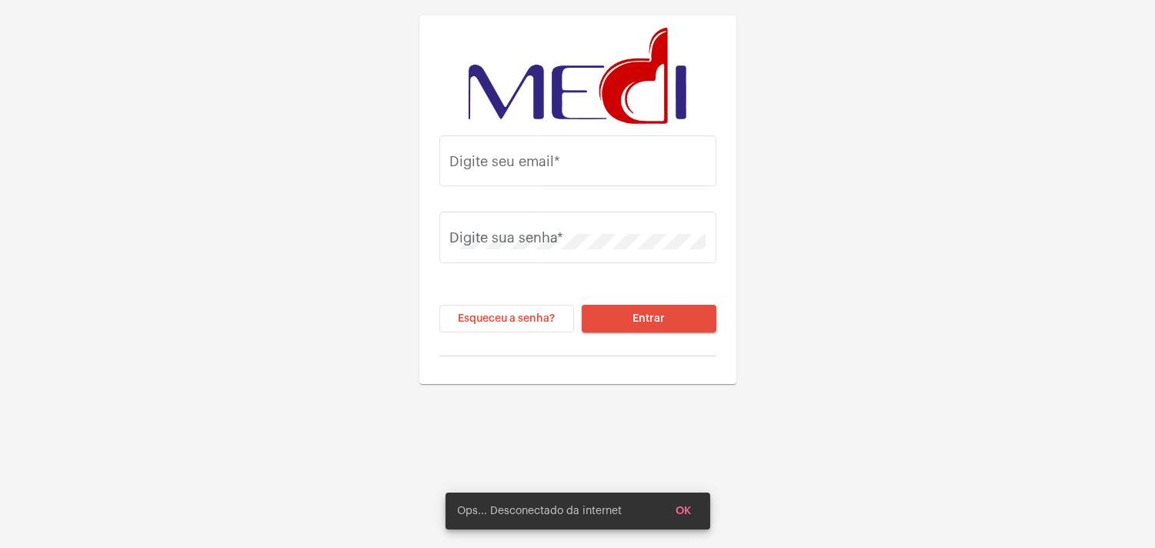
type input "karengonzaga.medi1@gmail.com"
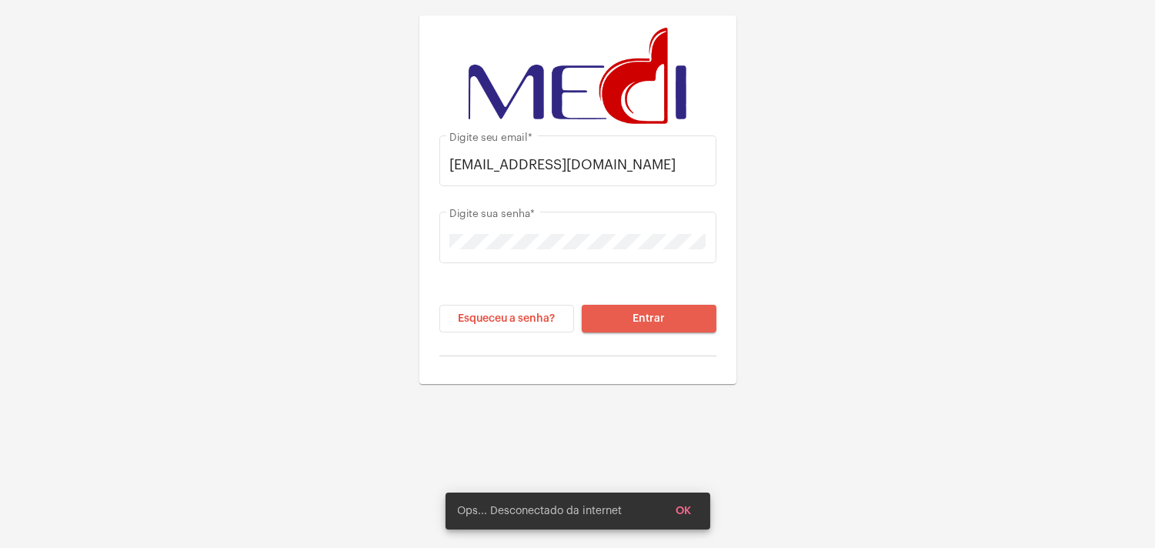
click at [656, 313] on span "Entrar" at bounding box center [649, 318] width 32 height 11
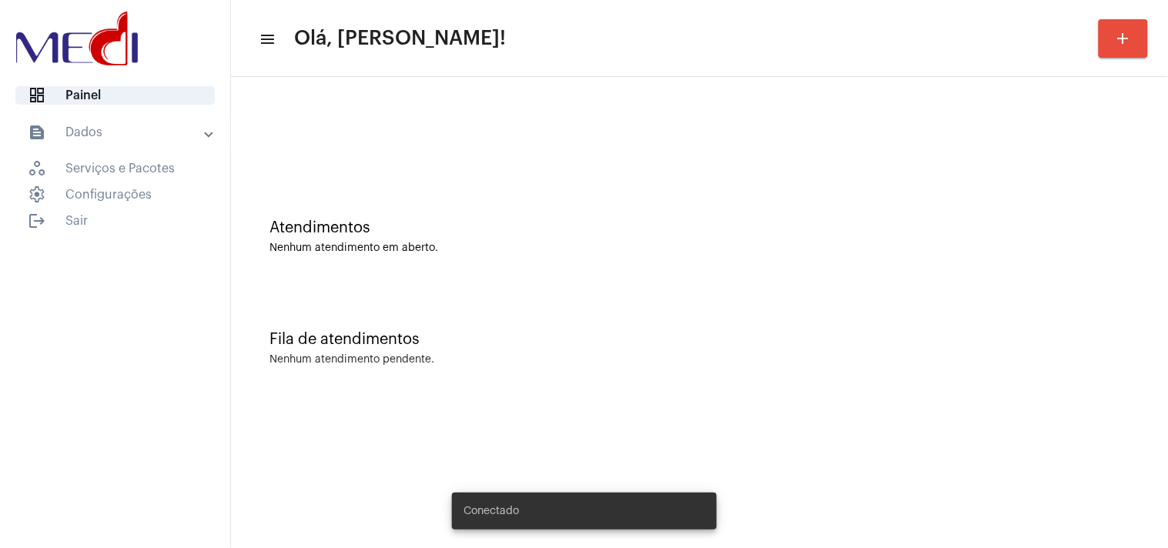
click at [199, 133] on mat-panel-title "text_snippet_outlined Dados" at bounding box center [117, 132] width 178 height 18
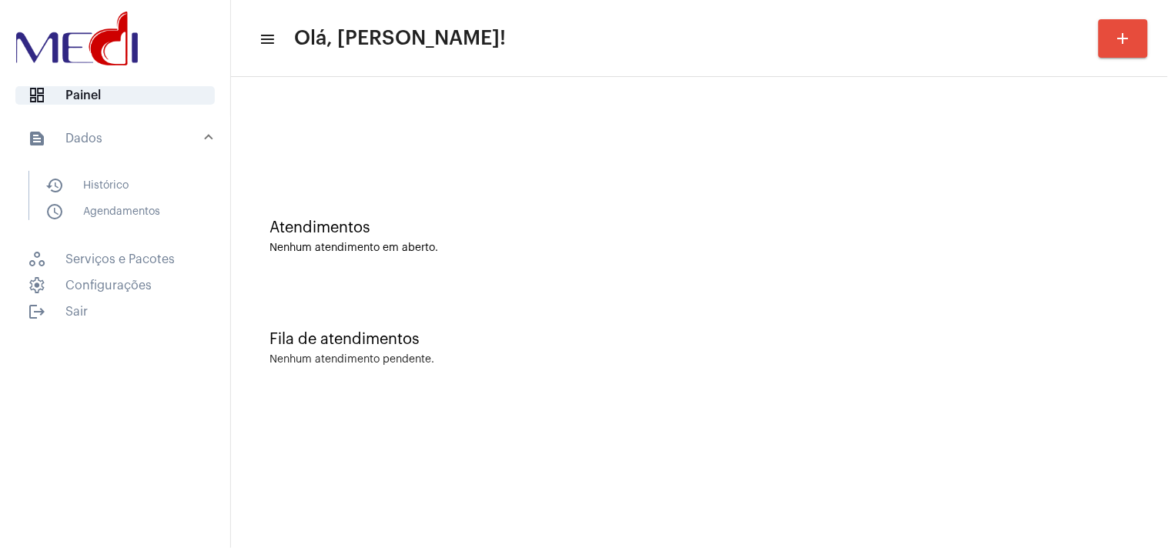
click at [205, 132] on mat-panel-title "text_snippet_outlined Dados" at bounding box center [117, 138] width 178 height 18
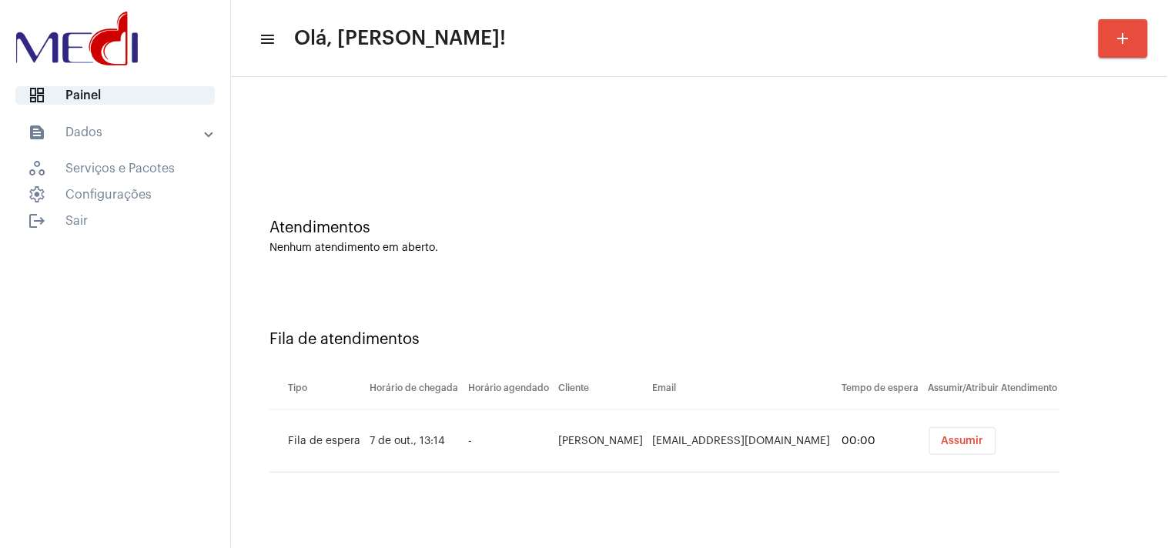
click at [941, 437] on span "Assumir" at bounding box center [962, 441] width 42 height 11
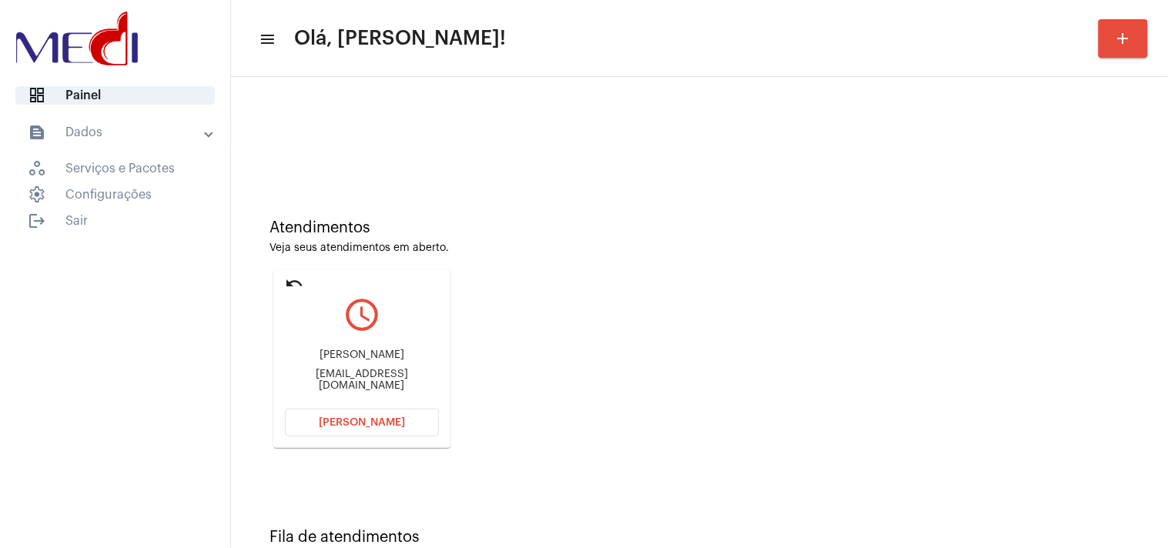
click at [385, 376] on div "Denirfj@gmail.com" at bounding box center [362, 380] width 154 height 23
copy mat-card-content "Denirfj@gmail.com Abrir Chamada"
click at [336, 419] on span "Abrir Chamada" at bounding box center [362, 422] width 86 height 11
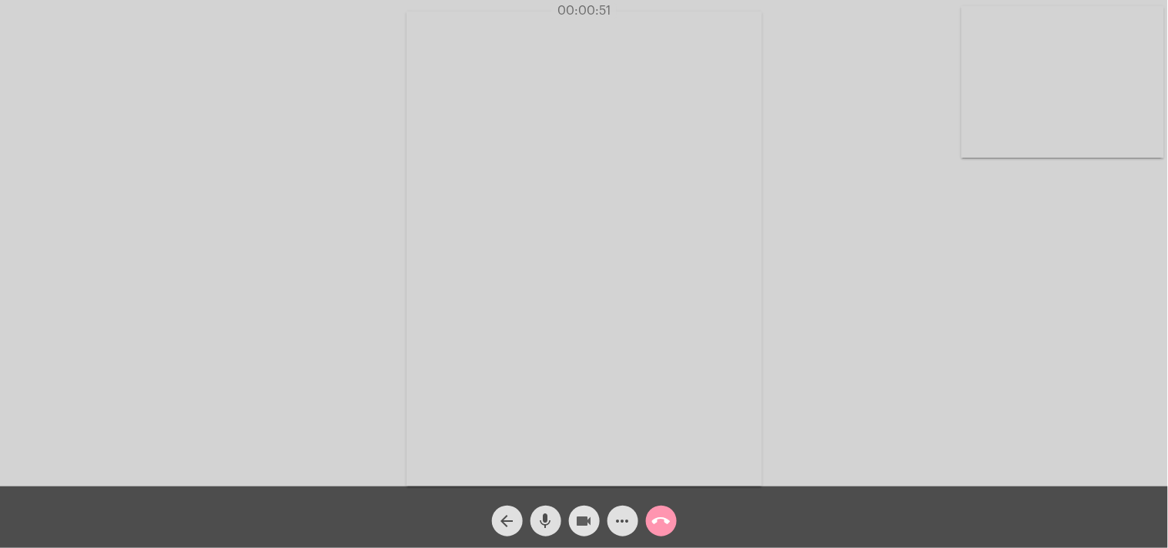
click at [585, 520] on mat-icon "videocam" at bounding box center [584, 521] width 18 height 18
click at [537, 521] on mat-icon "mic" at bounding box center [546, 521] width 18 height 18
click at [543, 522] on mat-icon "mic_off" at bounding box center [546, 521] width 18 height 18
click at [662, 513] on mat-icon "call_end" at bounding box center [661, 521] width 18 height 18
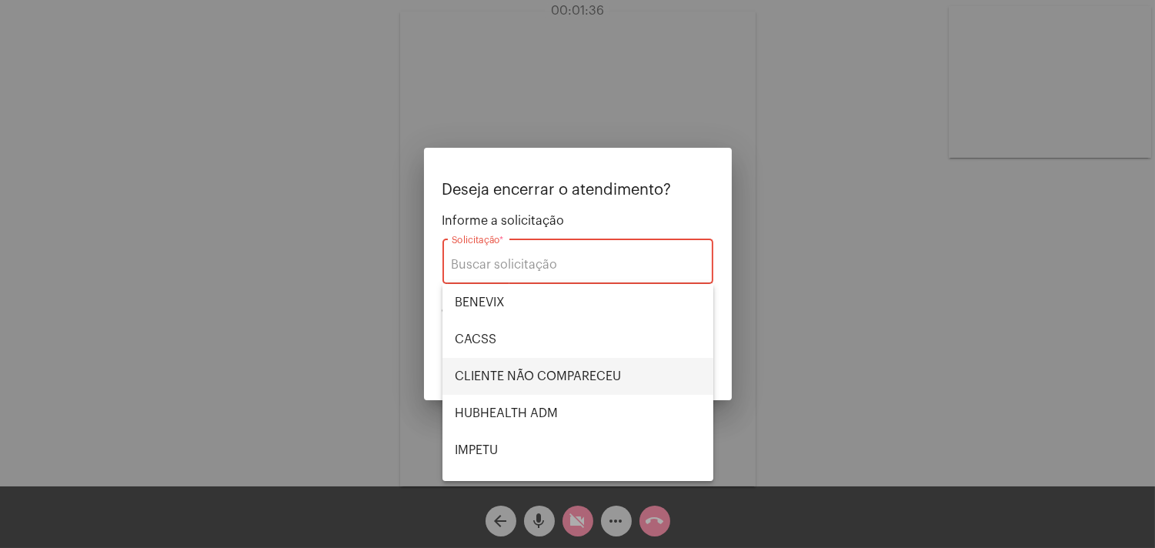
click at [570, 363] on span "CLIENTE NÃO COMPARECEU" at bounding box center [578, 376] width 246 height 37
type input "CLIENTE NÃO COMPARECEU"
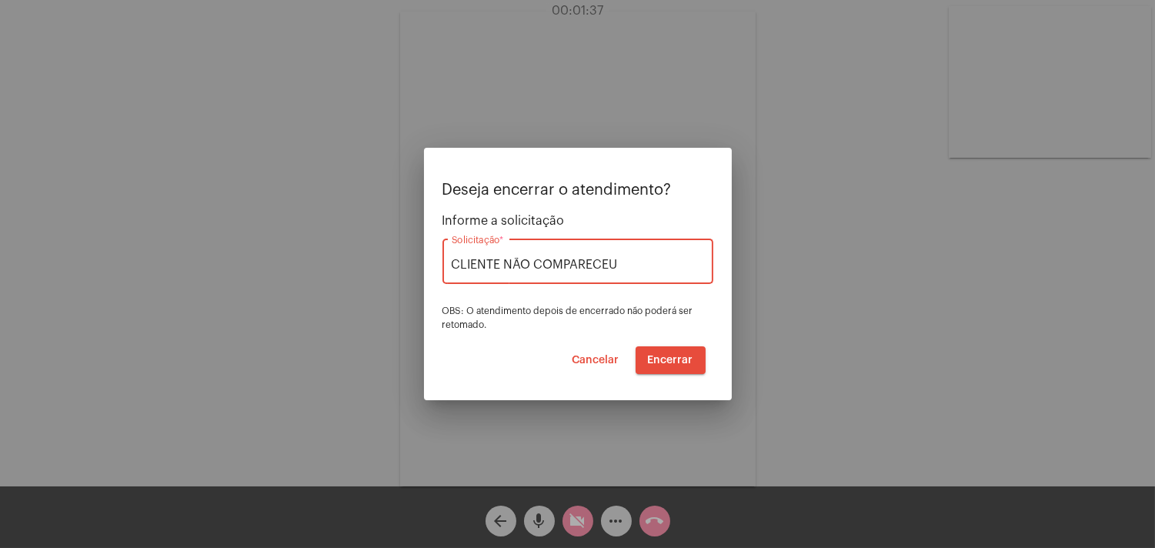
click at [680, 359] on span "Encerrar" at bounding box center [670, 360] width 45 height 11
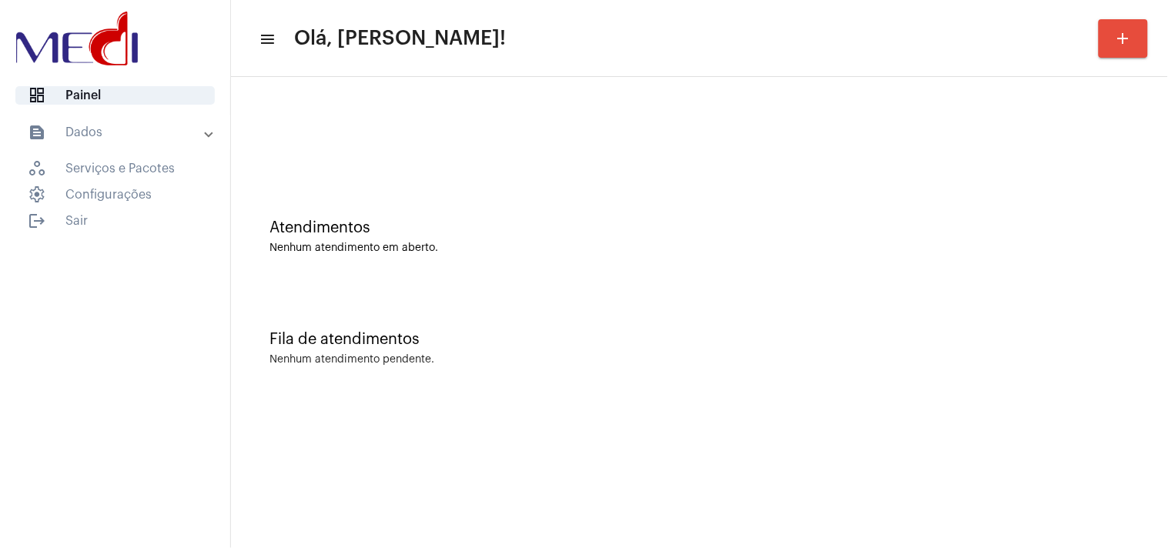
click at [1163, 321] on div "Atendimentos Nenhum atendimento em aberto. Fila de atendimentos Nenhum atendime…" at bounding box center [699, 240] width 937 height 327
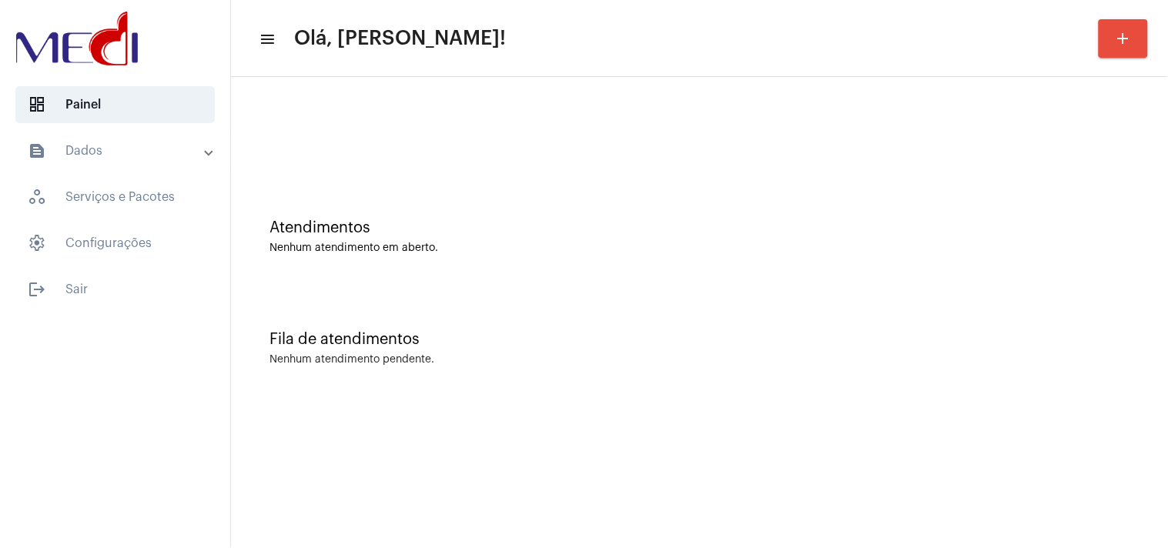
click at [965, 313] on div "Fila de atendimentos Nenhum atendimento pendente." at bounding box center [699, 341] width 921 height 112
click at [1047, 309] on div "Fila de atendimentos Nenhum atendimento pendente." at bounding box center [699, 341] width 921 height 112
click at [36, 279] on span "logout Sair" at bounding box center [114, 289] width 199 height 37
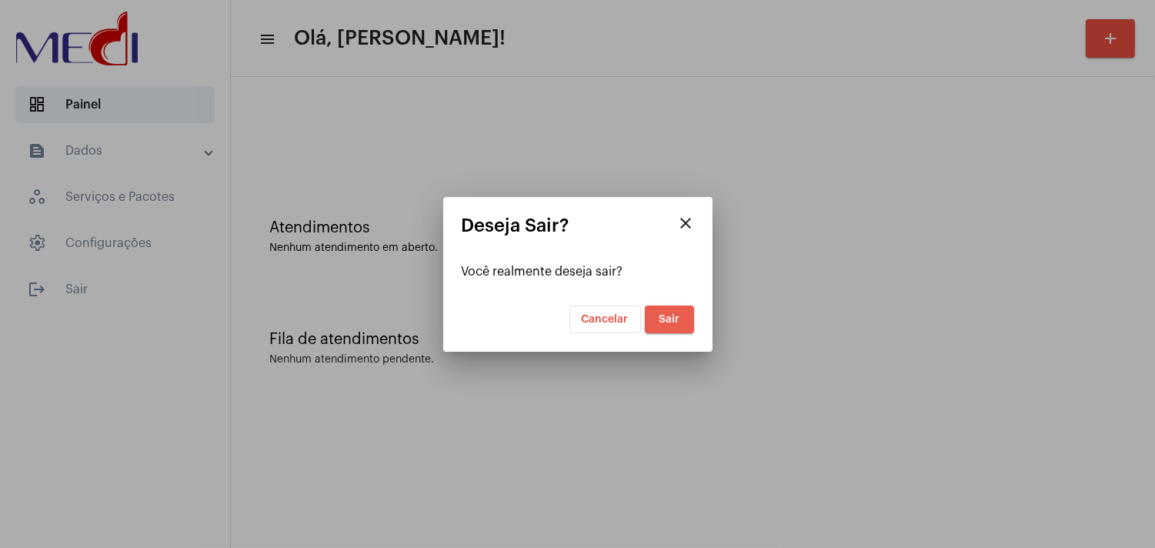
click at [651, 312] on button "Sair" at bounding box center [669, 320] width 49 height 28
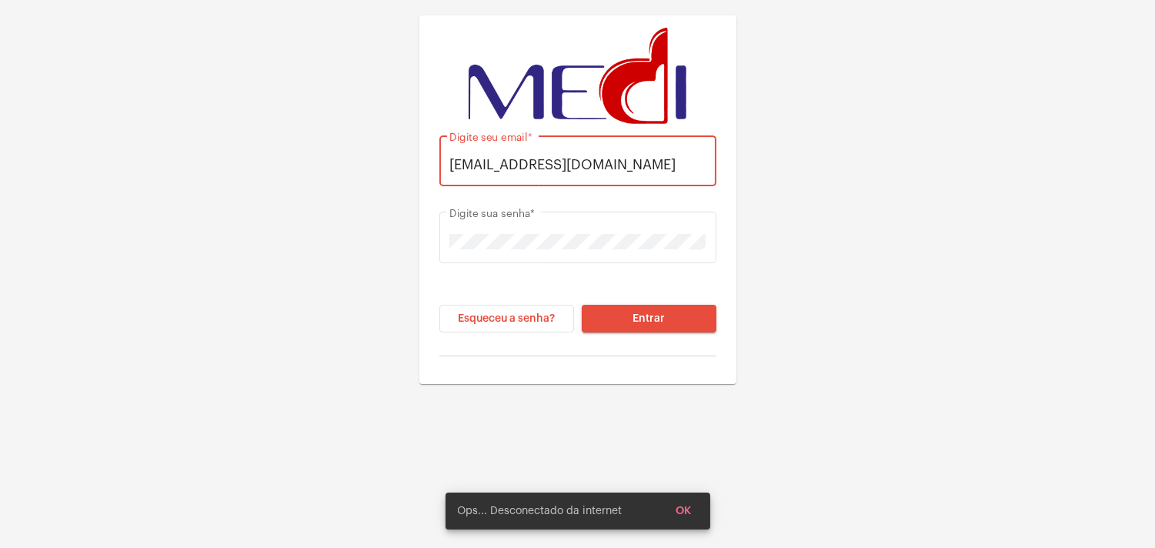
drag, startPoint x: 689, startPoint y: 167, endPoint x: 411, endPoint y: 171, distance: 277.9
click at [411, 171] on div "karengonzaga.medi1@gmail.com Digite seu email * Digite sua senha * Esqueceu a s…" at bounding box center [577, 192] width 1155 height 384
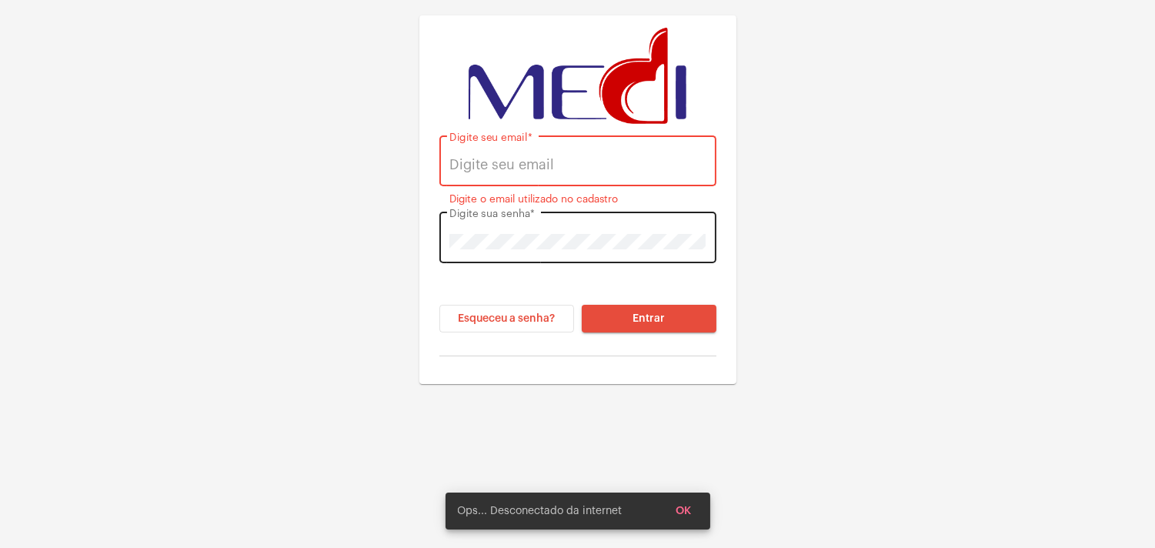
type input "karengonzaga.medi1@gmail.com"
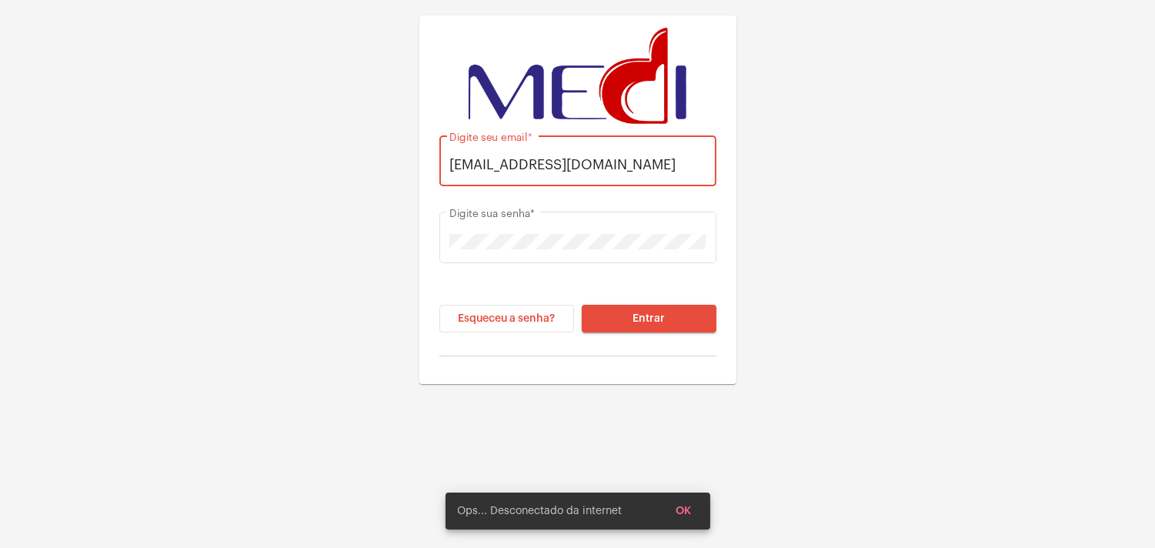
click at [614, 324] on button "Entrar" at bounding box center [649, 319] width 135 height 28
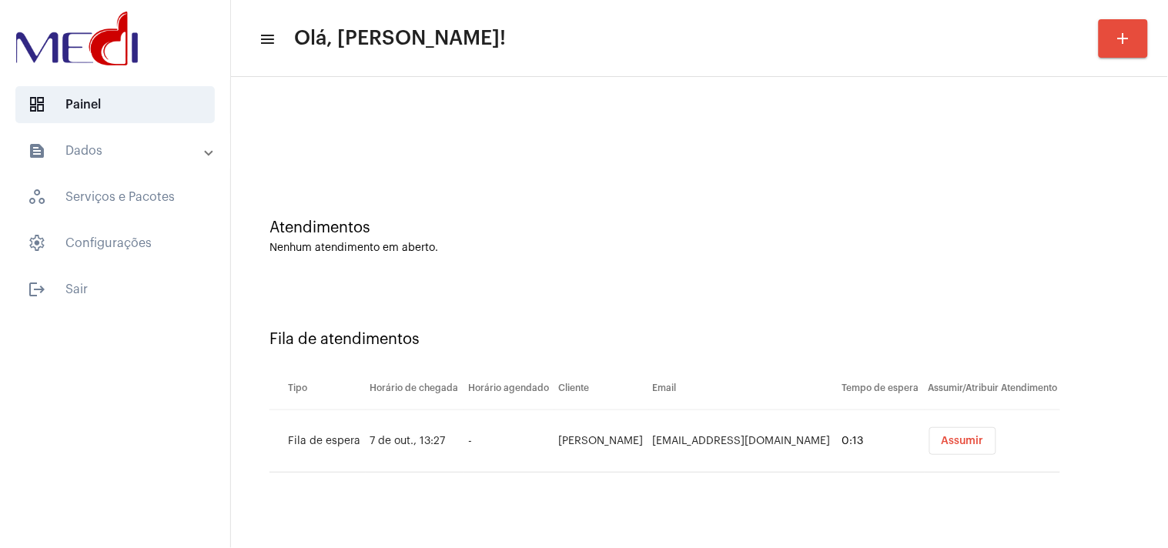
click at [966, 440] on span "Assumir" at bounding box center [962, 441] width 42 height 11
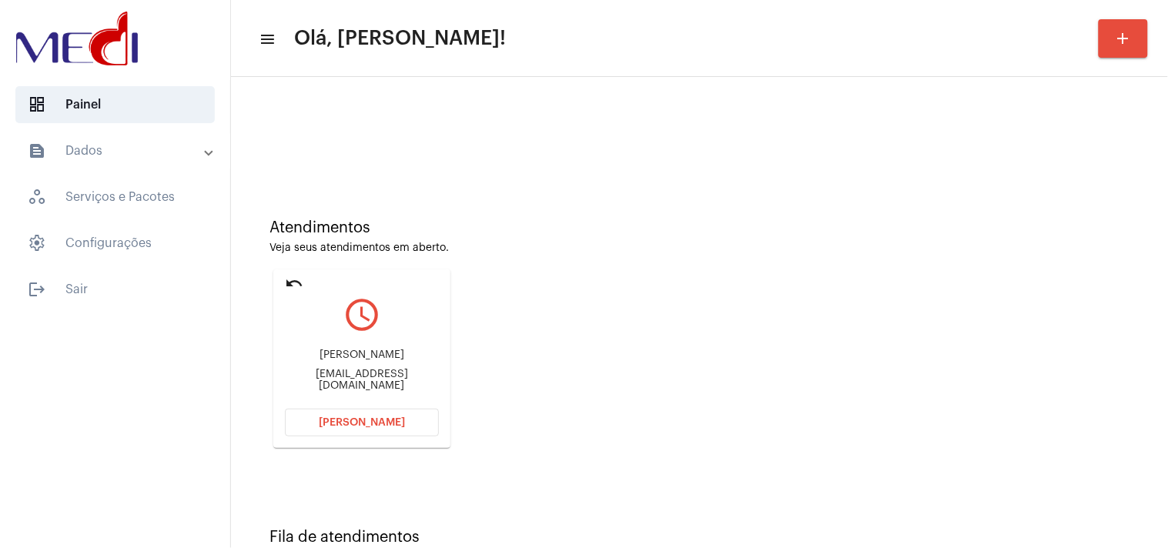
click at [372, 374] on div "[EMAIL_ADDRESS][DOMAIN_NAME]" at bounding box center [362, 380] width 154 height 23
click at [372, 374] on div "Diandragutierre19@gmail.com" at bounding box center [362, 380] width 154 height 23
copy mat-card-content "Diandragutierre19@gmail.com Abrir Chamada"
click at [403, 411] on button "Abrir Chamada" at bounding box center [362, 423] width 154 height 28
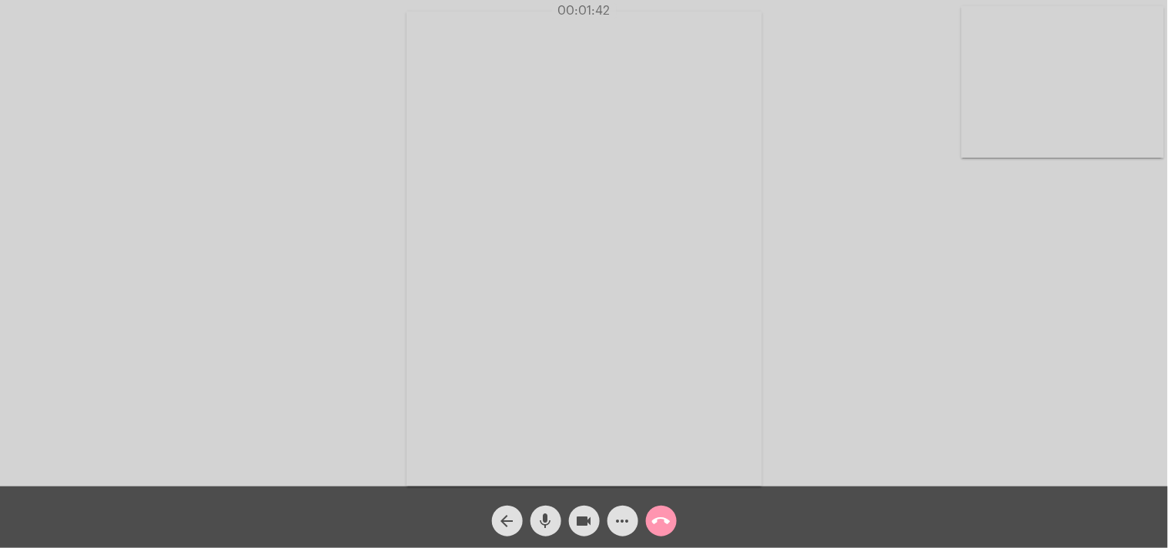
click at [665, 518] on mat-icon "call_end" at bounding box center [661, 521] width 18 height 18
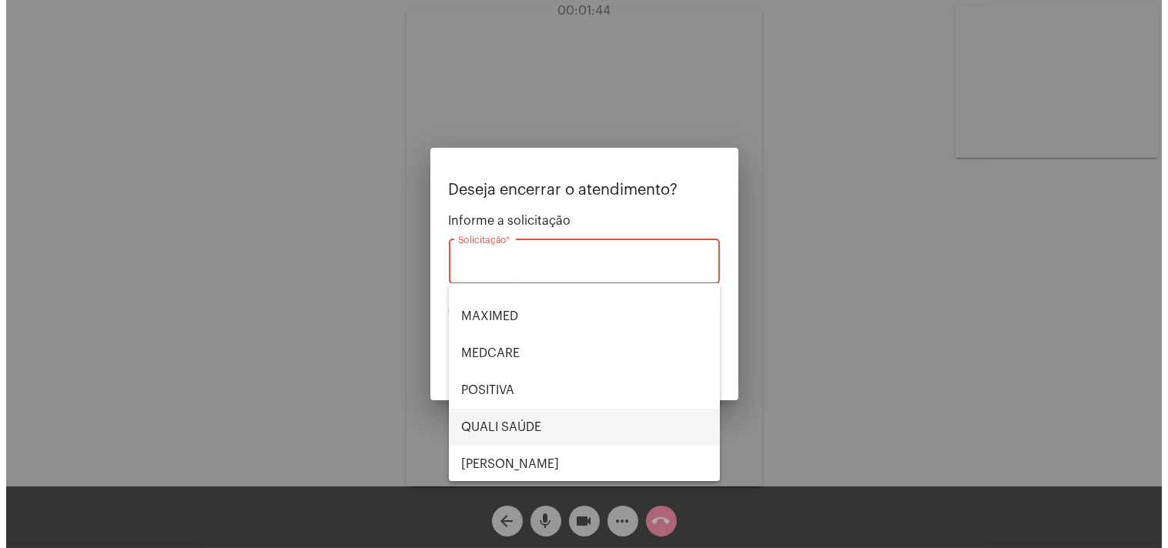
scroll to position [319, 0]
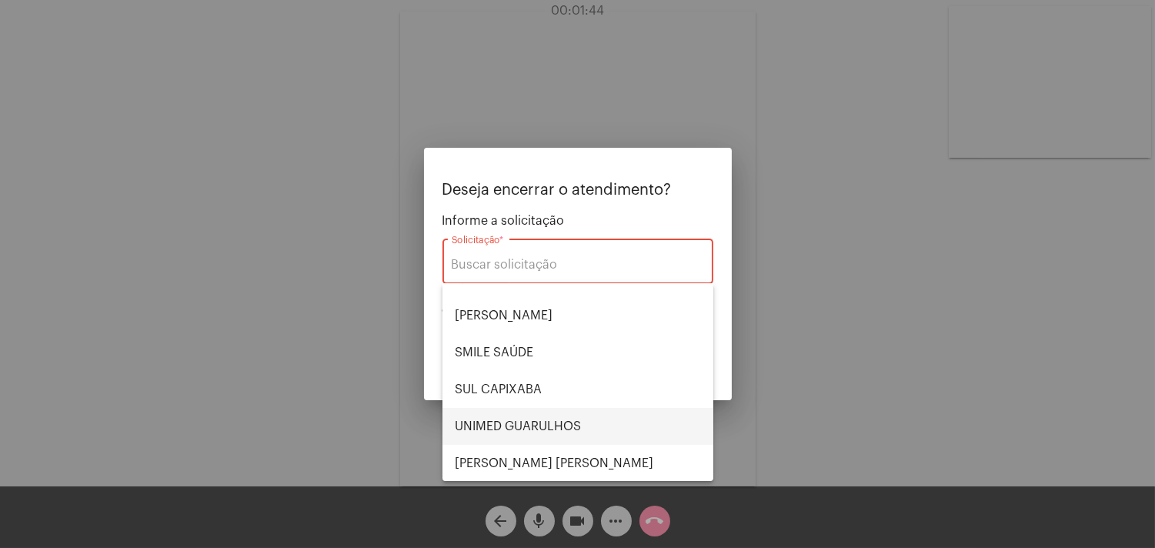
click at [542, 426] on span "UNIMED GUARULHOS" at bounding box center [578, 426] width 246 height 37
type input "UNIMED GUARULHOS"
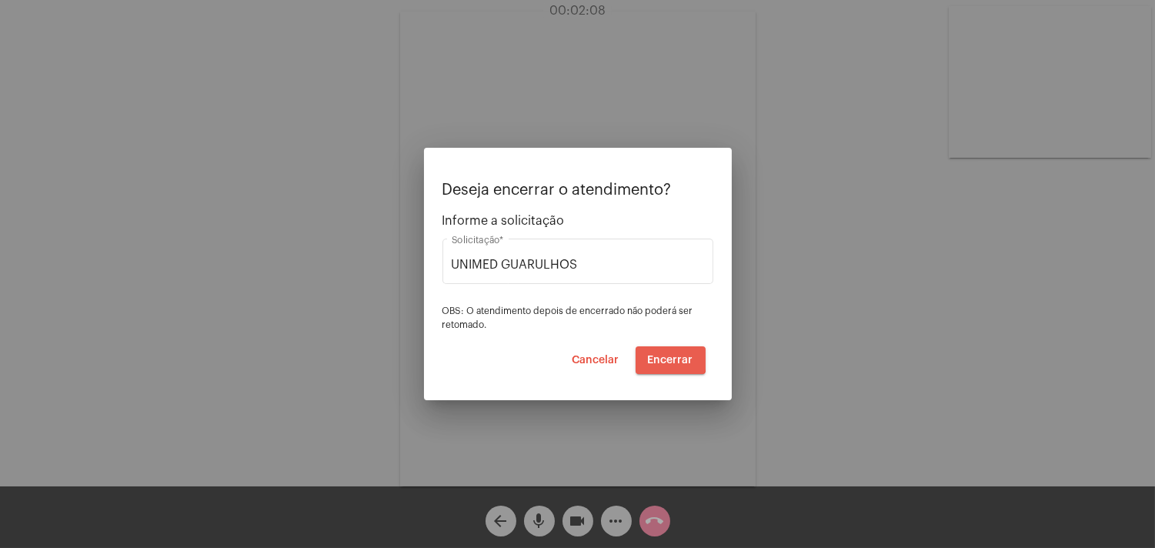
click at [668, 356] on span "Encerrar" at bounding box center [670, 360] width 45 height 11
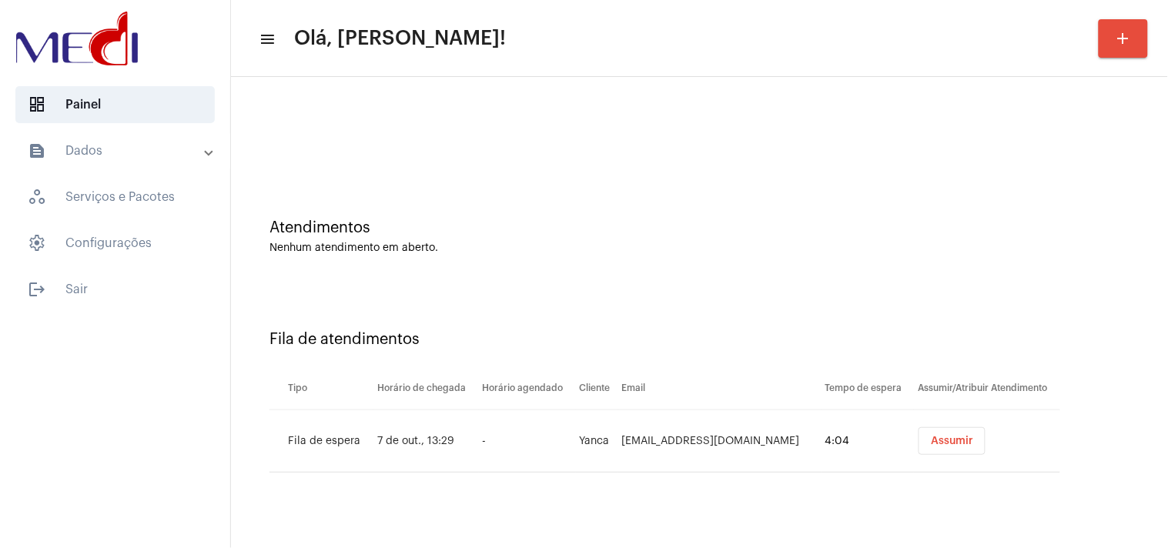
click at [943, 433] on button "Assumir" at bounding box center [951, 441] width 67 height 28
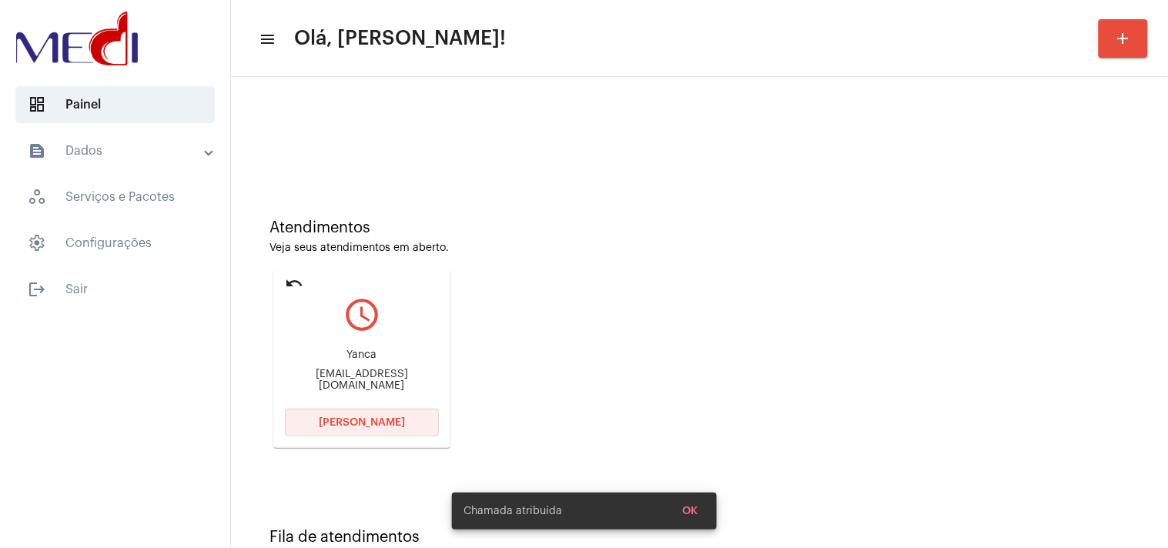
click at [363, 418] on span "[PERSON_NAME]" at bounding box center [362, 422] width 86 height 11
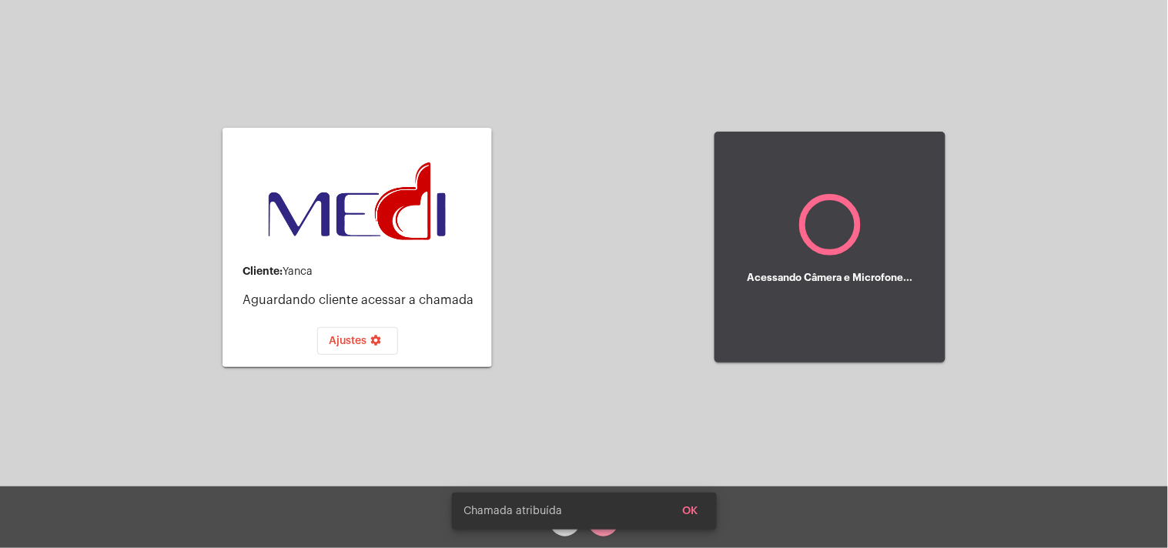
click at [687, 514] on span "OK" at bounding box center [690, 511] width 15 height 11
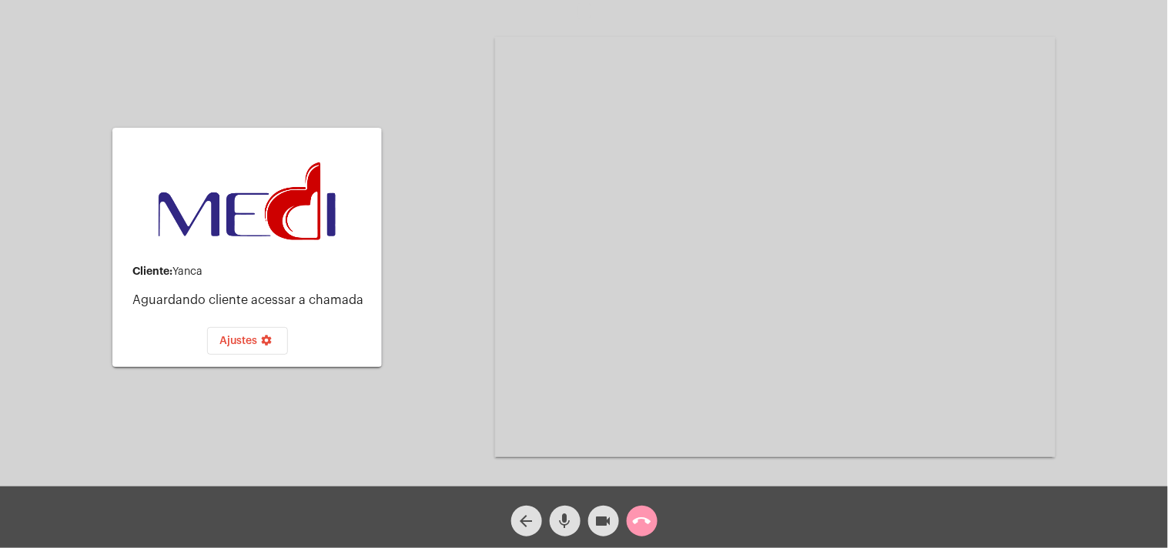
click at [644, 525] on mat-icon "call_end" at bounding box center [642, 521] width 18 height 18
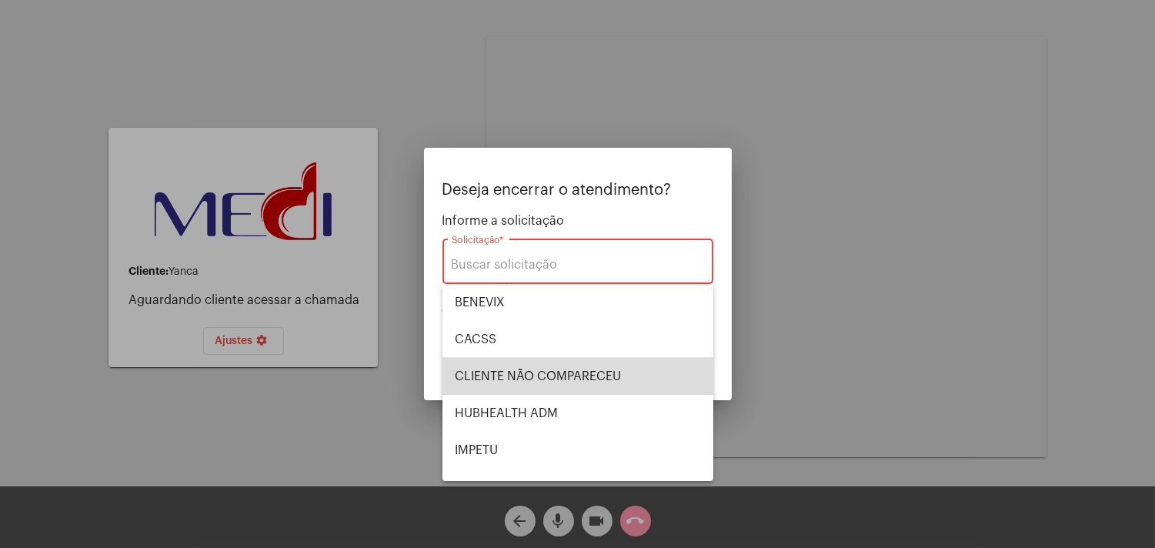
click at [584, 360] on span "CLIENTE NÃO COMPARECEU" at bounding box center [578, 376] width 246 height 37
type input "CLIENTE NÃO COMPARECEU"
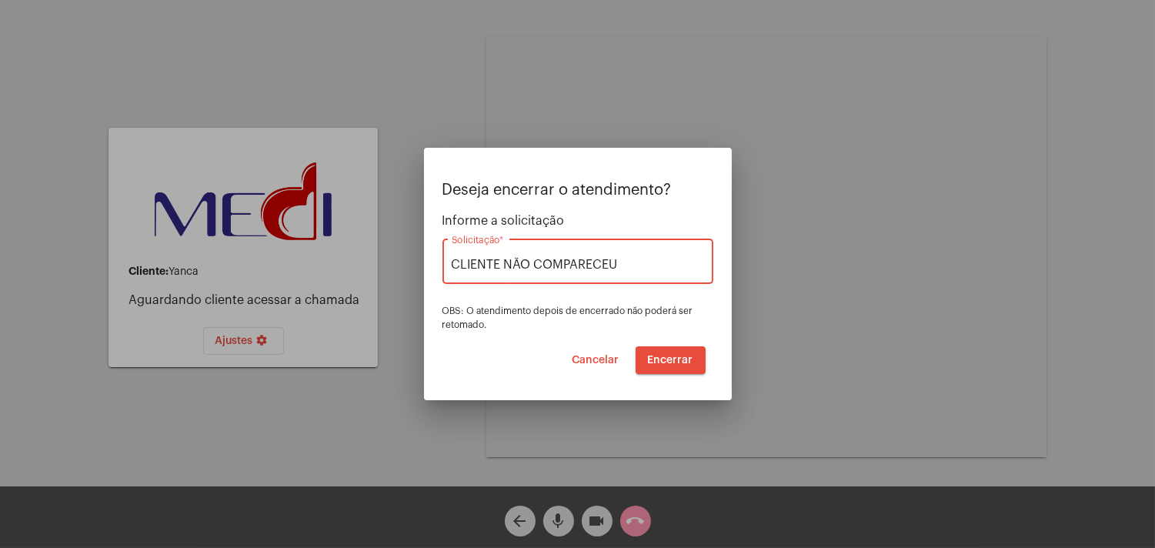
click at [674, 364] on span "Encerrar" at bounding box center [670, 360] width 45 height 11
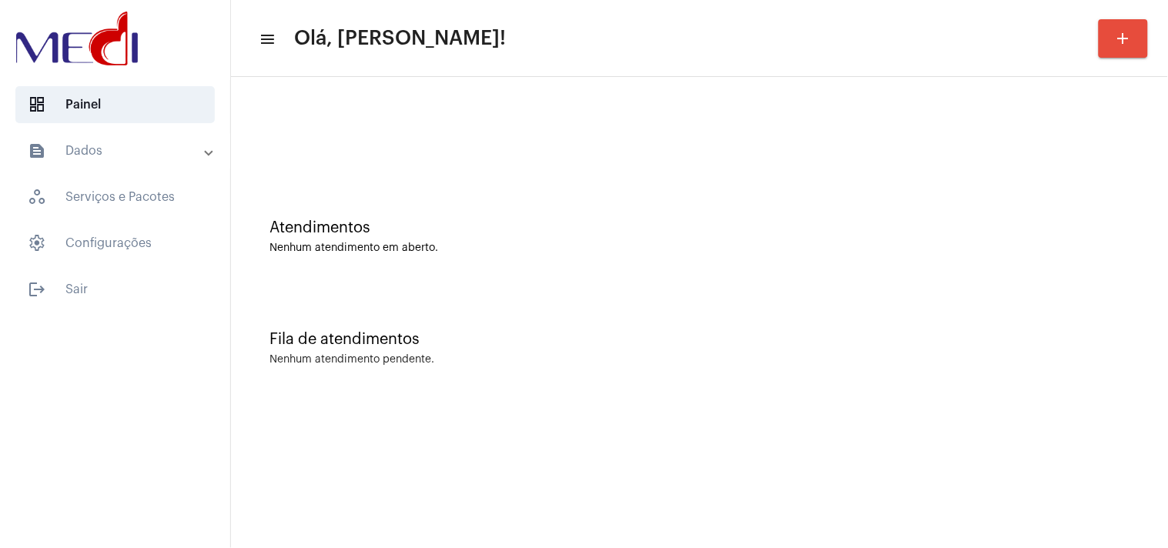
click at [1076, 244] on div "Nenhum atendimento em aberto." at bounding box center [699, 248] width 860 height 12
click at [1078, 196] on div "Atendimentos Nenhum atendimento em aberto." at bounding box center [699, 229] width 921 height 112
